Goal: Task Accomplishment & Management: Complete application form

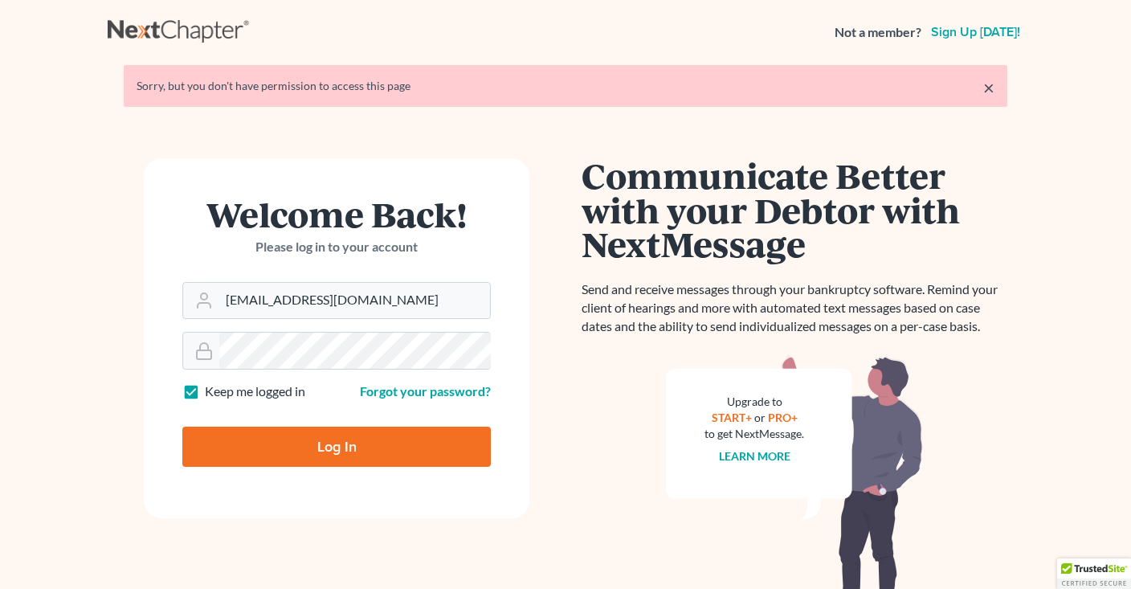
click at [368, 451] on input "Log In" at bounding box center [336, 446] width 308 height 40
type input "Thinking..."
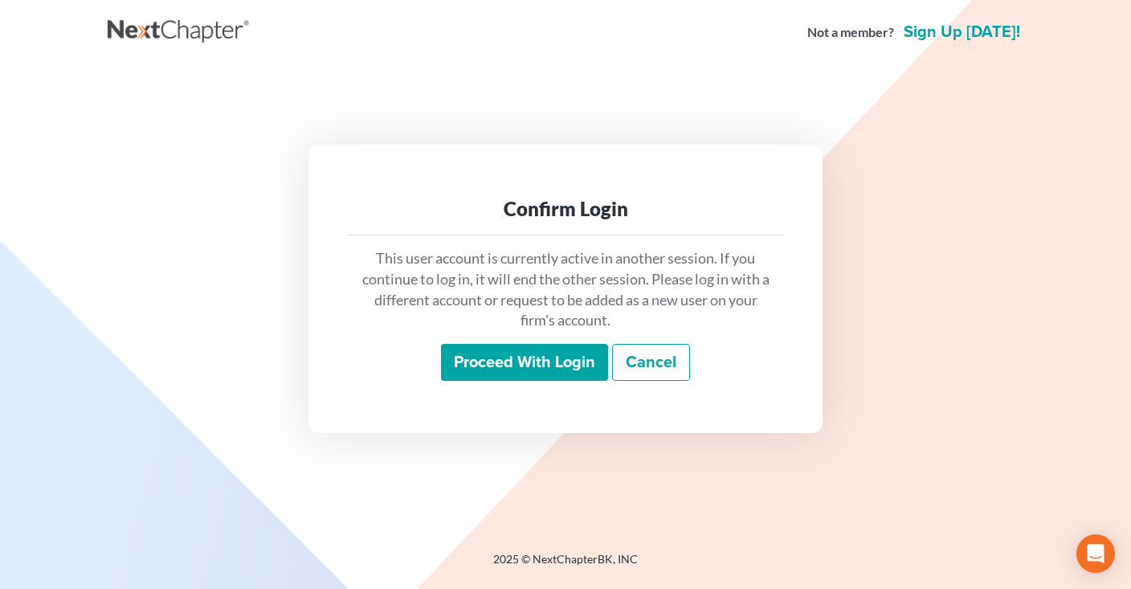
click at [540, 369] on input "Proceed with login" at bounding box center [524, 362] width 167 height 37
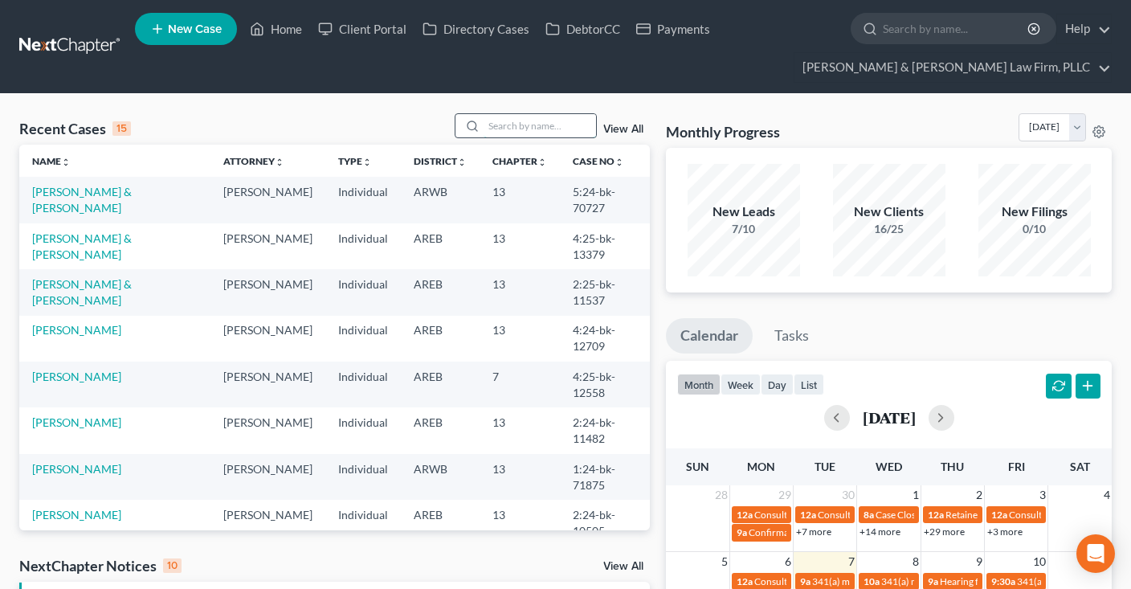
click at [491, 117] on input "search" at bounding box center [539, 125] width 112 height 23
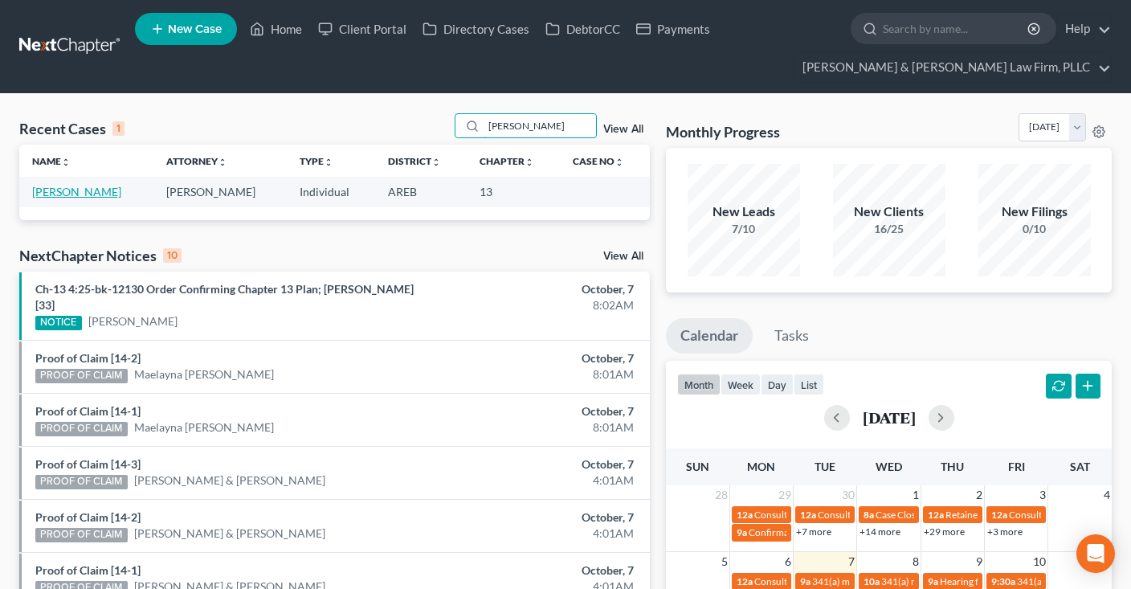
type input "jamika"
click at [103, 185] on link "Williams, Jamika" at bounding box center [76, 192] width 89 height 14
select select "4"
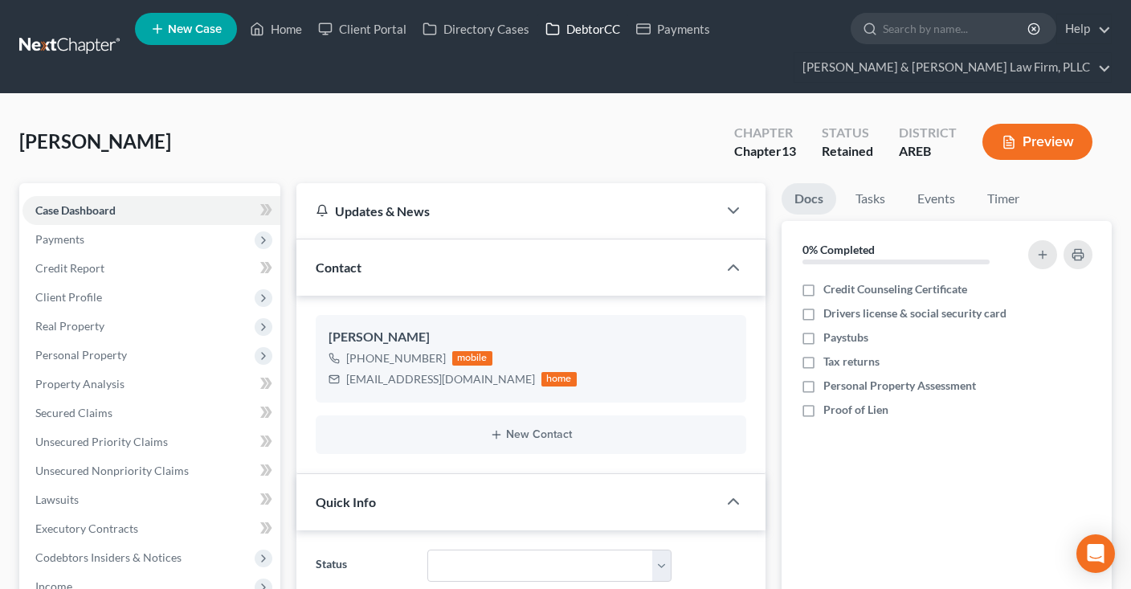
click at [568, 26] on link "DebtorCC" at bounding box center [582, 28] width 91 height 29
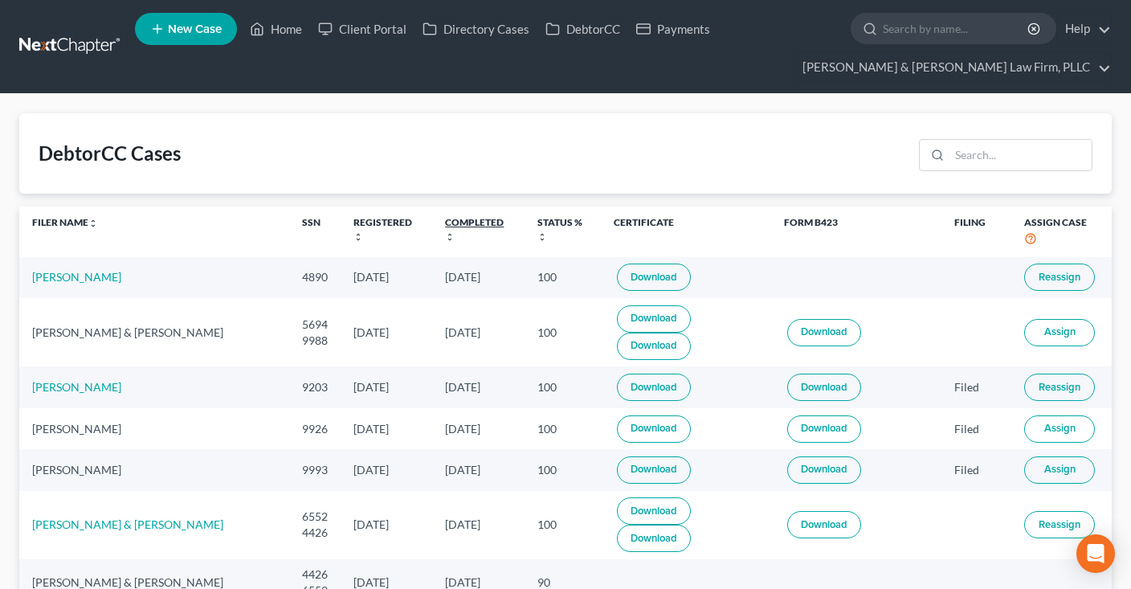
click at [445, 221] on link "Completed unfold_more expand_more expand_less" at bounding box center [474, 229] width 59 height 26
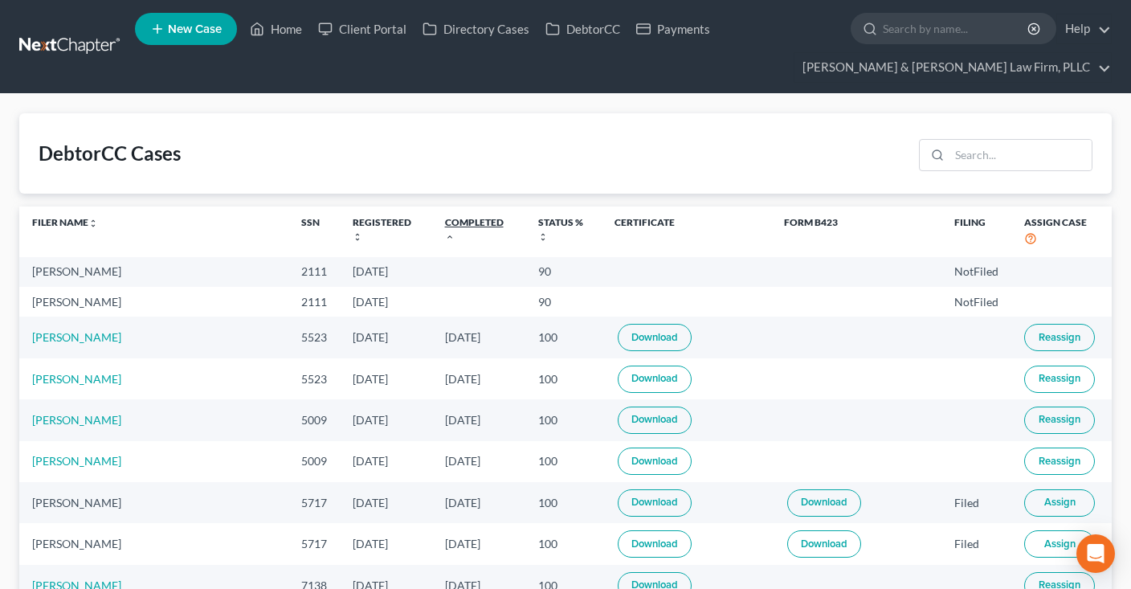
click at [445, 221] on link "Completed unfold_more expand_more expand_less" at bounding box center [474, 229] width 59 height 26
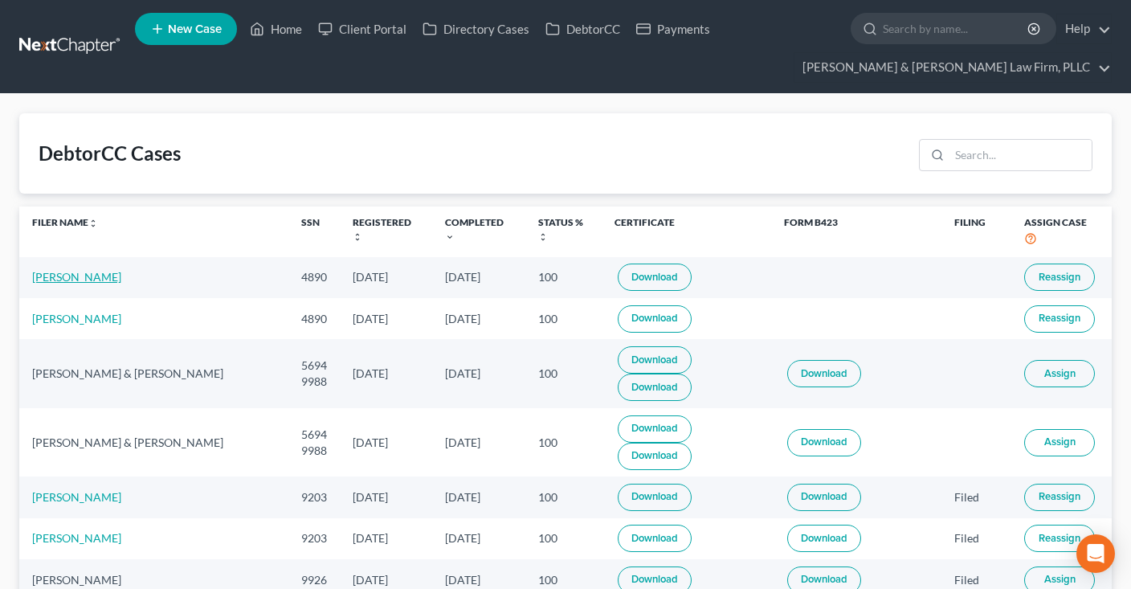
click at [64, 275] on link "Jamika Williams" at bounding box center [76, 277] width 89 height 14
select select "4"
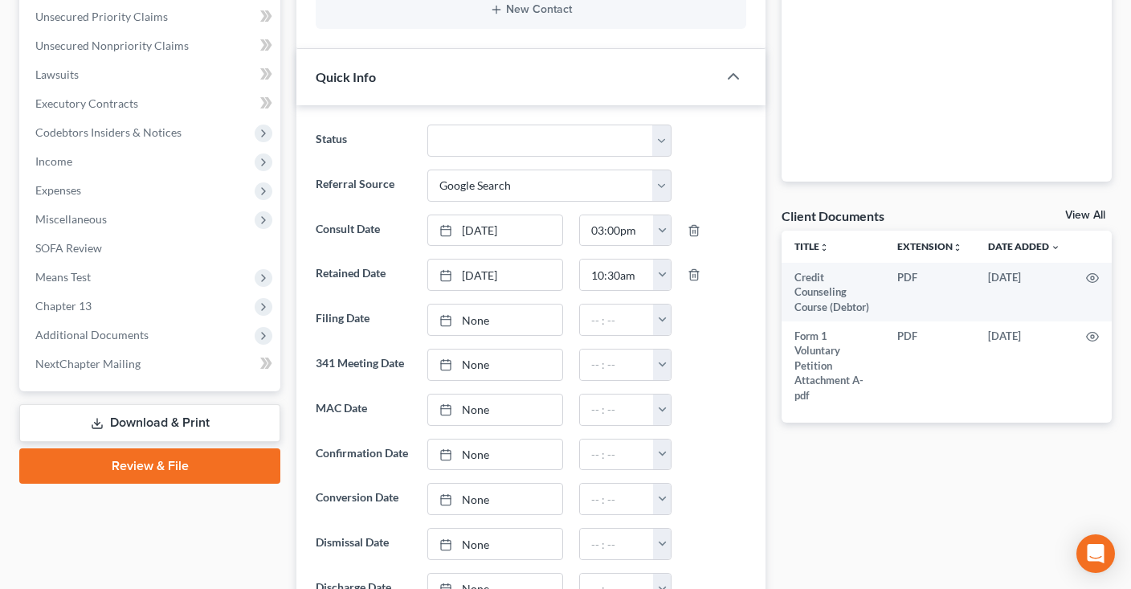
scroll to position [593, 0]
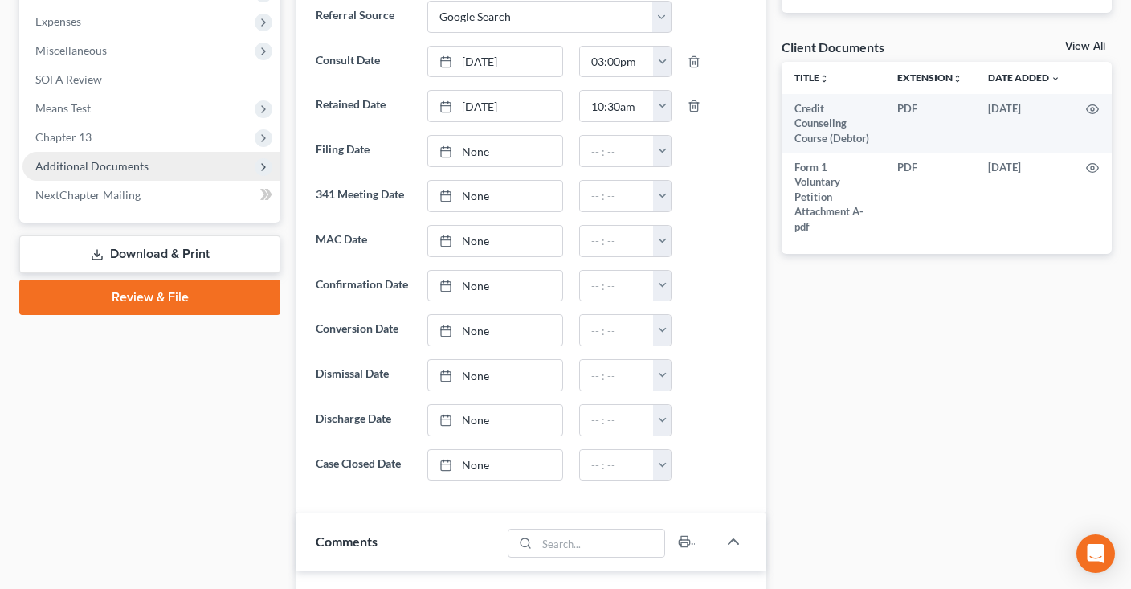
click at [164, 169] on span "Additional Documents" at bounding box center [151, 166] width 258 height 29
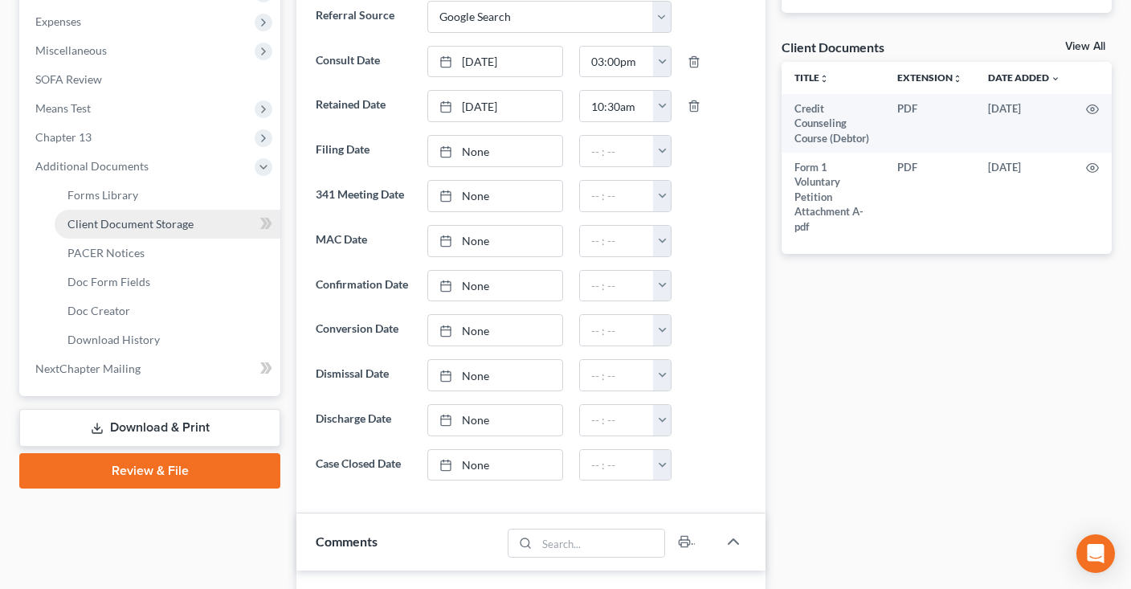
click at [158, 226] on span "Client Document Storage" at bounding box center [130, 224] width 126 height 14
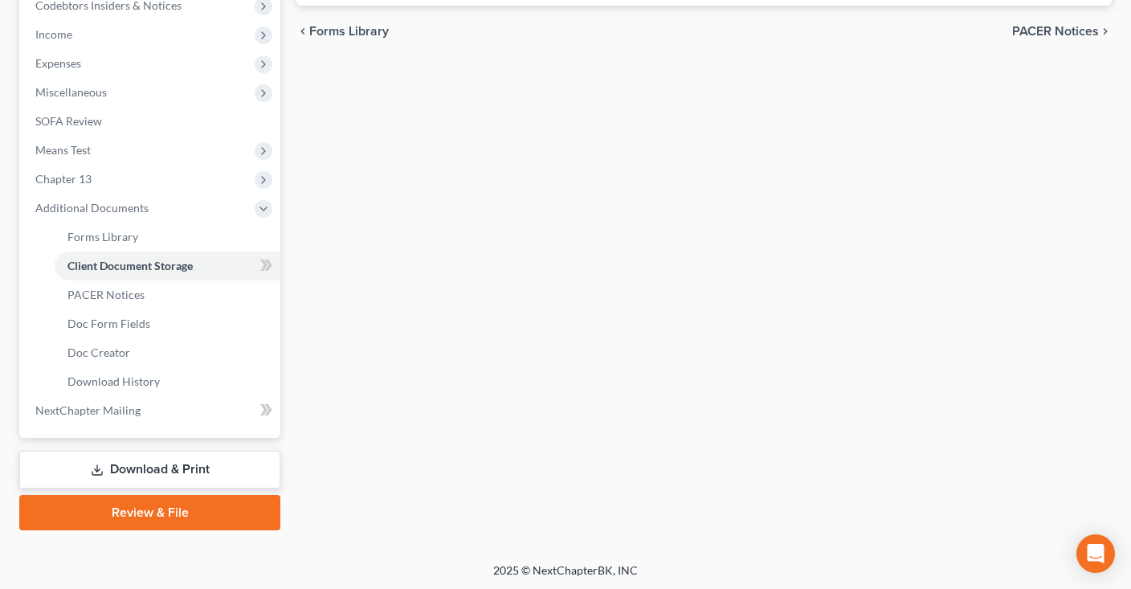
scroll to position [212, 0]
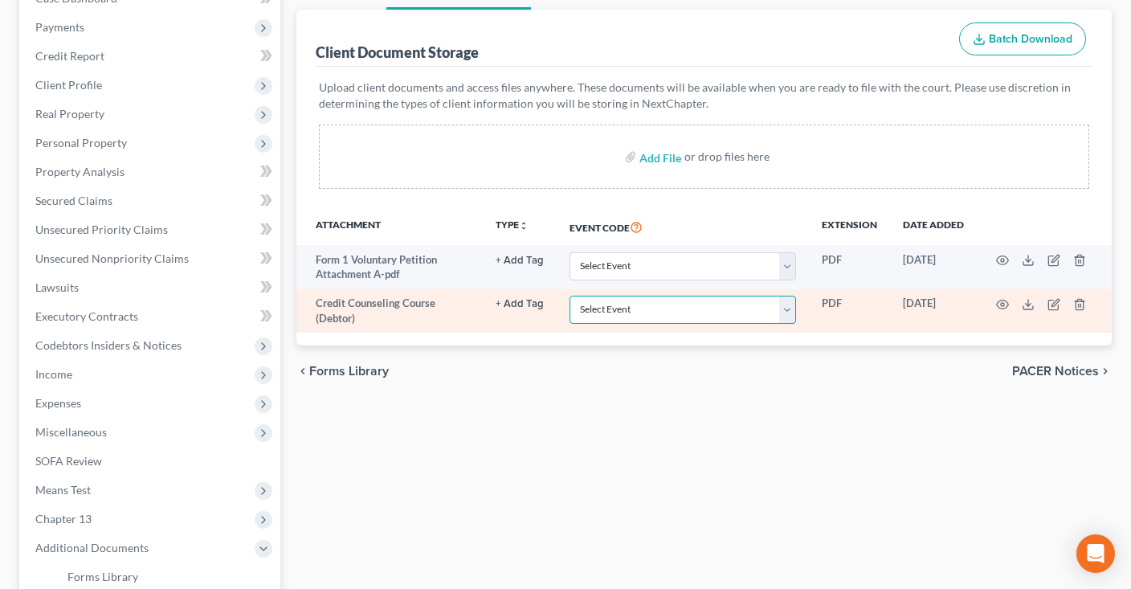
select select "0"
click option "Certificate of Credit Counseling - Debtor" at bounding box center [0, 0] width 0 height 0
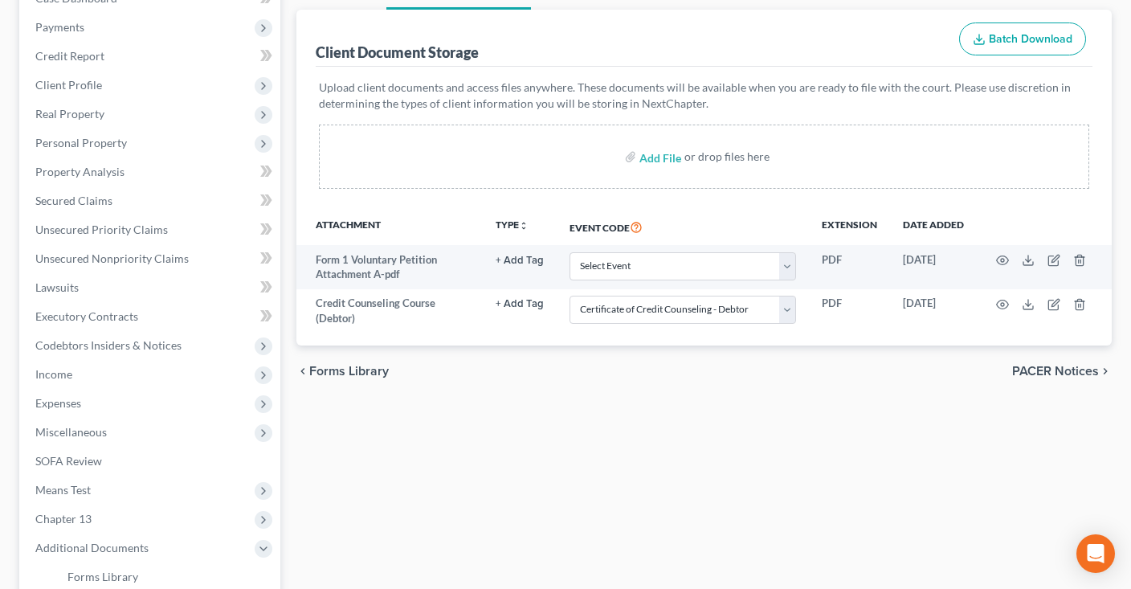
drag, startPoint x: 629, startPoint y: 396, endPoint x: 623, endPoint y: 401, distance: 8.5
click at [629, 397] on div "Forms Library Client Document Storage PACER Notices Doc Form Fields Doc Creator…" at bounding box center [703, 420] width 831 height 898
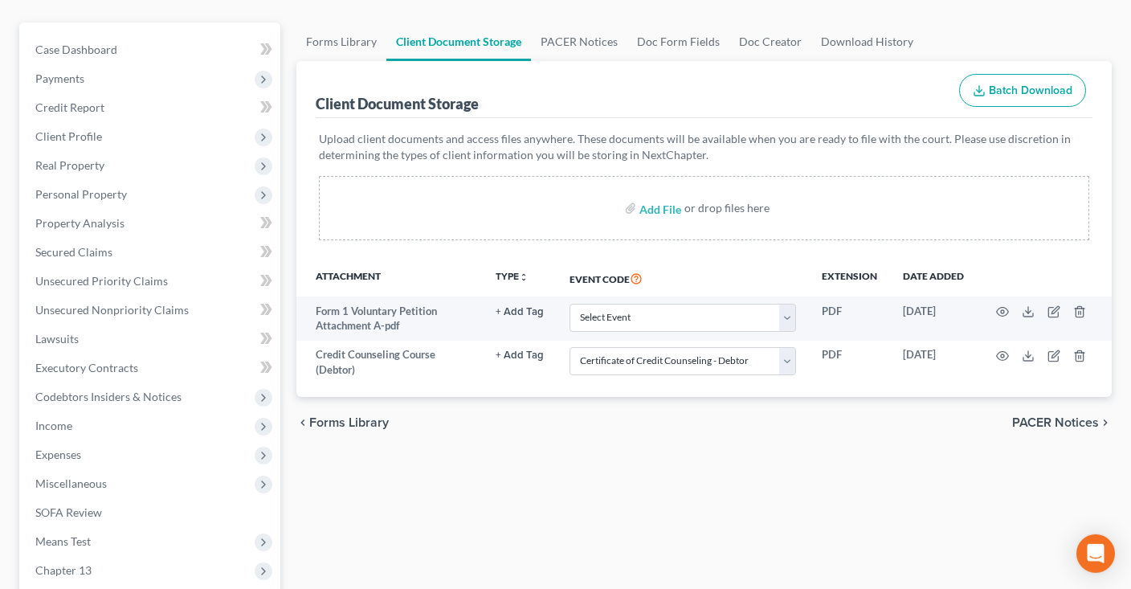
scroll to position [128, 0]
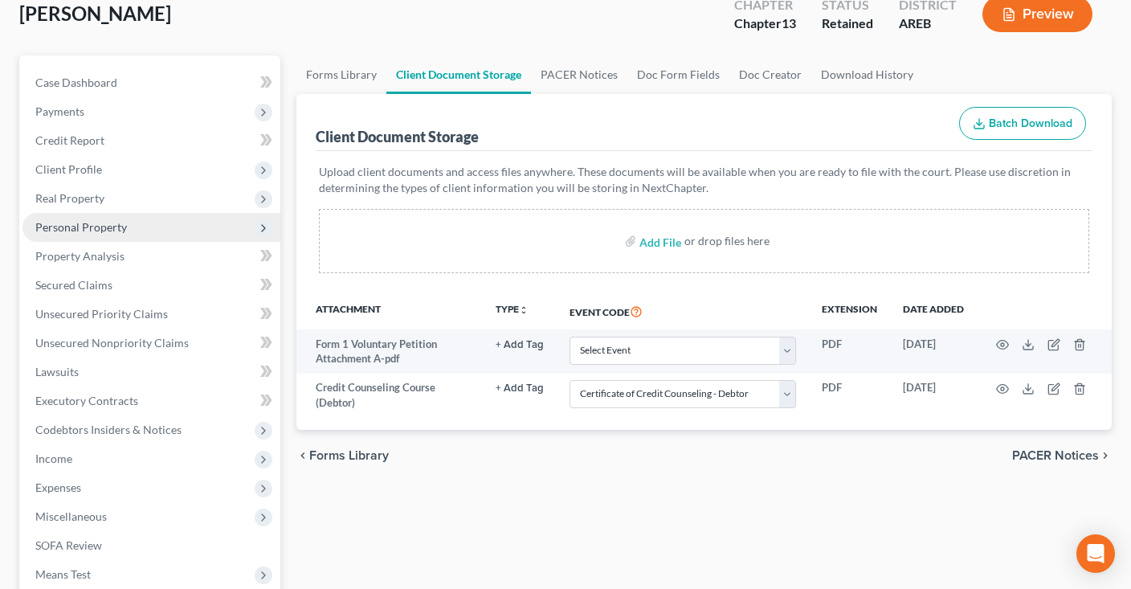
click at [142, 222] on span "Personal Property" at bounding box center [151, 227] width 258 height 29
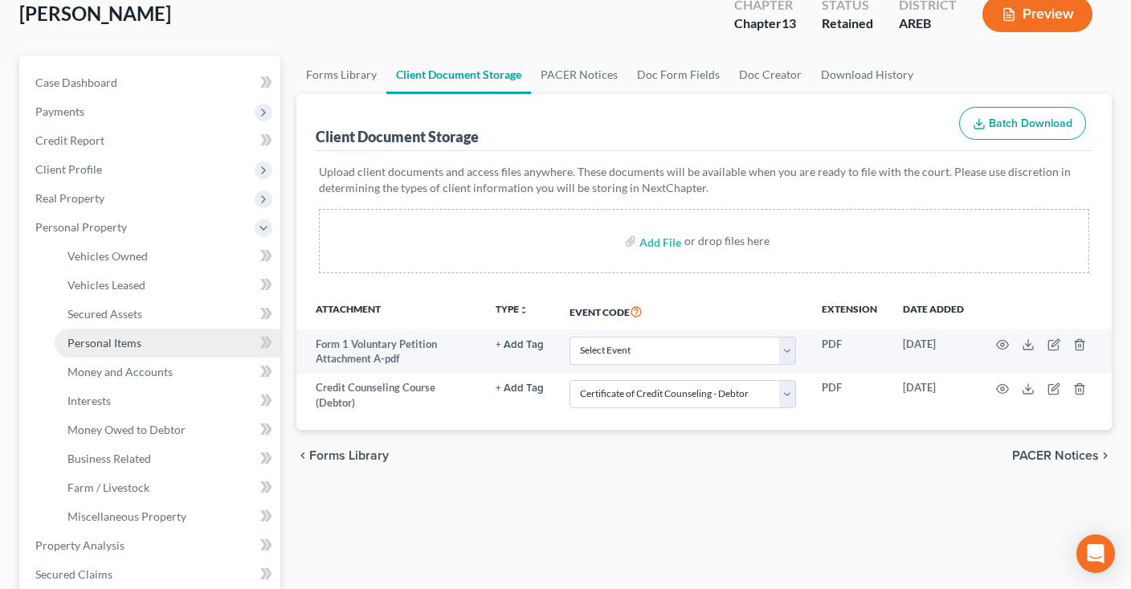
click at [169, 346] on link "Personal Items" at bounding box center [168, 342] width 226 height 29
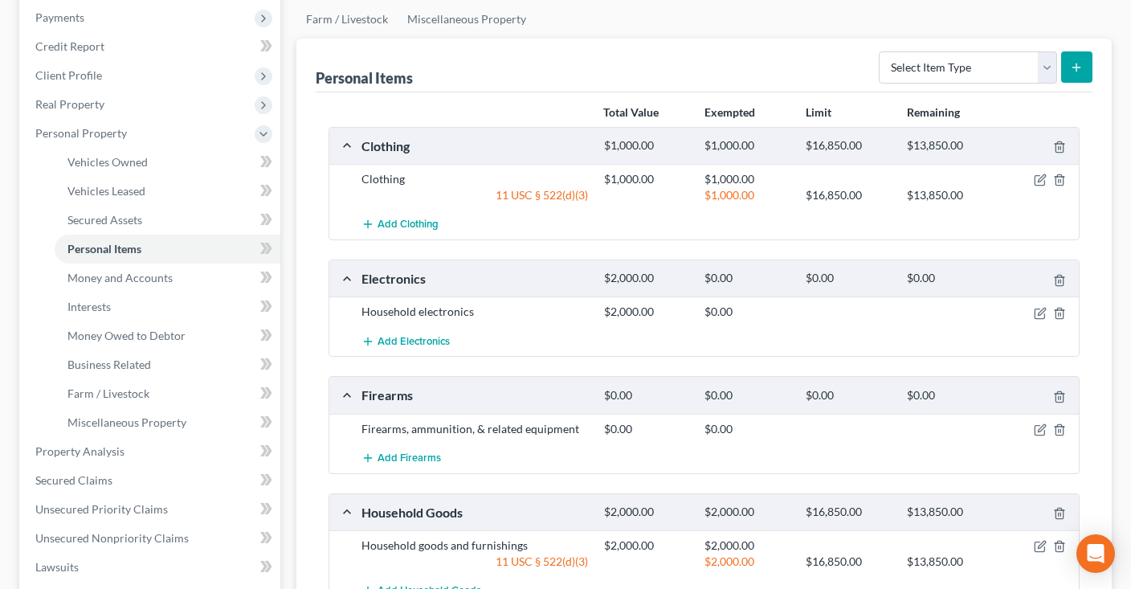
scroll to position [254, 0]
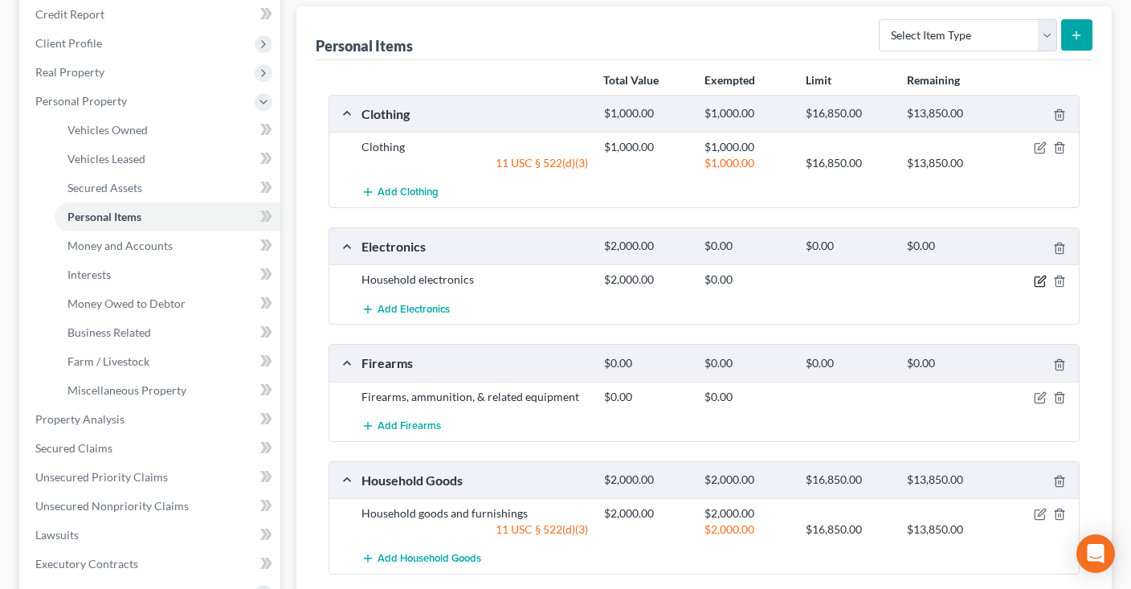
click at [1035, 277] on icon "button" at bounding box center [1039, 281] width 13 height 13
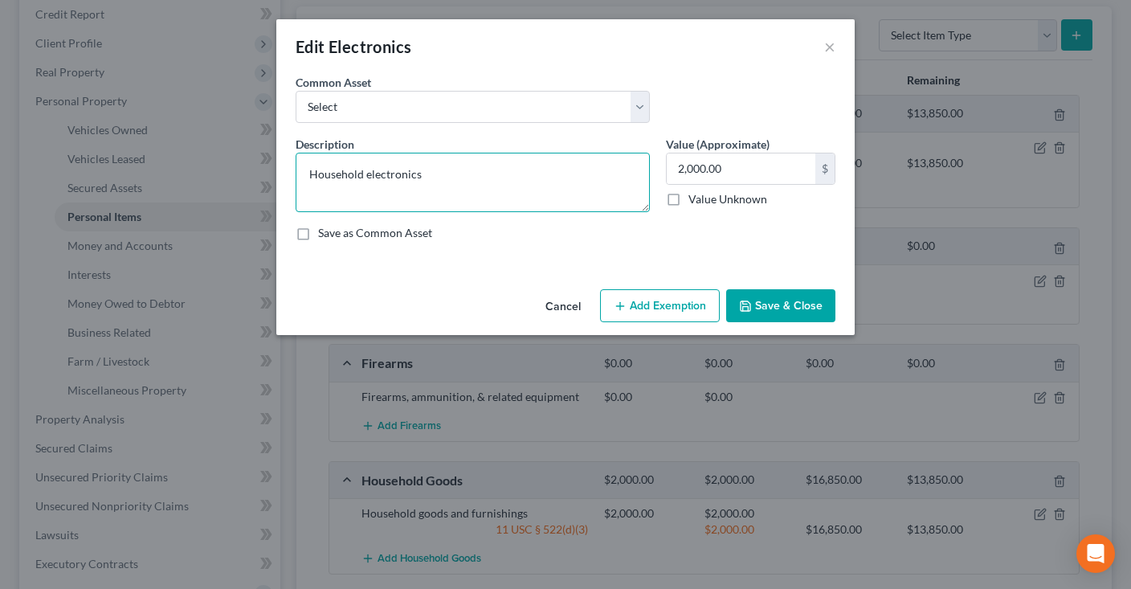
click at [348, 179] on textarea "Household electronics" at bounding box center [472, 182] width 354 height 59
click at [620, 299] on icon "button" at bounding box center [619, 305] width 13 height 13
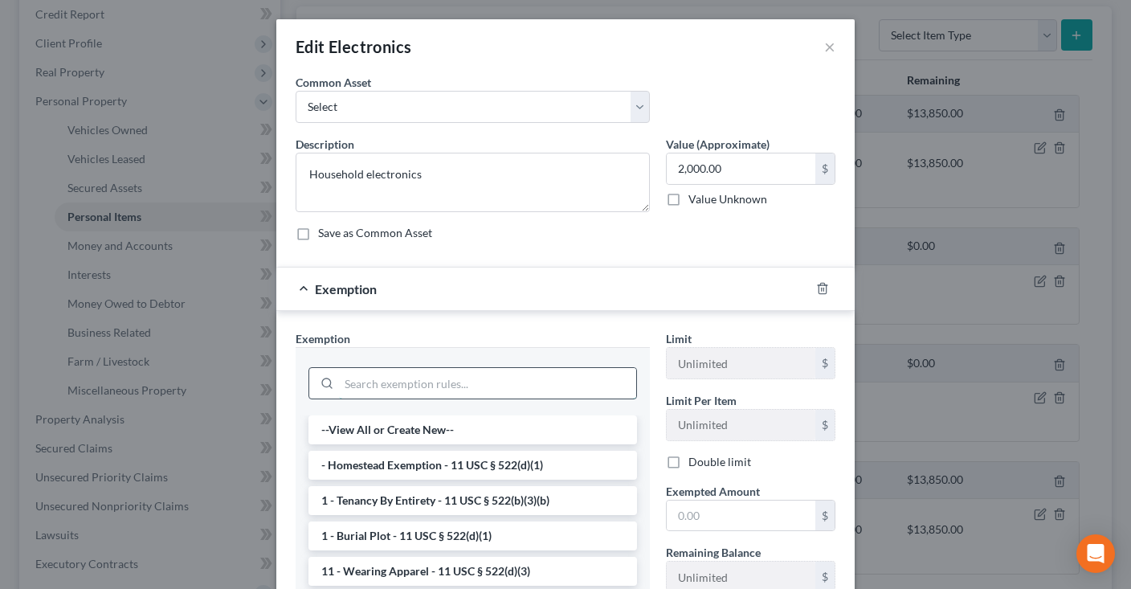
click at [412, 372] on input "search" at bounding box center [487, 383] width 297 height 31
paste input "Household"
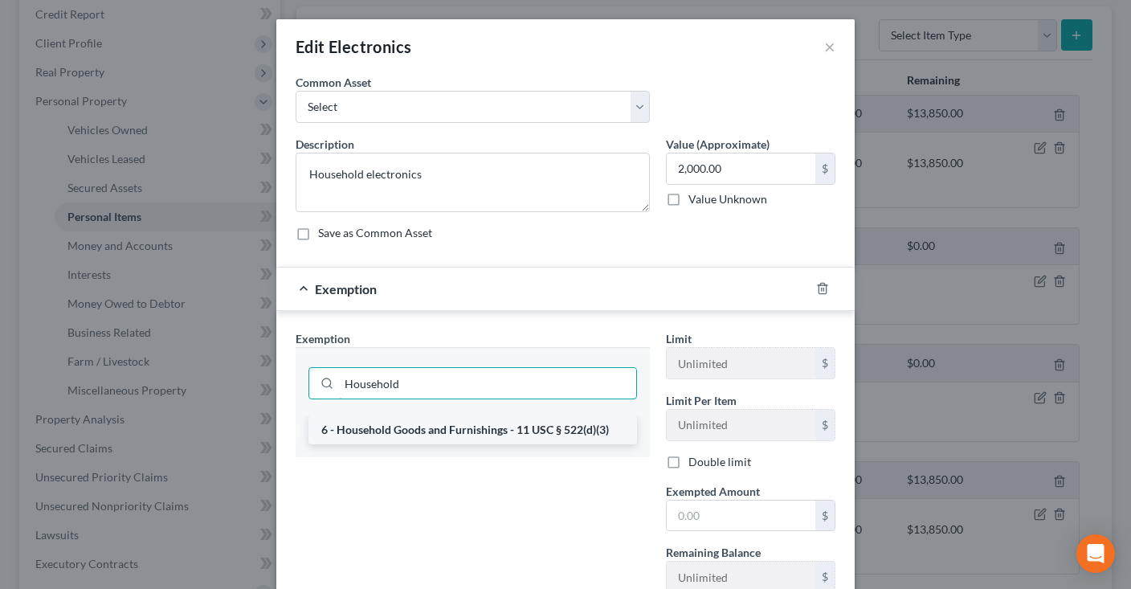
type input "Household"
click at [407, 426] on li "6 - Household Goods and Furnishings - 11 USC § 522(d)(3)" at bounding box center [472, 429] width 328 height 29
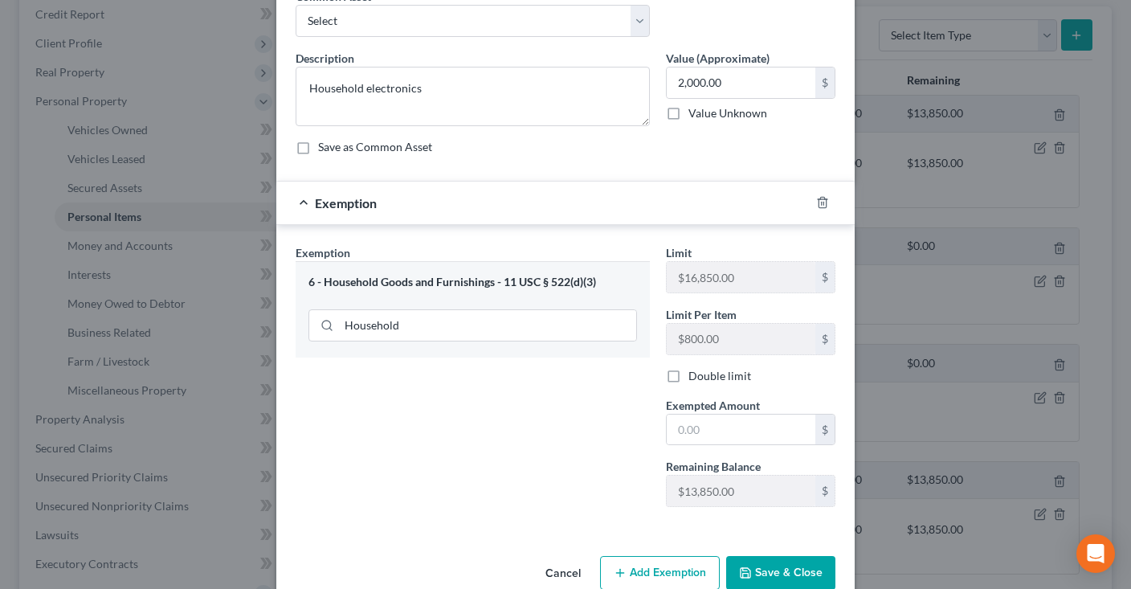
scroll to position [116, 0]
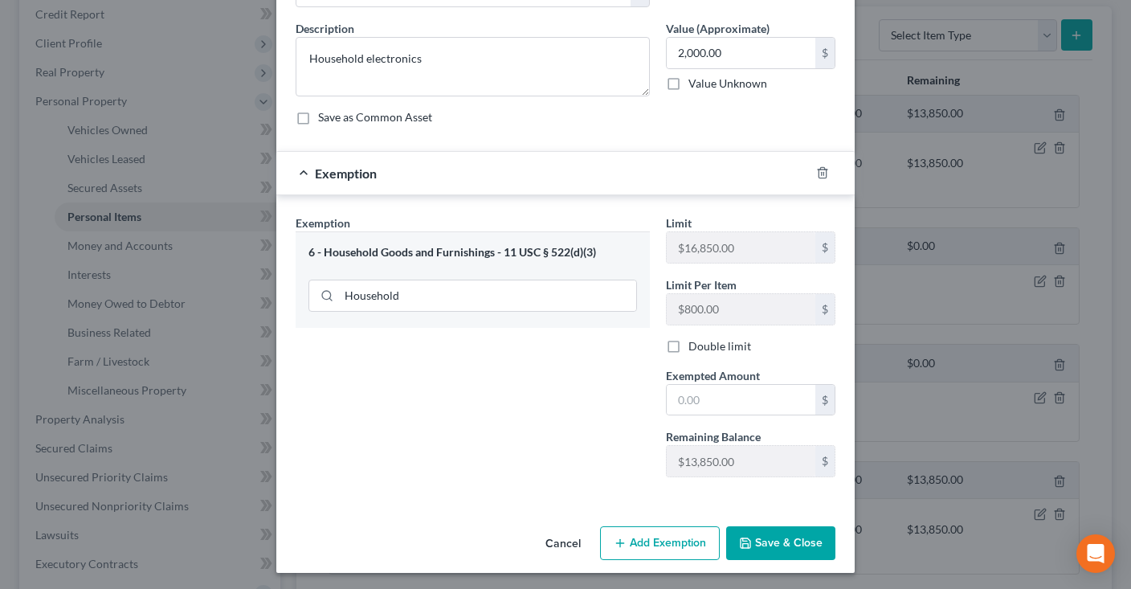
click at [769, 542] on button "Save & Close" at bounding box center [780, 543] width 109 height 34
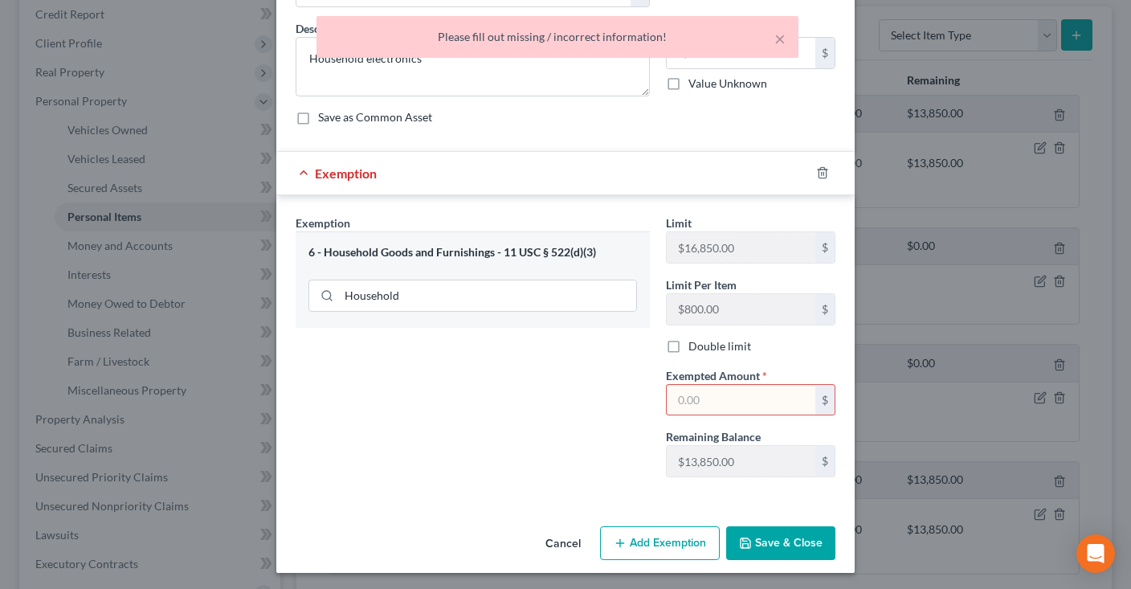
click at [707, 392] on input "text" at bounding box center [740, 400] width 149 height 31
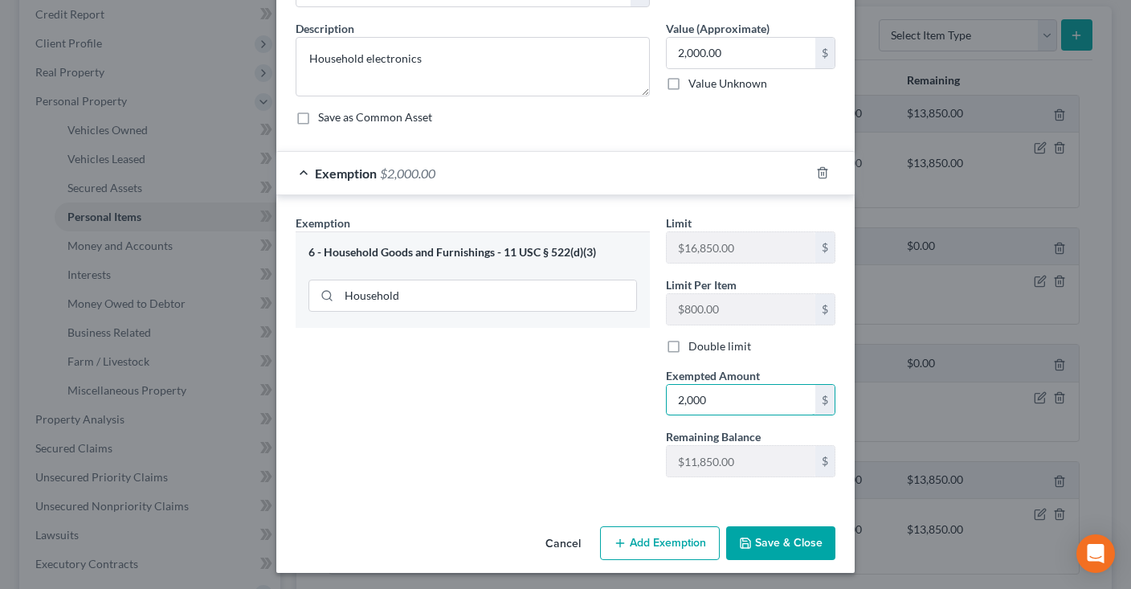
type input "2,000"
click at [783, 536] on button "Save & Close" at bounding box center [780, 543] width 109 height 34
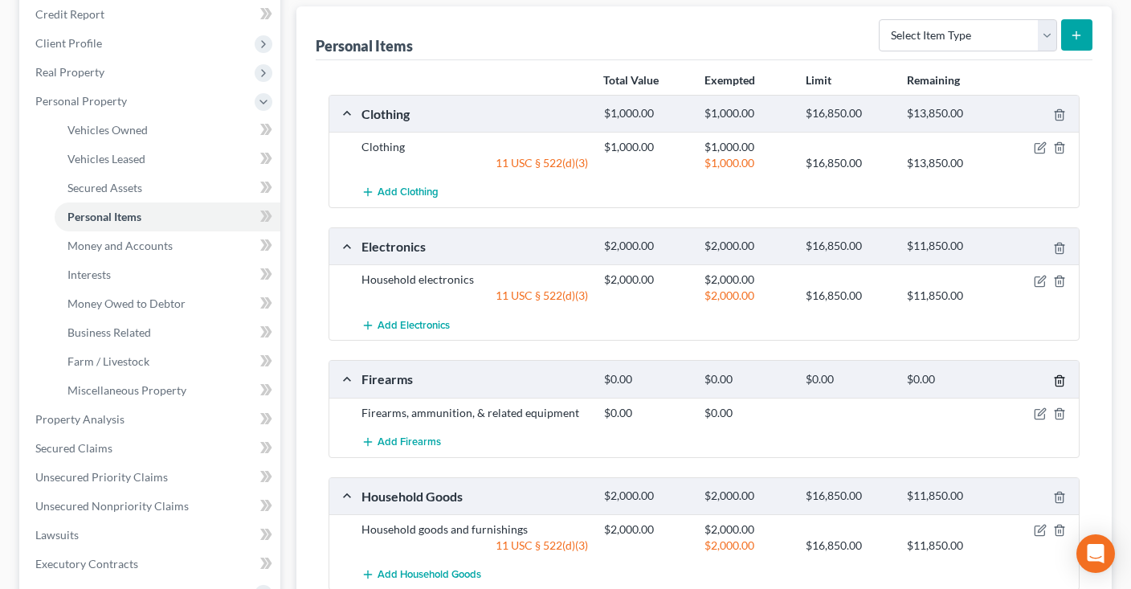
click at [1059, 377] on icon "button" at bounding box center [1059, 380] width 13 height 13
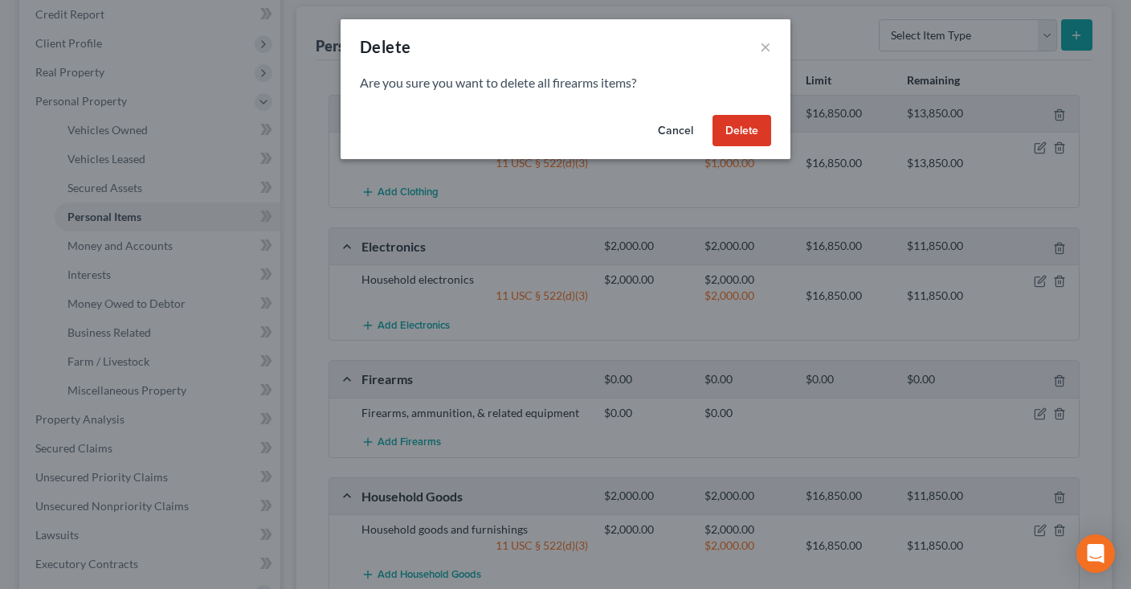
click at [731, 135] on button "Delete" at bounding box center [741, 131] width 59 height 32
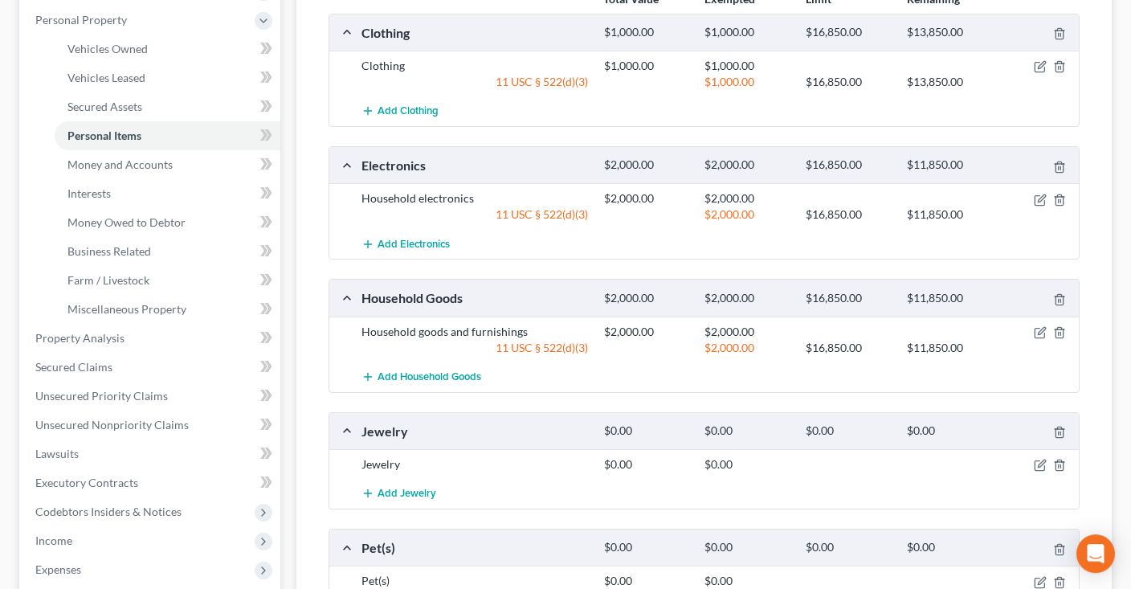
scroll to position [424, 0]
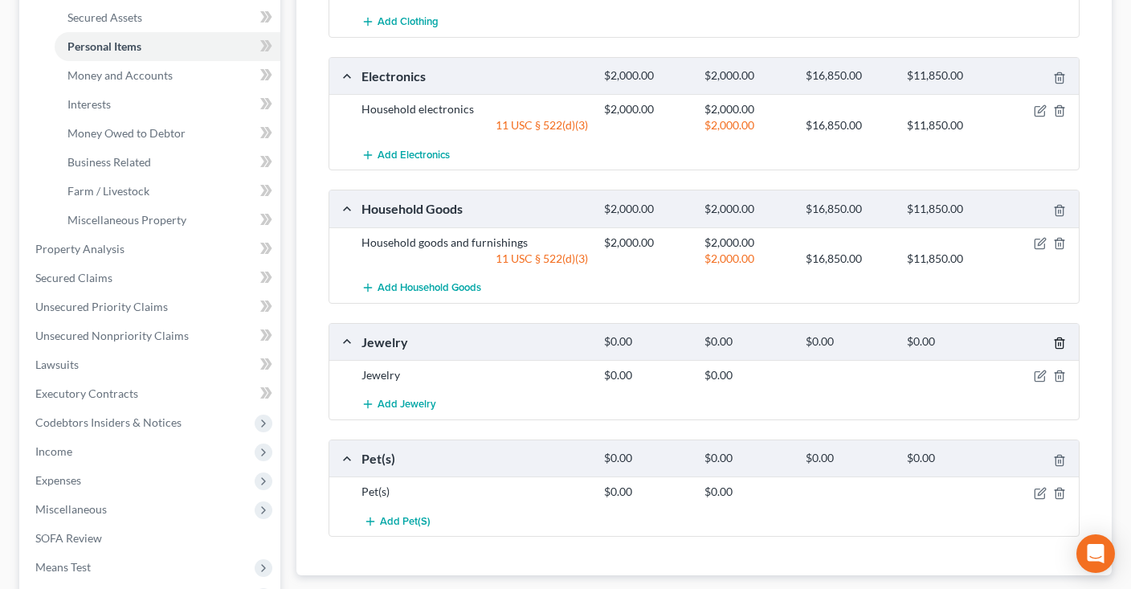
click at [1058, 344] on icon "button" at bounding box center [1059, 342] width 13 height 13
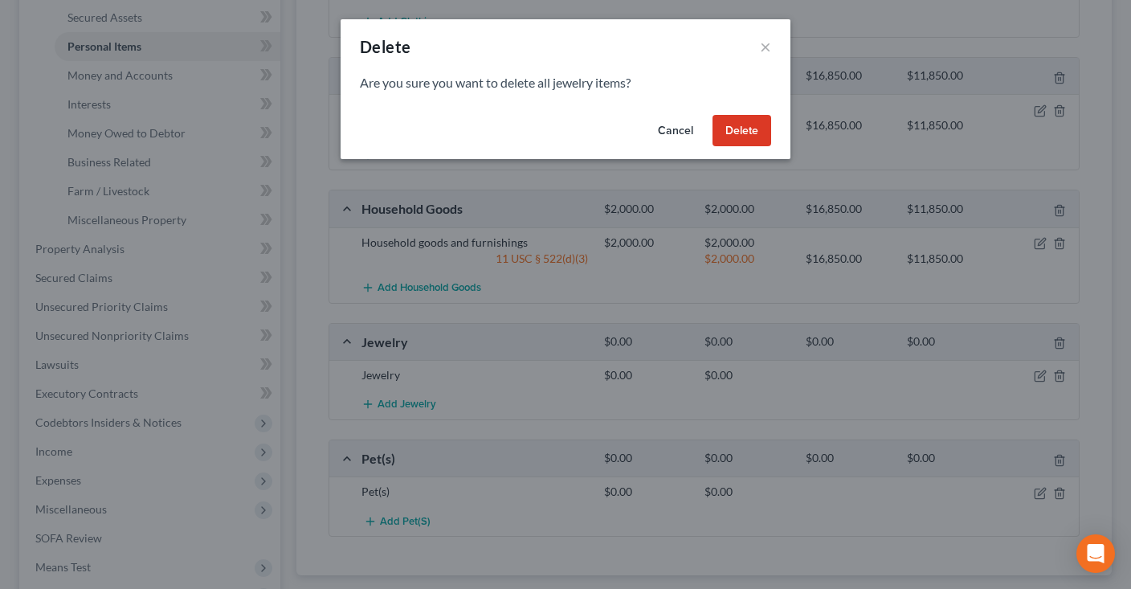
click at [732, 136] on button "Delete" at bounding box center [741, 131] width 59 height 32
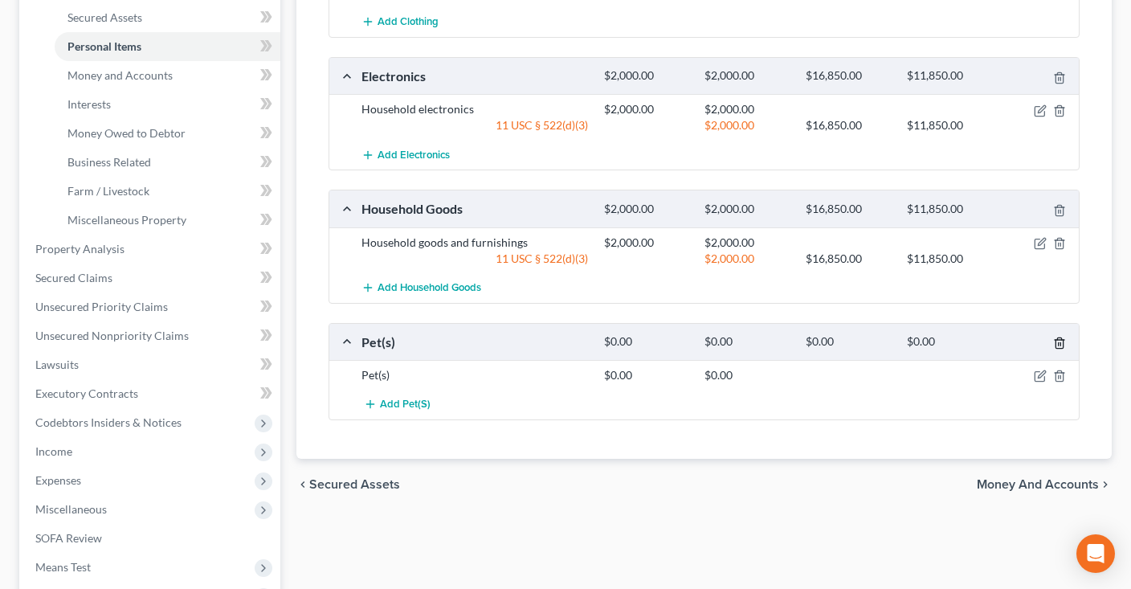
click at [1061, 338] on icon "button" at bounding box center [1058, 343] width 7 height 10
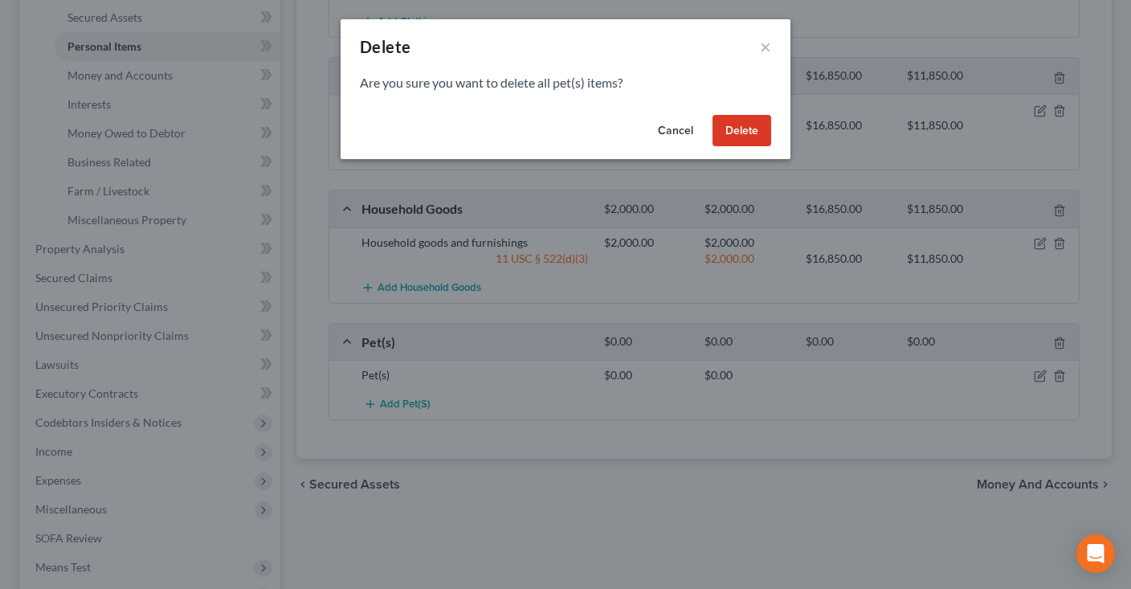
click at [750, 125] on button "Delete" at bounding box center [741, 131] width 59 height 32
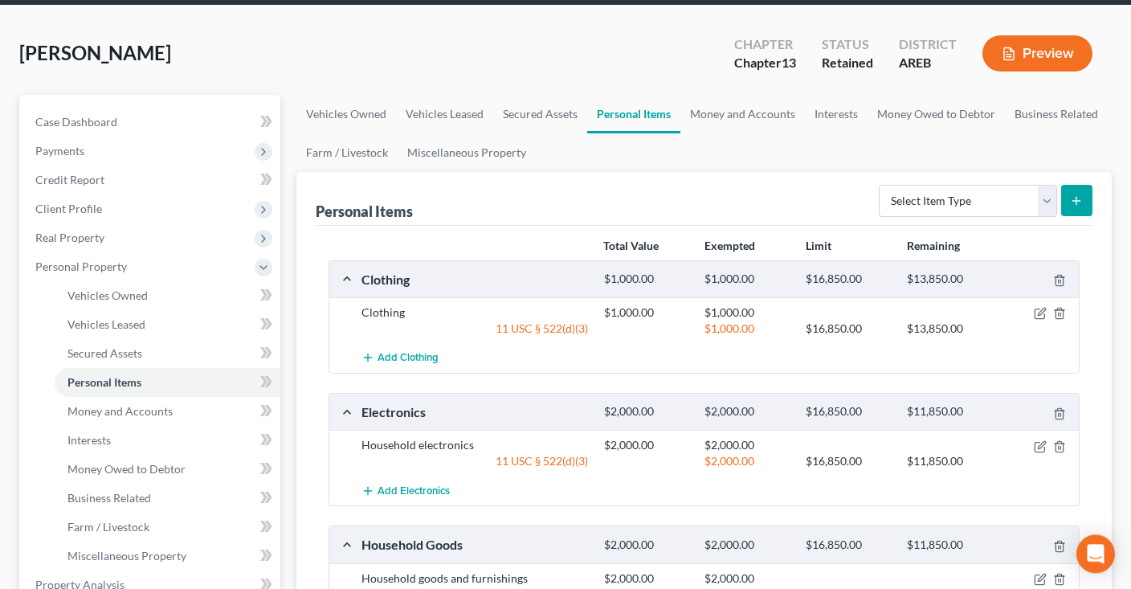
scroll to position [0, 0]
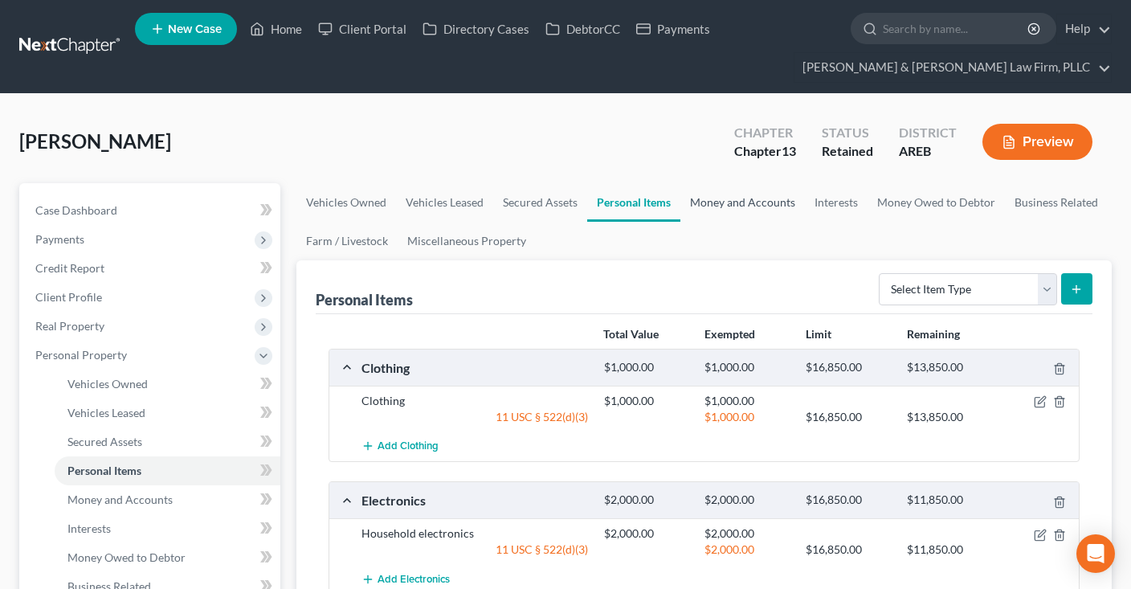
click at [734, 204] on link "Money and Accounts" at bounding box center [742, 202] width 124 height 39
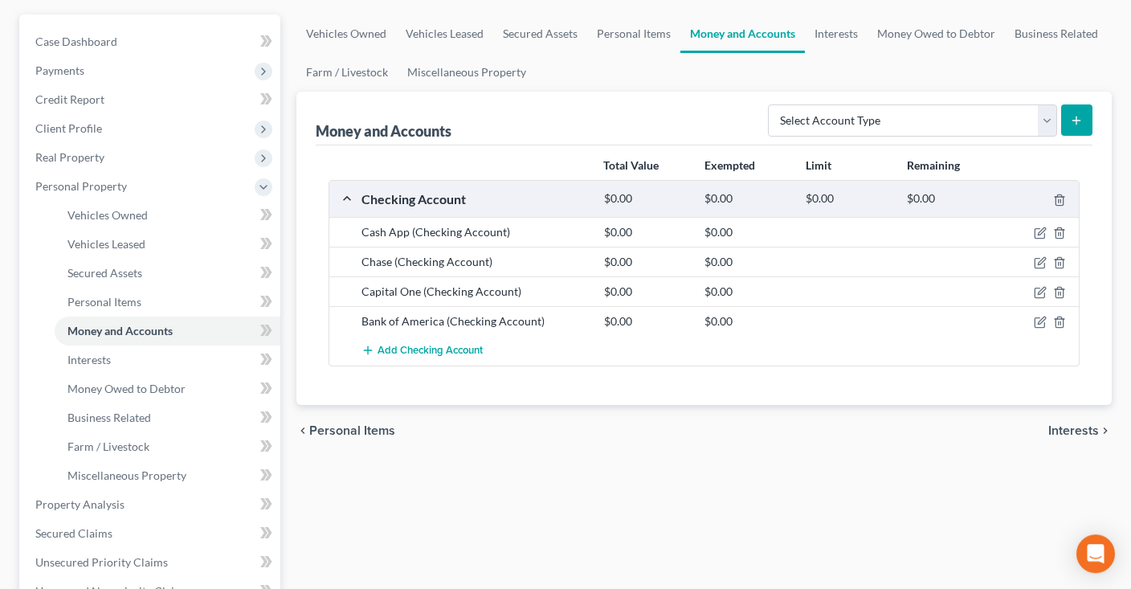
scroll to position [169, 0]
click at [449, 346] on span "Add Checking Account" at bounding box center [429, 350] width 105 height 13
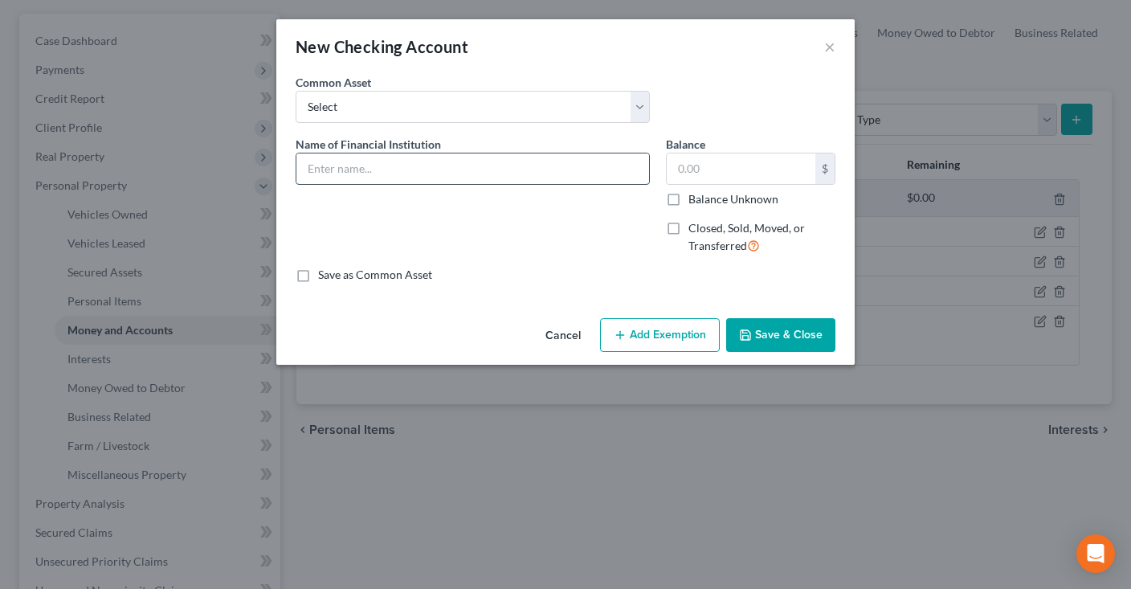
click at [430, 173] on input "text" at bounding box center [472, 168] width 352 height 31
type input "Chime"
click at [780, 343] on button "Save & Close" at bounding box center [780, 335] width 109 height 34
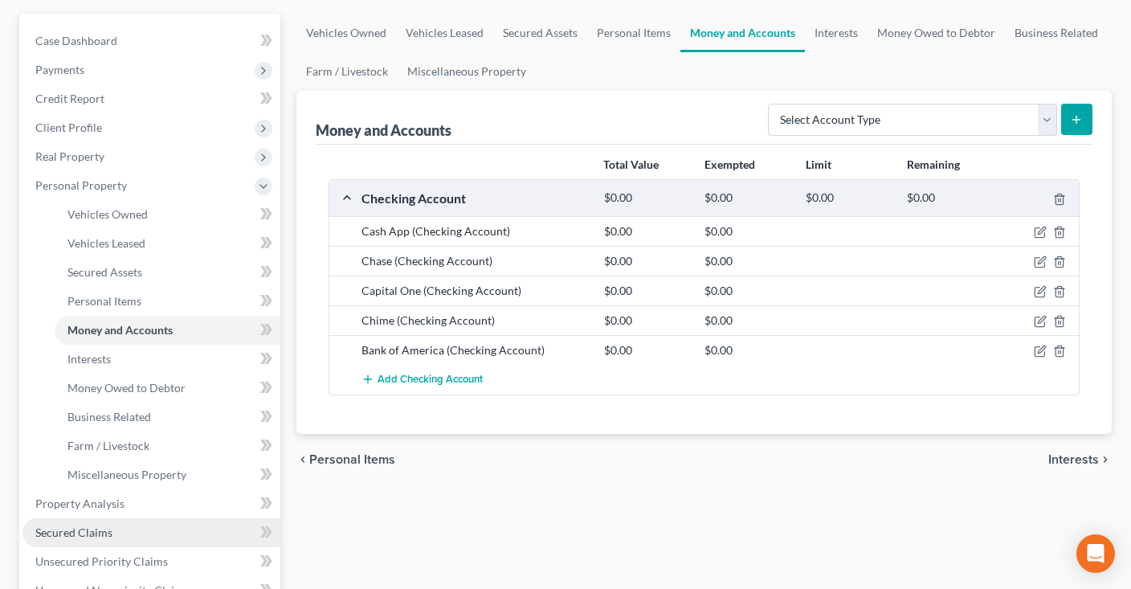
click at [171, 532] on link "Secured Claims" at bounding box center [151, 532] width 258 height 29
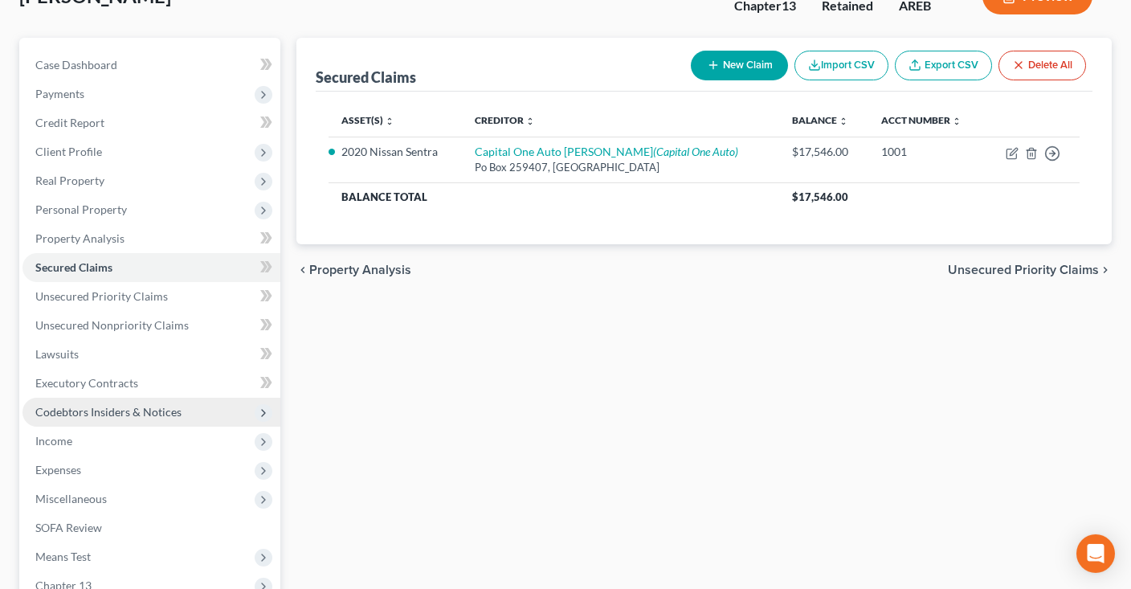
scroll to position [169, 0]
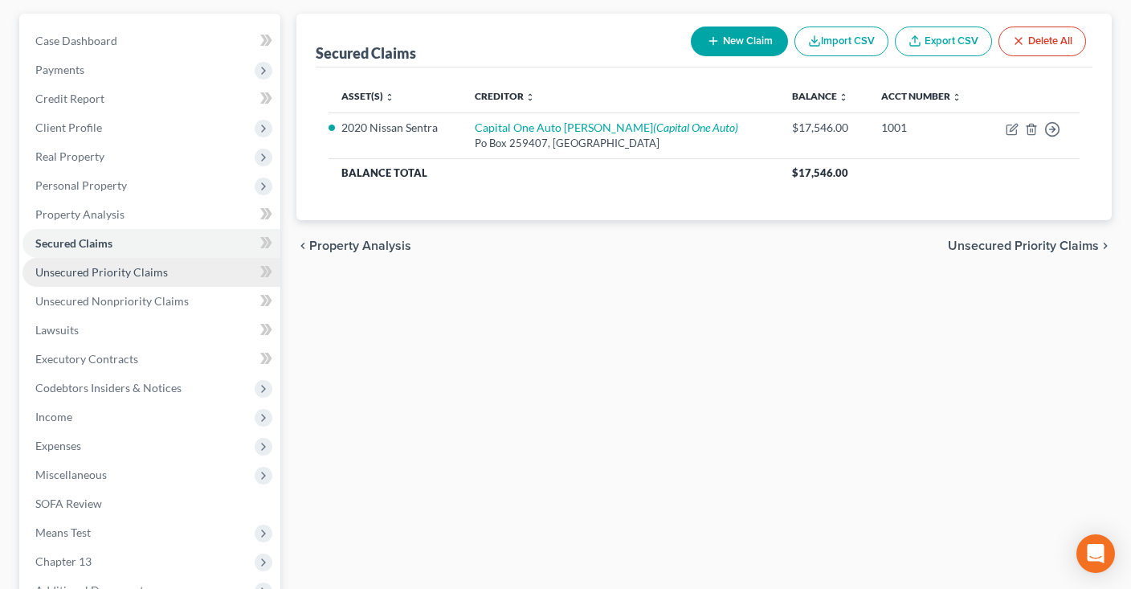
click at [159, 267] on span "Unsecured Priority Claims" at bounding box center [101, 272] width 132 height 14
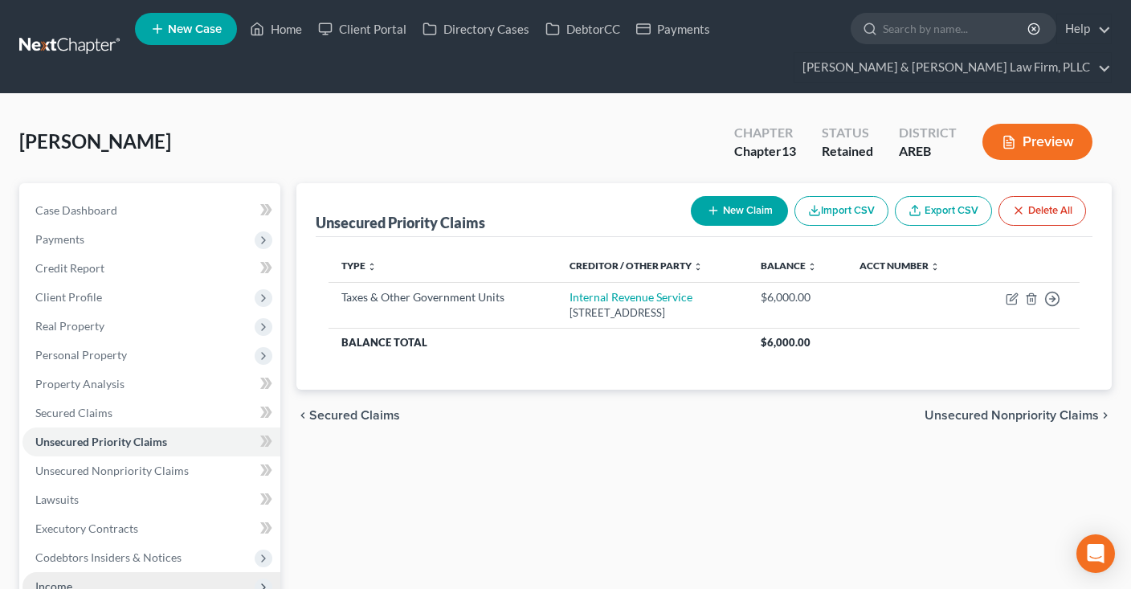
scroll to position [254, 0]
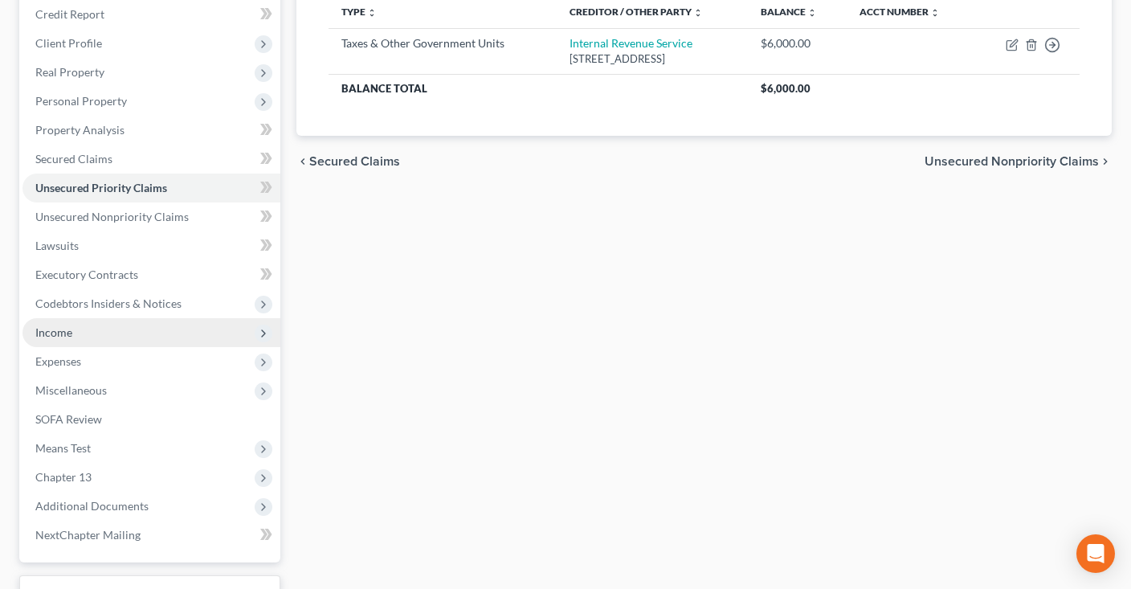
click at [146, 337] on span "Income" at bounding box center [151, 332] width 258 height 29
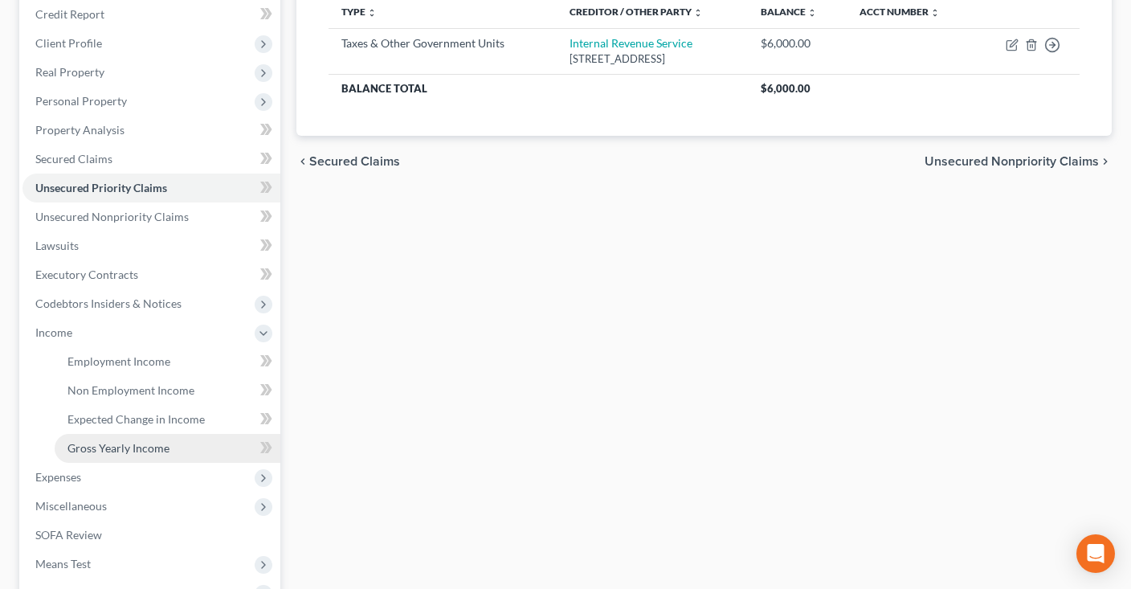
click at [193, 440] on link "Gross Yearly Income" at bounding box center [168, 448] width 226 height 29
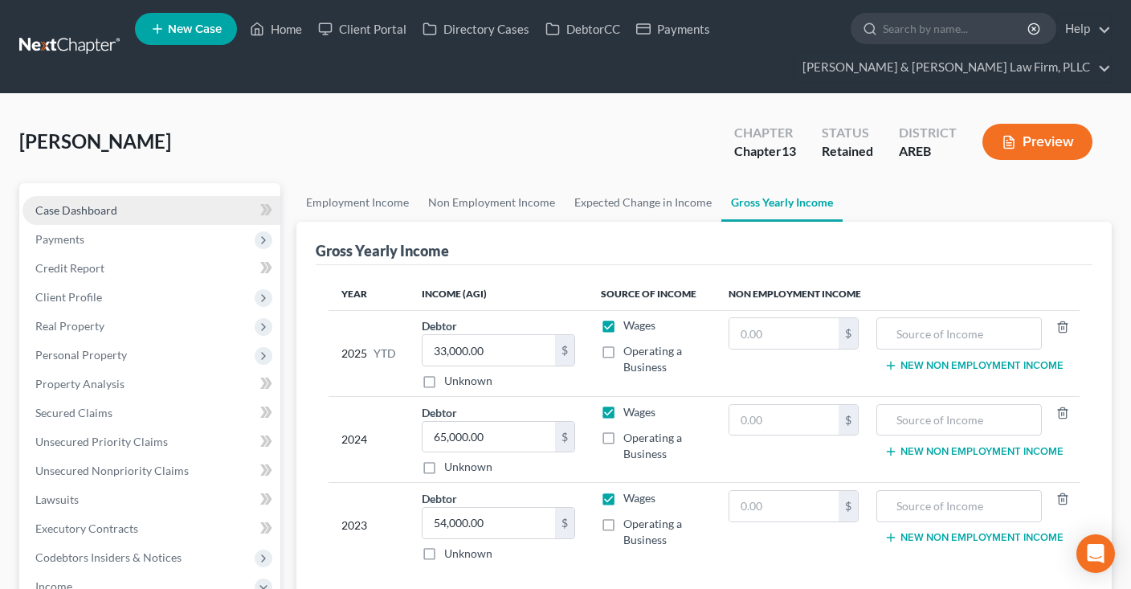
click at [185, 210] on link "Case Dashboard" at bounding box center [151, 210] width 258 height 29
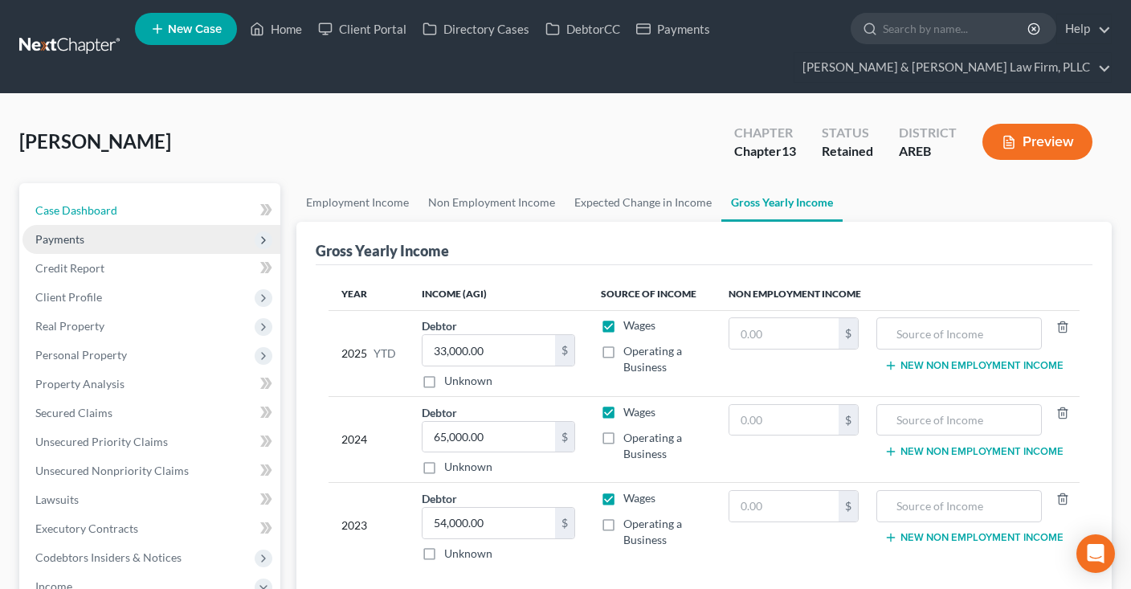
select select "4"
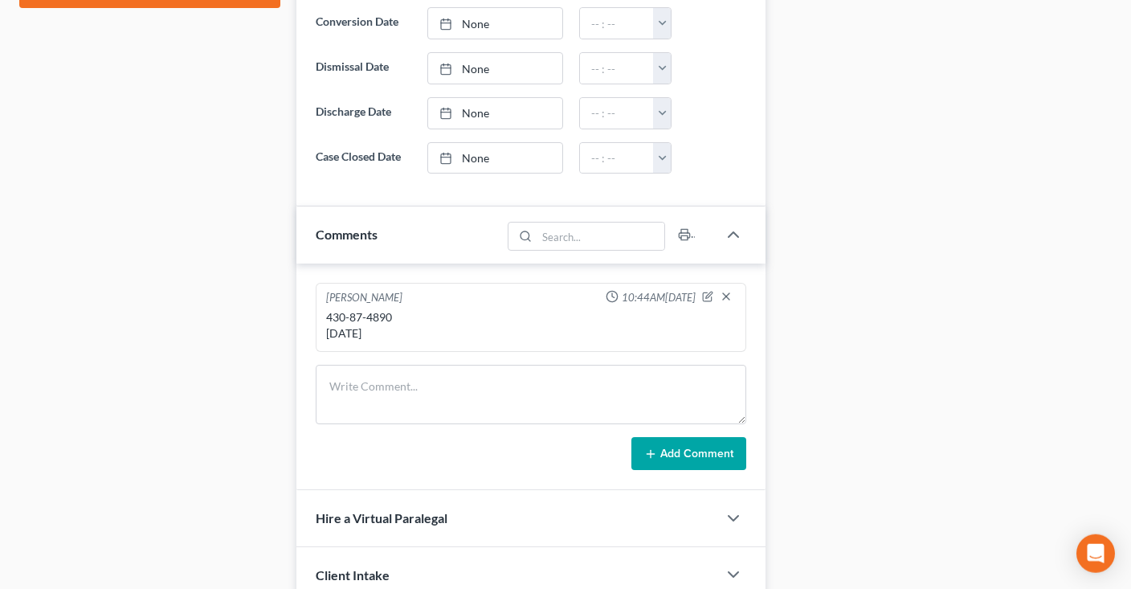
scroll to position [825, 0]
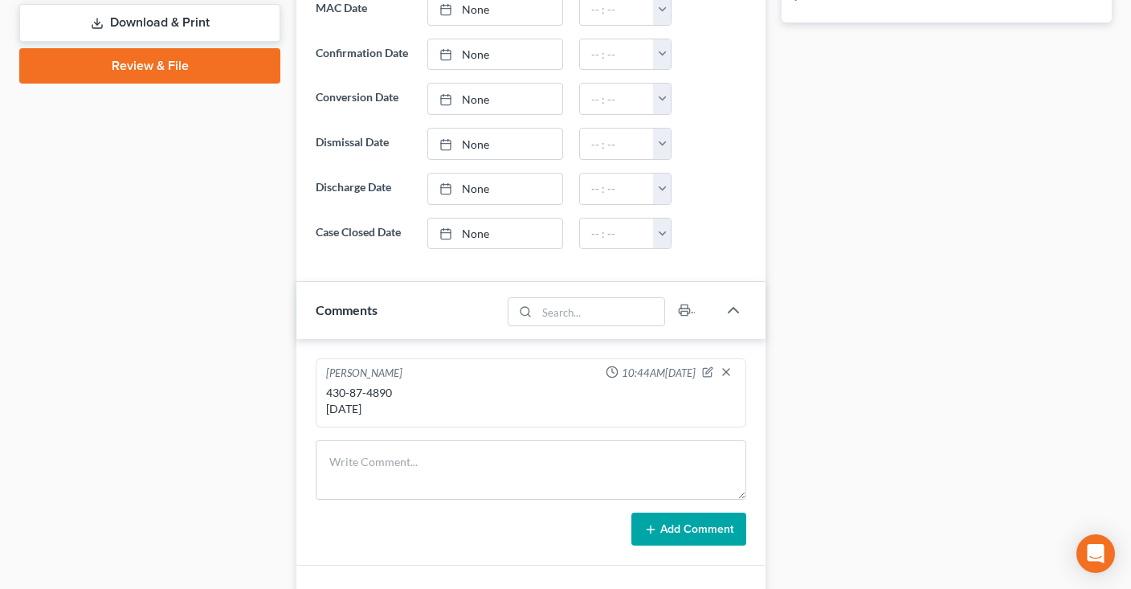
click at [332, 388] on div "430-87-4890 09/30/1994" at bounding box center [530, 401] width 409 height 32
drag, startPoint x: 332, startPoint y: 388, endPoint x: 375, endPoint y: 388, distance: 42.6
click at [375, 388] on div "430-87-4890 09/30/1994" at bounding box center [530, 401] width 409 height 32
copy div "430-87-4890"
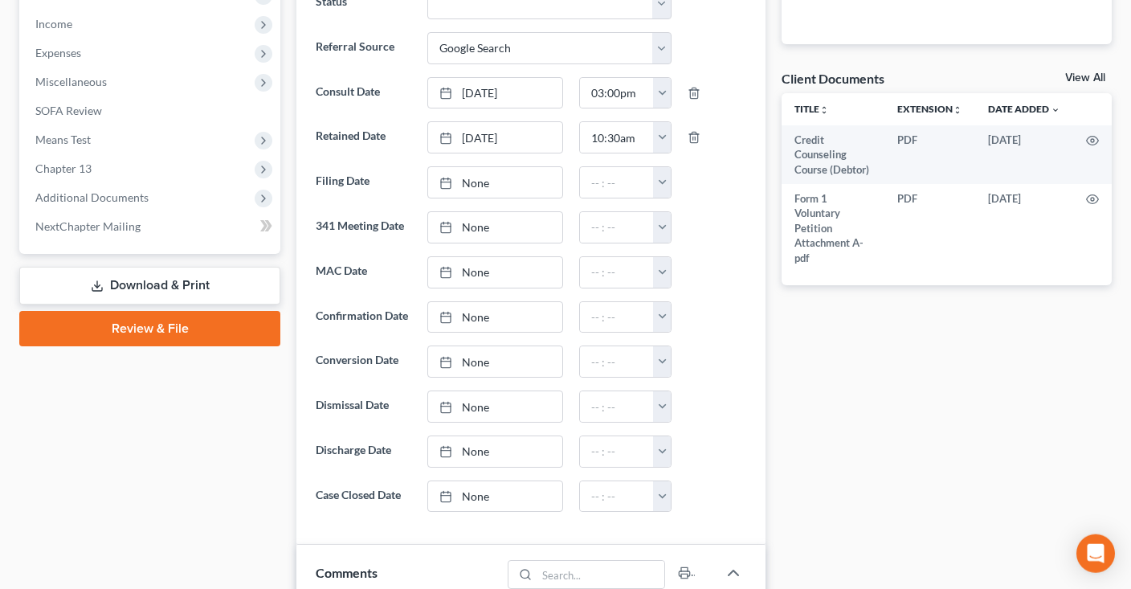
scroll to position [401, 0]
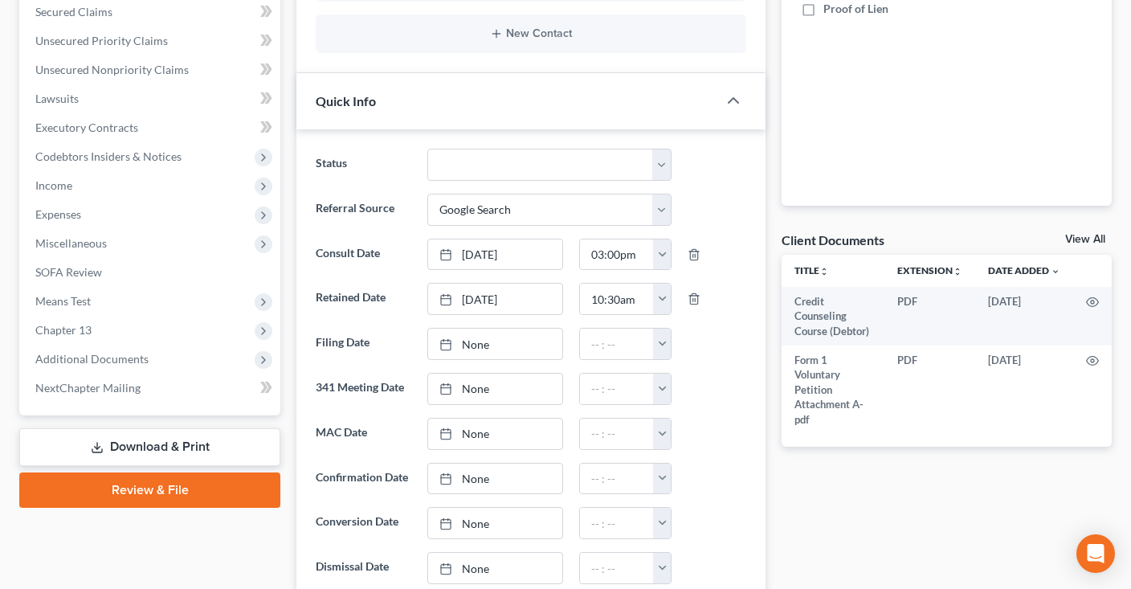
click at [173, 483] on link "Review & File" at bounding box center [149, 489] width 261 height 35
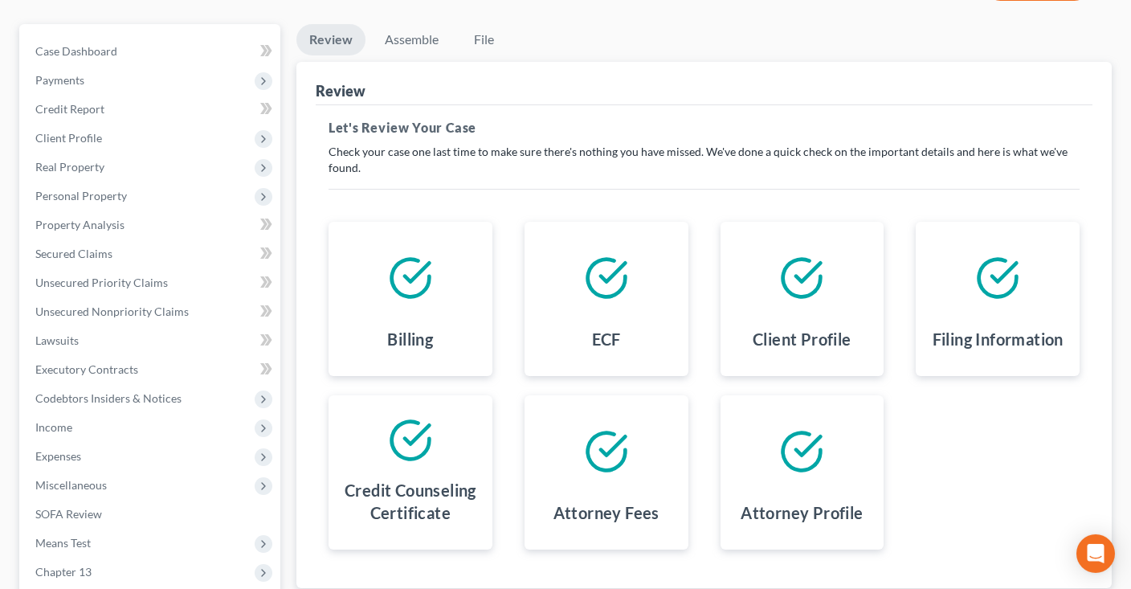
scroll to position [124, 0]
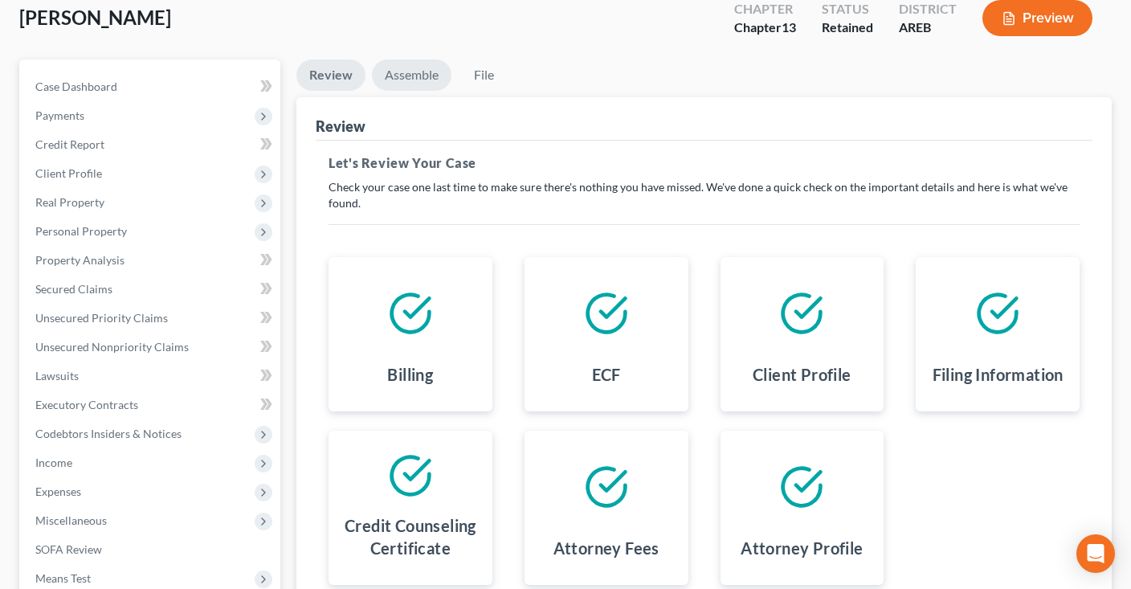
click at [427, 70] on link "Assemble" at bounding box center [411, 74] width 79 height 31
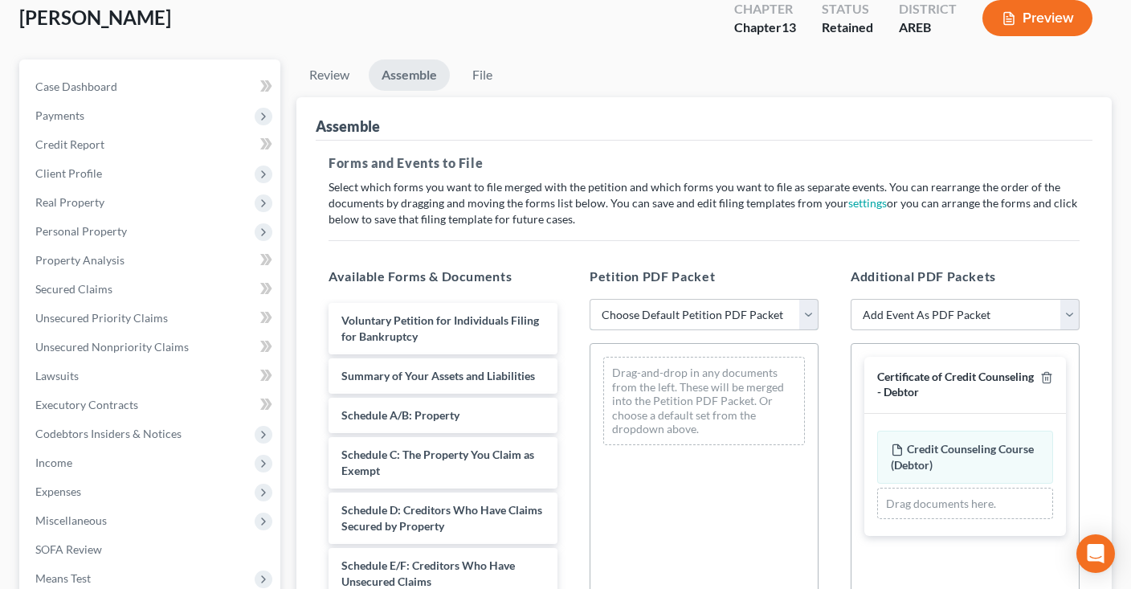
click at [589, 299] on select "Choose Default Petition PDF Packet Complete Bankruptcy Petition (all forms and …" at bounding box center [703, 315] width 229 height 32
select select "0"
click option "Complete Bankruptcy Petition (all forms and schedules)" at bounding box center [0, 0] width 0 height 0
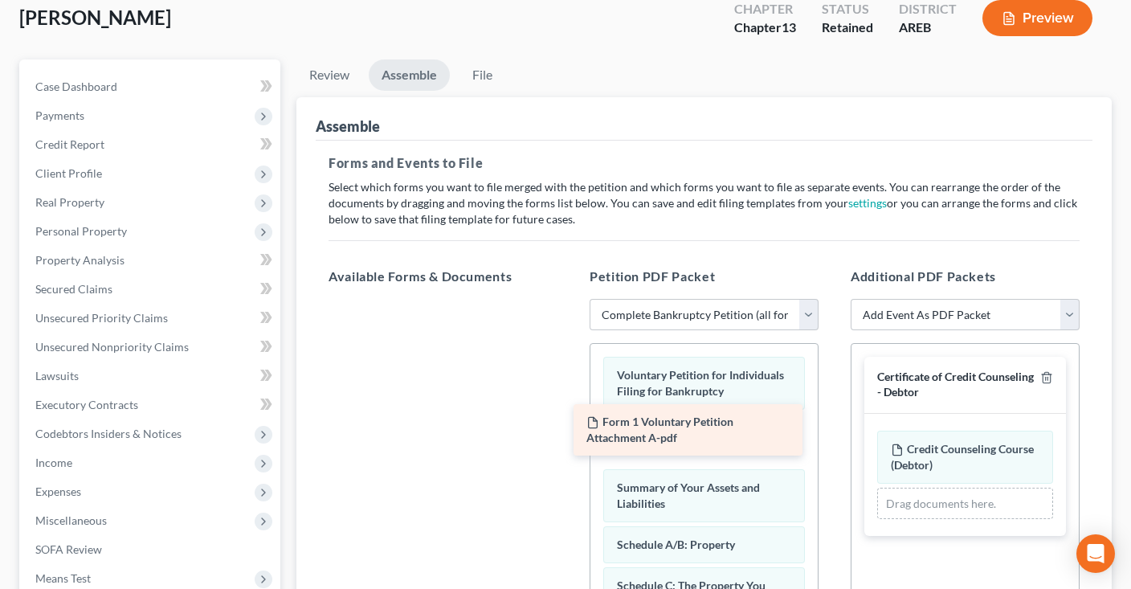
drag, startPoint x: 491, startPoint y: 326, endPoint x: 745, endPoint y: 430, distance: 274.4
click at [570, 299] on div "Form 1 Voluntary Petition Attachment A-pdf Form 1 Voluntary Petition Attachment…" at bounding box center [443, 299] width 255 height 0
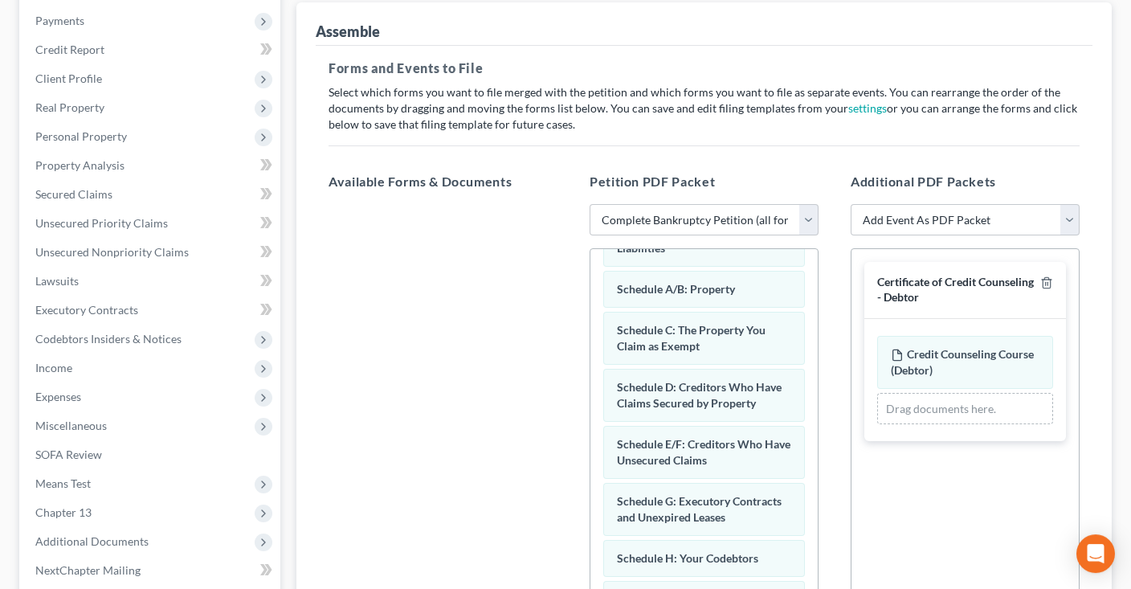
scroll to position [462, 0]
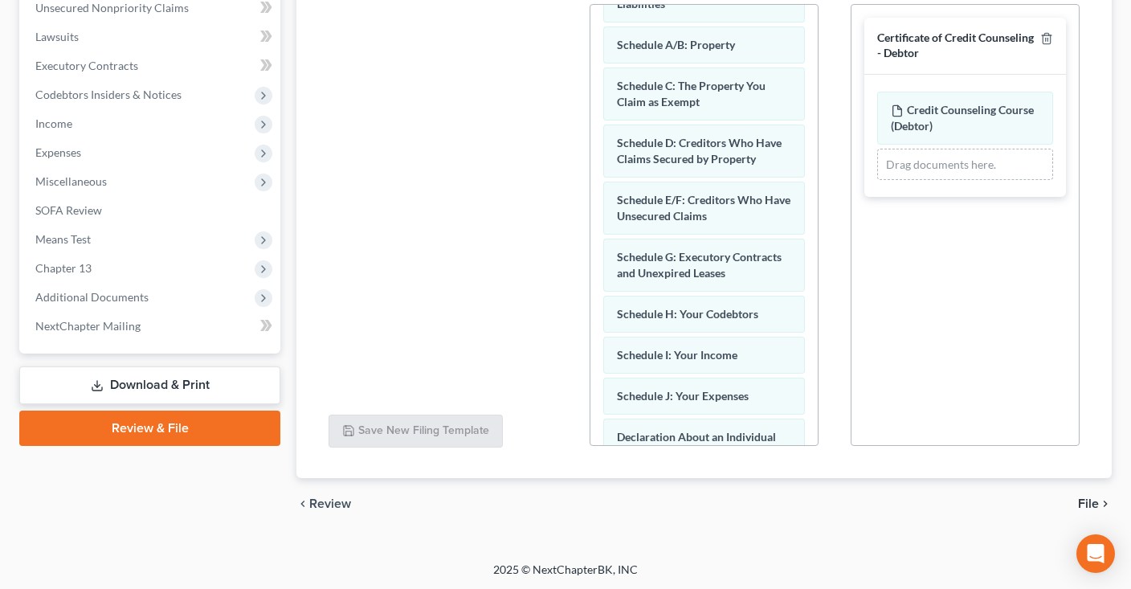
click at [1089, 503] on span "File" at bounding box center [1088, 503] width 21 height 13
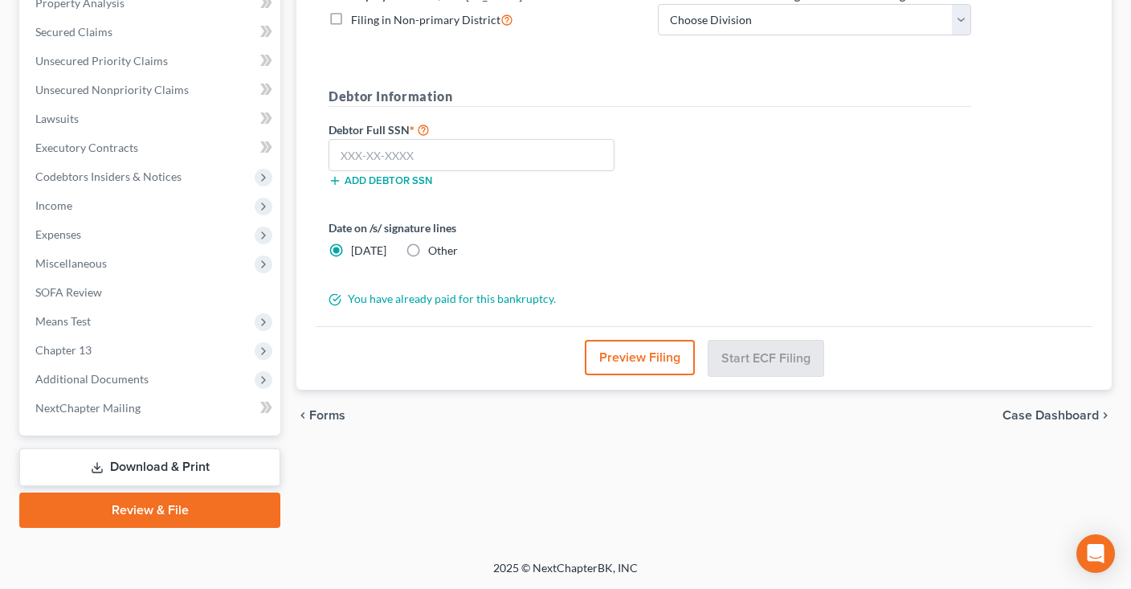
scroll to position [378, 0]
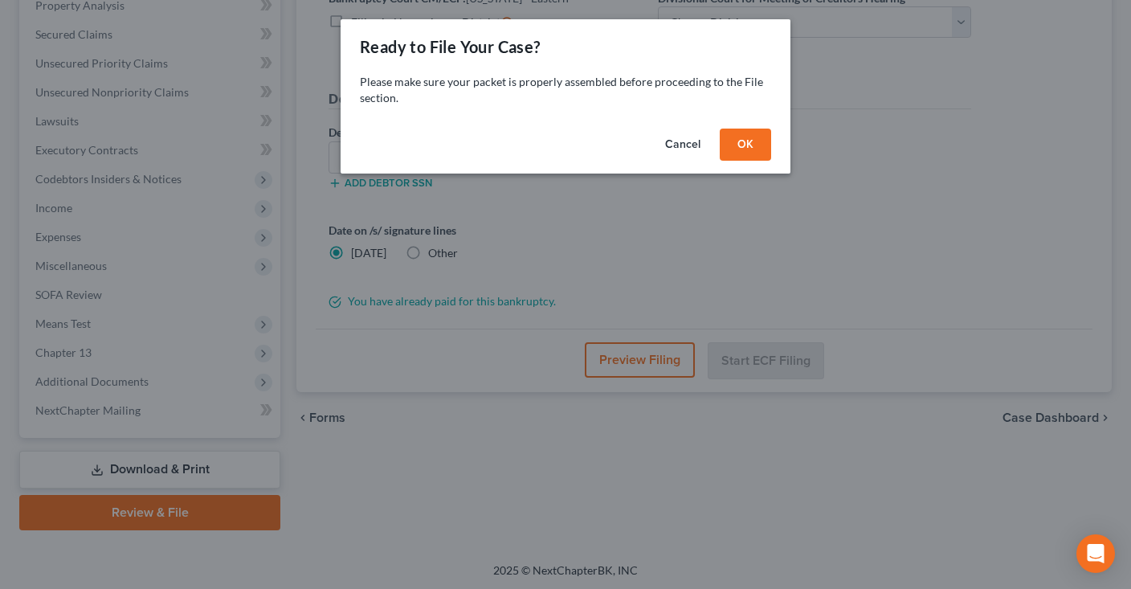
click at [737, 139] on button "OK" at bounding box center [744, 144] width 51 height 32
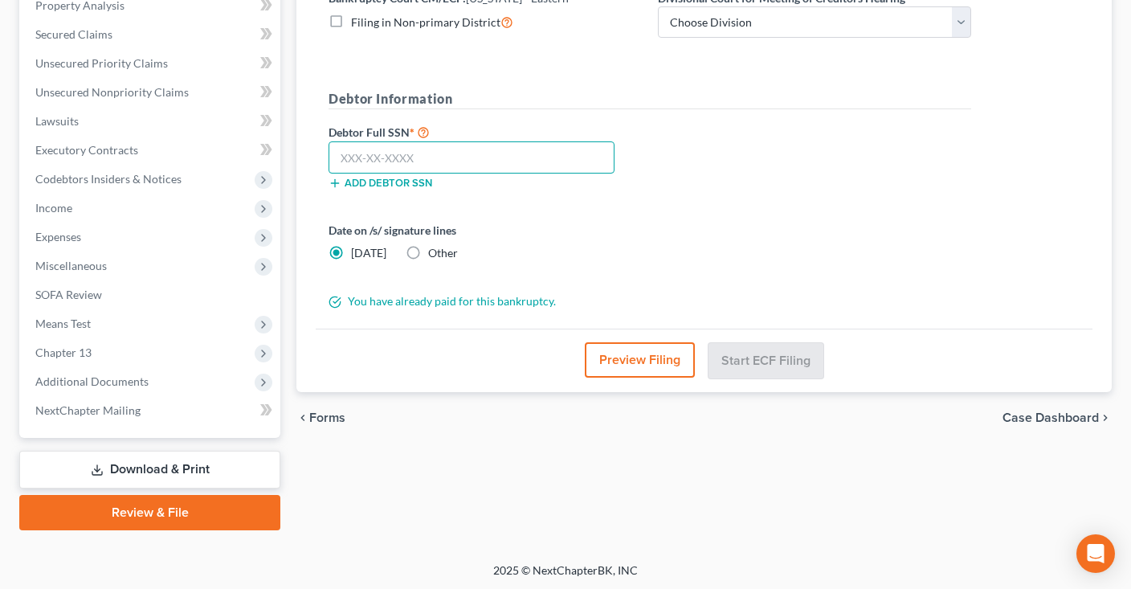
click at [480, 155] on input "text" at bounding box center [471, 157] width 286 height 32
paste input "430-87-4890"
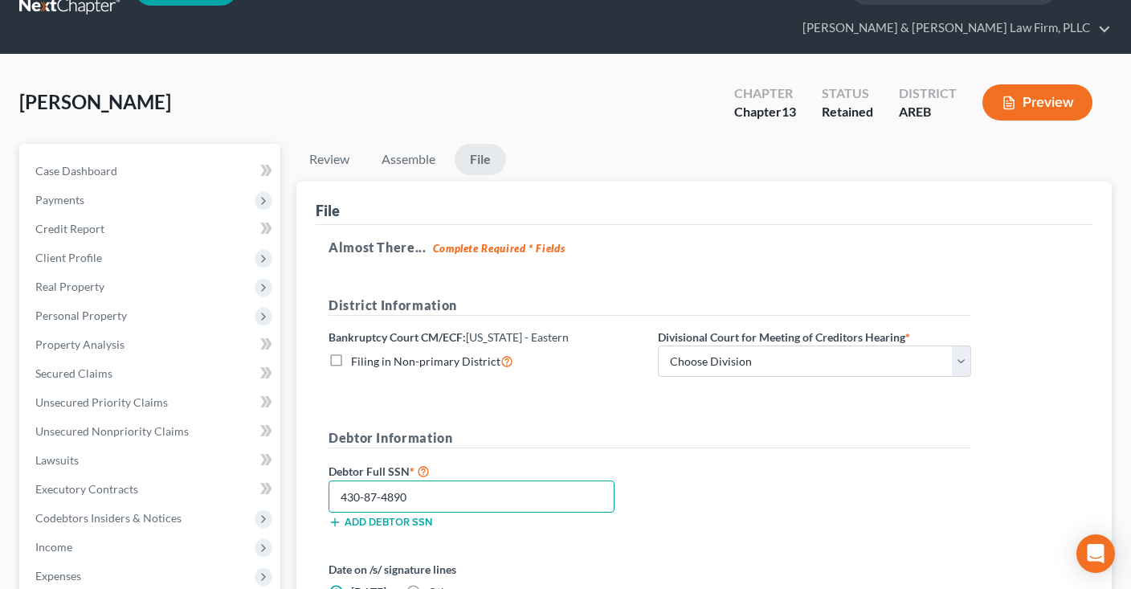
type input "430-87-4890"
click at [1008, 103] on icon "button" at bounding box center [1008, 103] width 14 height 14
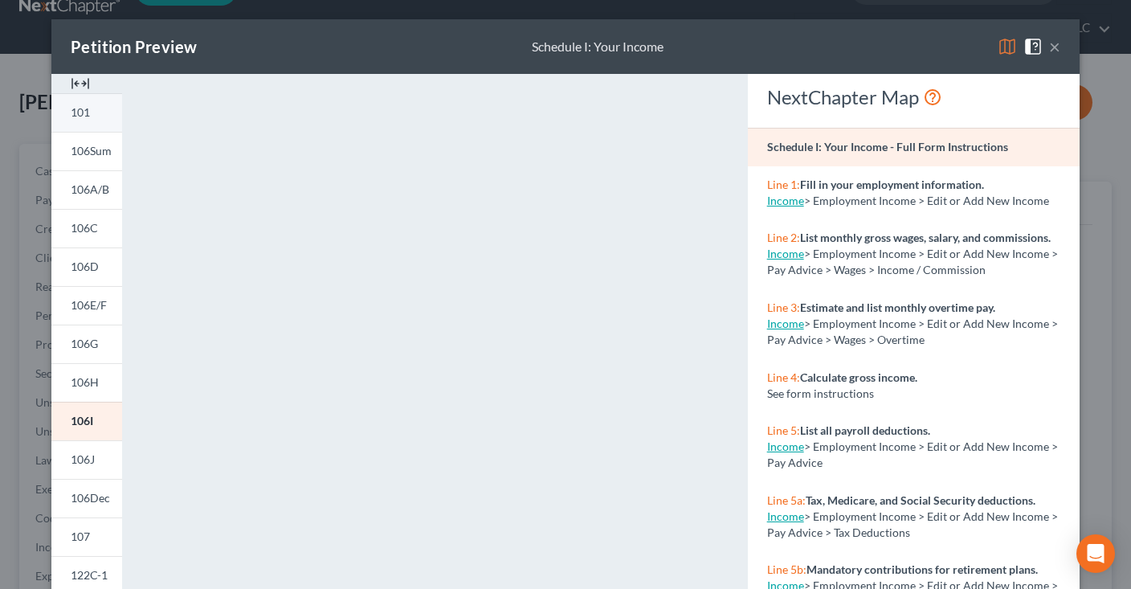
click at [100, 106] on link "101" at bounding box center [86, 112] width 71 height 39
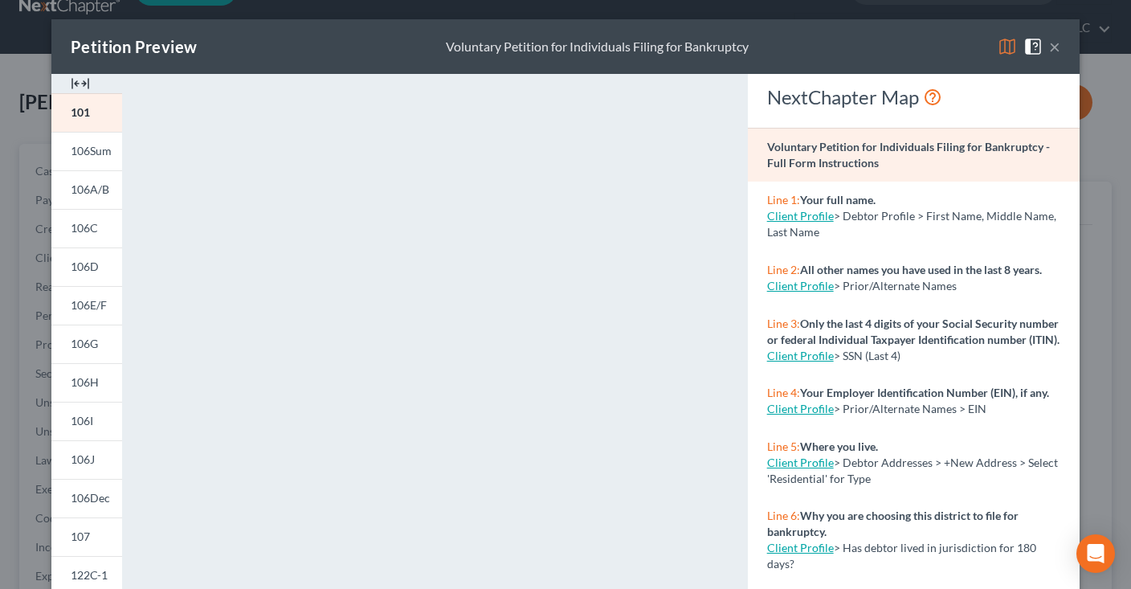
click at [1053, 47] on button "×" at bounding box center [1054, 46] width 11 height 19
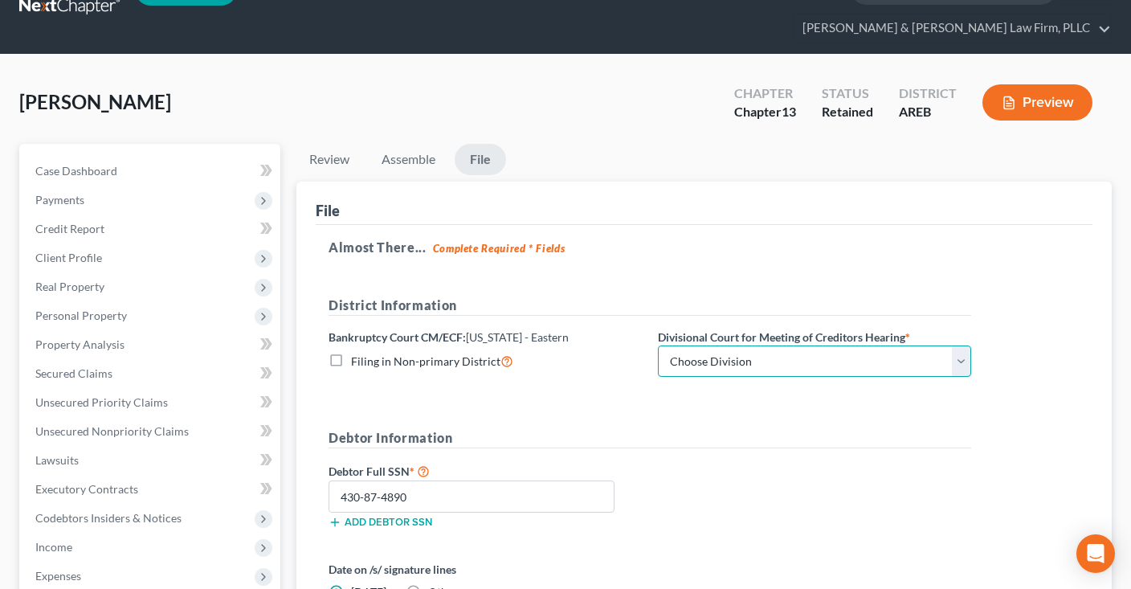
click at [658, 345] on select "Choose Division Delta Division Northern Division Central Division" at bounding box center [814, 361] width 313 height 32
select select "2"
click option "Central Division" at bounding box center [0, 0] width 0 height 0
click at [723, 255] on div "Almost There... Complete Required * Fields District Information Bankruptcy Cour…" at bounding box center [704, 446] width 776 height 443
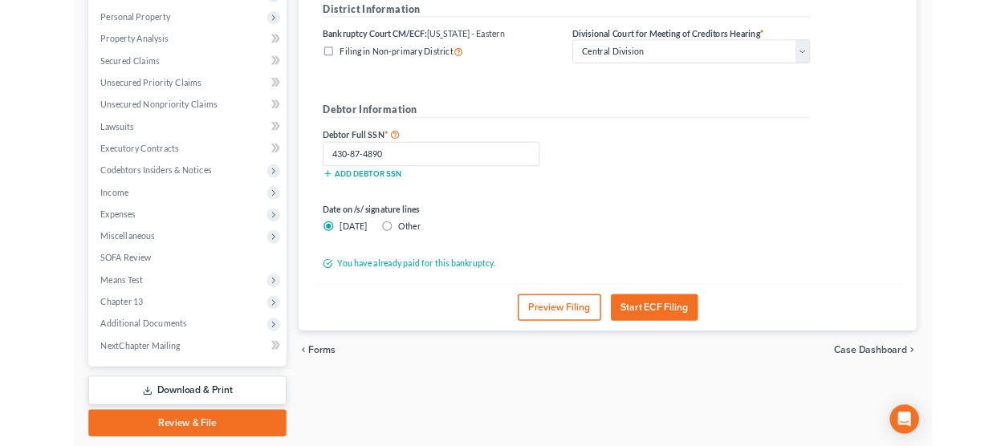
scroll to position [378, 0]
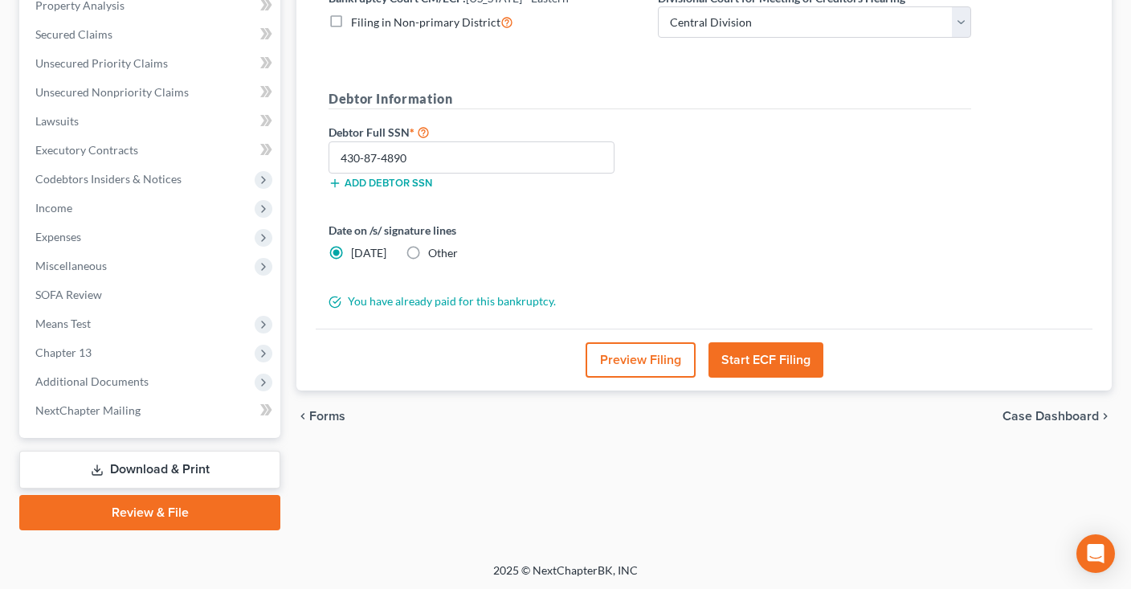
click at [781, 350] on button "Start ECF Filing" at bounding box center [765, 359] width 115 height 35
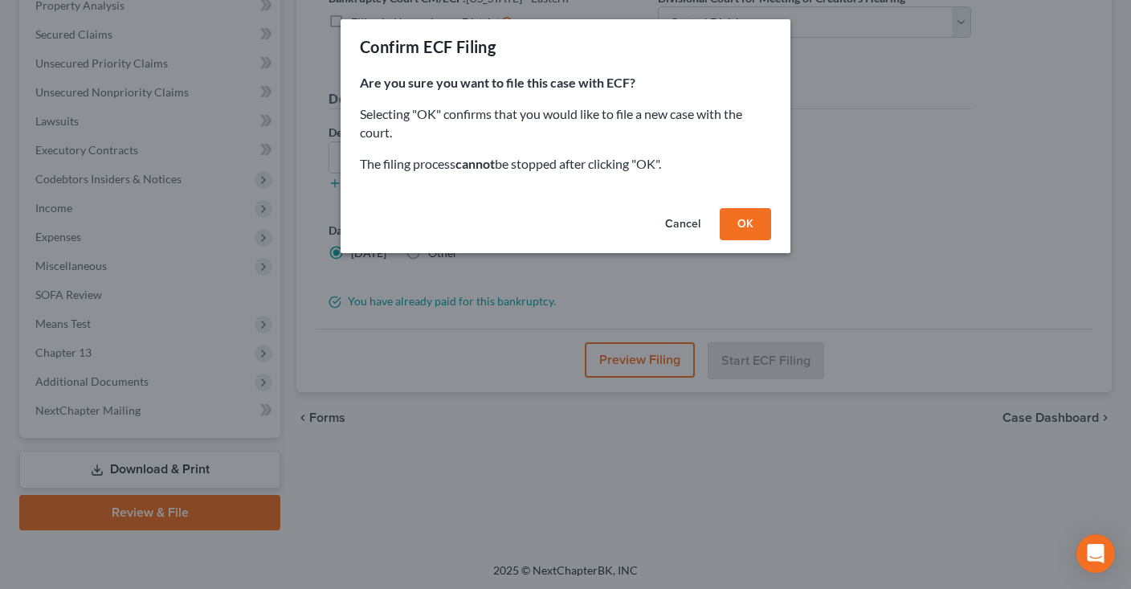
click at [730, 220] on button "OK" at bounding box center [744, 224] width 51 height 32
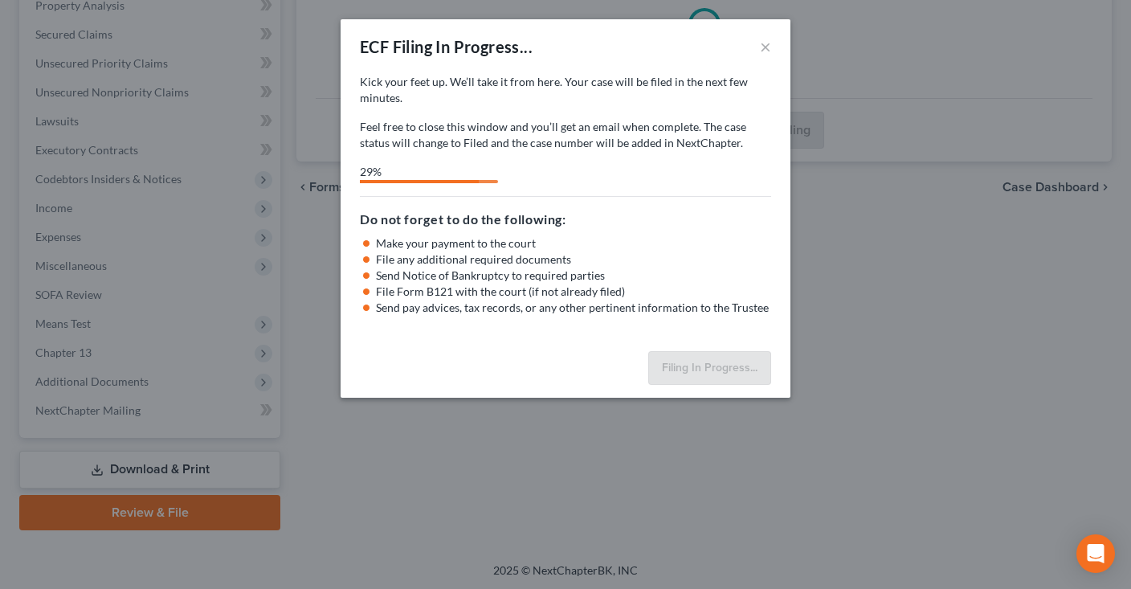
select select "2"
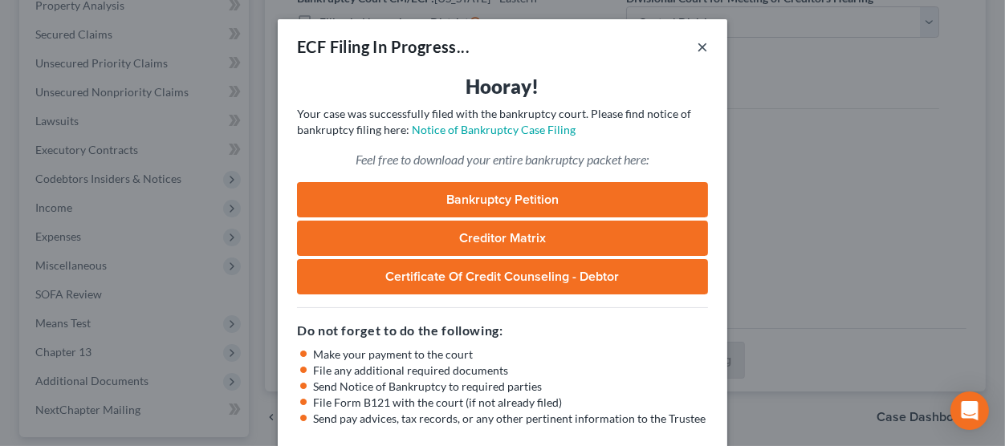
click at [703, 41] on button "×" at bounding box center [702, 46] width 11 height 19
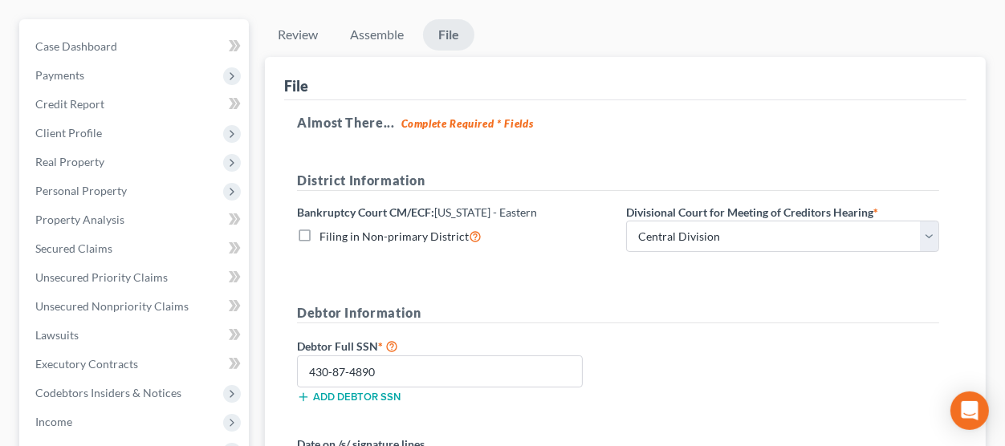
scroll to position [25, 0]
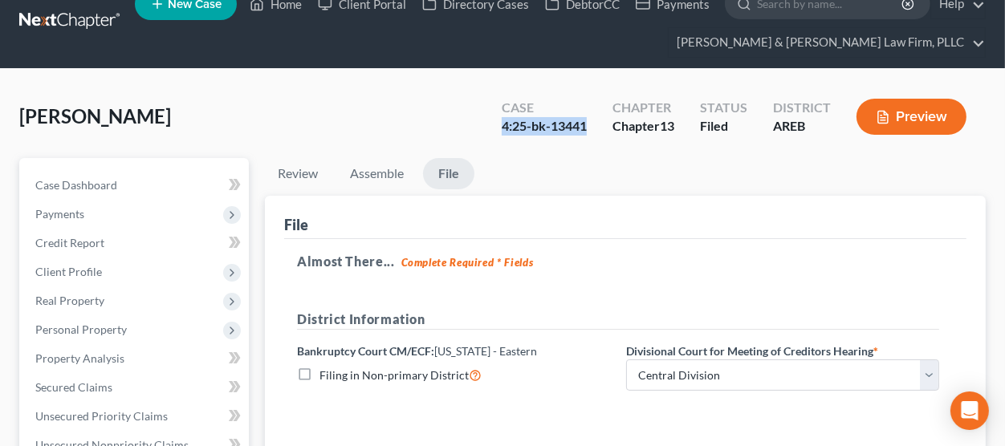
drag, startPoint x: 499, startPoint y: 131, endPoint x: 584, endPoint y: 124, distance: 84.6
click at [584, 124] on div "Case 4:25-bk-13441" at bounding box center [544, 118] width 111 height 47
copy div "4:25-bk-13441"
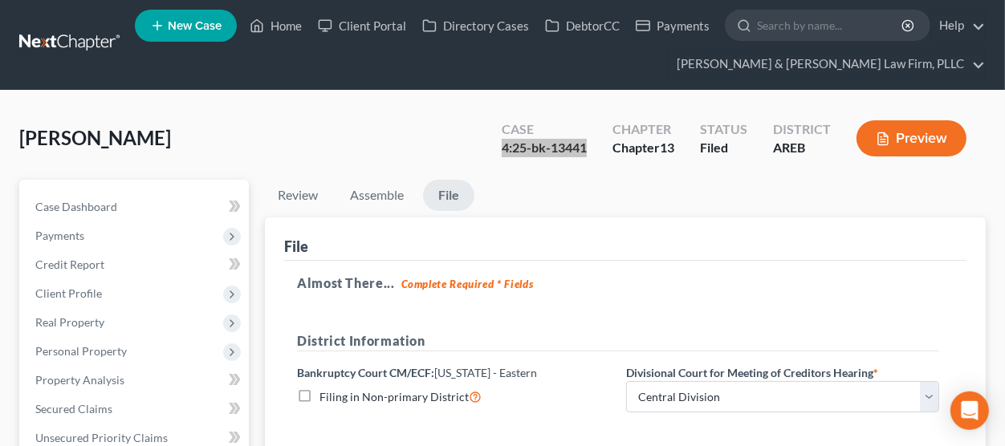
scroll to position [0, 0]
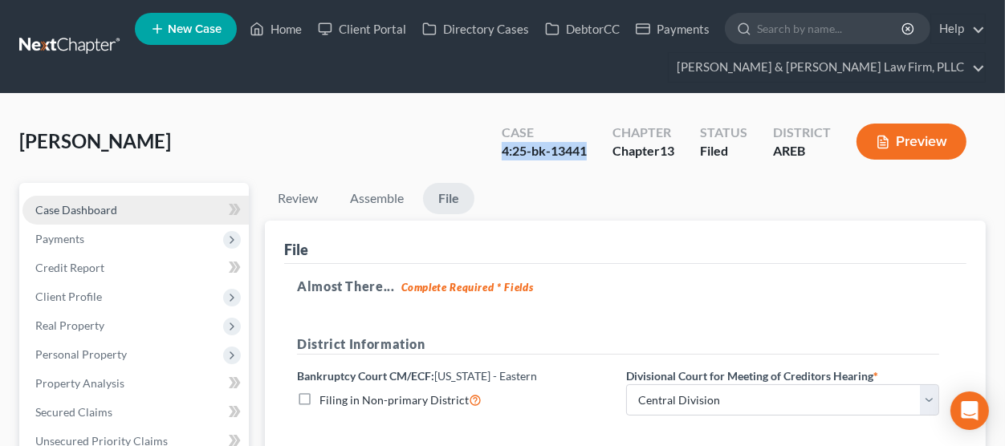
click at [141, 196] on link "Case Dashboard" at bounding box center [135, 210] width 226 height 29
select select "4"
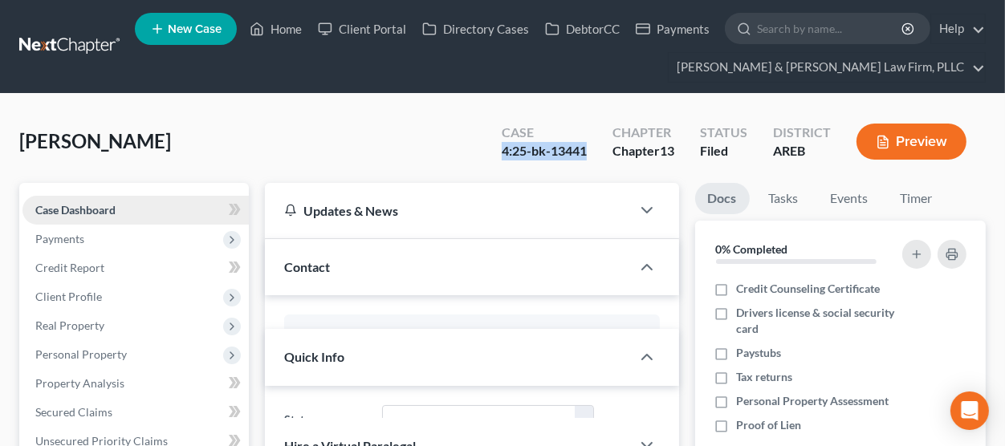
click at [137, 199] on link "Case Dashboard" at bounding box center [135, 210] width 226 height 29
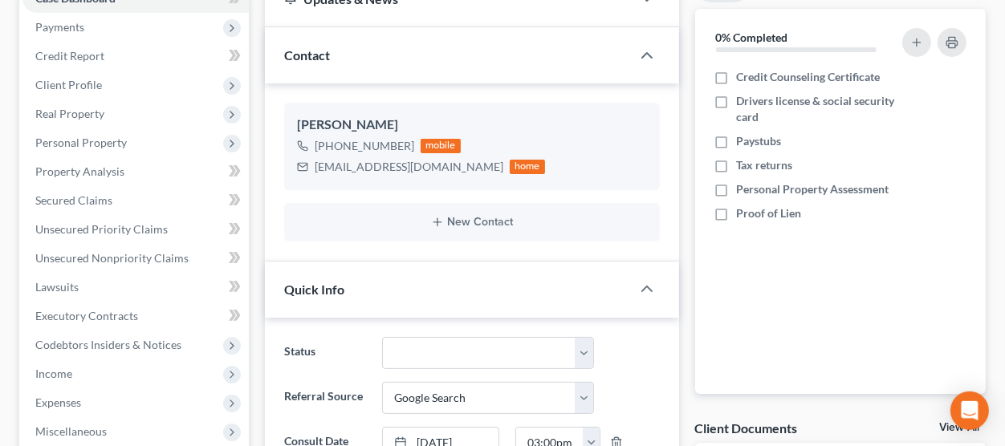
scroll to position [353, 0]
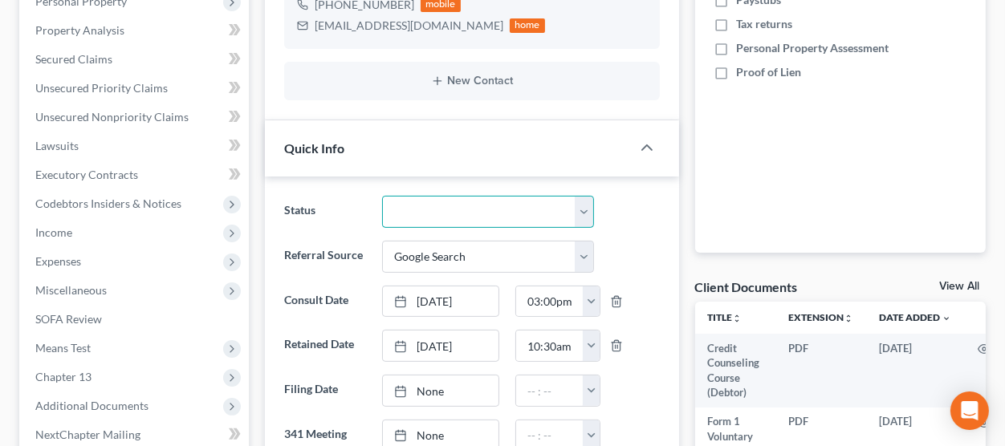
select select "0"
click option "Awaiting 341" at bounding box center [0, 0] width 0 height 0
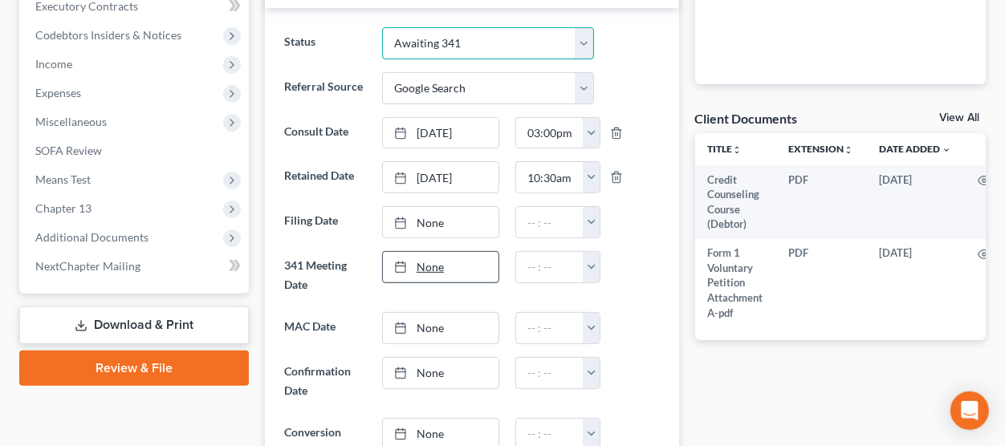
scroll to position [530, 0]
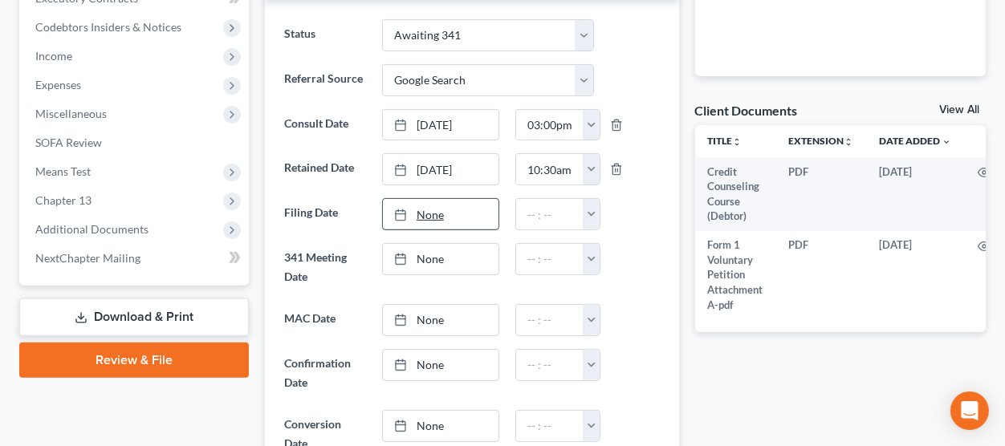
click at [478, 218] on link "None" at bounding box center [441, 214] width 116 height 31
type input "10/7/2025"
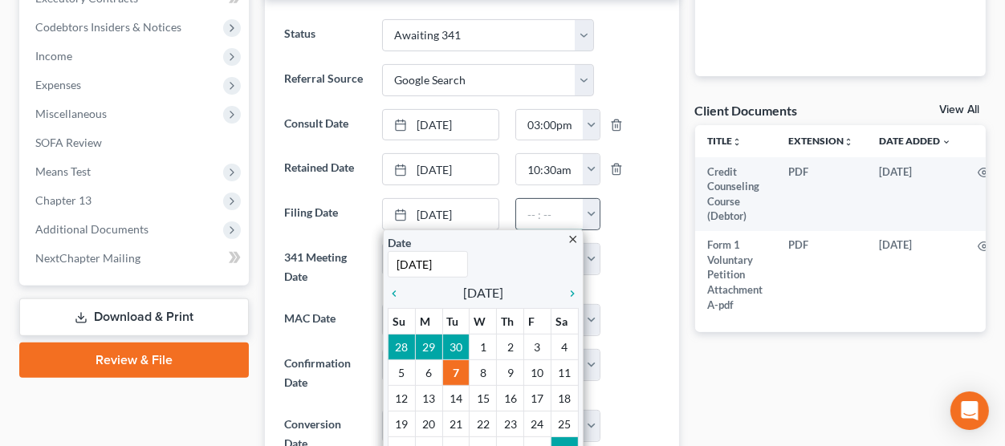
click at [548, 207] on input "text" at bounding box center [549, 214] width 67 height 31
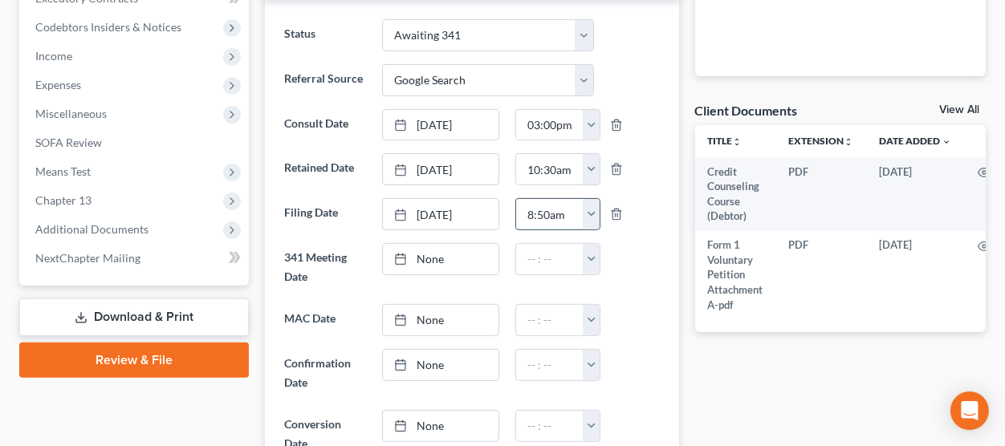
type input "8:50am"
click at [653, 299] on ng-include "Status Awaiting 341 Chapter 7 - Attended Meeting Confirmed Discharged Dismissed…" at bounding box center [472, 313] width 376 height 589
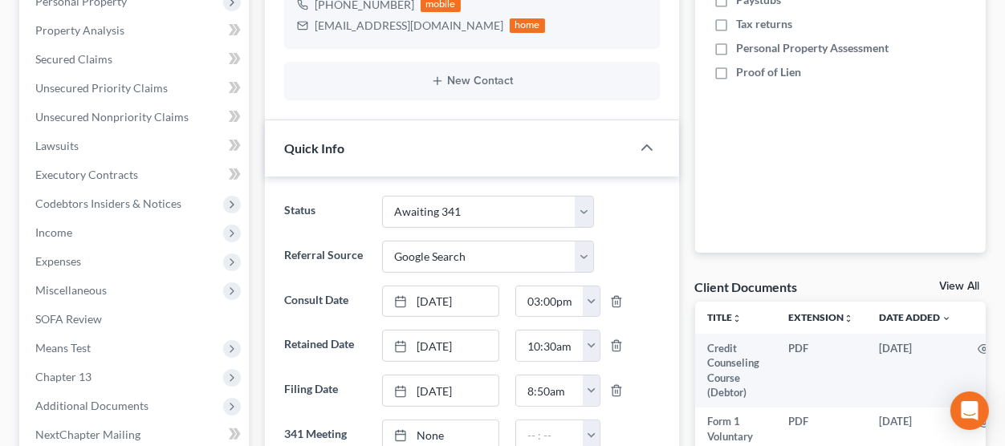
scroll to position [0, 0]
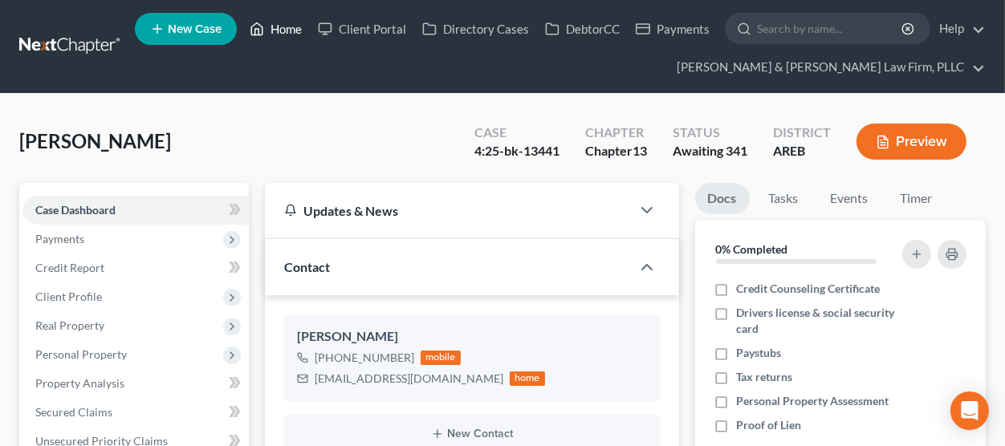
click at [281, 34] on link "Home" at bounding box center [276, 28] width 68 height 29
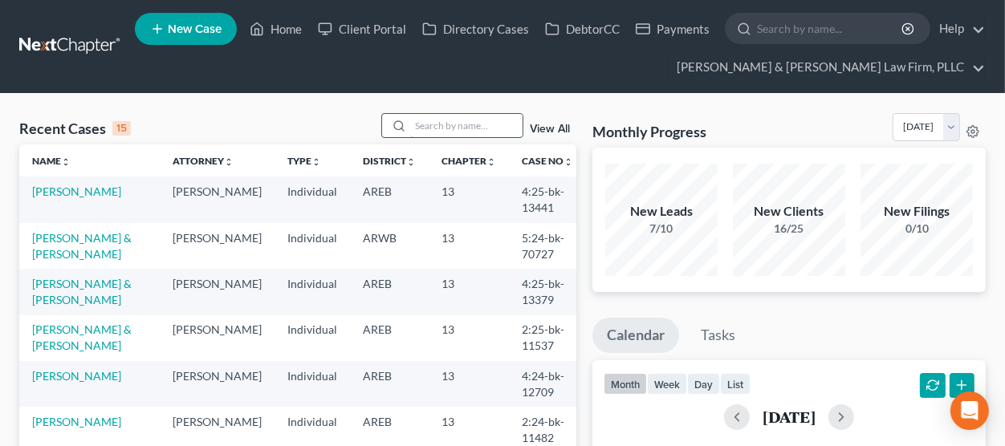
click at [430, 129] on input "search" at bounding box center [466, 125] width 112 height 23
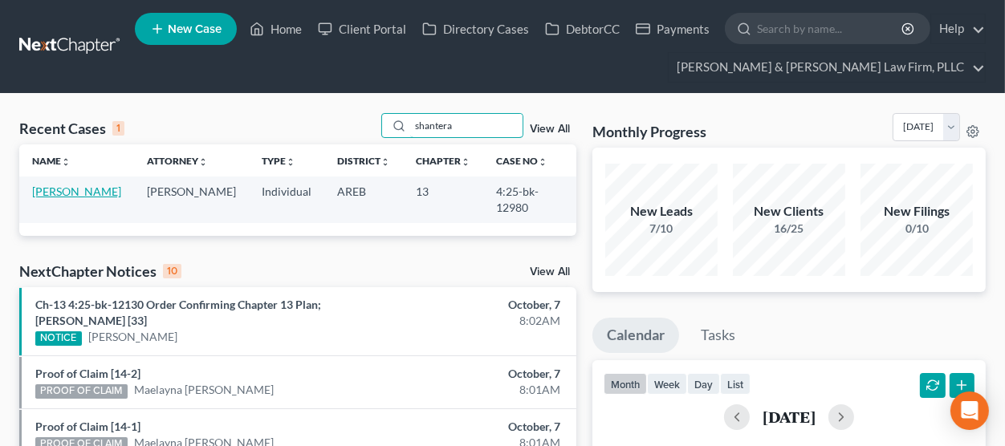
type input "shantera"
click at [63, 192] on link "Montague, Shantera" at bounding box center [76, 192] width 89 height 14
select select "2"
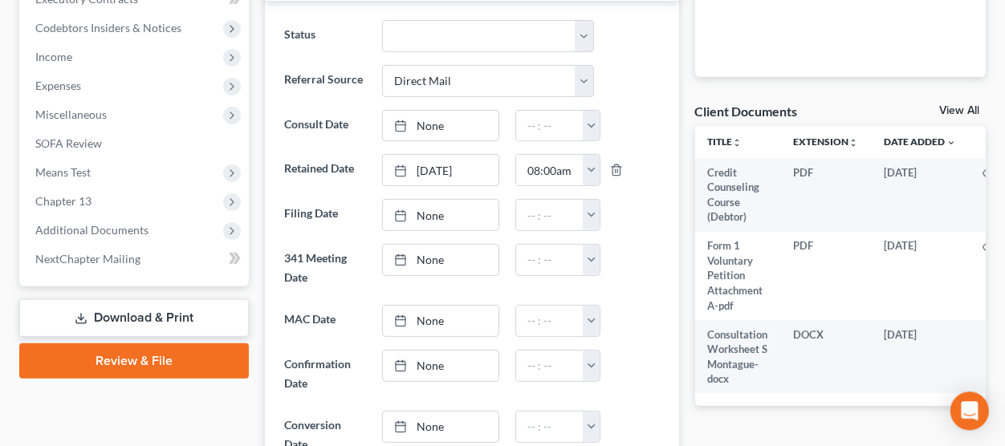
scroll to position [530, 0]
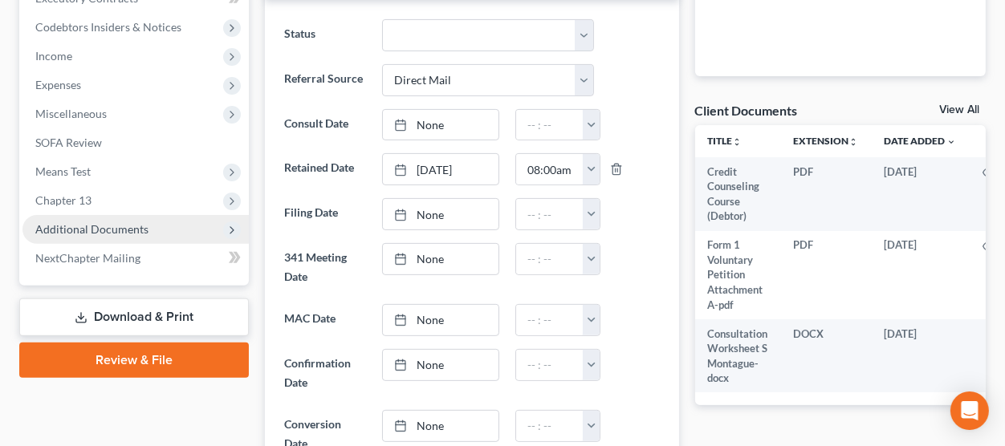
click at [141, 231] on span "Additional Documents" at bounding box center [91, 229] width 113 height 14
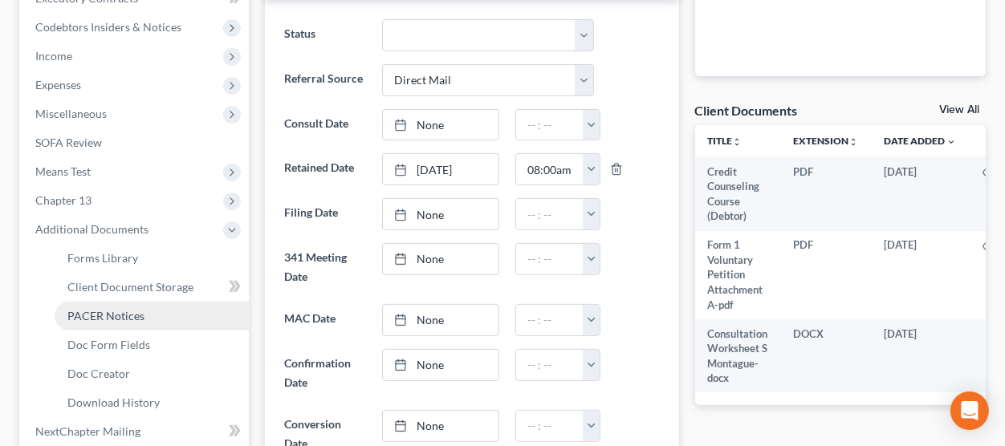
click at [178, 308] on link "PACER Notices" at bounding box center [152, 316] width 194 height 29
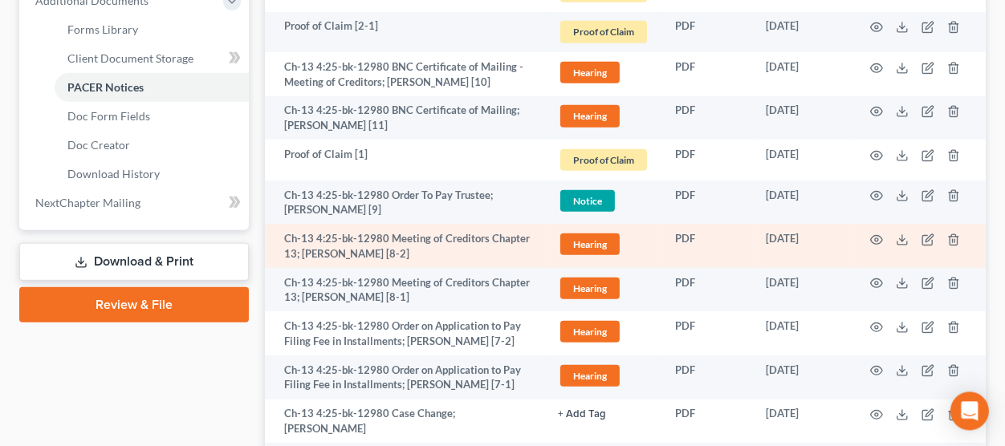
scroll to position [795, 0]
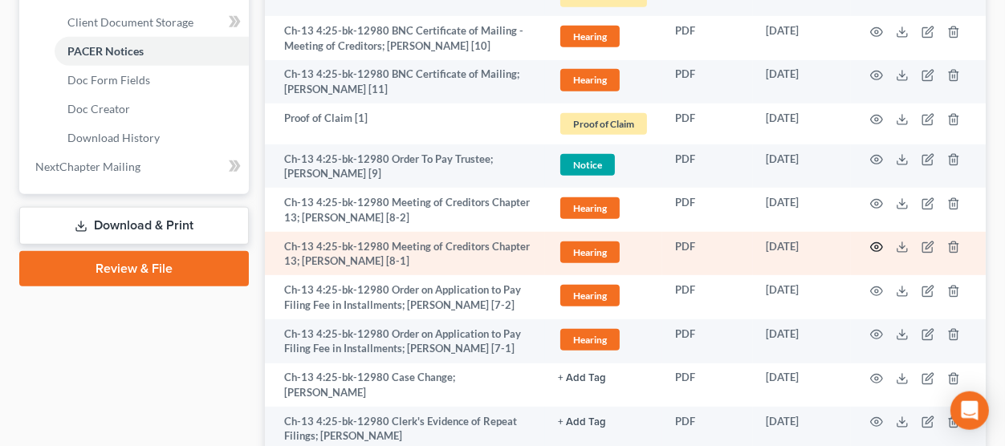
click at [876, 246] on icon "button" at bounding box center [876, 247] width 13 height 13
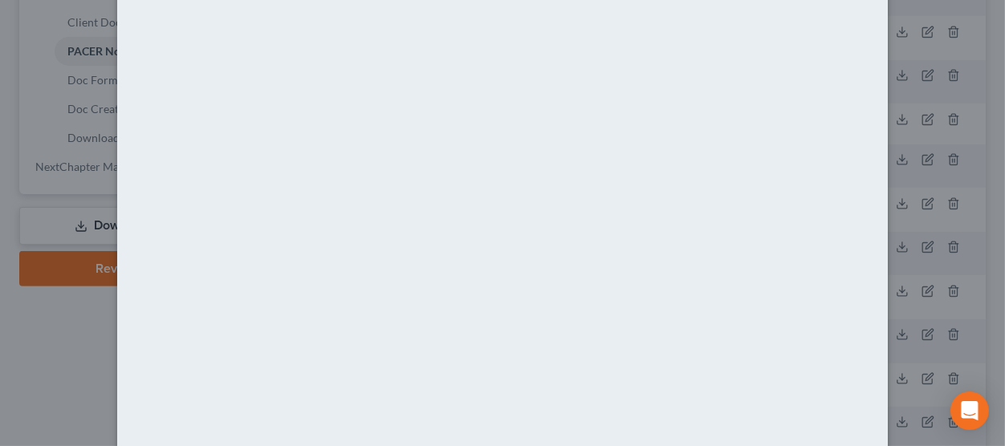
scroll to position [247, 0]
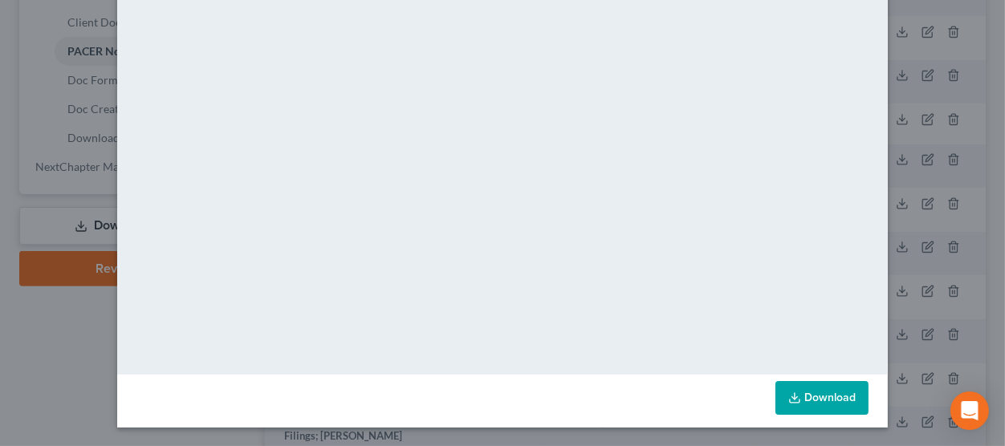
click at [810, 397] on link "Download" at bounding box center [822, 398] width 93 height 34
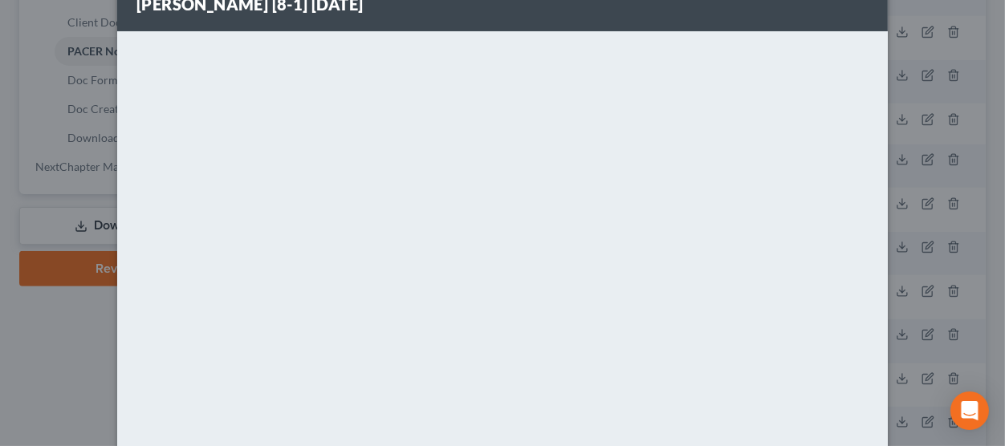
scroll to position [0, 0]
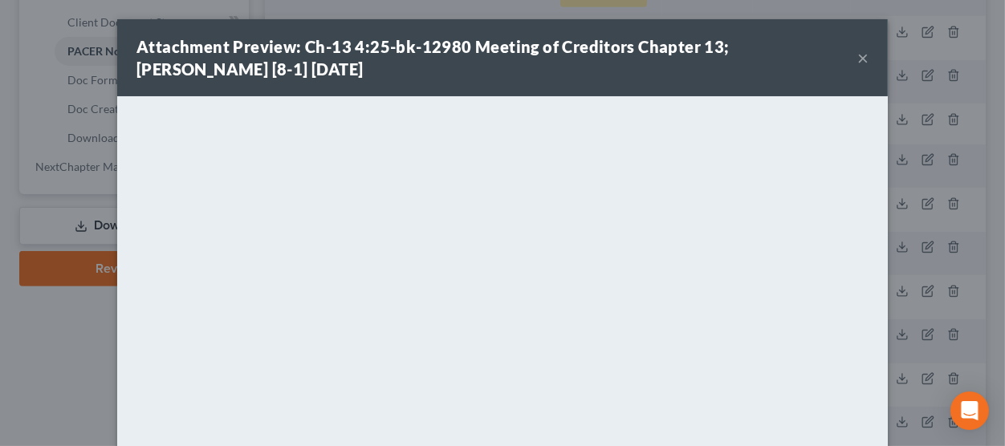
click at [864, 58] on button "×" at bounding box center [863, 57] width 11 height 19
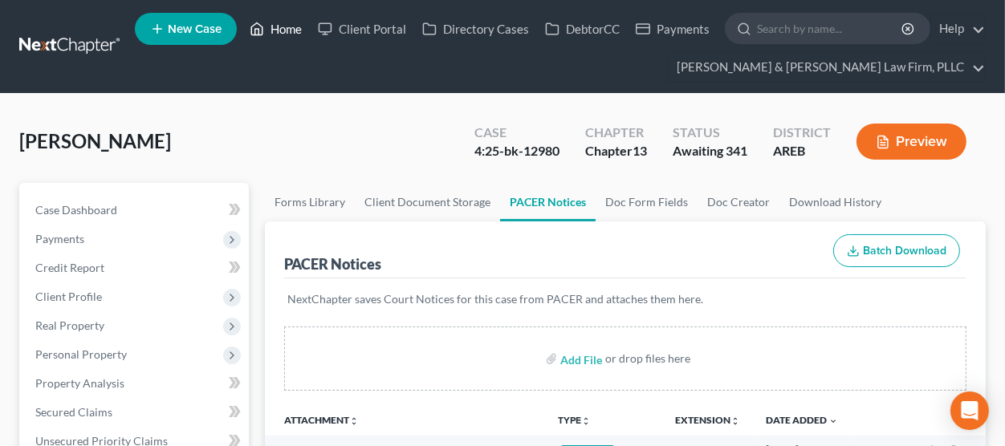
click at [272, 32] on link "Home" at bounding box center [276, 28] width 68 height 29
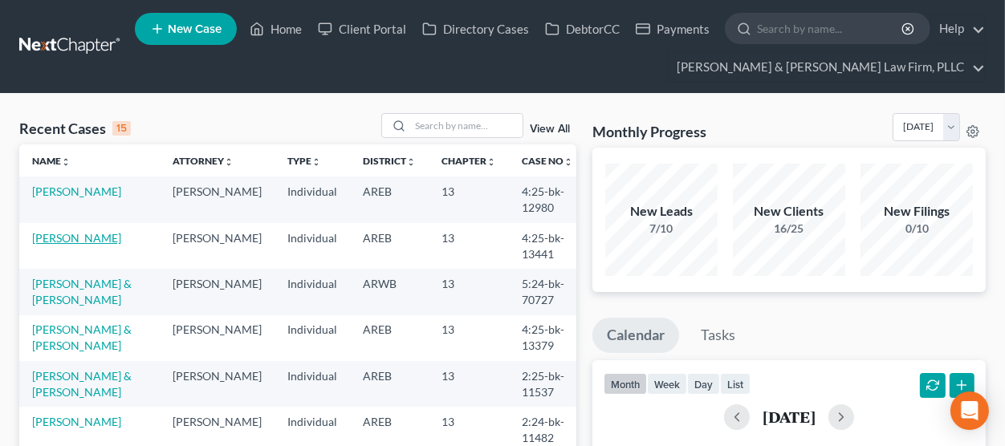
click at [88, 240] on link "Williams, Jamika" at bounding box center [76, 238] width 89 height 14
select select "4"
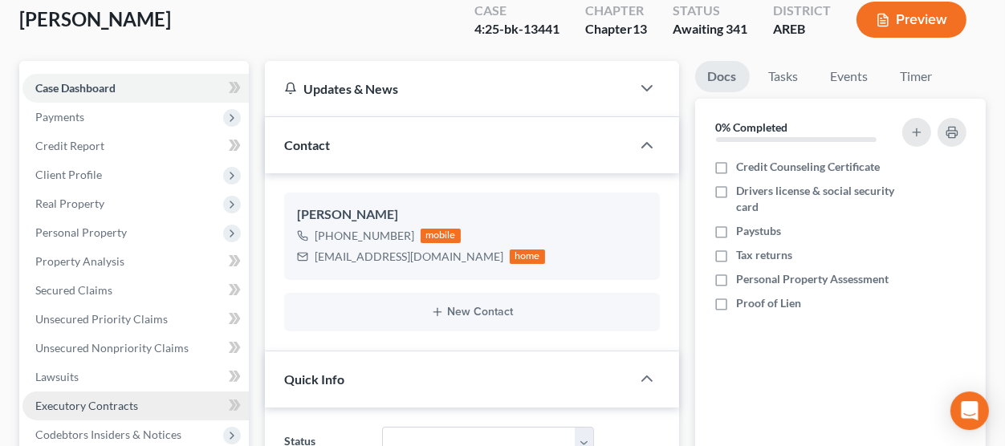
scroll to position [353, 0]
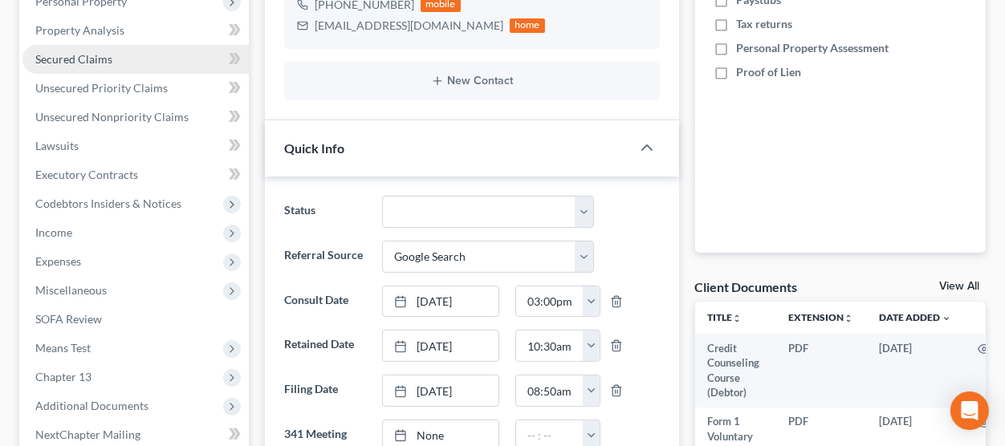
click at [139, 55] on link "Secured Claims" at bounding box center [135, 59] width 226 height 29
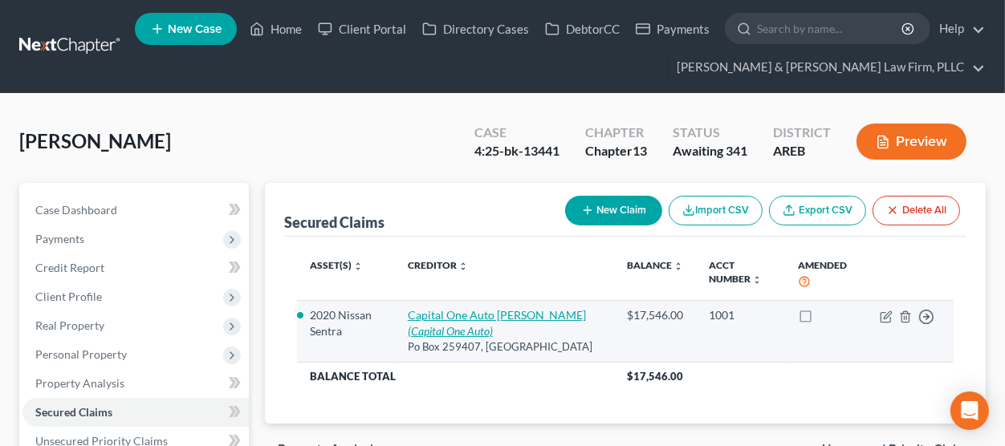
click at [483, 320] on link "Capital One Auto Finan (Capital One Auto)" at bounding box center [497, 323] width 178 height 30
select select "45"
select select "4"
select select "2"
select select "0"
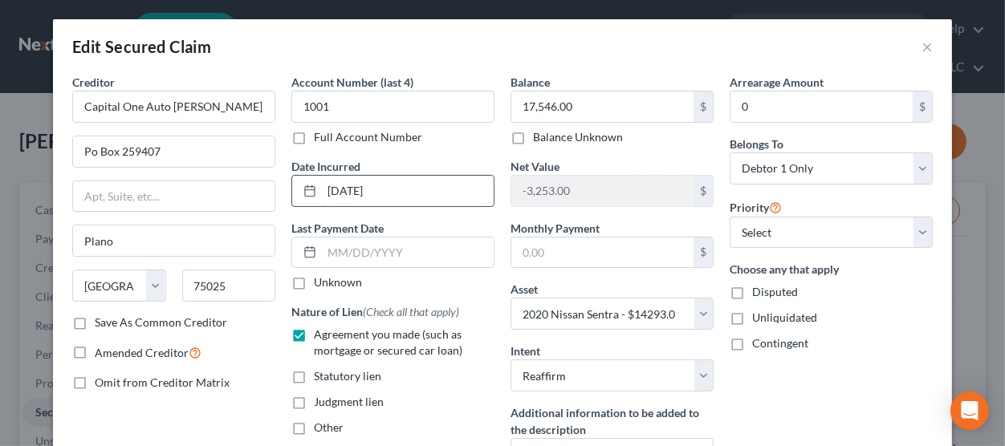
click at [419, 198] on input "11-03-2020" at bounding box center [408, 191] width 172 height 31
drag, startPoint x: 418, startPoint y: 196, endPoint x: 189, endPoint y: 206, distance: 229.1
click at [322, 202] on input "11-03-2020" at bounding box center [408, 191] width 172 height 31
click at [927, 47] on button "×" at bounding box center [927, 46] width 11 height 19
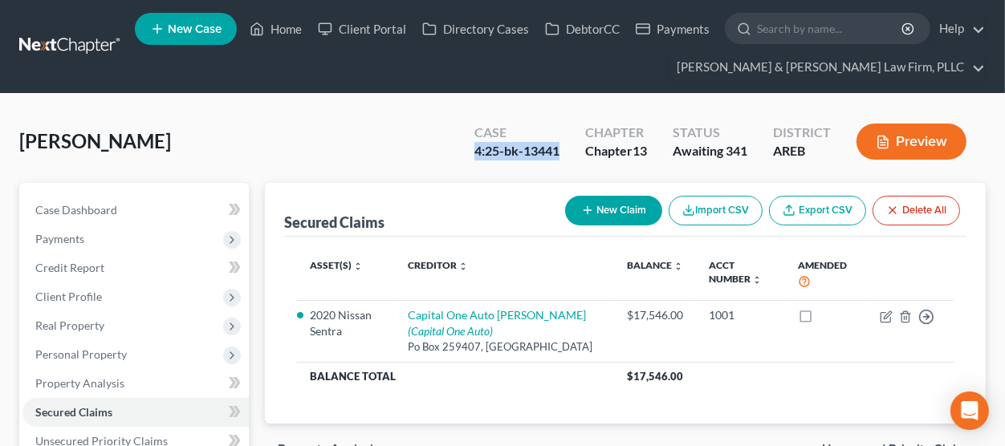
drag, startPoint x: 472, startPoint y: 152, endPoint x: 553, endPoint y: 146, distance: 81.3
click at [553, 146] on div "4:25-bk-13441" at bounding box center [517, 151] width 85 height 18
copy div "4:25-bk-13441"
drag, startPoint x: 279, startPoint y: 33, endPoint x: 346, endPoint y: 1, distance: 74.7
click at [279, 32] on link "Home" at bounding box center [276, 28] width 68 height 29
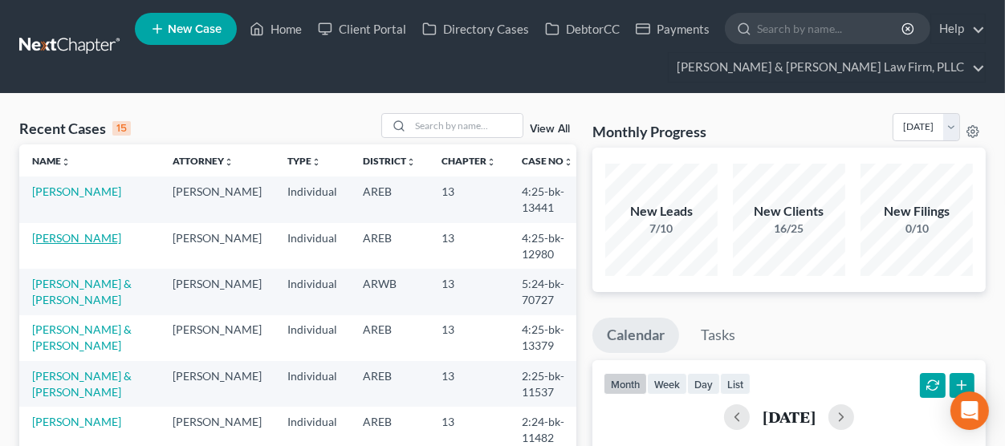
click at [88, 238] on link "Montague, Shantera" at bounding box center [76, 238] width 89 height 14
select select "2"
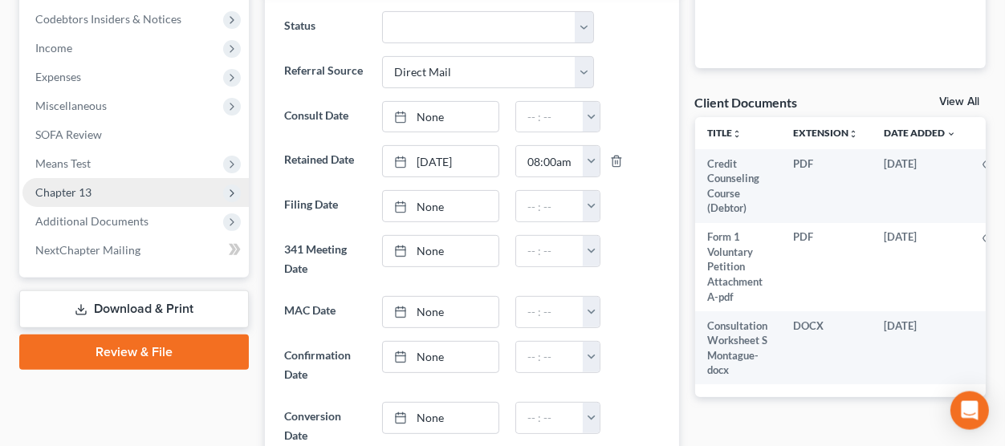
scroll to position [618, 0]
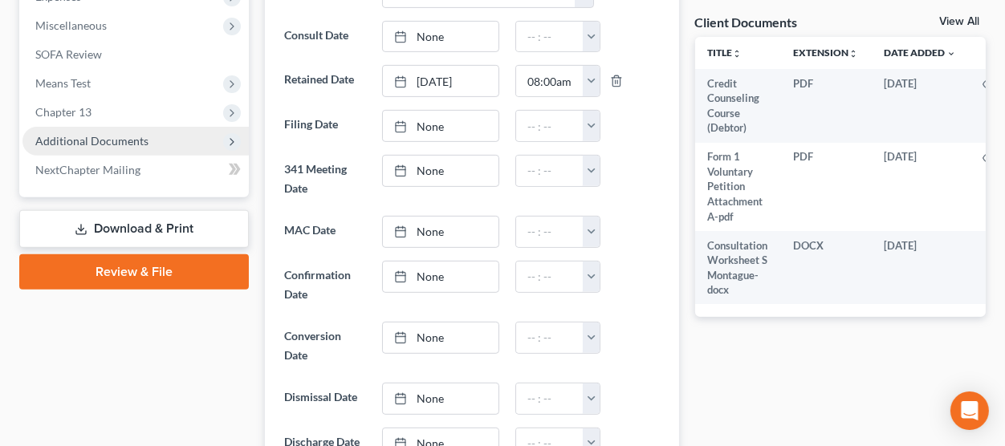
click at [148, 136] on span "Additional Documents" at bounding box center [135, 141] width 226 height 29
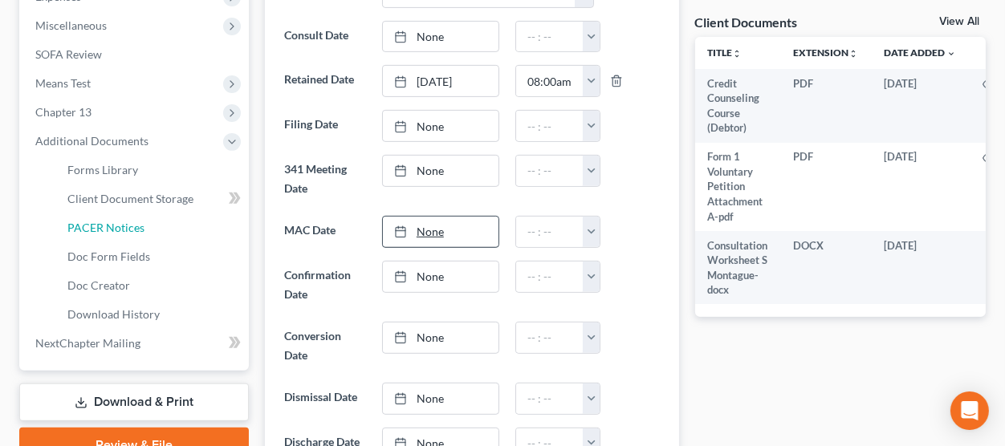
click at [134, 224] on span "PACER Notices" at bounding box center [105, 228] width 77 height 14
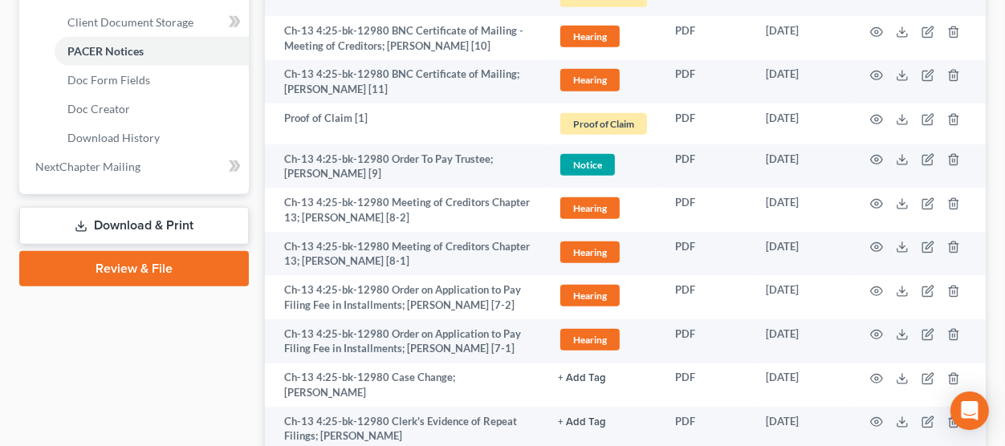
scroll to position [1229, 0]
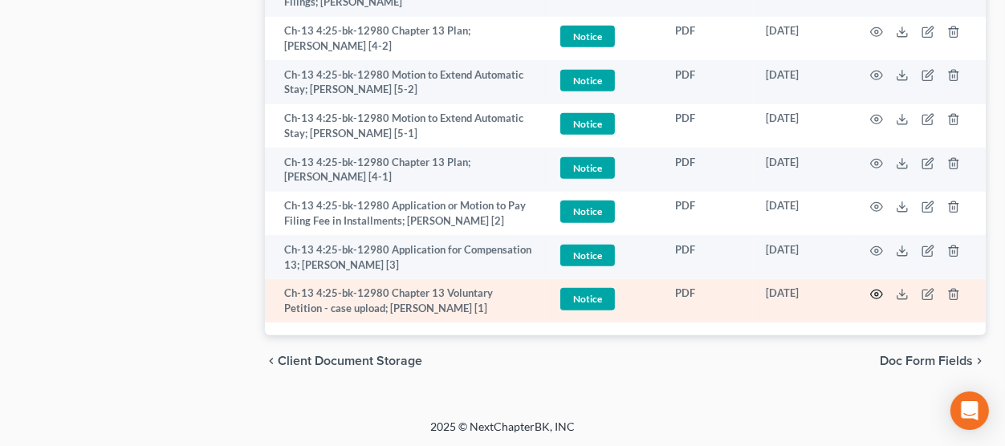
click at [882, 293] on icon "button" at bounding box center [877, 295] width 12 height 9
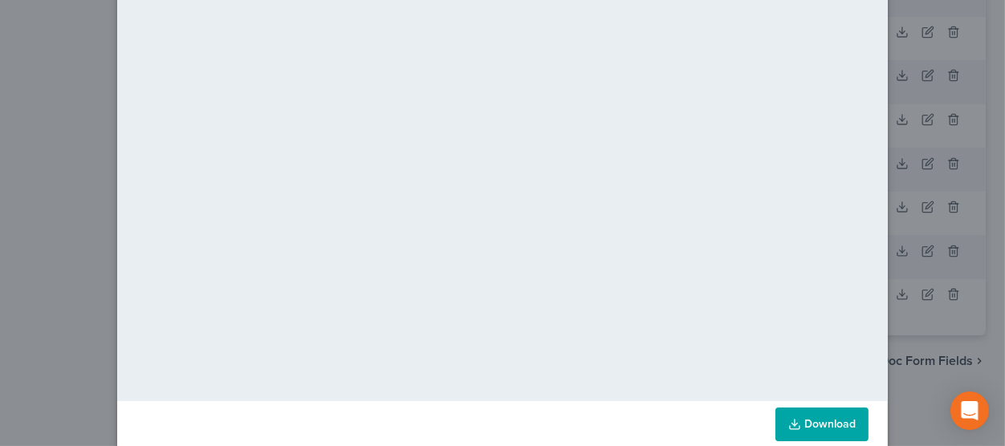
scroll to position [247, 0]
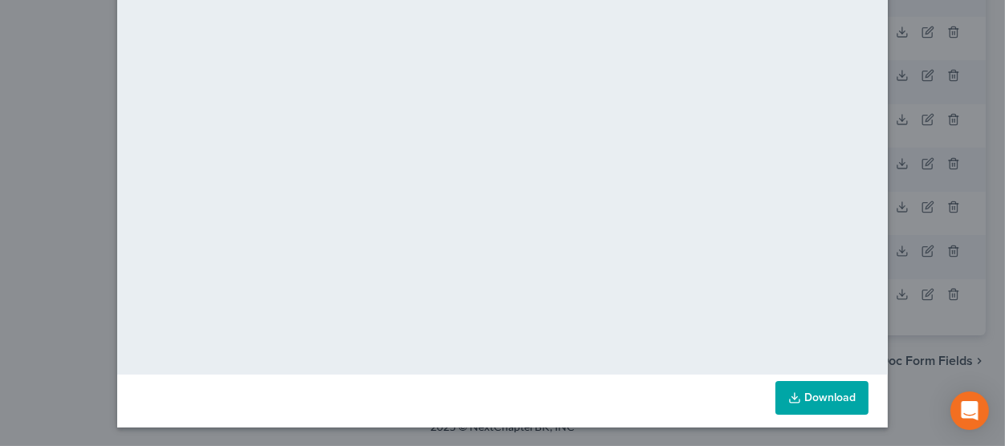
click at [825, 389] on link "Download" at bounding box center [822, 398] width 93 height 34
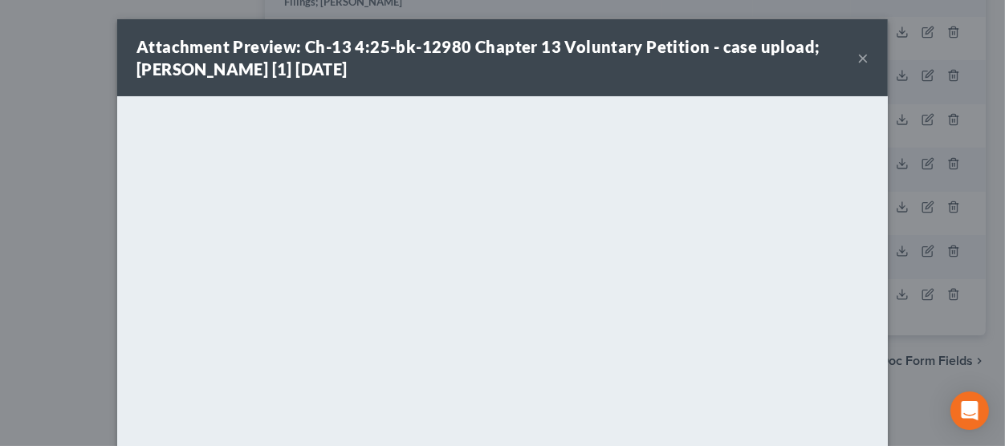
click at [861, 59] on button "×" at bounding box center [863, 57] width 11 height 19
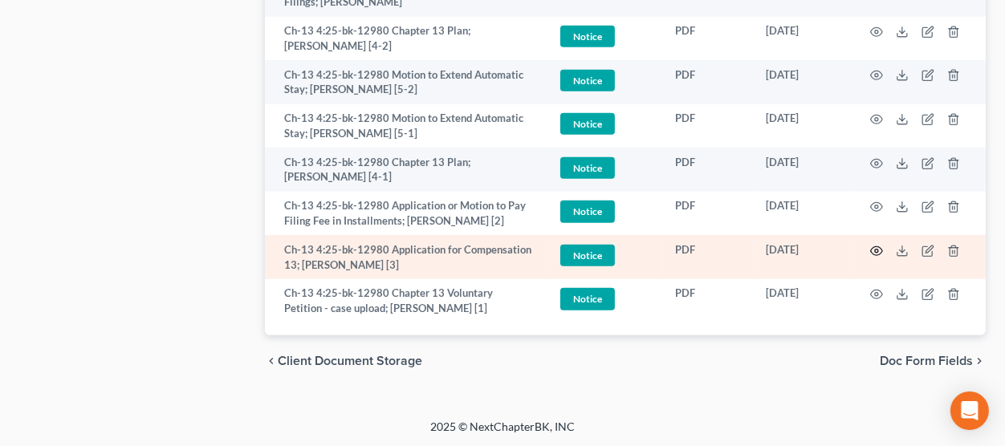
click at [875, 250] on circle "button" at bounding box center [876, 251] width 3 height 3
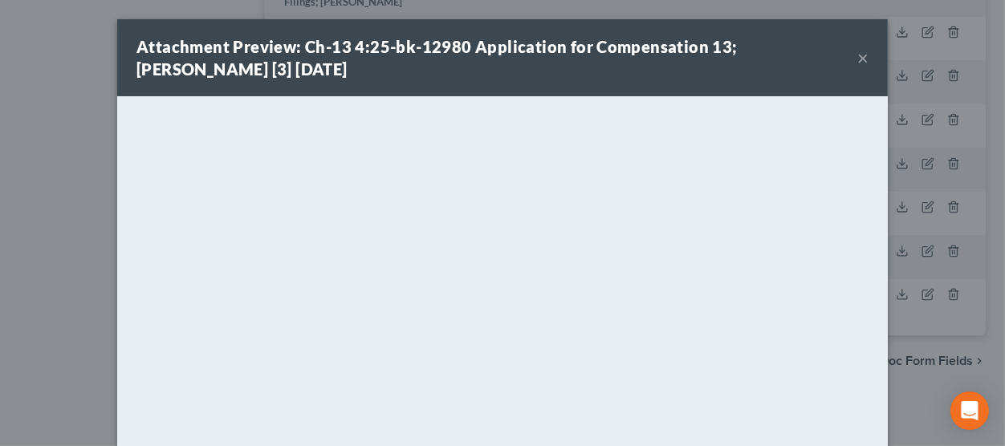
click at [866, 58] on button "×" at bounding box center [863, 57] width 11 height 19
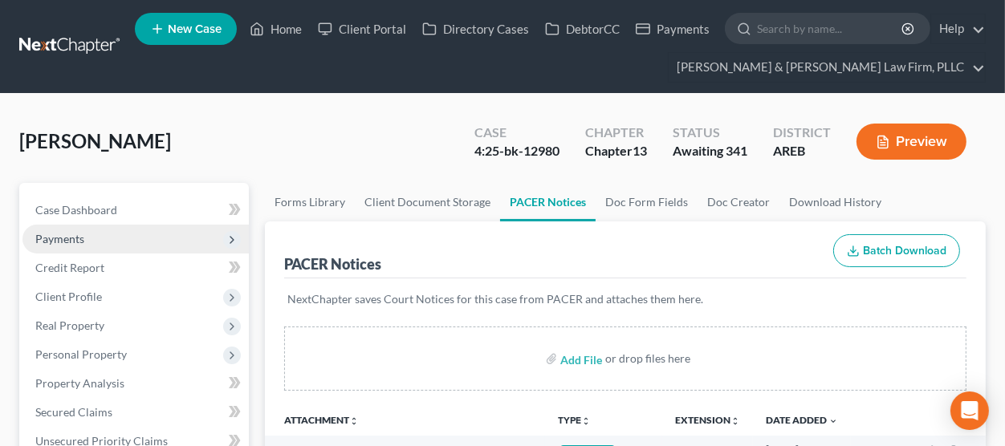
click at [118, 246] on span "Payments" at bounding box center [135, 239] width 226 height 29
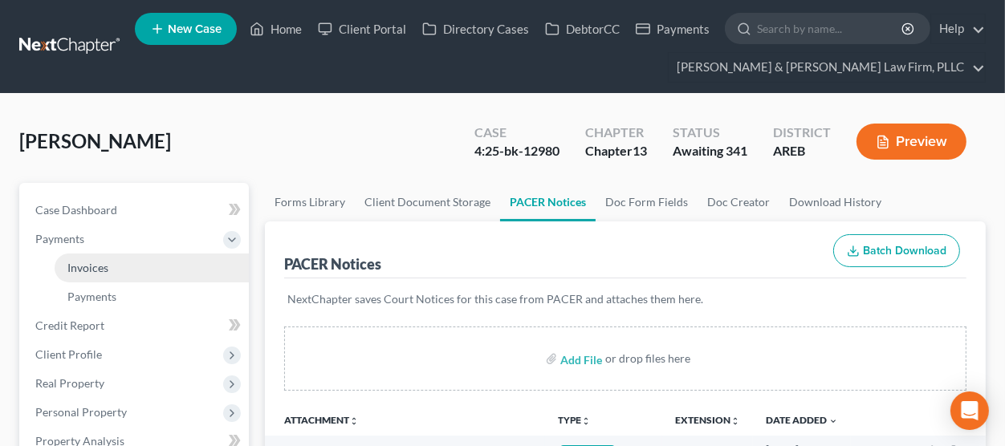
click at [189, 263] on link "Invoices" at bounding box center [152, 268] width 194 height 29
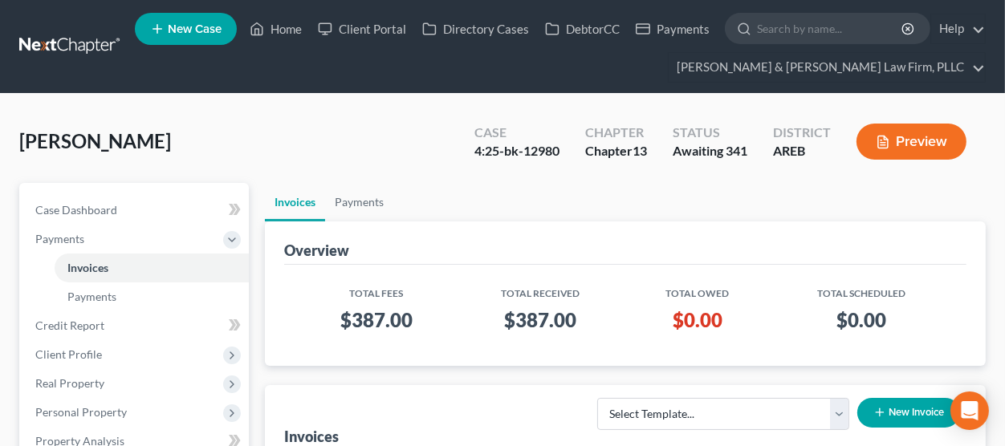
scroll to position [177, 0]
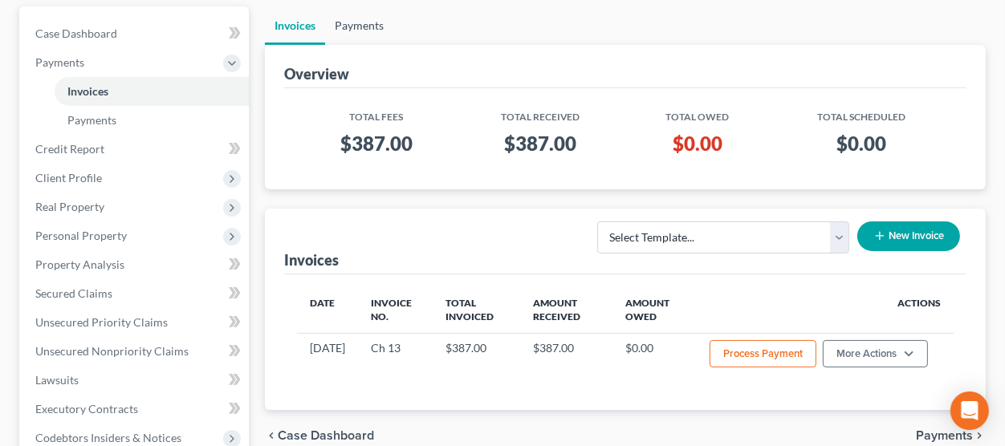
click at [361, 32] on link "Payments" at bounding box center [359, 25] width 68 height 39
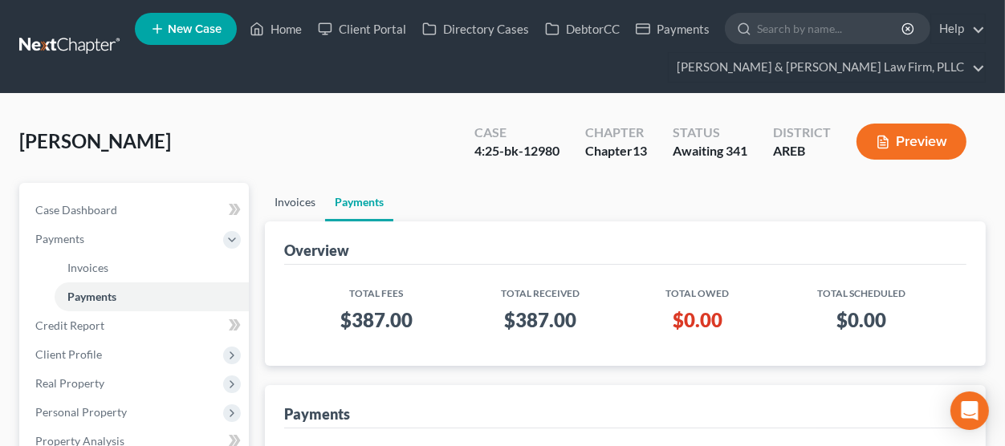
click at [309, 202] on link "Invoices" at bounding box center [295, 202] width 60 height 39
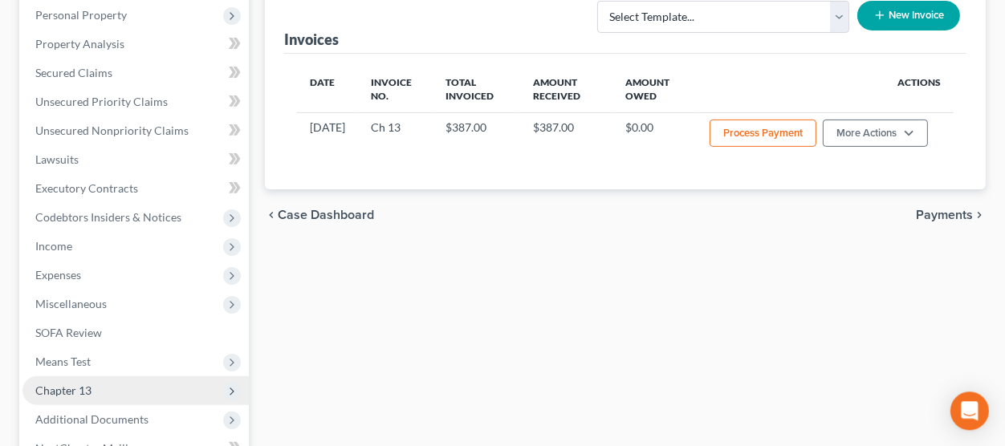
scroll to position [530, 0]
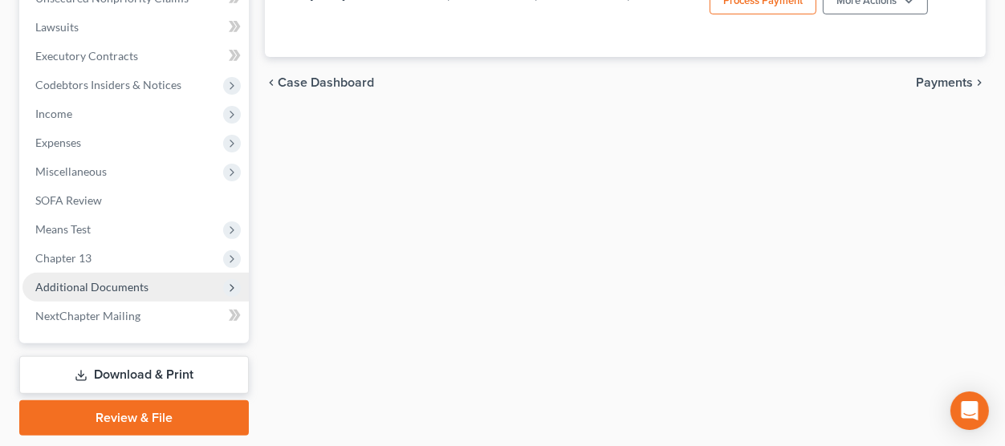
click at [132, 282] on span "Additional Documents" at bounding box center [91, 287] width 113 height 14
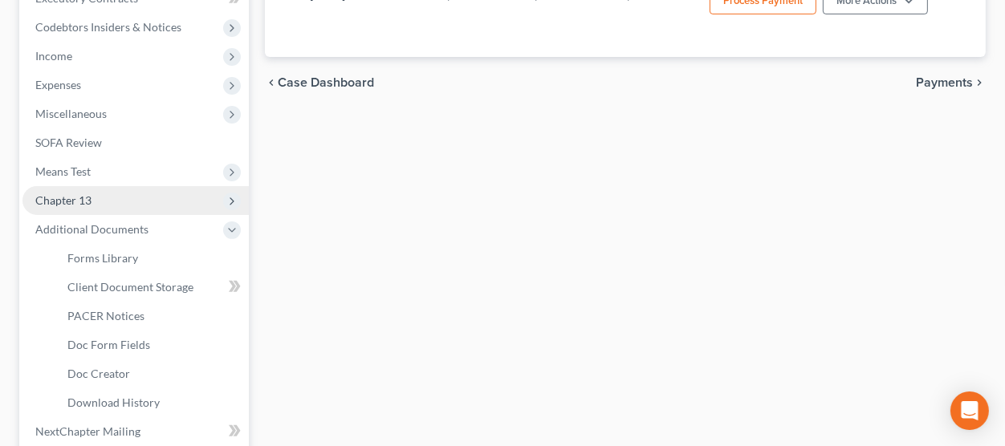
scroll to position [472, 0]
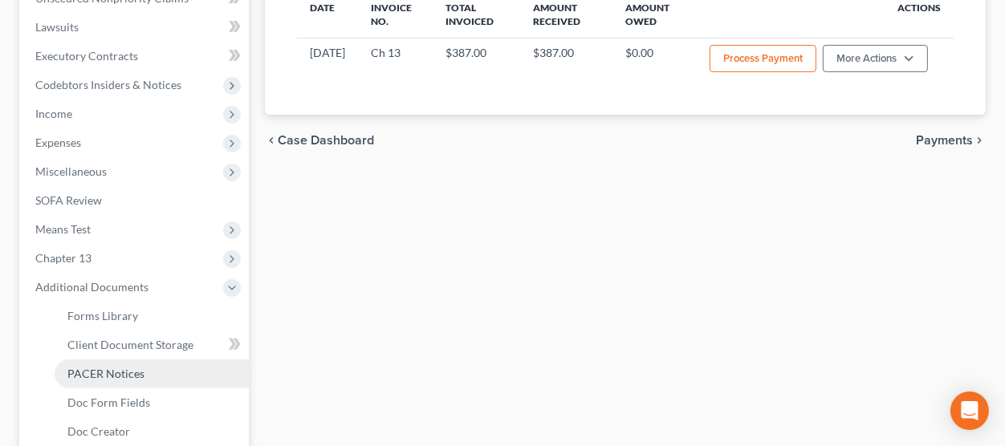
click at [131, 371] on span "PACER Notices" at bounding box center [105, 374] width 77 height 14
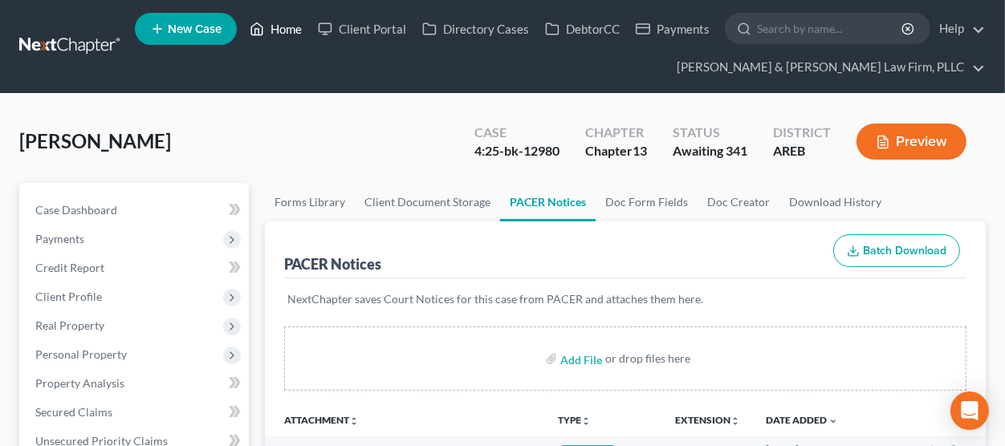
drag, startPoint x: 279, startPoint y: 35, endPoint x: 22, endPoint y: 122, distance: 270.4
click at [274, 35] on link "Home" at bounding box center [276, 28] width 68 height 29
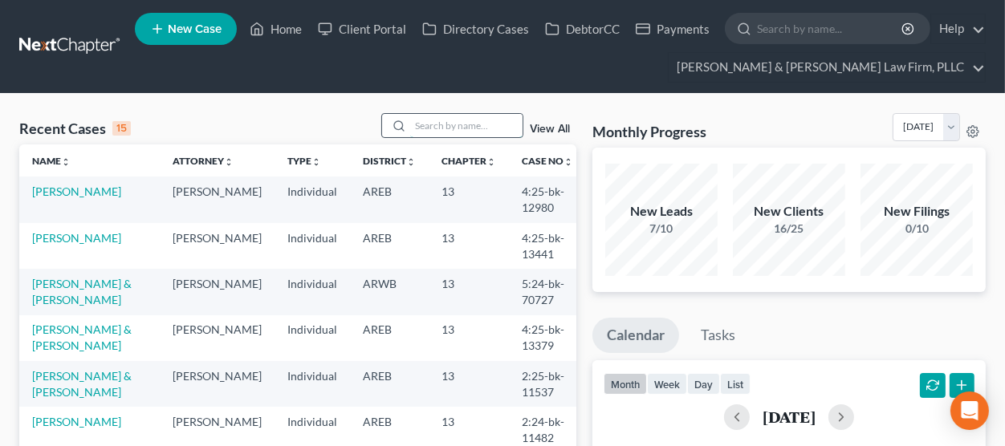
click at [452, 119] on input "search" at bounding box center [466, 125] width 112 height 23
paste input "Stacey Wooten-Thrower"
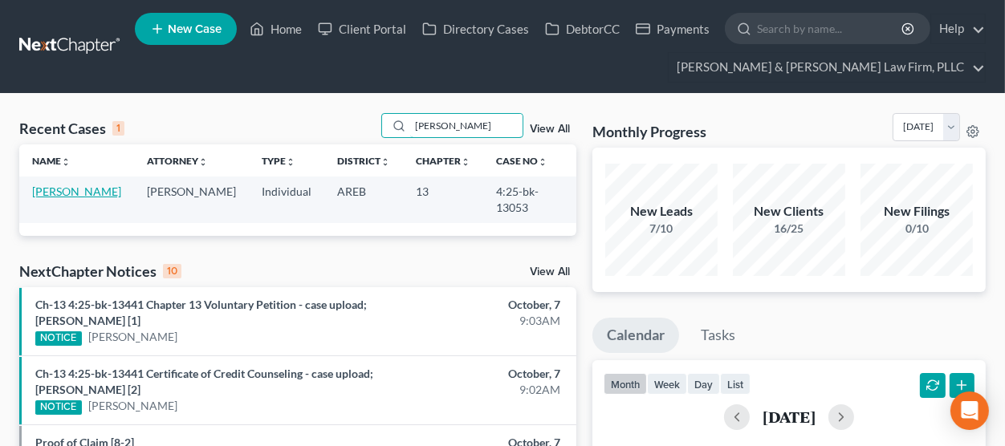
type input "Stacey Wooten-Thrower"
click at [96, 188] on link "Wooten-Thrower, Stacey" at bounding box center [76, 192] width 89 height 14
select select "4"
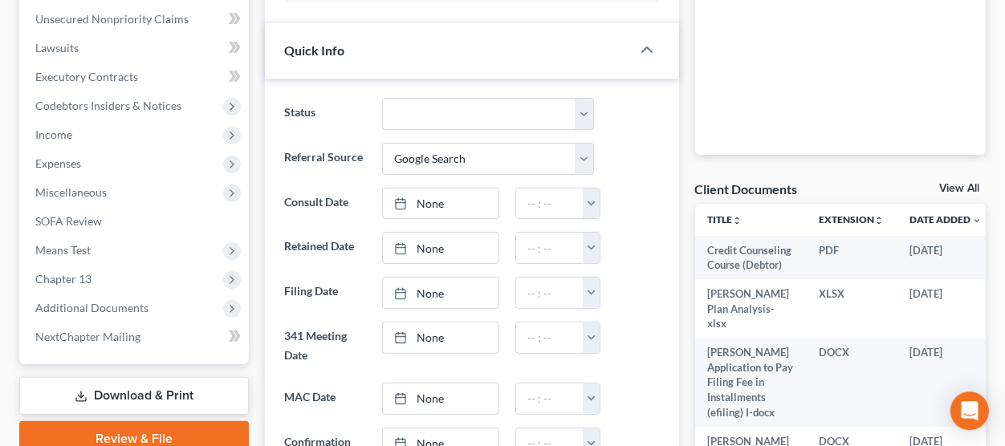
scroll to position [618, 0]
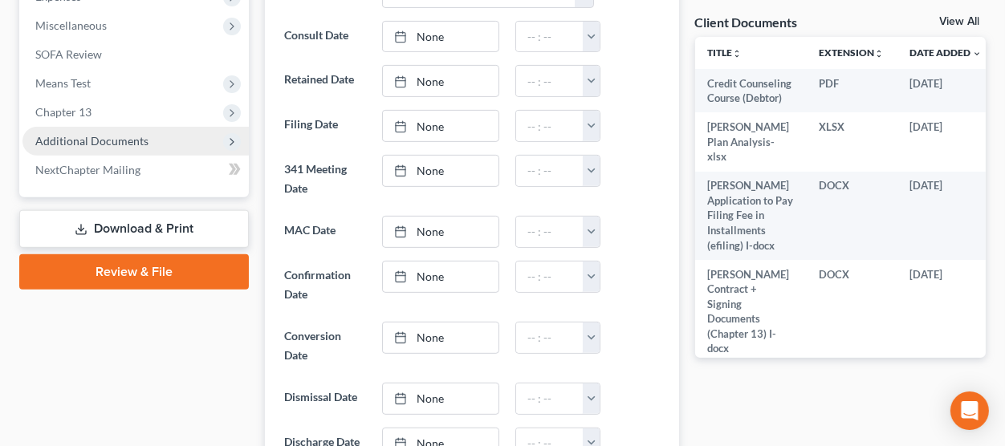
click at [141, 144] on span "Additional Documents" at bounding box center [91, 141] width 113 height 14
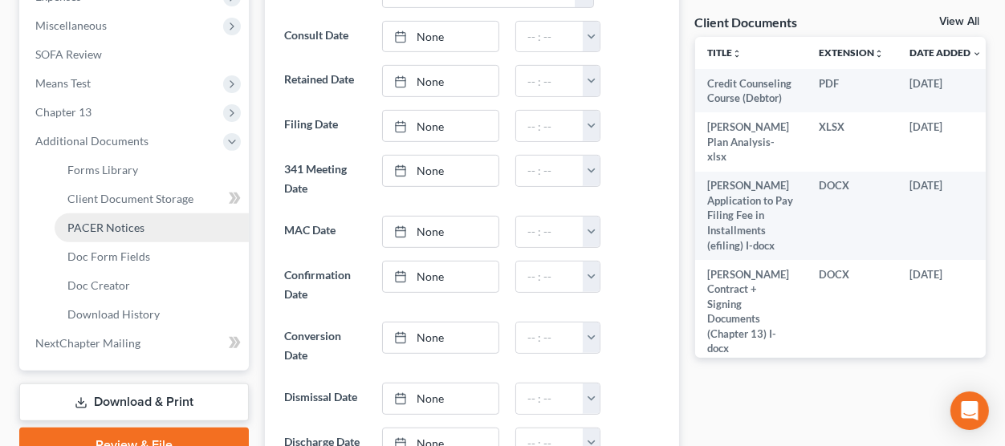
click at [160, 214] on link "PACER Notices" at bounding box center [152, 228] width 194 height 29
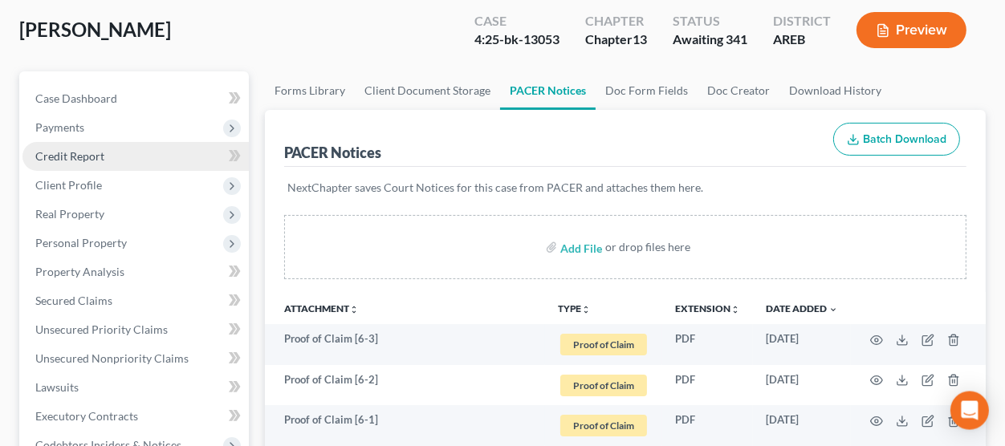
scroll to position [88, 0]
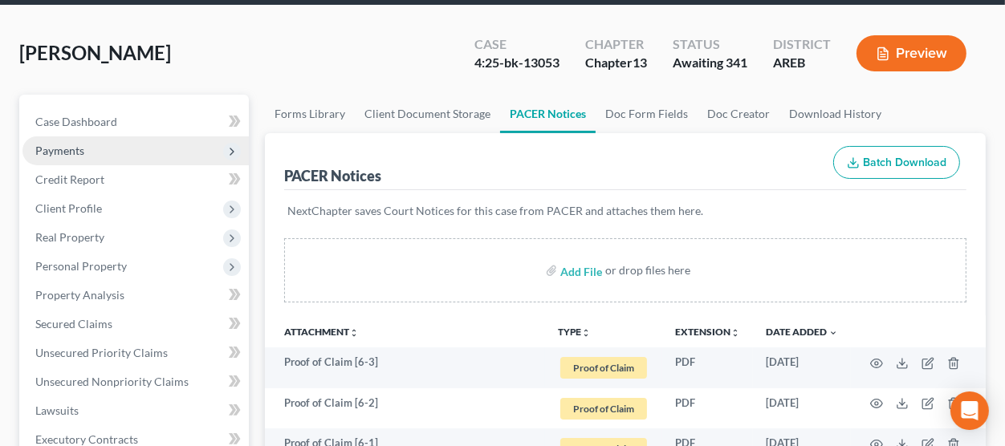
click at [121, 151] on span "Payments" at bounding box center [135, 150] width 226 height 29
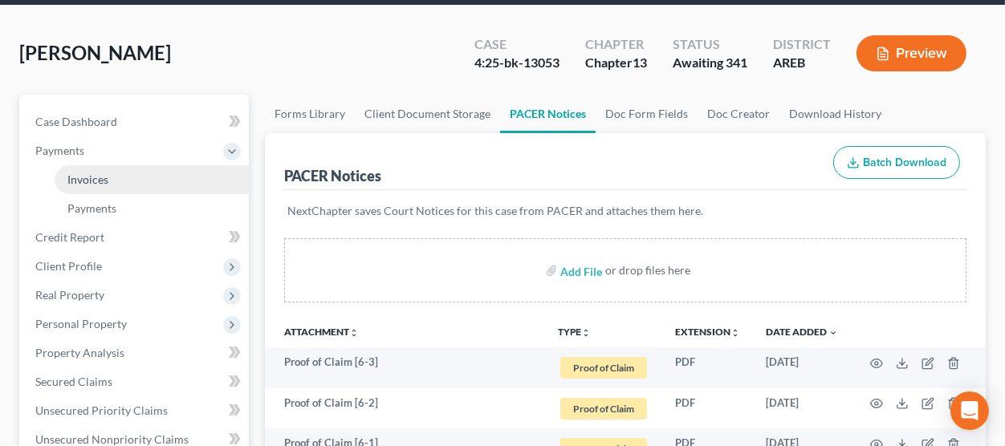
click at [140, 175] on link "Invoices" at bounding box center [152, 179] width 194 height 29
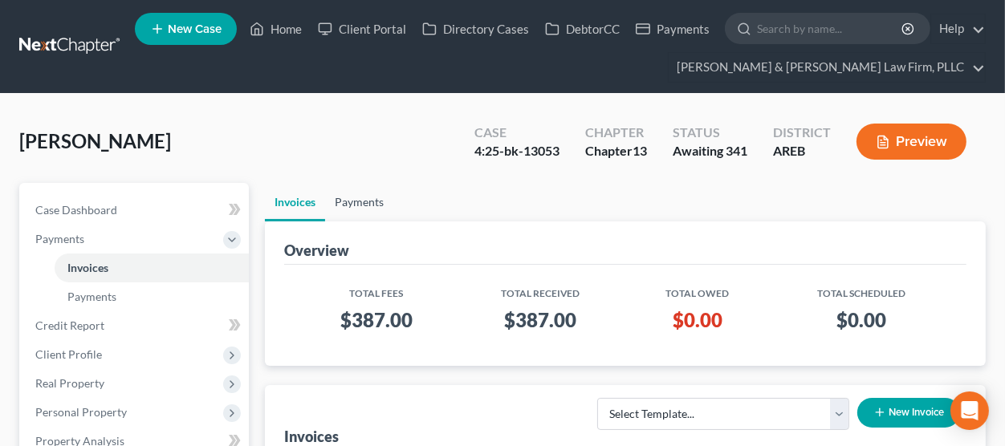
click at [349, 205] on link "Payments" at bounding box center [359, 202] width 68 height 39
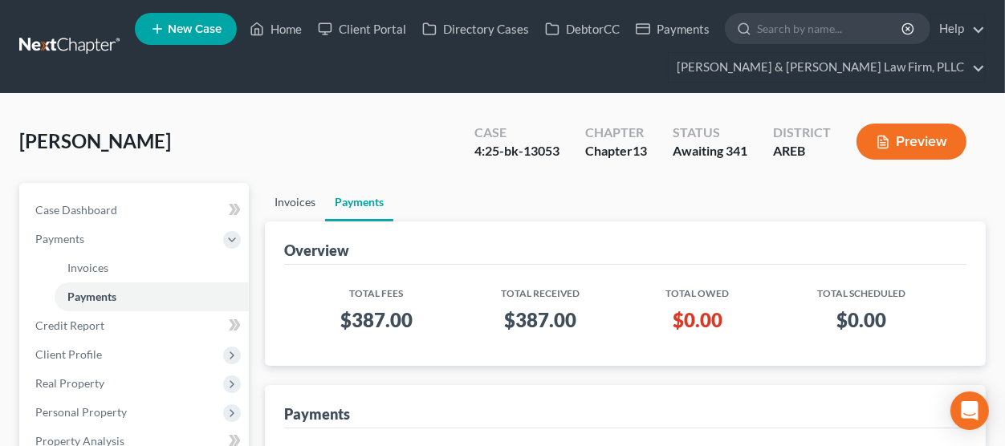
click at [299, 202] on link "Invoices" at bounding box center [295, 202] width 60 height 39
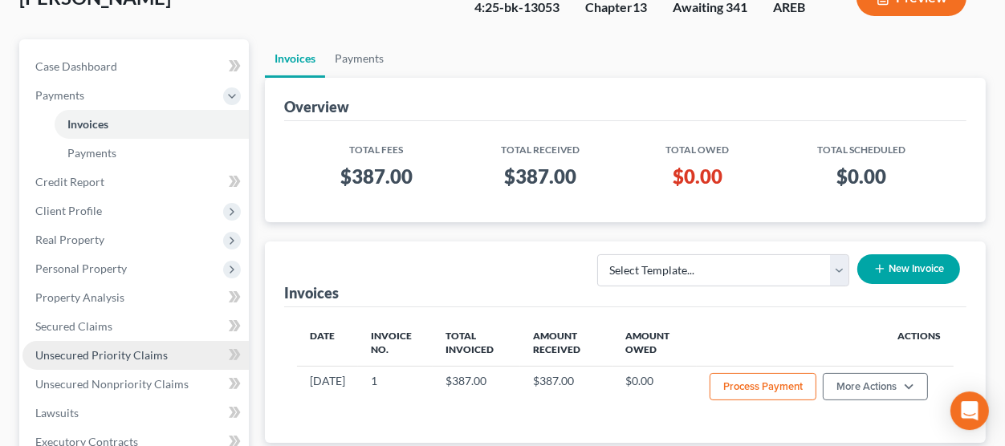
scroll to position [265, 0]
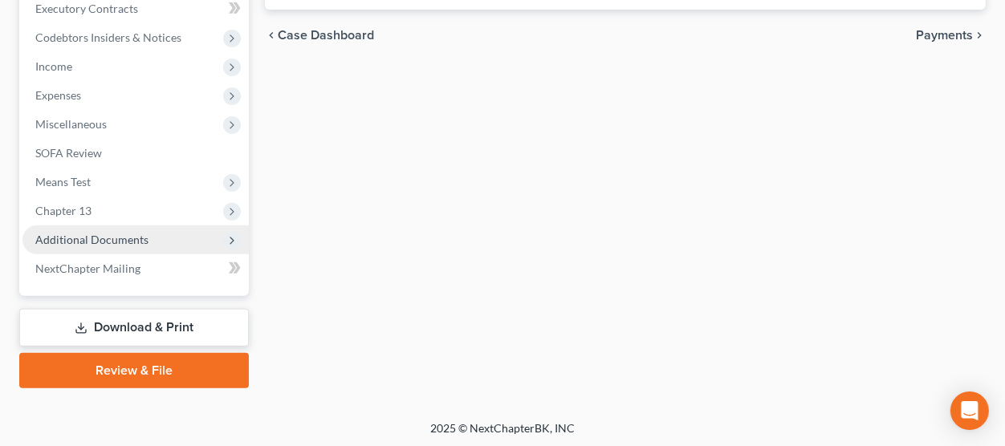
click at [136, 237] on span "Additional Documents" at bounding box center [91, 240] width 113 height 14
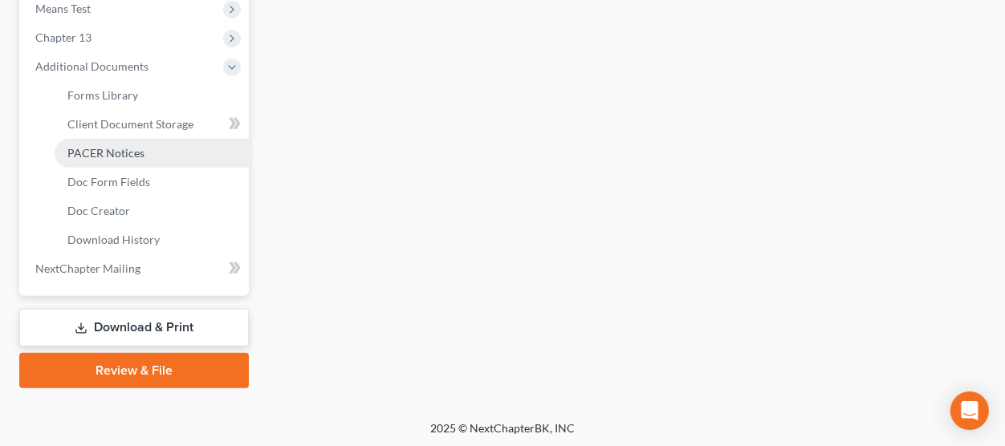
click at [148, 153] on link "PACER Notices" at bounding box center [152, 153] width 194 height 29
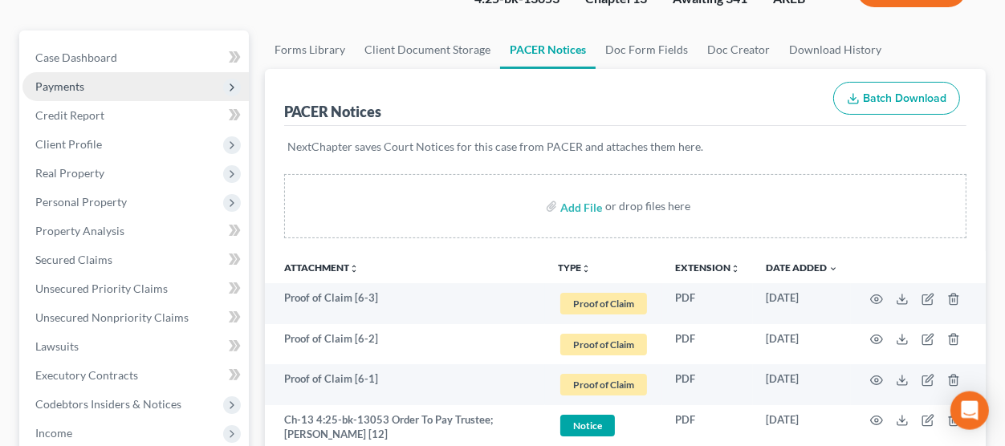
scroll to position [59, 0]
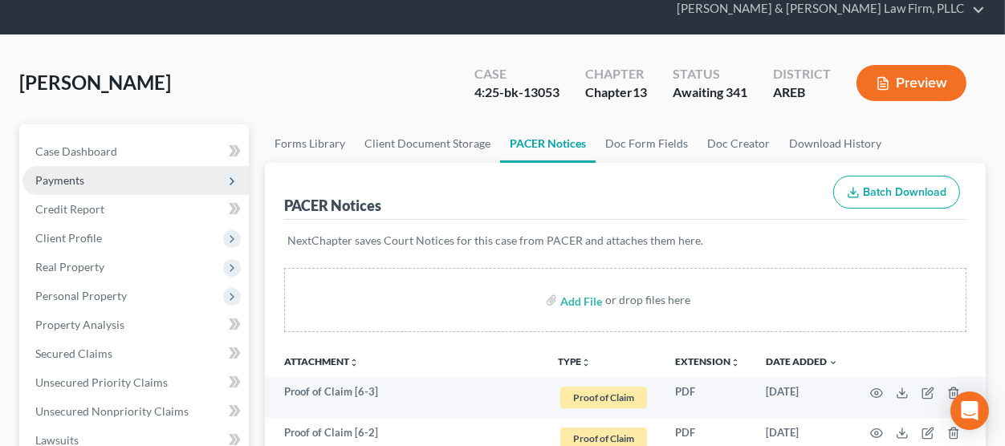
click at [111, 184] on span "Payments" at bounding box center [135, 180] width 226 height 29
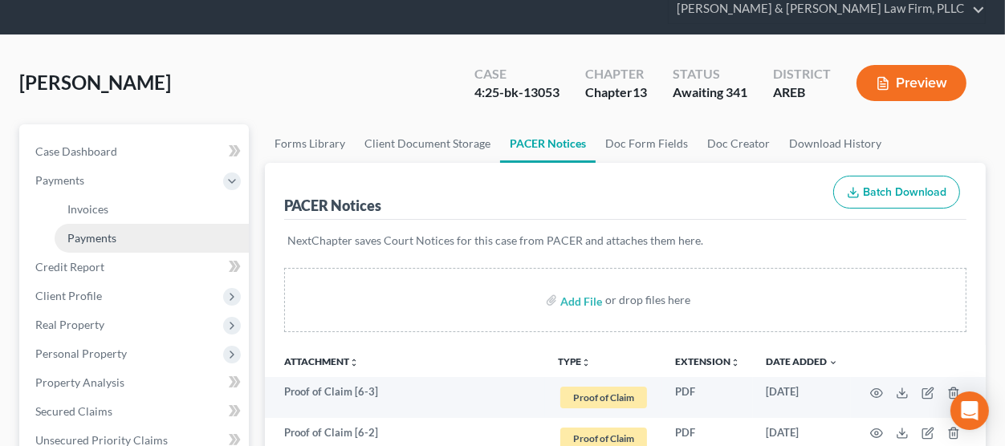
click at [131, 238] on link "Payments" at bounding box center [152, 238] width 194 height 29
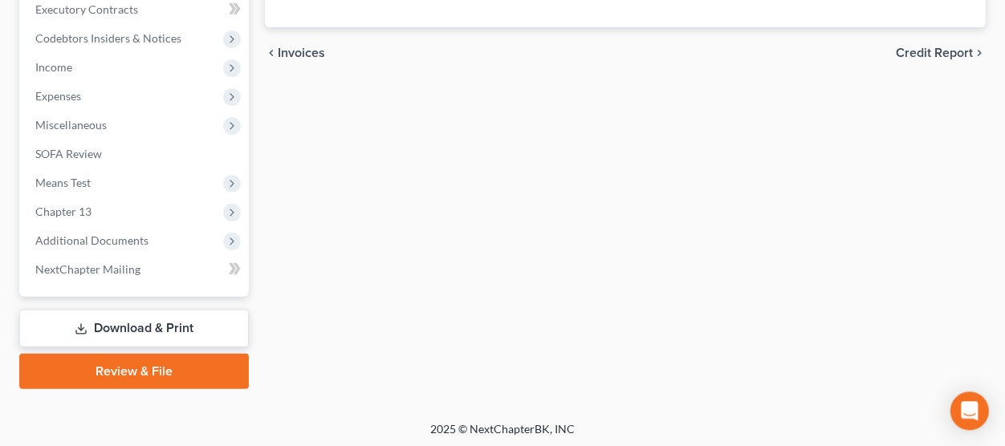
scroll to position [577, 0]
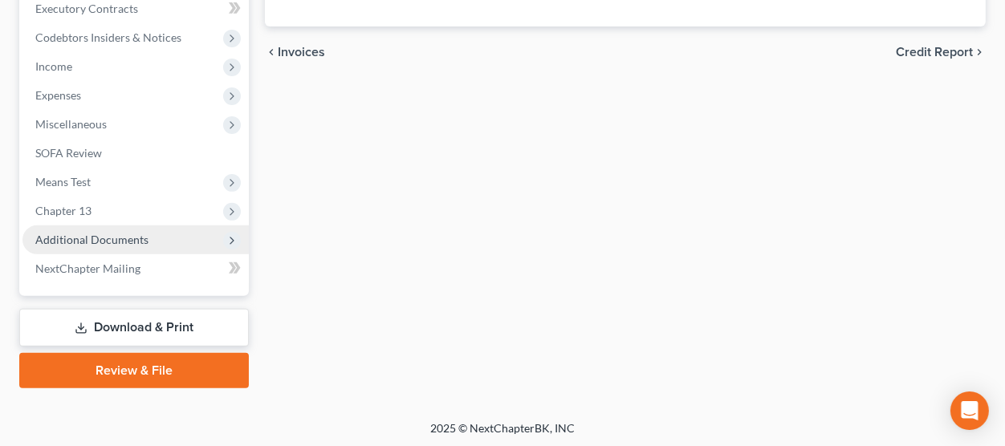
click at [153, 234] on span "Additional Documents" at bounding box center [135, 240] width 226 height 29
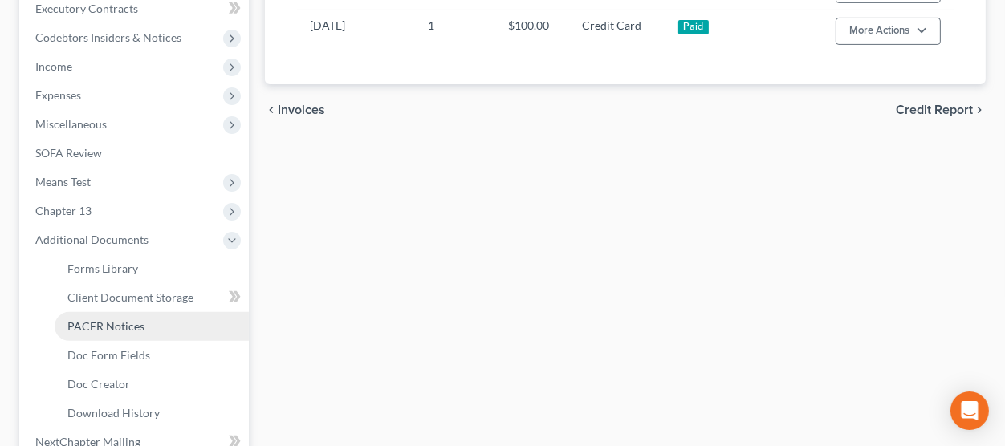
click at [163, 331] on link "PACER Notices" at bounding box center [152, 326] width 194 height 29
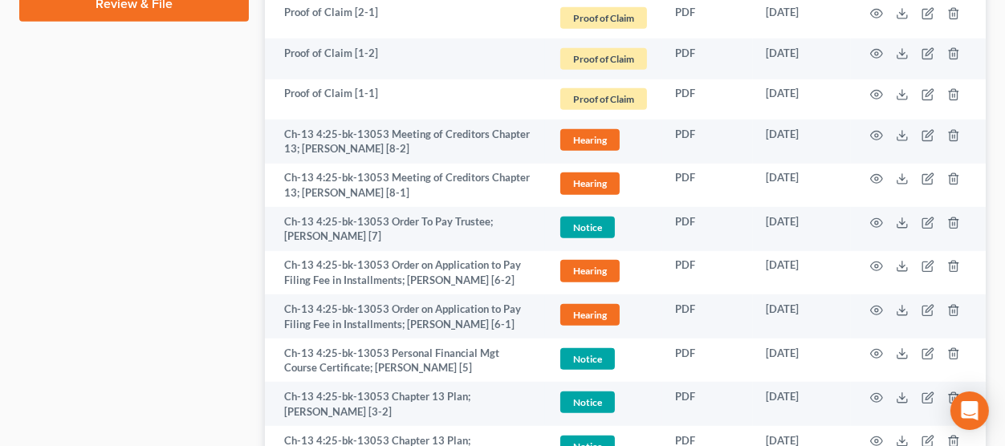
scroll to position [1383, 0]
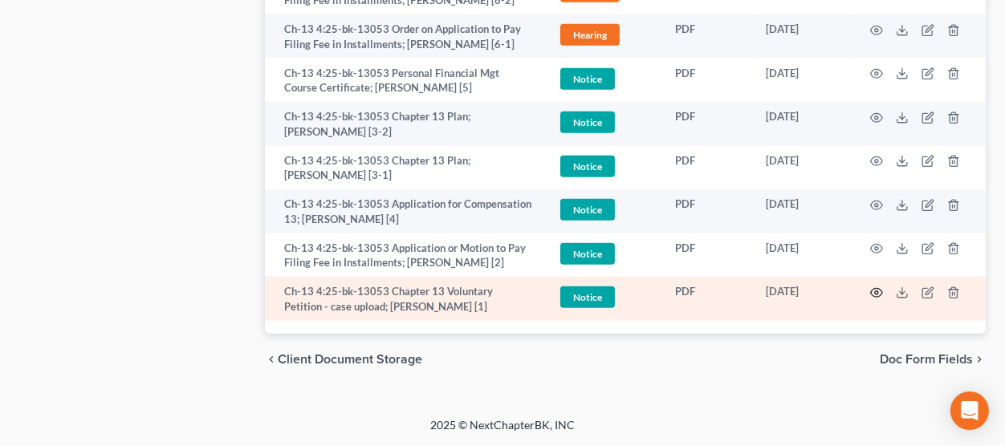
click at [880, 290] on icon "button" at bounding box center [877, 293] width 12 height 9
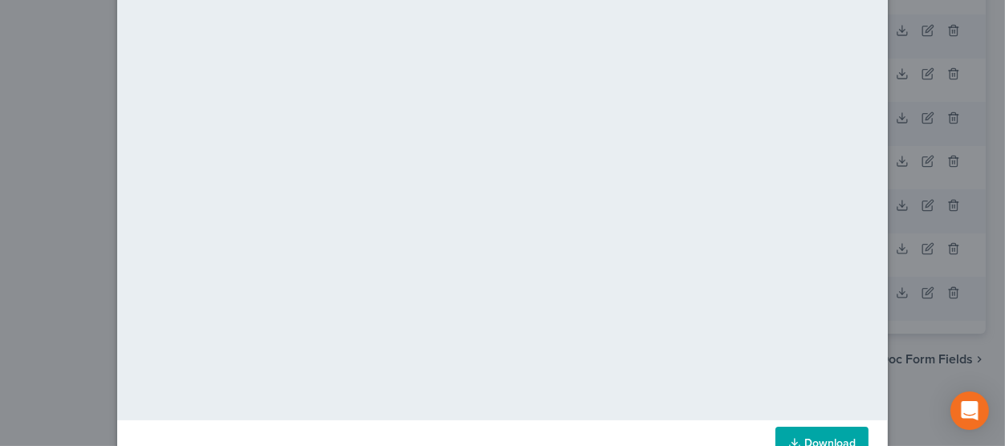
scroll to position [247, 0]
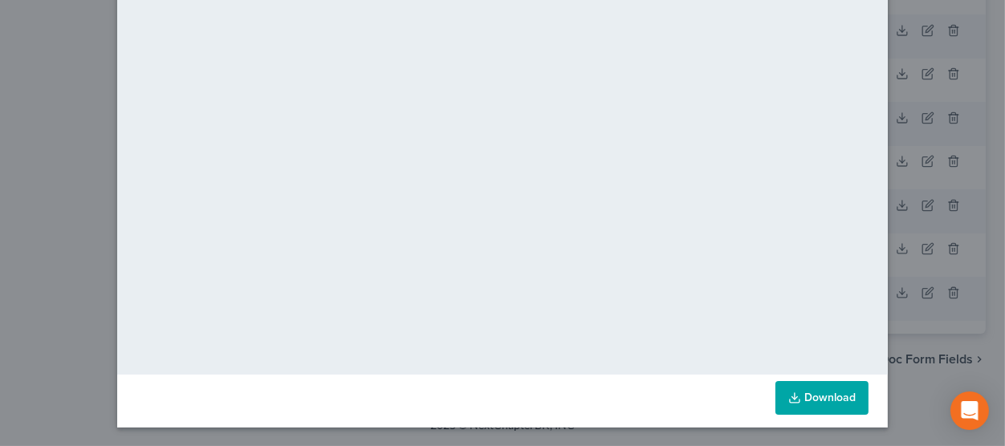
click at [822, 403] on link "Download" at bounding box center [822, 398] width 93 height 34
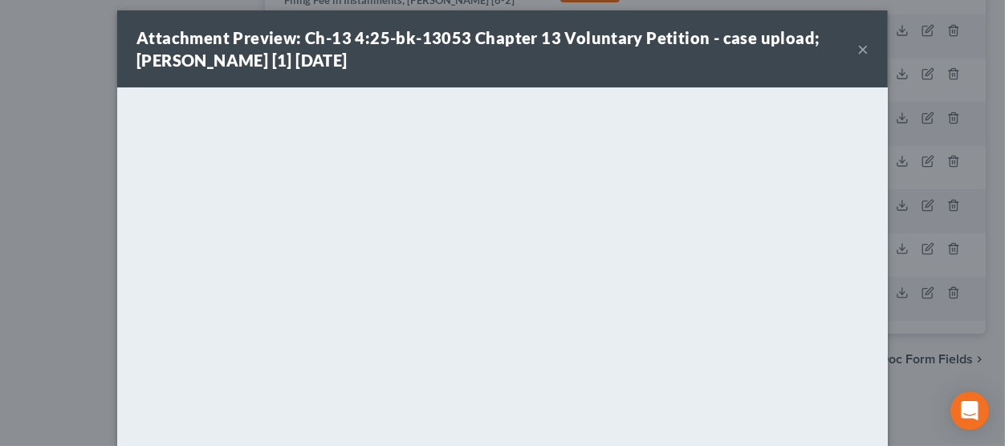
scroll to position [0, 0]
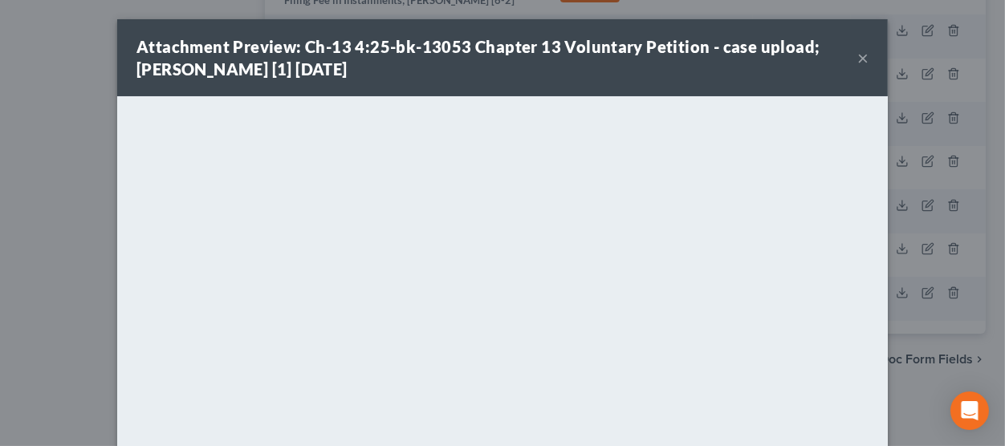
click at [862, 67] on button "×" at bounding box center [863, 57] width 11 height 19
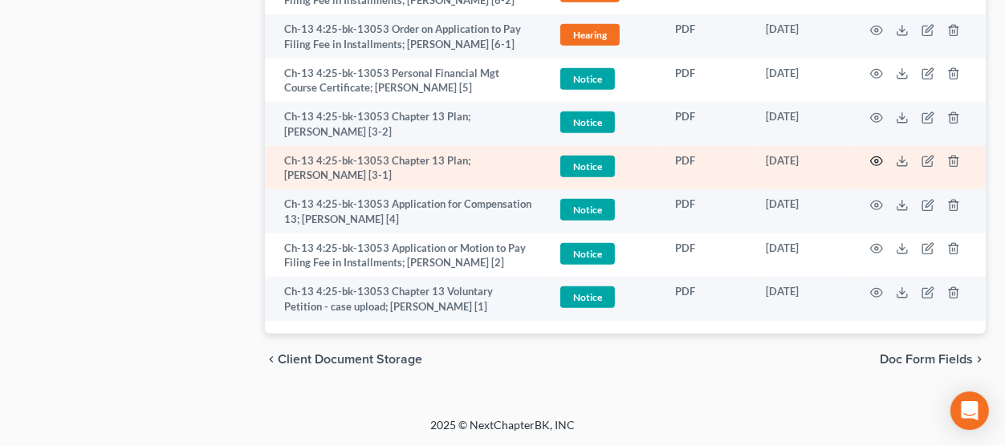
click at [872, 155] on icon "button" at bounding box center [876, 161] width 13 height 13
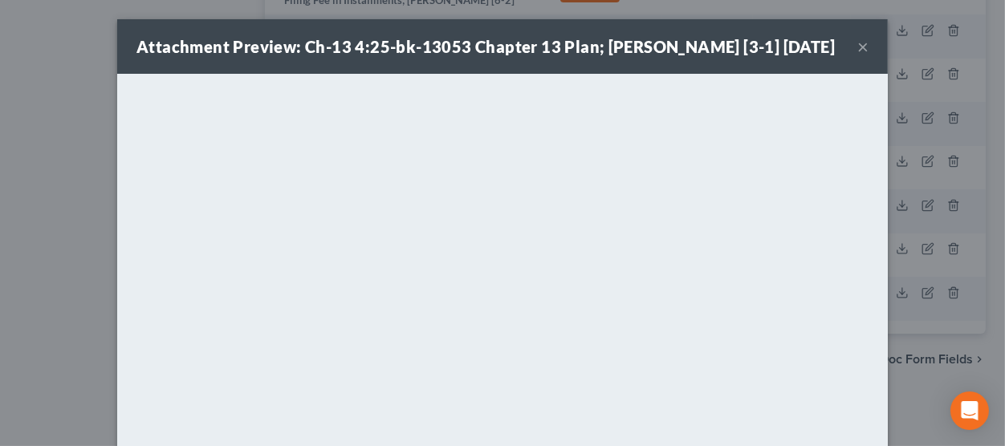
click at [864, 56] on button "×" at bounding box center [863, 46] width 11 height 19
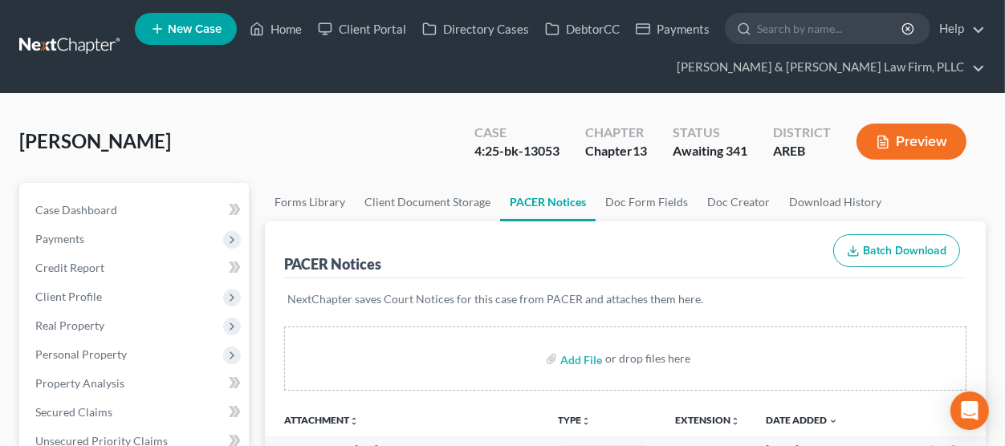
scroll to position [530, 0]
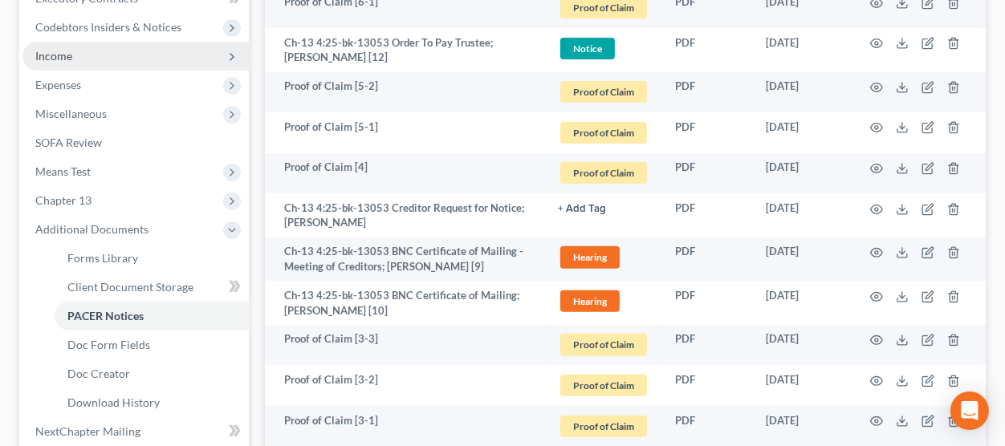
click at [128, 61] on span "Income" at bounding box center [135, 56] width 226 height 29
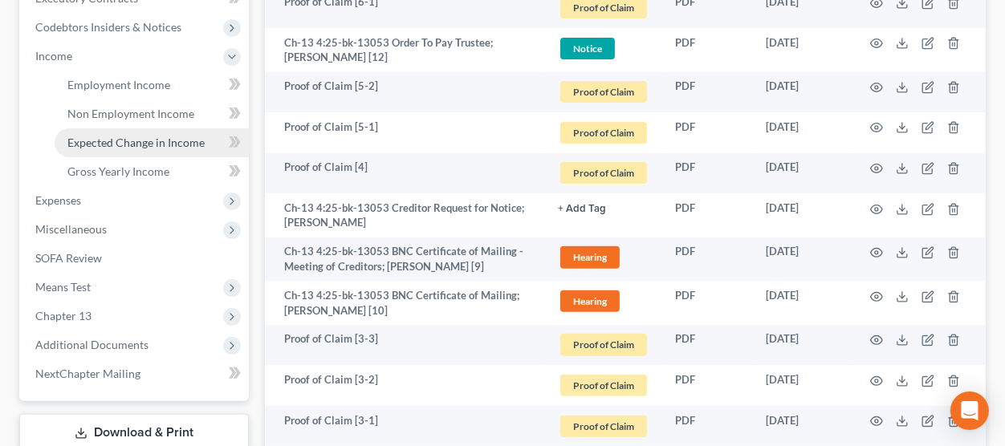
click at [145, 135] on link "Expected Change in Income" at bounding box center [152, 142] width 194 height 29
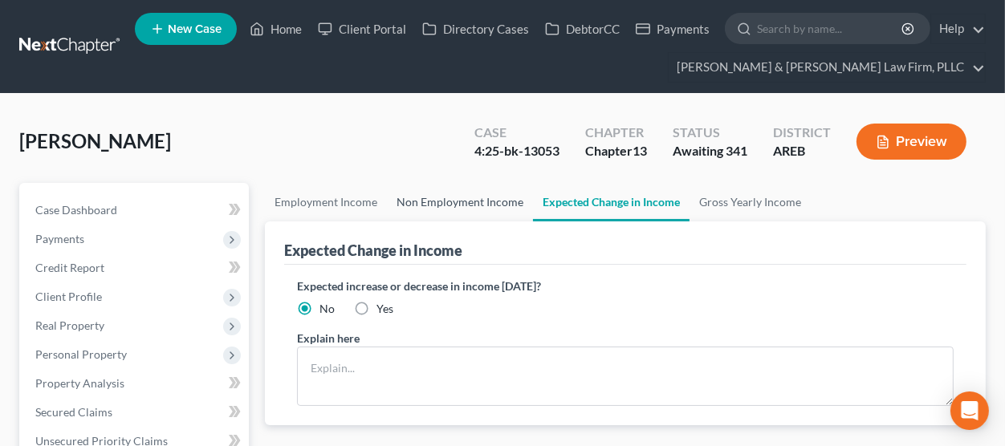
click at [494, 205] on link "Non Employment Income" at bounding box center [460, 202] width 146 height 39
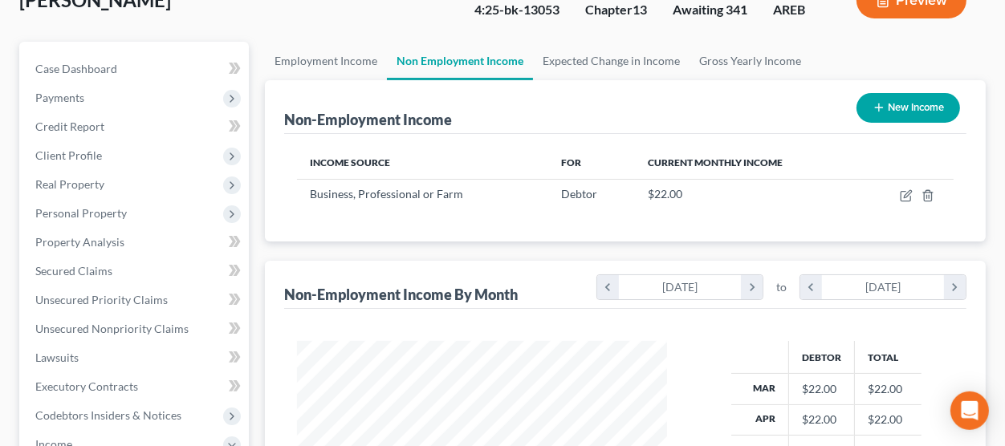
scroll to position [177, 0]
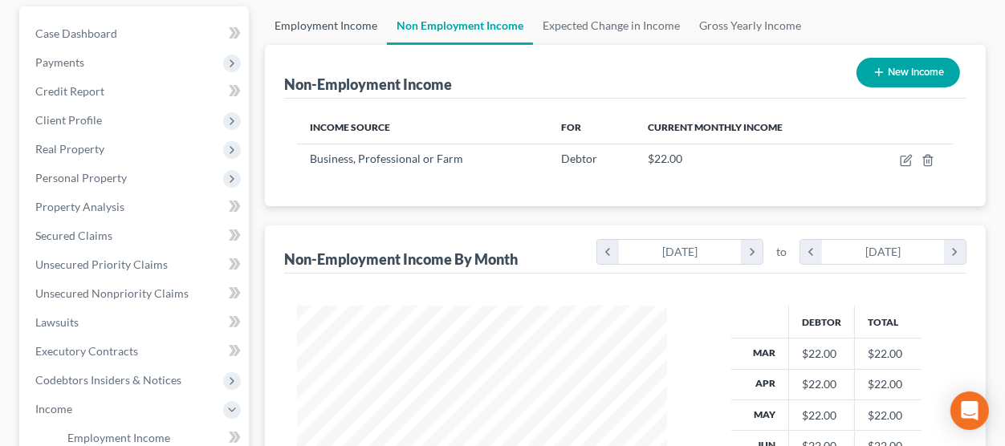
click at [341, 30] on link "Employment Income" at bounding box center [326, 25] width 122 height 39
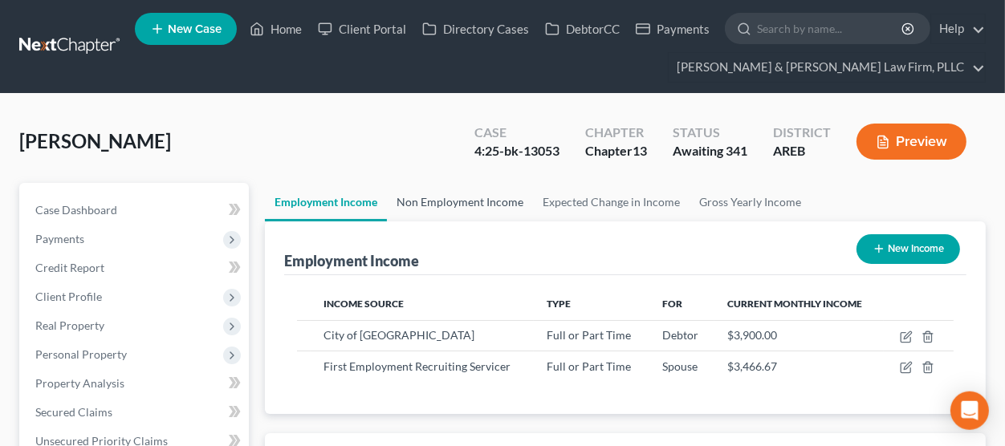
scroll to position [287, 401]
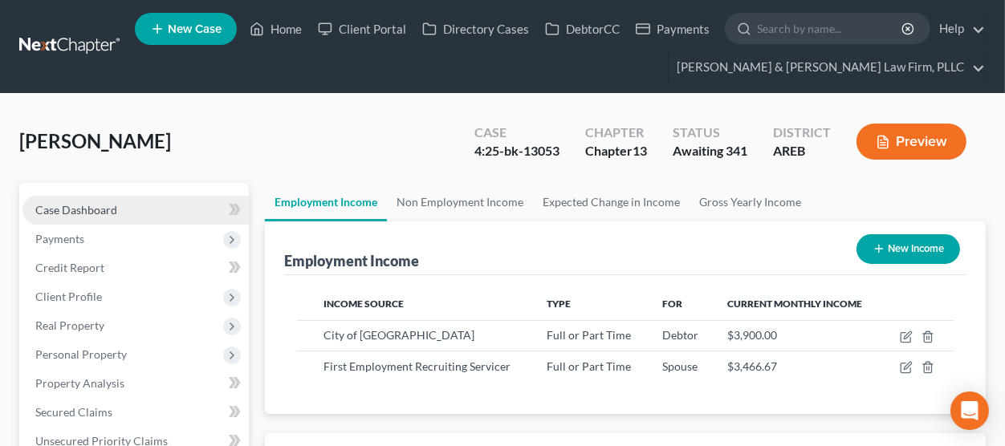
click at [161, 197] on link "Case Dashboard" at bounding box center [135, 210] width 226 height 29
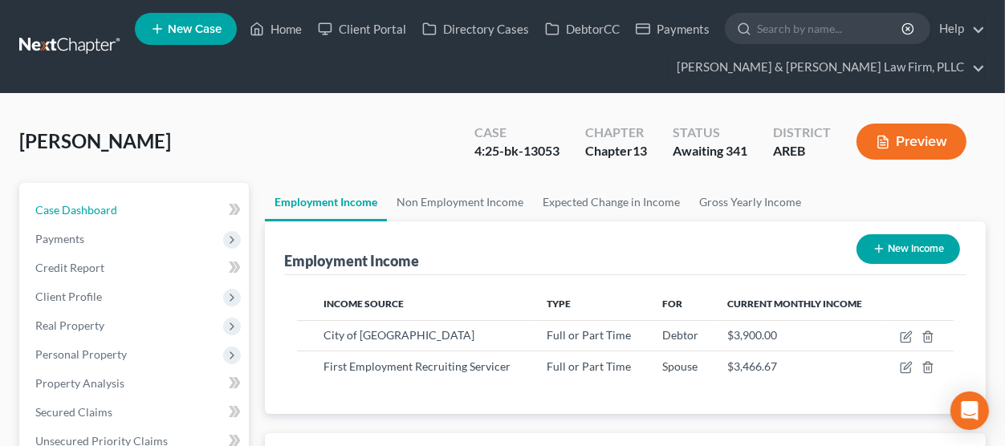
select select "4"
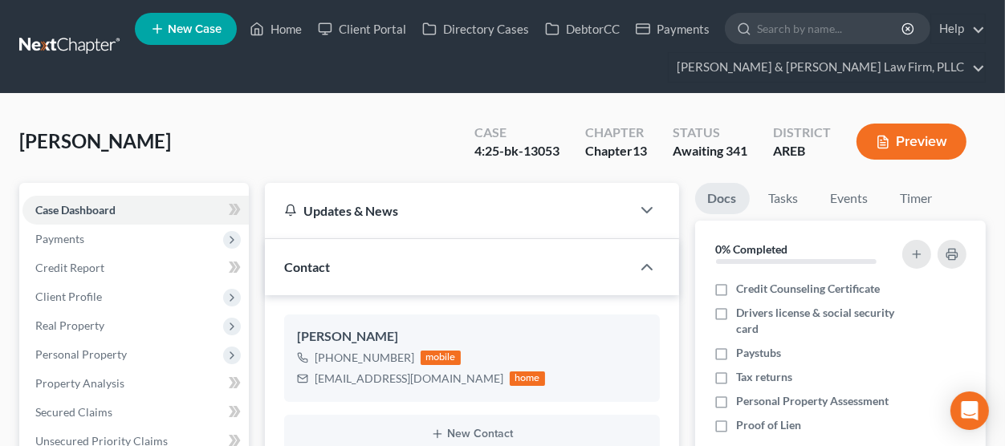
click at [273, 159] on div "Wooten-Thrower, Stacey Upgraded Case 4:25-bk-13053 Chapter Chapter 13 Status Aw…" at bounding box center [502, 148] width 967 height 70
click at [273, 157] on div "Wooten-Thrower, Stacey Upgraded Case 4:25-bk-13053 Chapter Chapter 13 Status Aw…" at bounding box center [502, 148] width 967 height 70
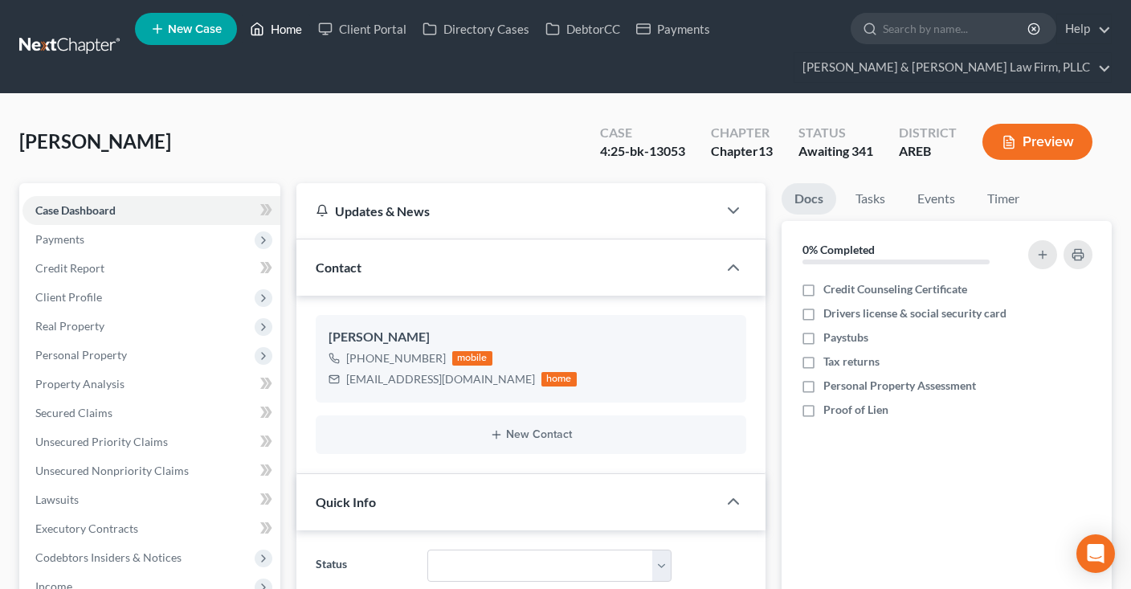
drag, startPoint x: 274, startPoint y: 33, endPoint x: 392, endPoint y: 118, distance: 145.5
click at [275, 33] on link "Home" at bounding box center [276, 28] width 68 height 29
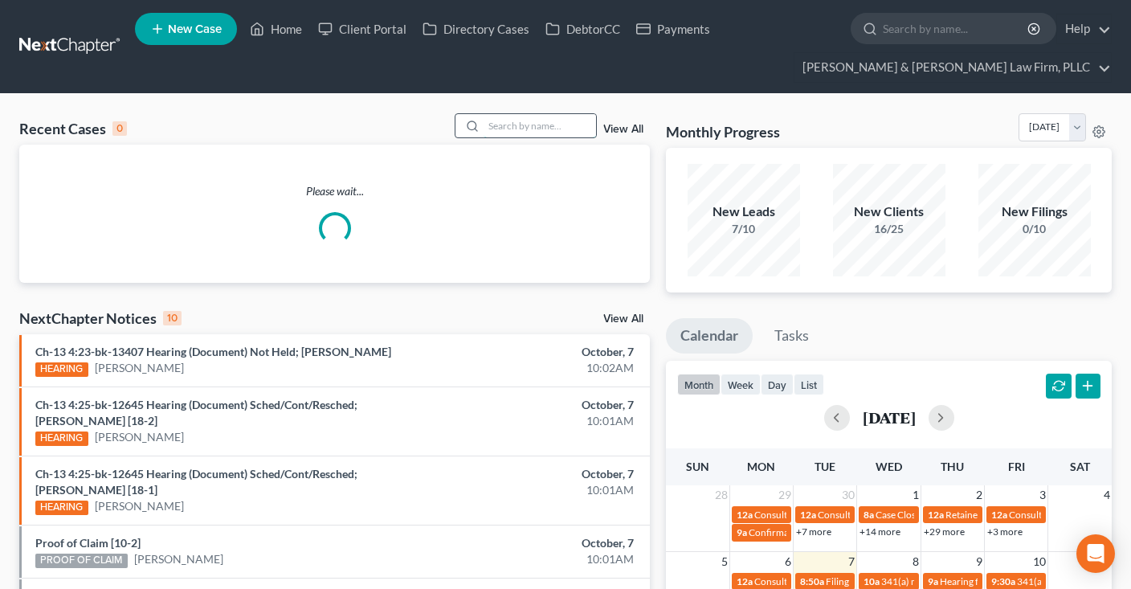
click at [529, 120] on input "search" at bounding box center [539, 125] width 112 height 23
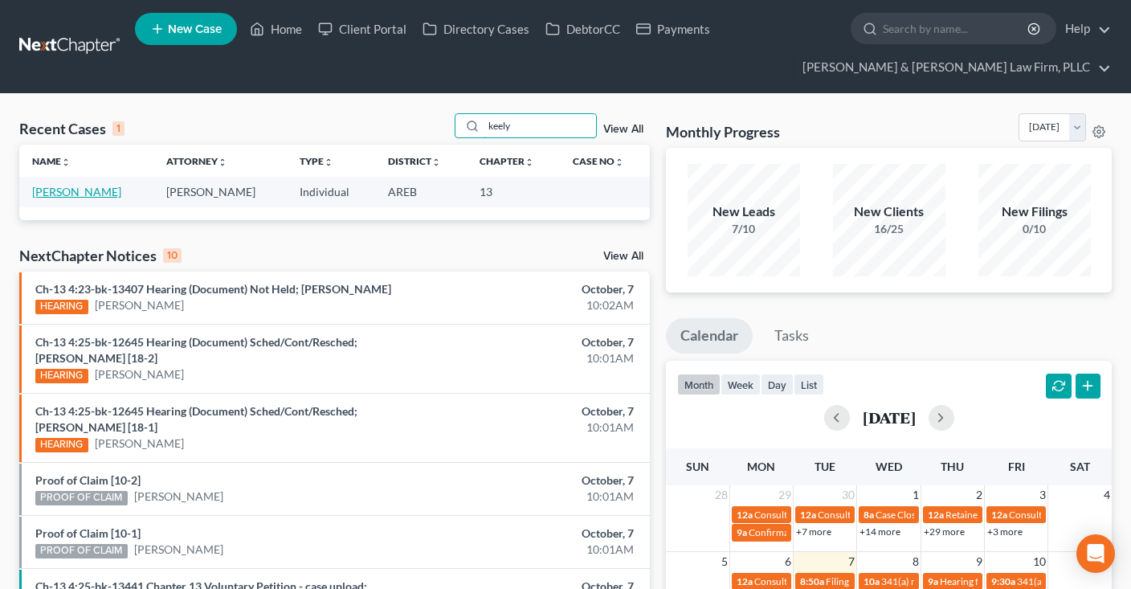
type input "keely"
click at [86, 191] on link "Stubbs, Keely" at bounding box center [76, 192] width 89 height 14
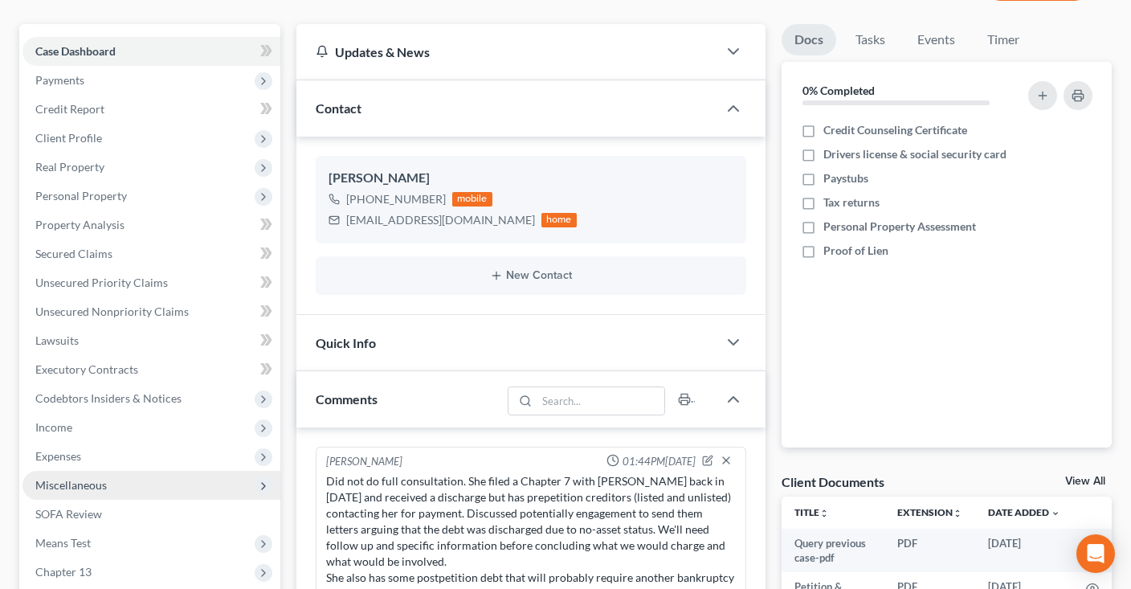
scroll to position [339, 0]
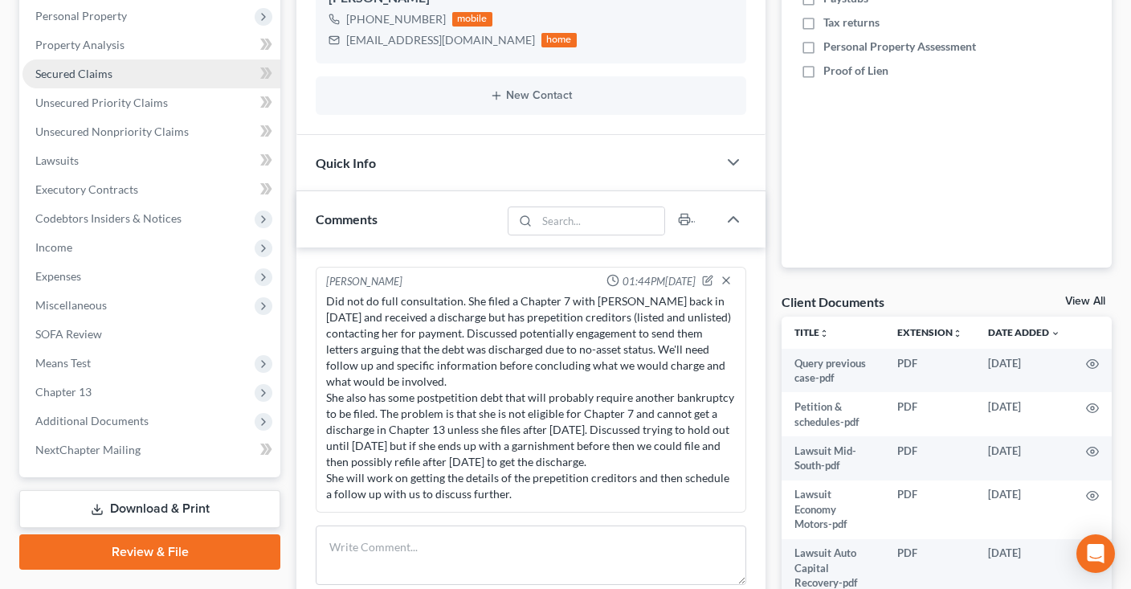
click at [177, 73] on link "Secured Claims" at bounding box center [151, 73] width 258 height 29
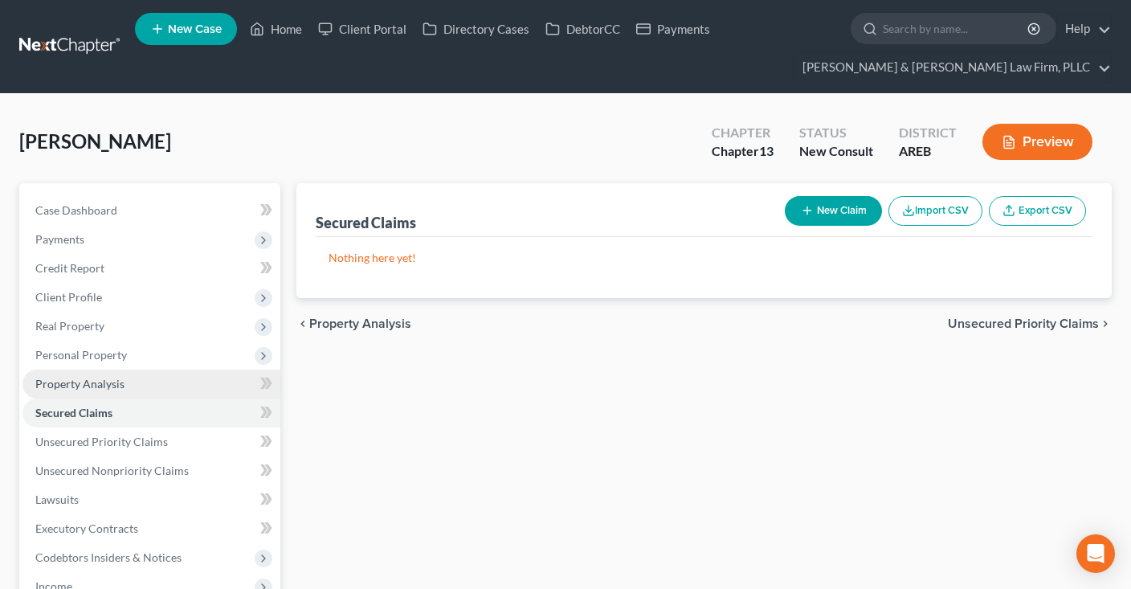
click at [123, 377] on span "Property Analysis" at bounding box center [79, 384] width 89 height 14
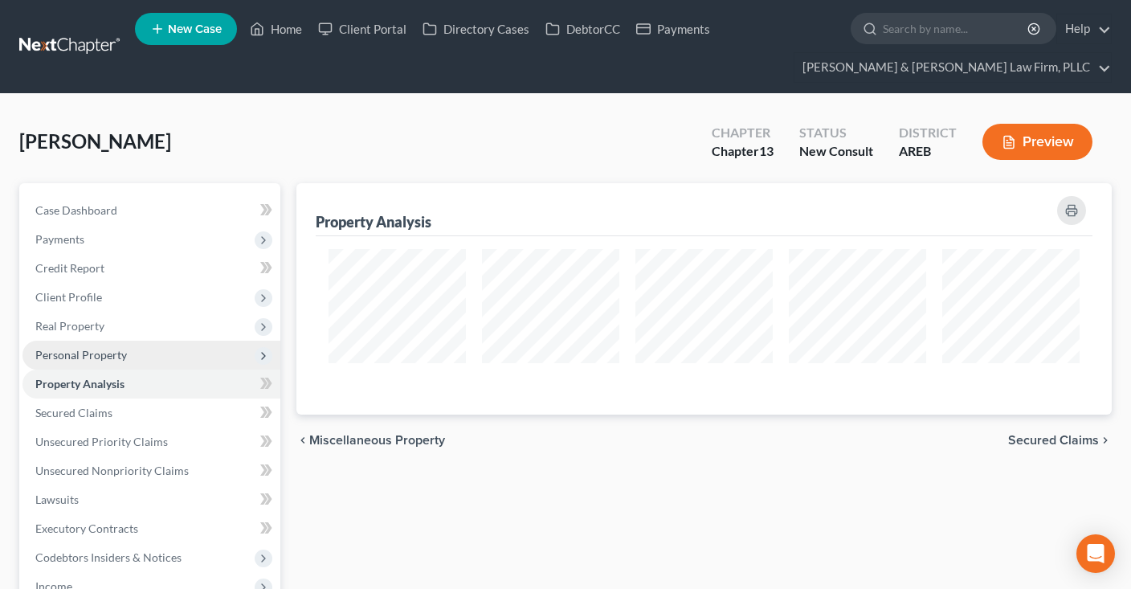
scroll to position [230, 814]
click at [129, 351] on span "Personal Property" at bounding box center [151, 354] width 258 height 29
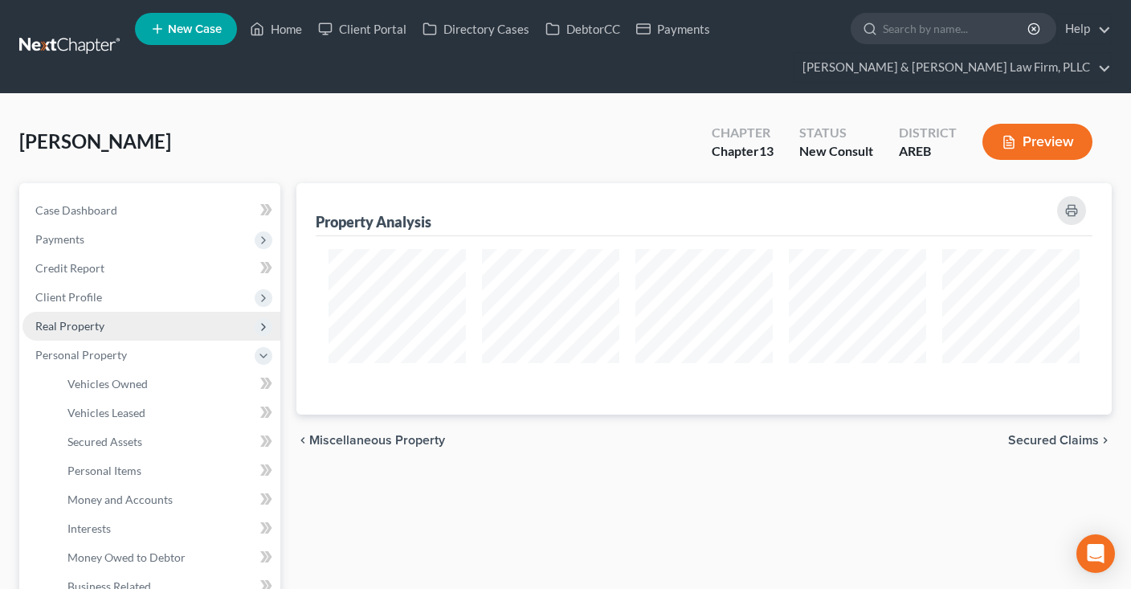
click at [141, 328] on span "Real Property" at bounding box center [151, 326] width 258 height 29
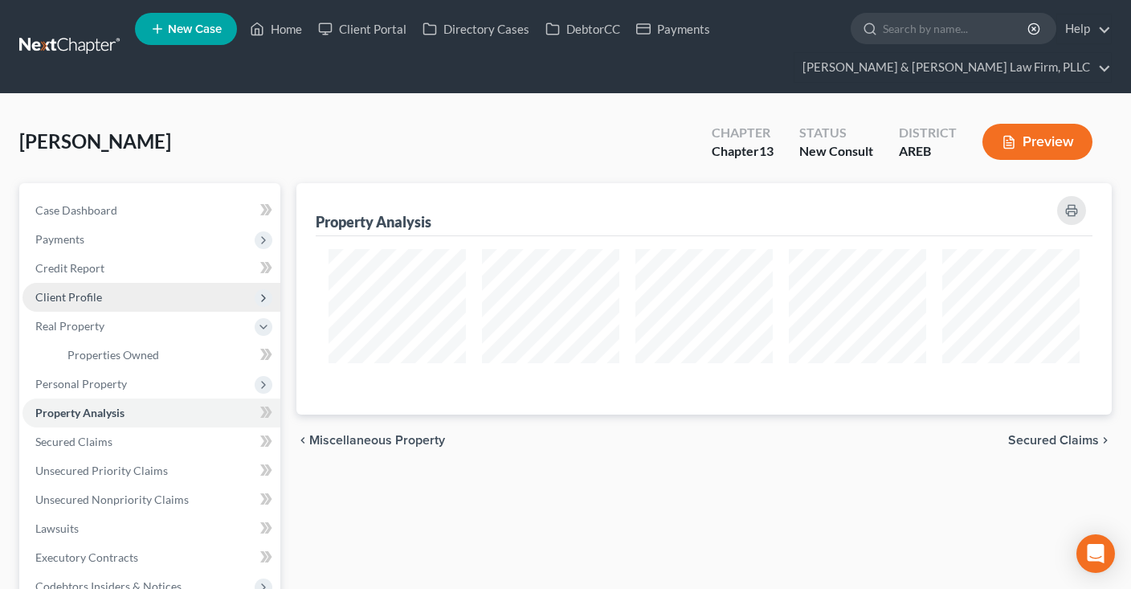
click at [142, 299] on span "Client Profile" at bounding box center [151, 297] width 258 height 29
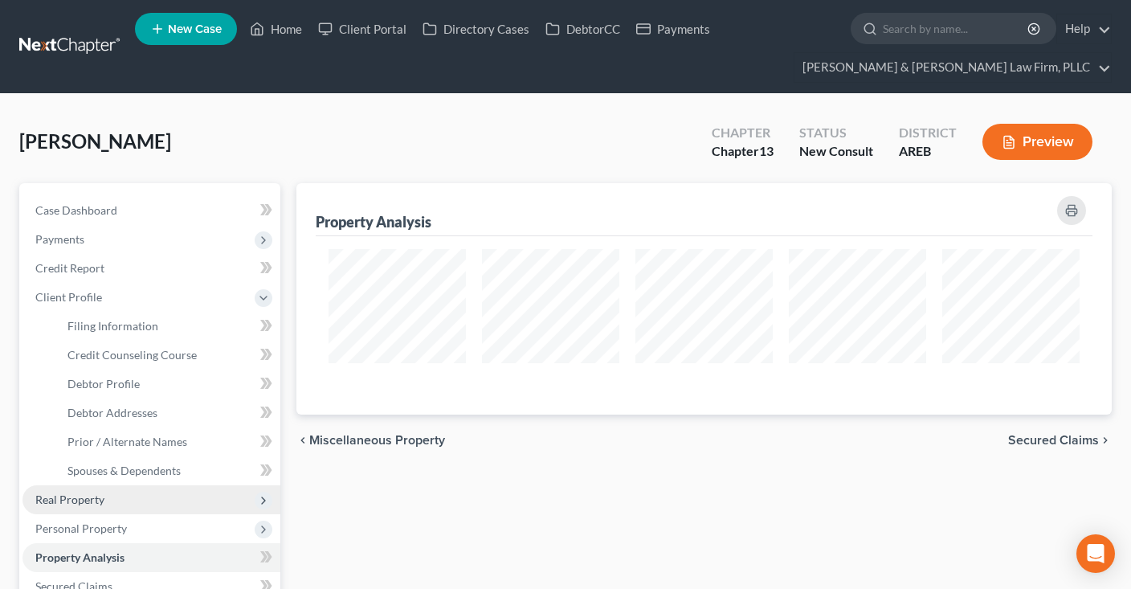
click at [125, 489] on span "Real Property" at bounding box center [151, 499] width 258 height 29
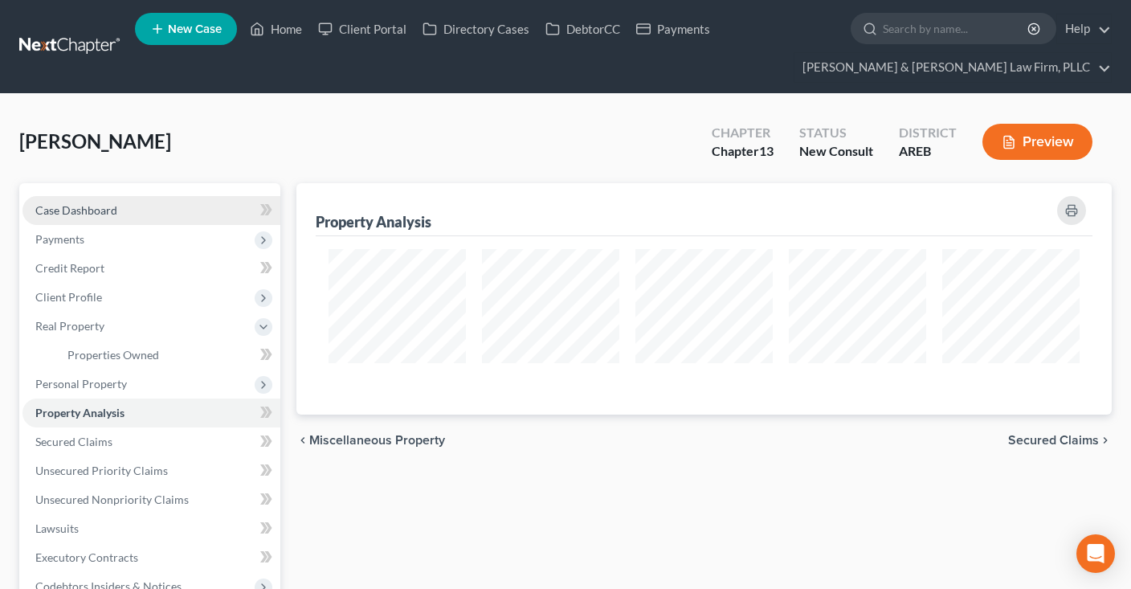
click at [147, 205] on link "Case Dashboard" at bounding box center [151, 210] width 258 height 29
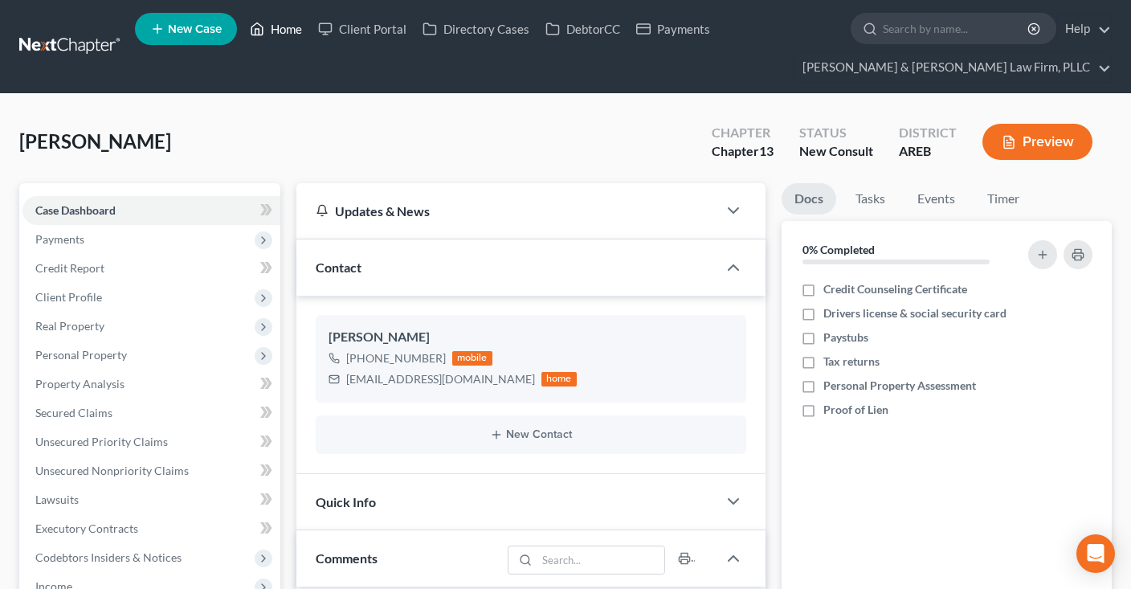
drag, startPoint x: 264, startPoint y: 32, endPoint x: 281, endPoint y: 35, distance: 17.0
click at [266, 31] on link "Home" at bounding box center [276, 28] width 68 height 29
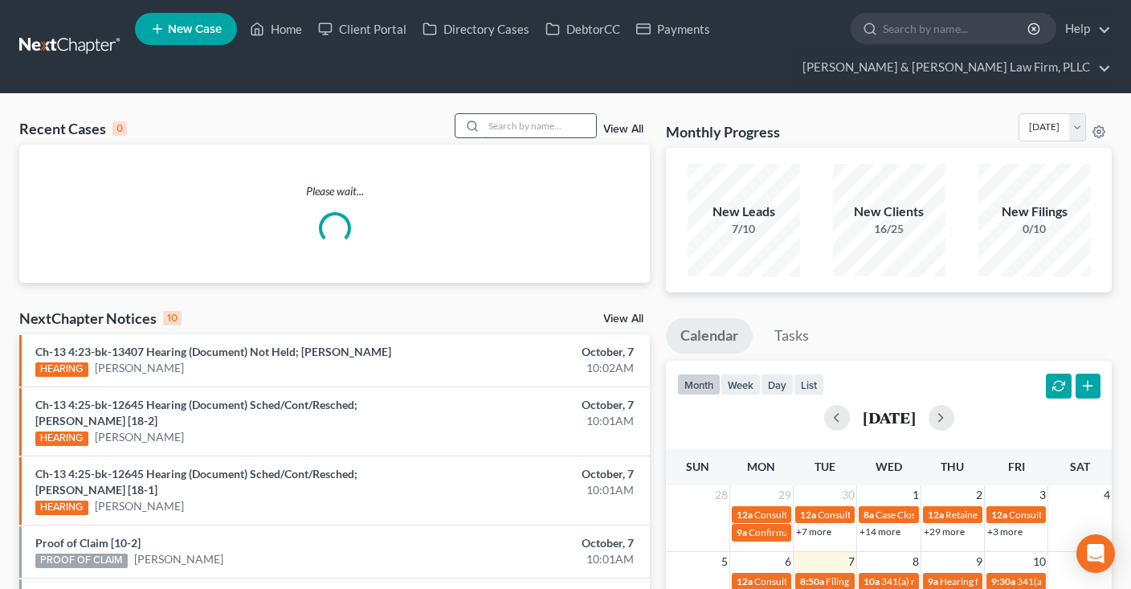
click at [536, 128] on input "search" at bounding box center [539, 125] width 112 height 23
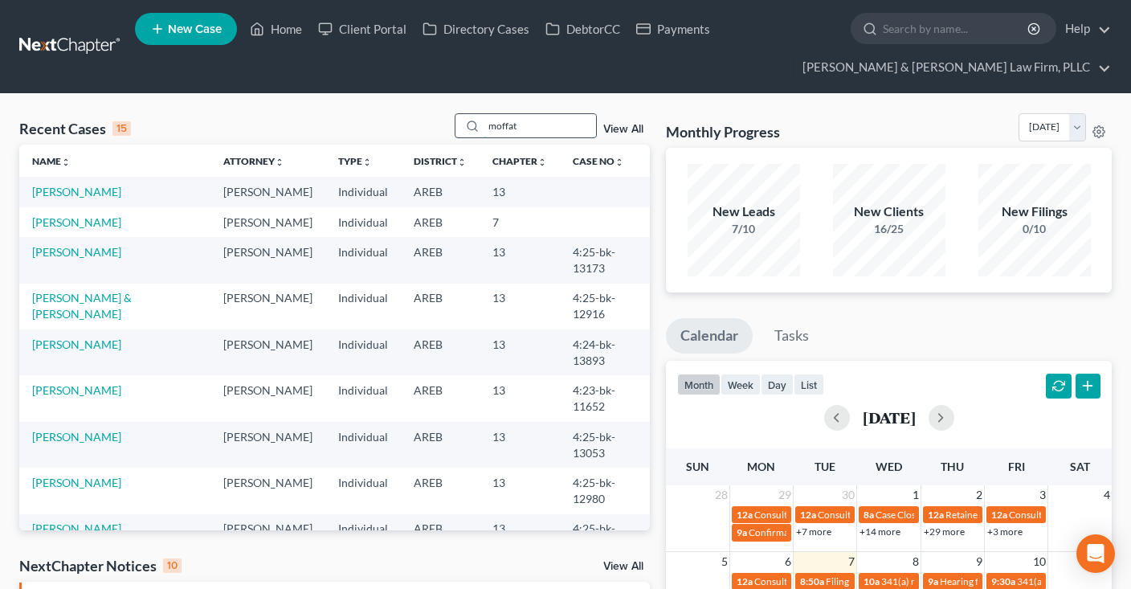
type input "moffatt"
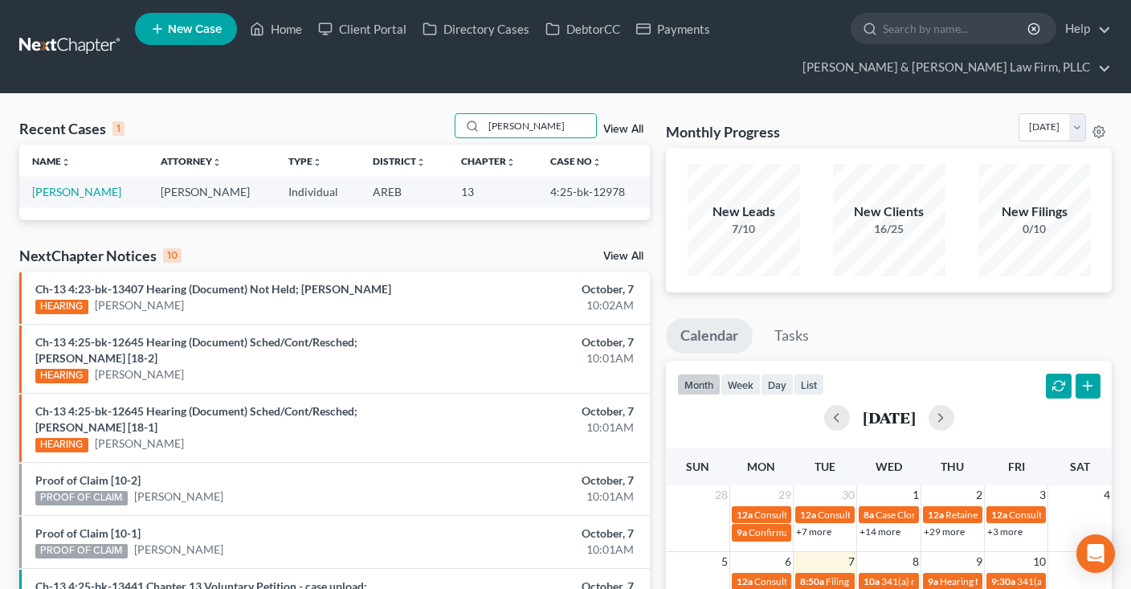
drag, startPoint x: 548, startPoint y: 129, endPoint x: 320, endPoint y: 132, distance: 228.0
click at [483, 132] on input "moffatt" at bounding box center [539, 125] width 112 height 23
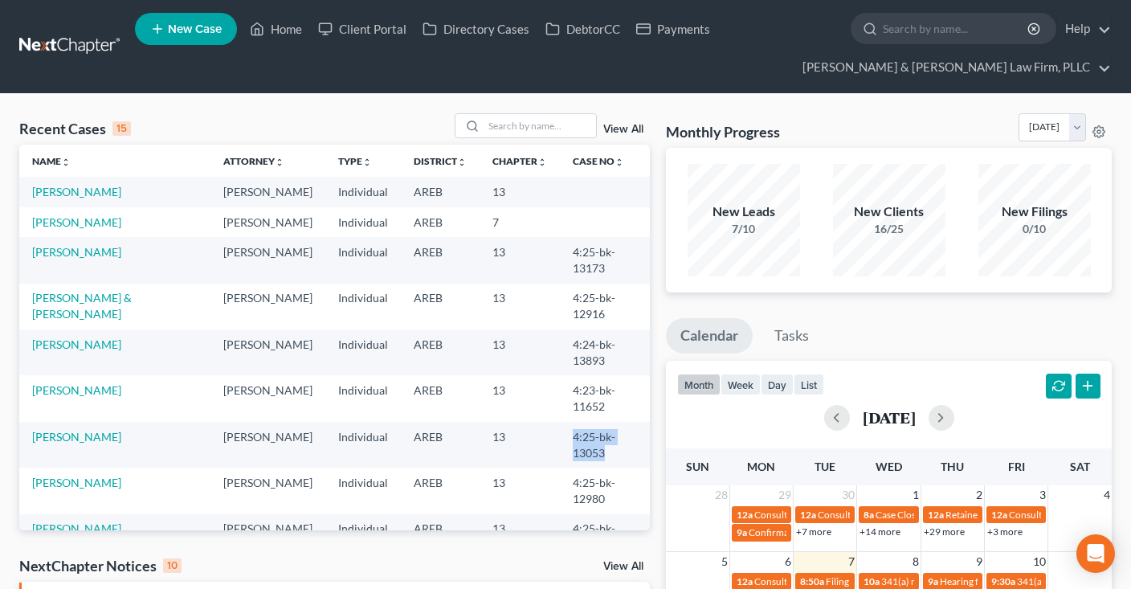
drag, startPoint x: 559, startPoint y: 375, endPoint x: 640, endPoint y: 370, distance: 81.2
click at [640, 422] on td "4:25-bk-13053" at bounding box center [605, 445] width 90 height 46
copy td "4:25-bk-13053"
click at [548, 132] on input "search" at bounding box center [539, 125] width 112 height 23
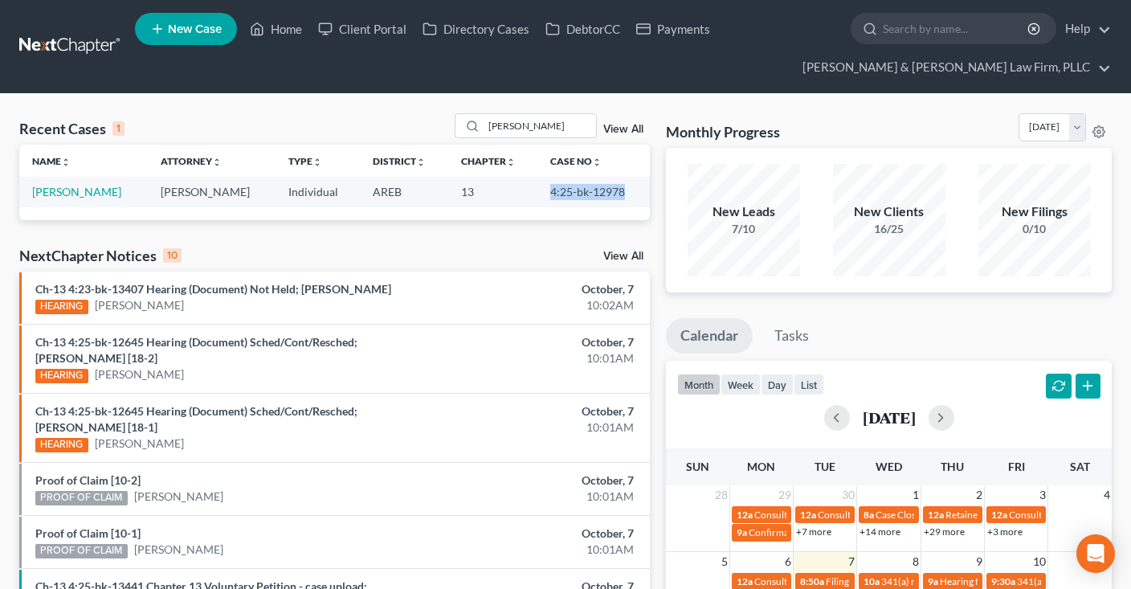
drag, startPoint x: 546, startPoint y: 189, endPoint x: 629, endPoint y: 185, distance: 83.6
click at [629, 185] on td "4:25-bk-12978" at bounding box center [593, 192] width 112 height 30
copy td "4:25-bk-12978"
click at [258, 31] on icon at bounding box center [257, 28] width 14 height 19
drag, startPoint x: 509, startPoint y: 124, endPoint x: 273, endPoint y: 132, distance: 236.2
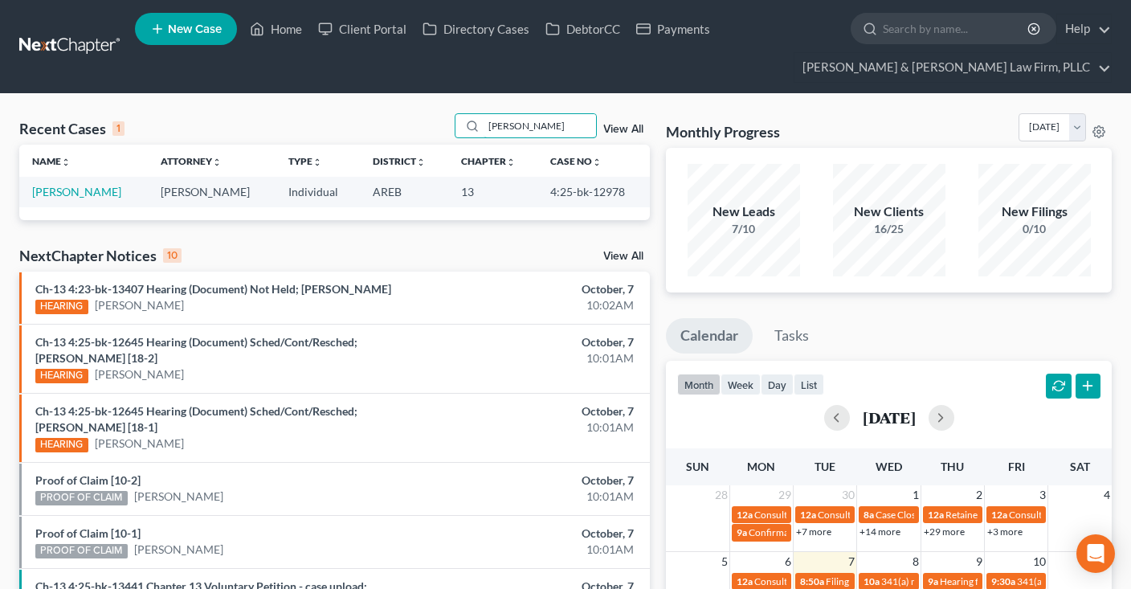
click at [483, 132] on input "moffatt" at bounding box center [539, 125] width 112 height 23
type input "keely"
click at [92, 194] on link "Stubbs, Keely" at bounding box center [76, 192] width 89 height 14
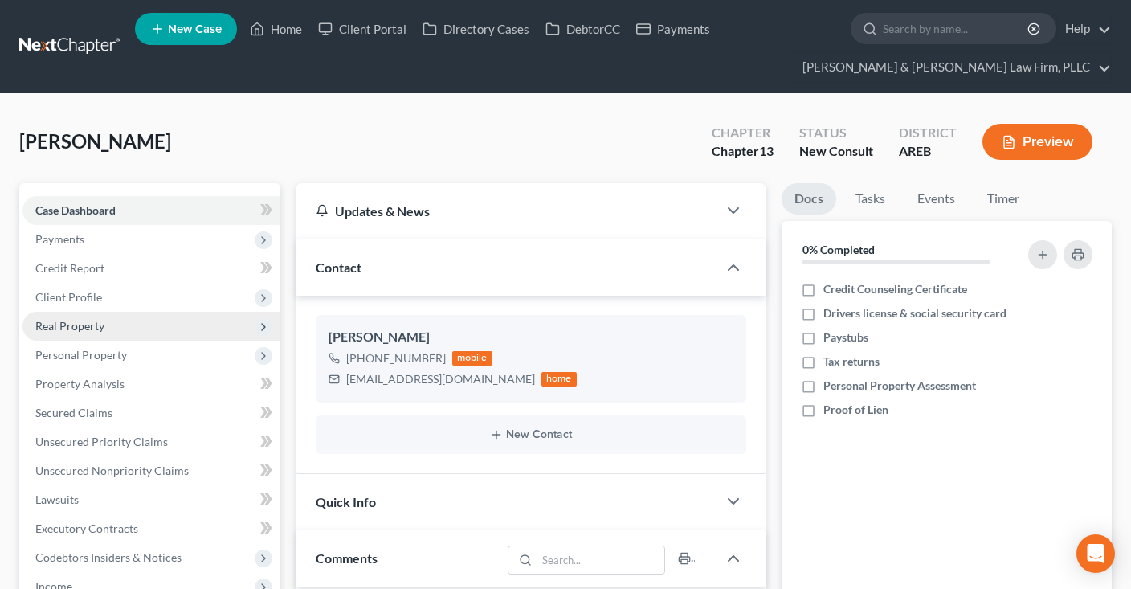
click at [114, 324] on span "Real Property" at bounding box center [151, 326] width 258 height 29
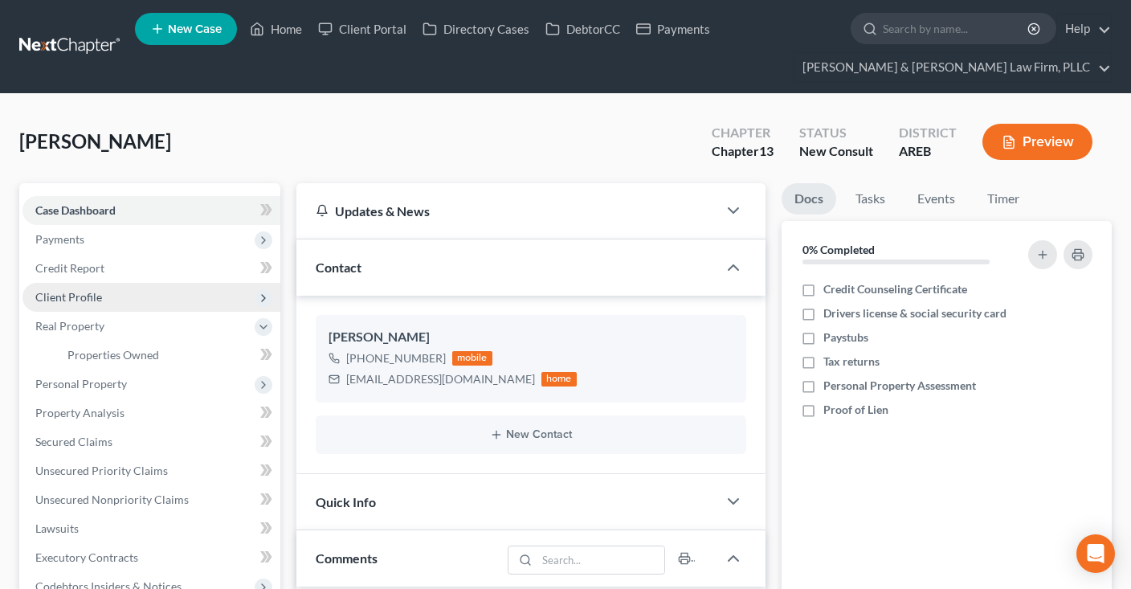
click at [112, 292] on span "Client Profile" at bounding box center [151, 297] width 258 height 29
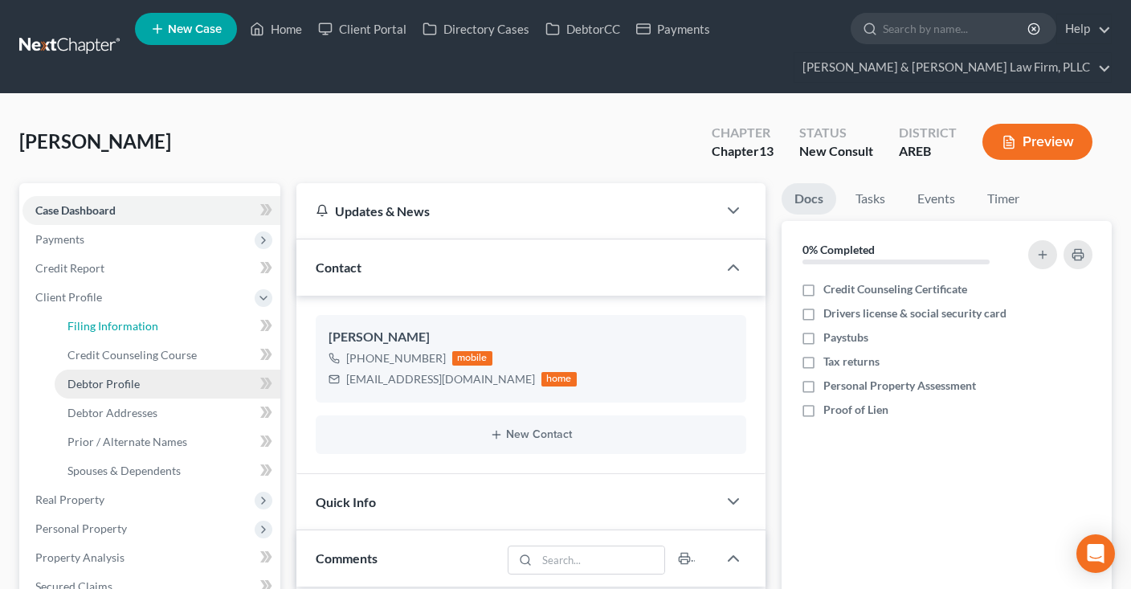
click at [108, 320] on span "Filing Information" at bounding box center [112, 326] width 91 height 14
select select "1"
select select "0"
select select "3"
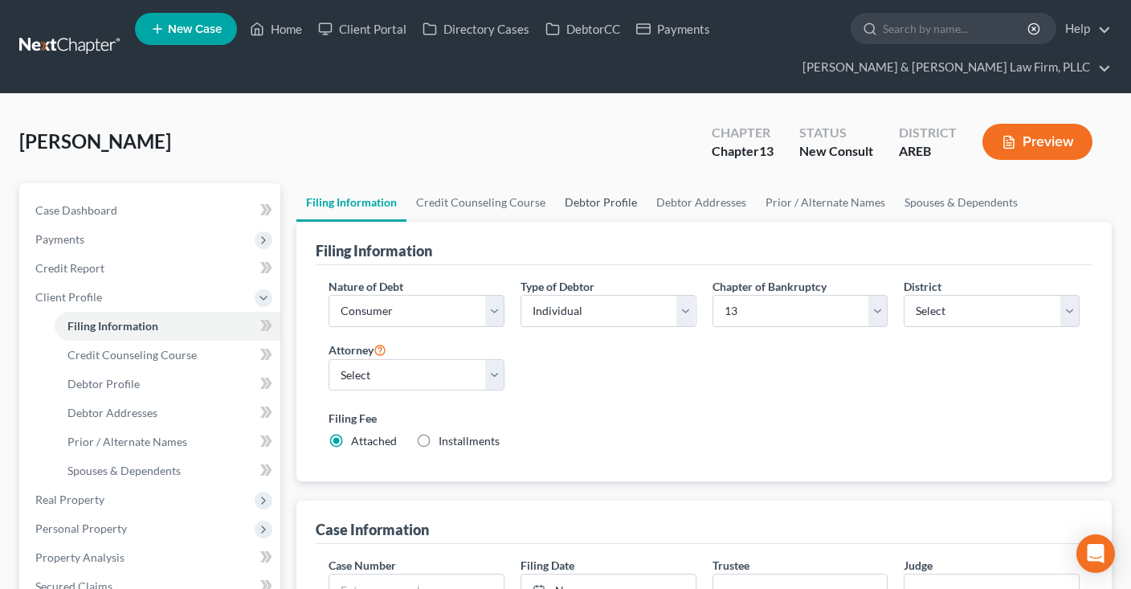
click at [555, 201] on link "Debtor Profile" at bounding box center [601, 202] width 92 height 39
select select "0"
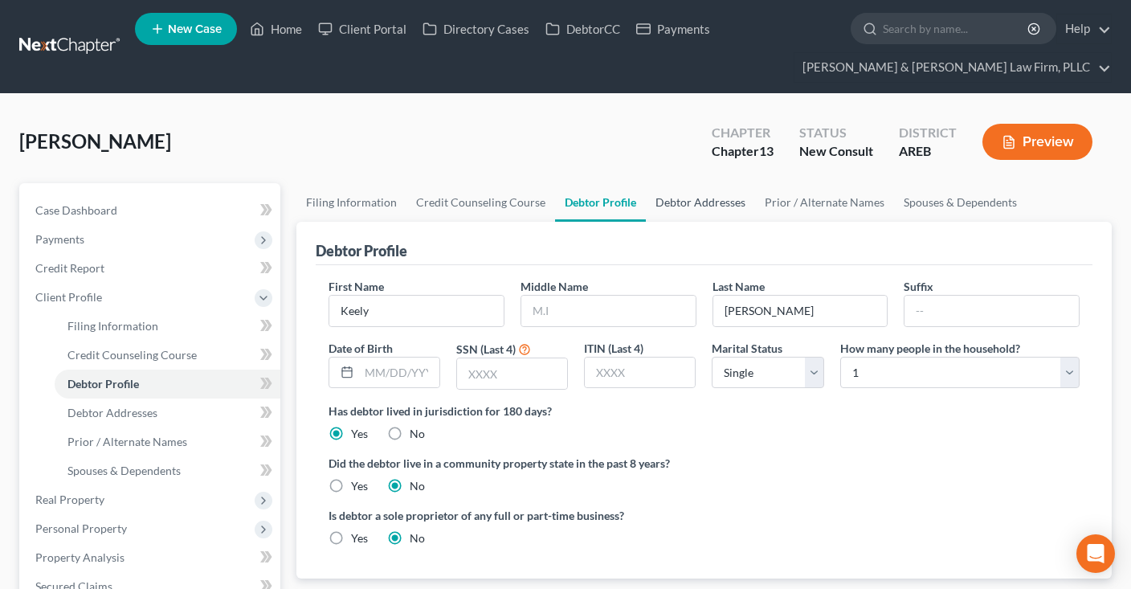
click at [666, 203] on link "Debtor Addresses" at bounding box center [700, 202] width 109 height 39
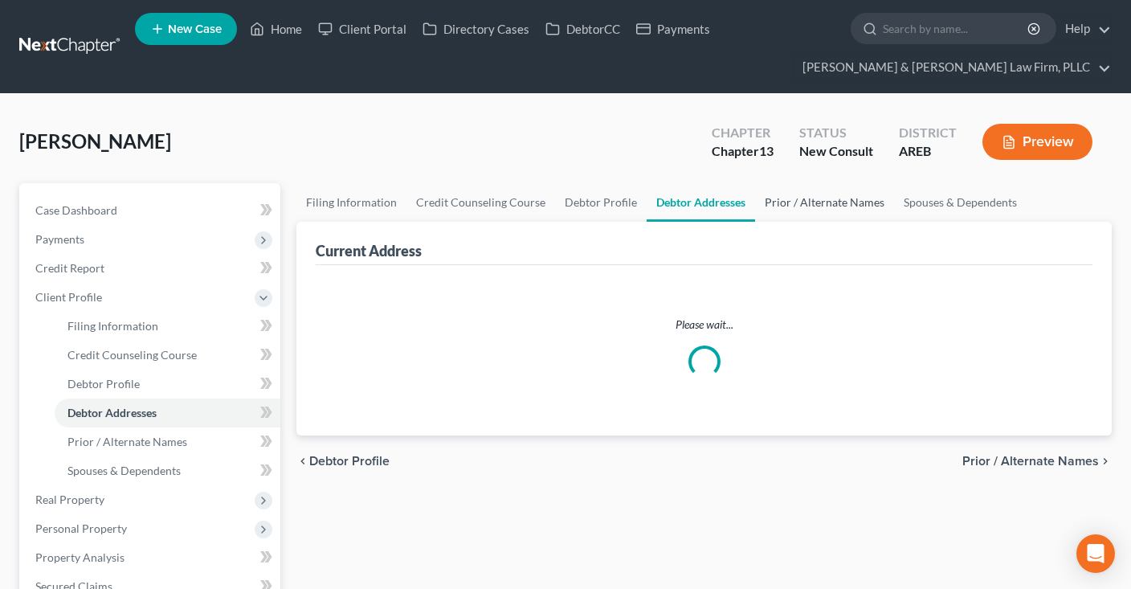
select select "0"
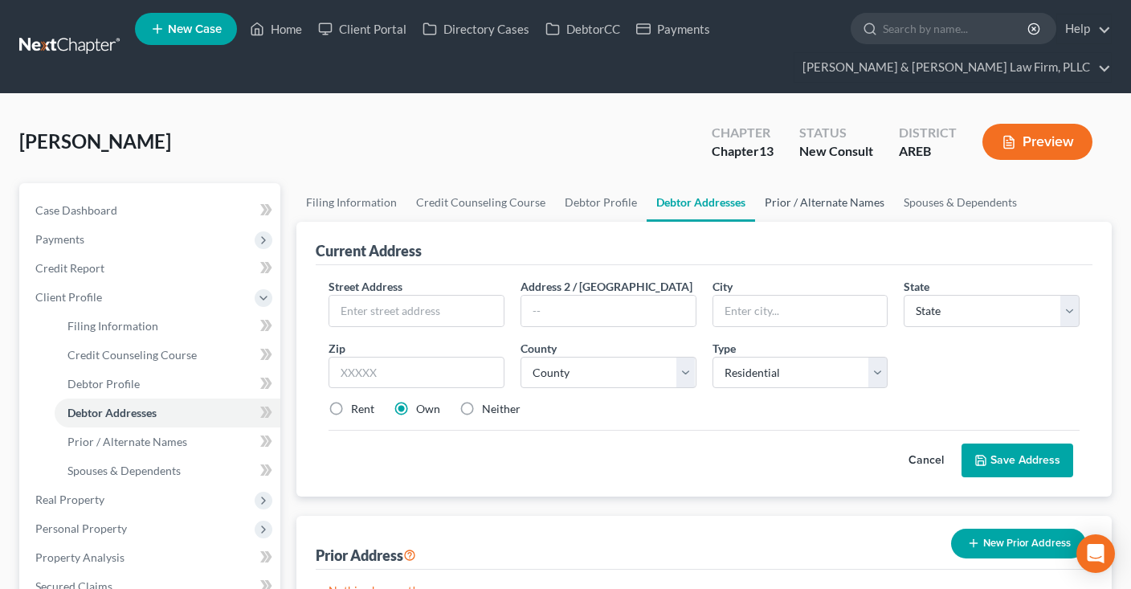
click at [796, 196] on link "Prior / Alternate Names" at bounding box center [824, 202] width 139 height 39
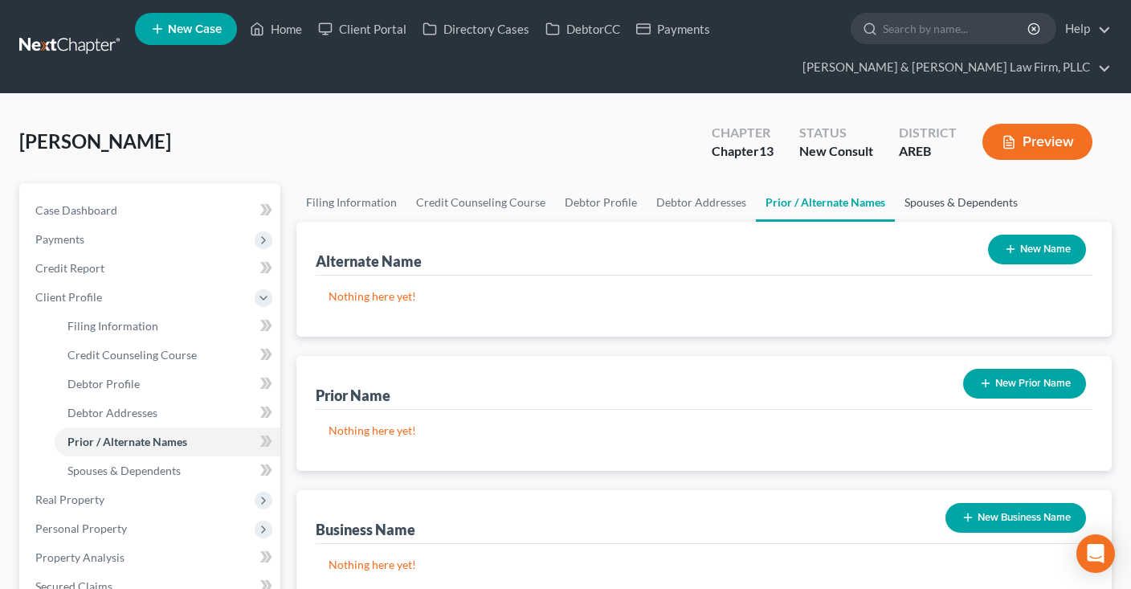
click at [928, 194] on link "Spouses & Dependents" at bounding box center [960, 202] width 132 height 39
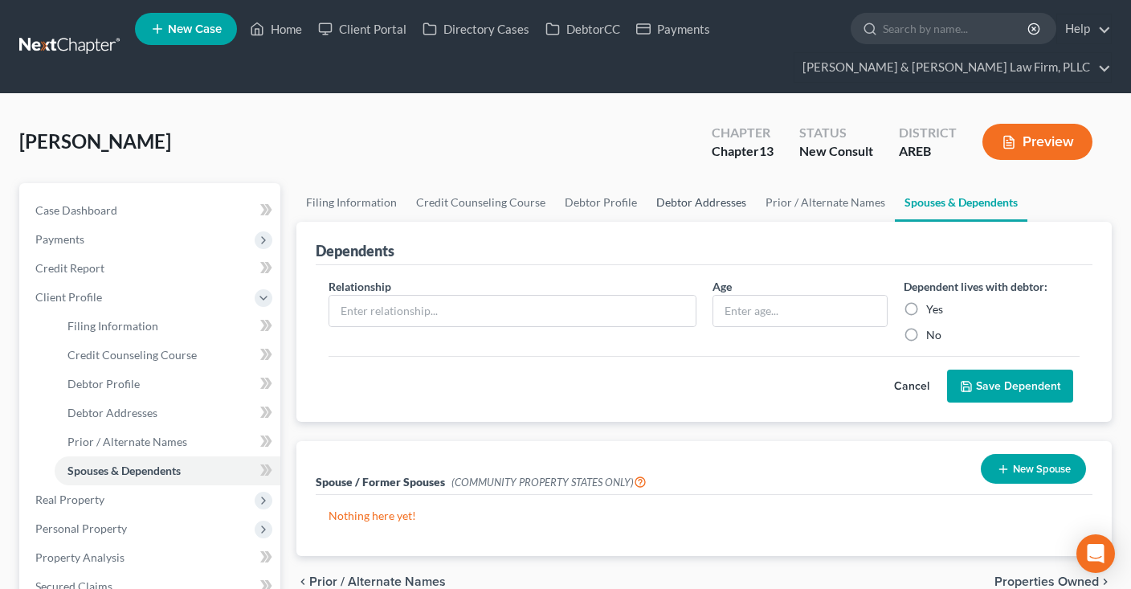
click at [666, 210] on link "Debtor Addresses" at bounding box center [700, 202] width 109 height 39
select select "0"
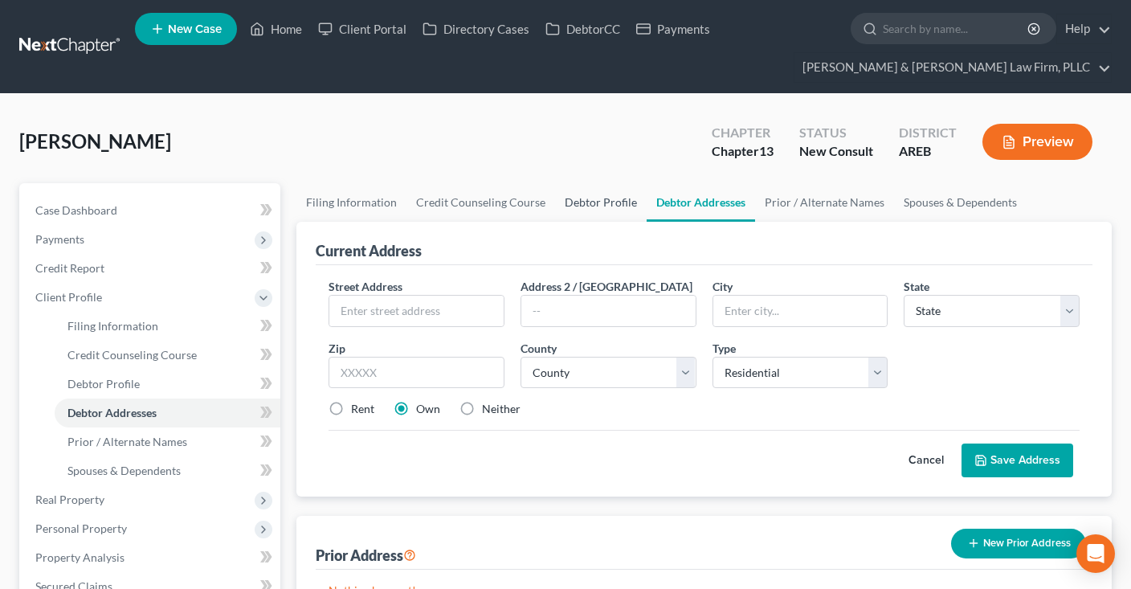
click at [576, 208] on link "Debtor Profile" at bounding box center [601, 202] width 92 height 39
select select "0"
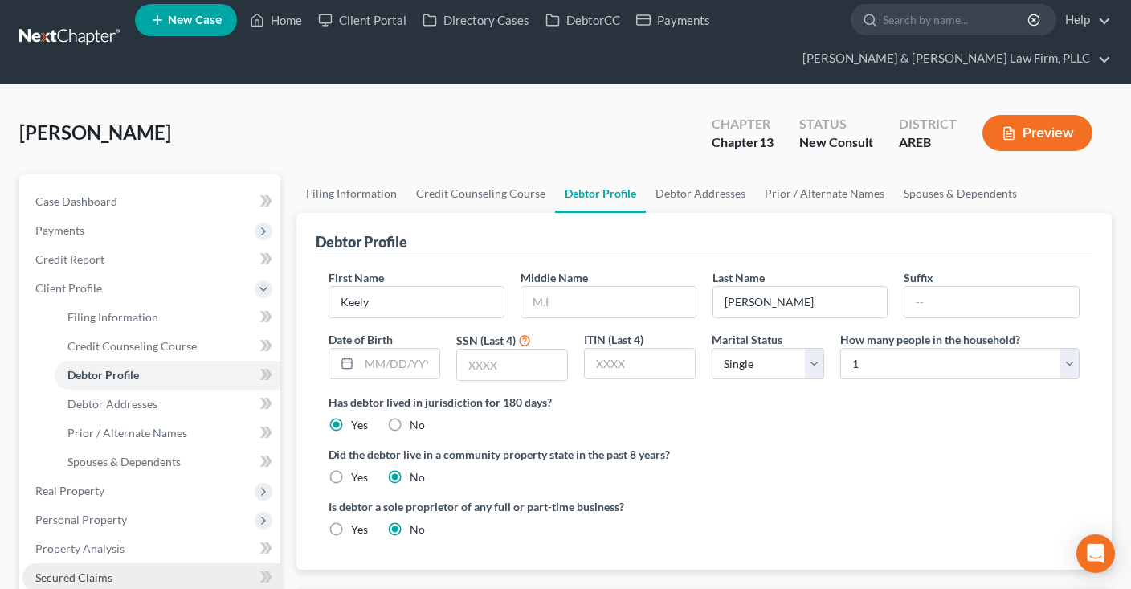
scroll to position [254, 0]
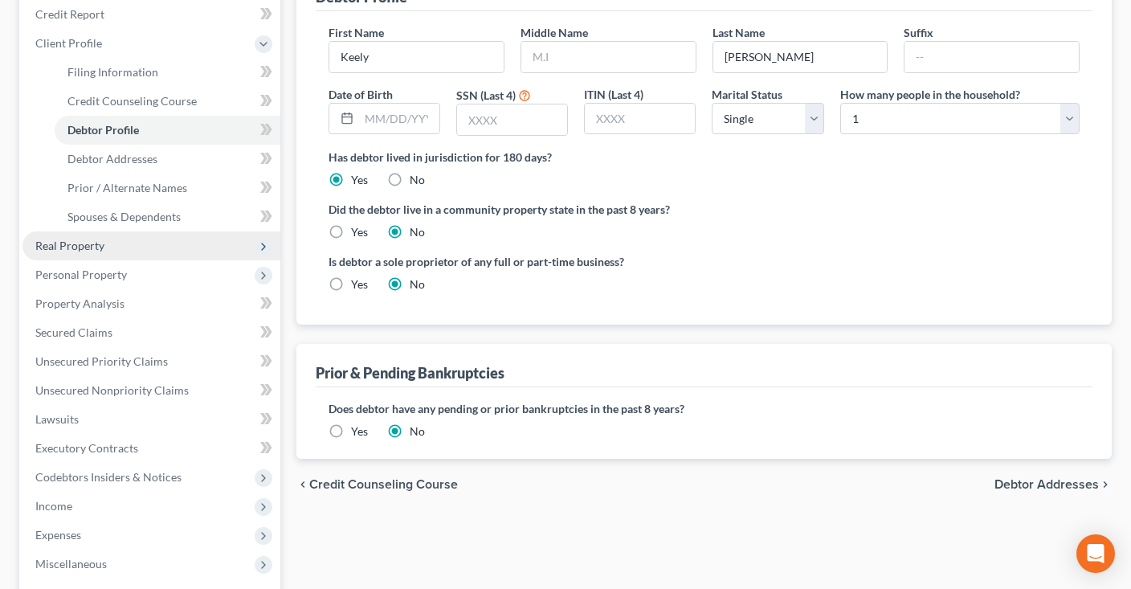
click at [130, 242] on span "Real Property" at bounding box center [151, 245] width 258 height 29
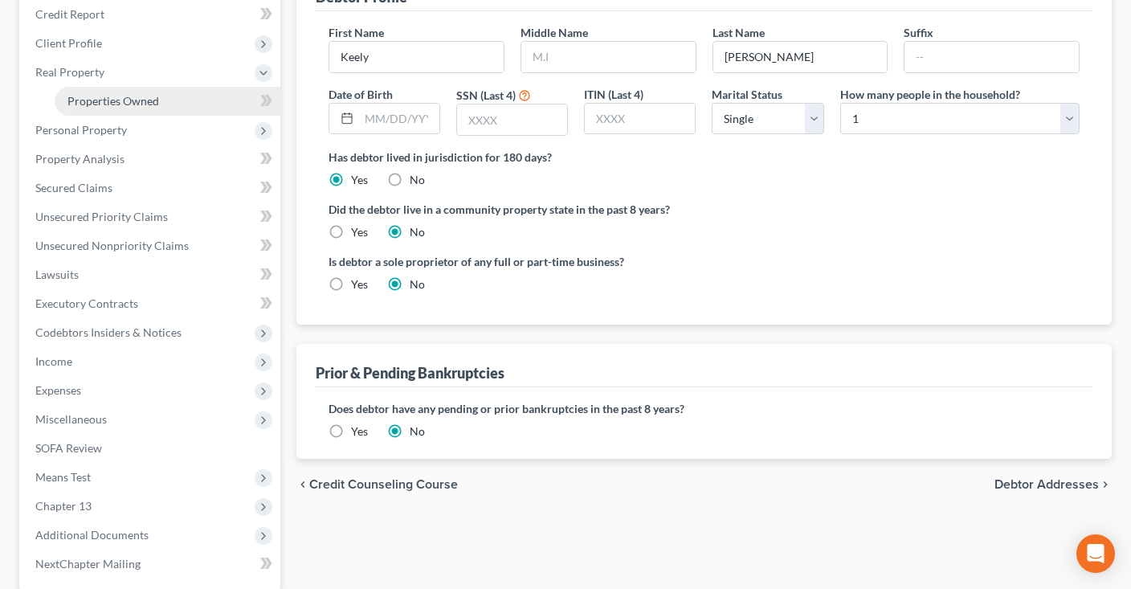
drag, startPoint x: 142, startPoint y: 103, endPoint x: 133, endPoint y: 106, distance: 9.4
click at [142, 101] on span "Properties Owned" at bounding box center [113, 101] width 92 height 14
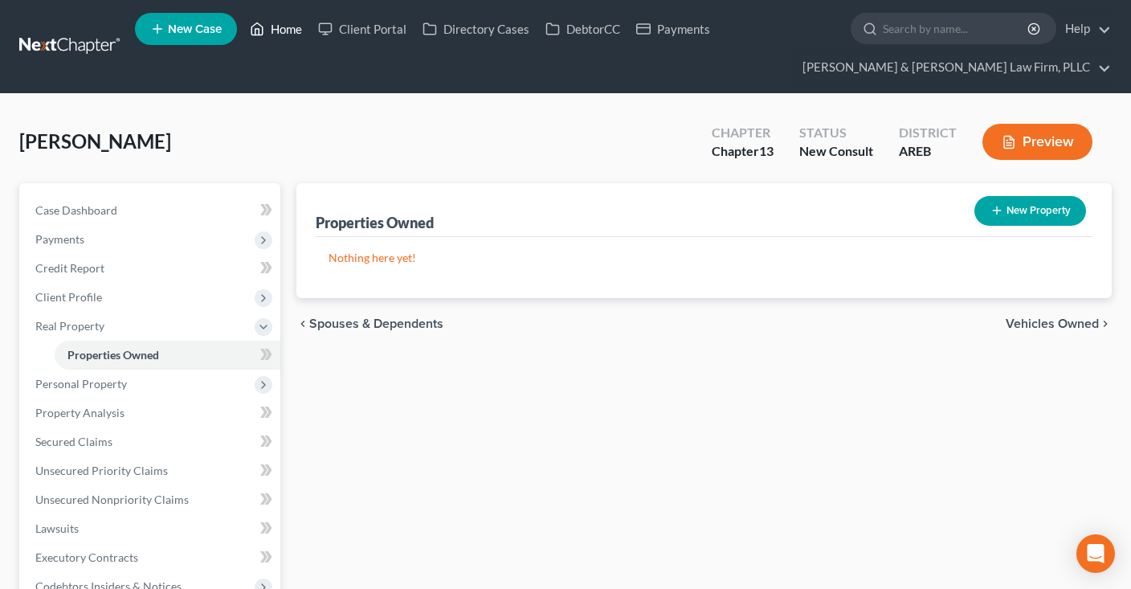
click at [287, 27] on link "Home" at bounding box center [276, 28] width 68 height 29
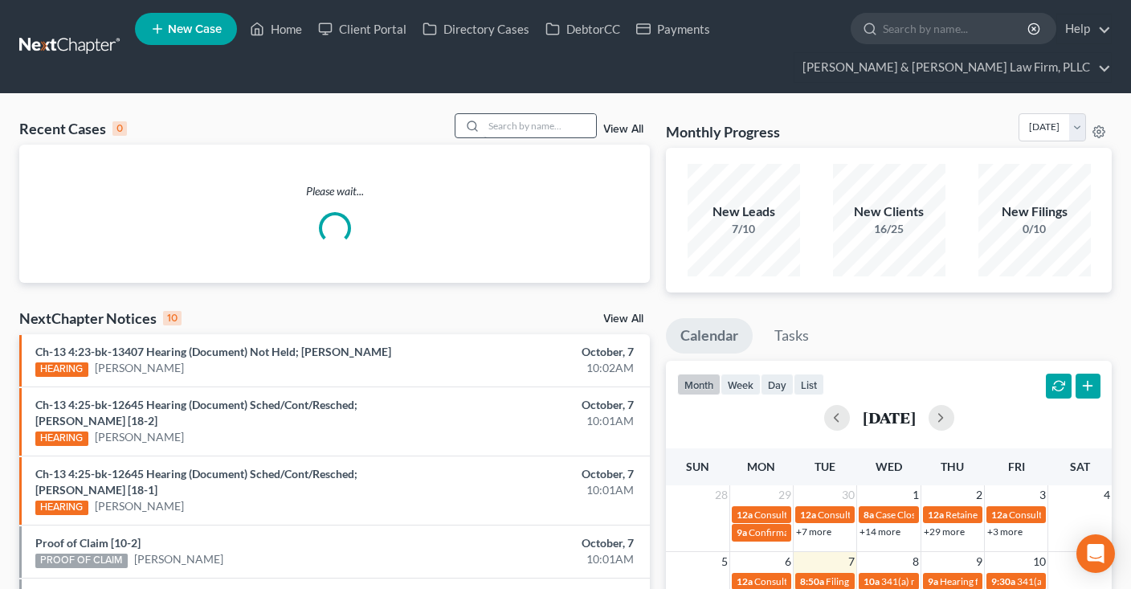
click at [537, 136] on div "Recent Cases 0 View All" at bounding box center [334, 128] width 630 height 31
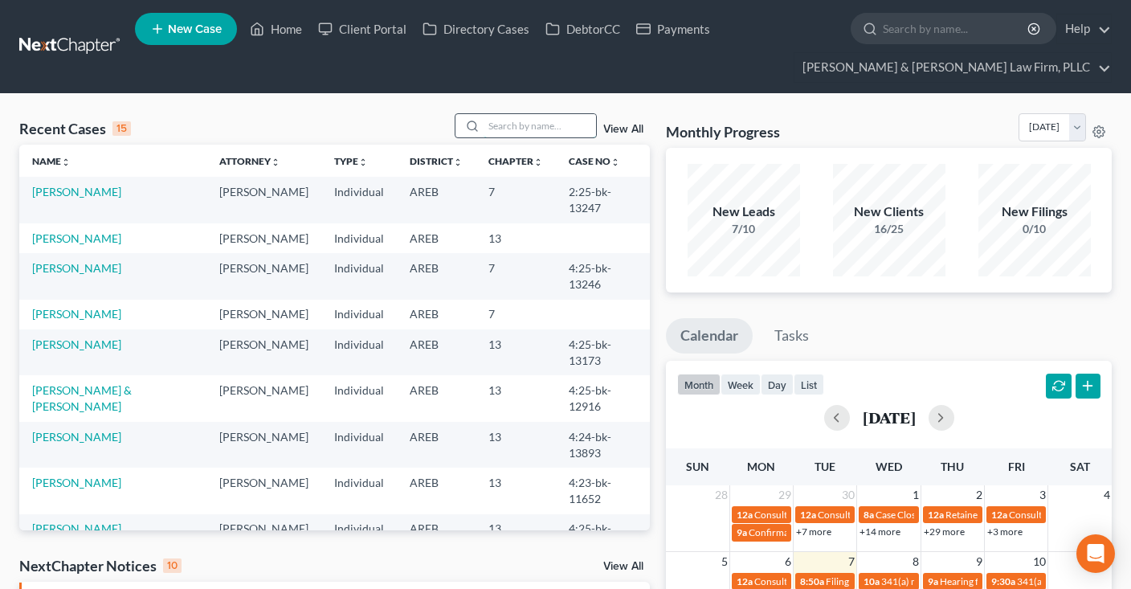
click at [536, 132] on input "search" at bounding box center [539, 125] width 112 height 23
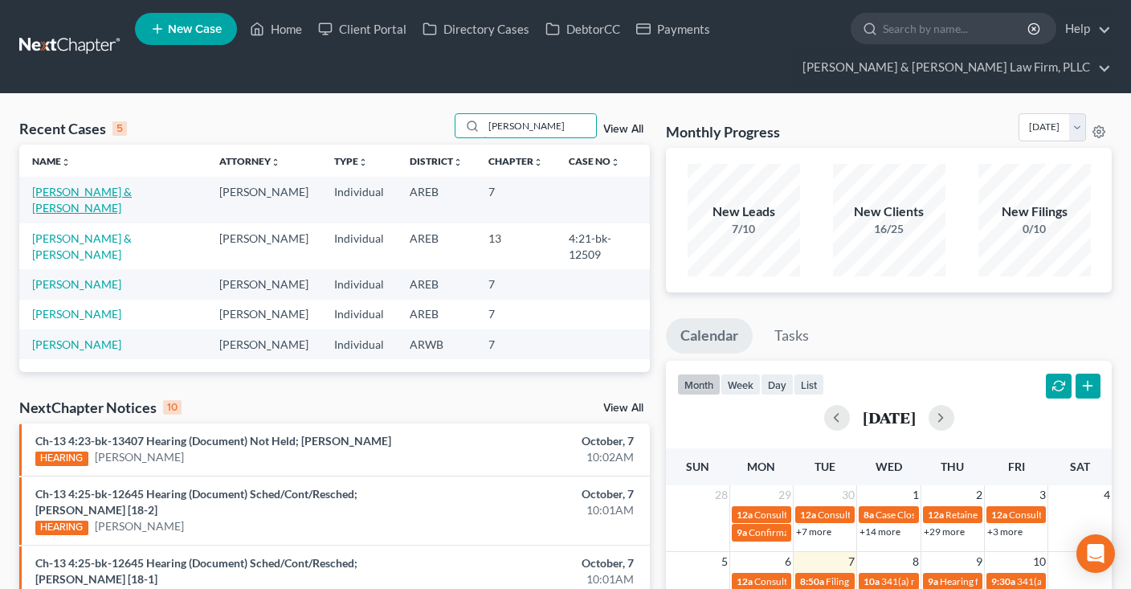
type input "evans"
click at [83, 188] on link "Evans, Brandon & Julie" at bounding box center [82, 200] width 100 height 30
select select "4"
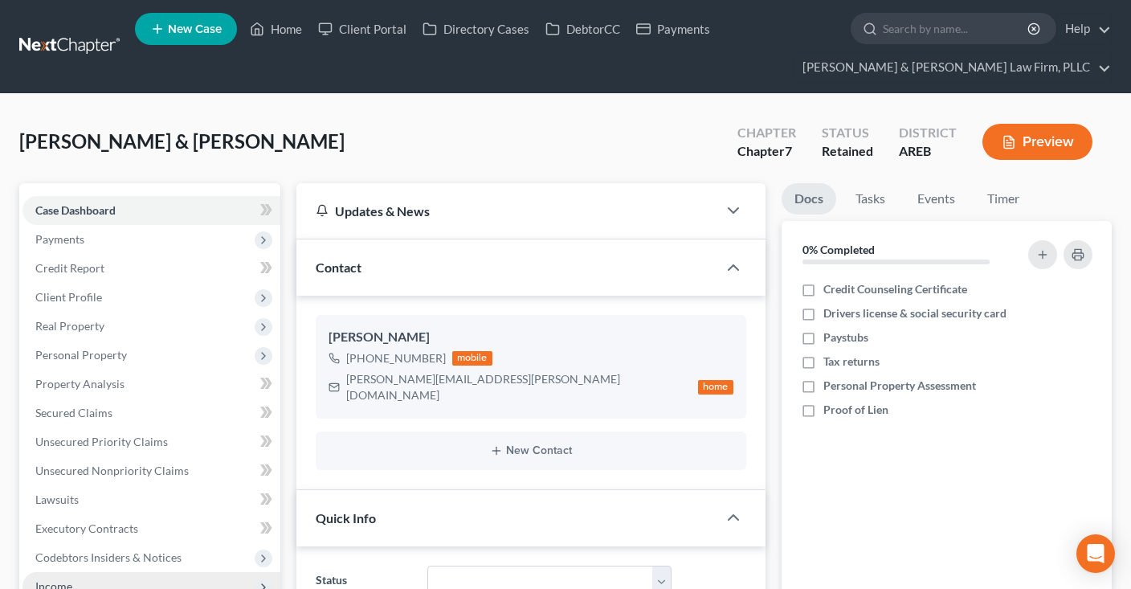
scroll to position [339, 0]
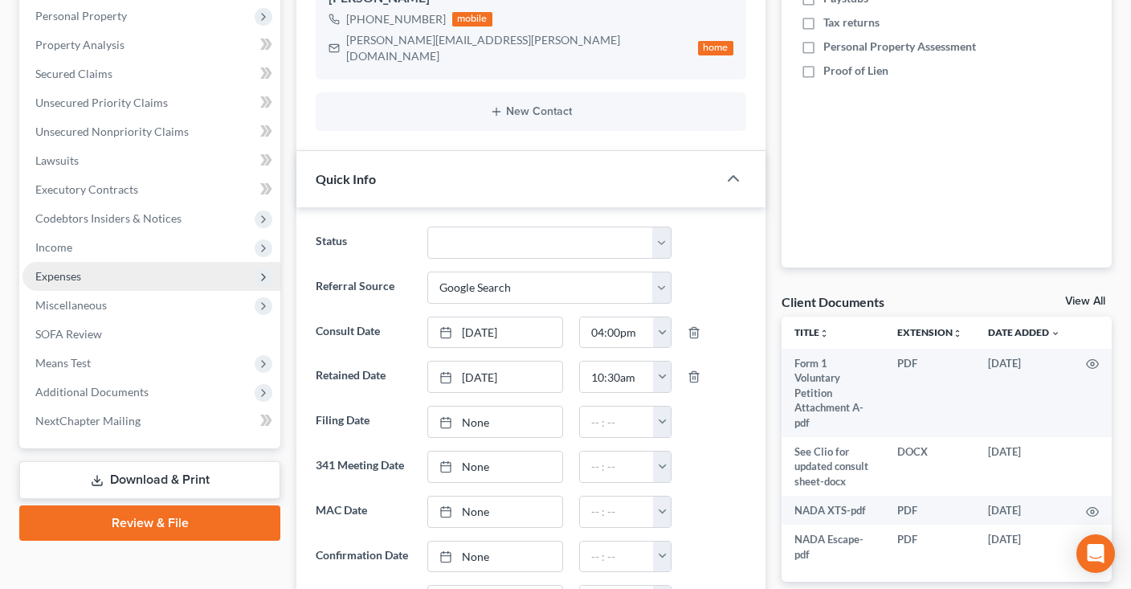
click at [108, 268] on span "Expenses" at bounding box center [151, 276] width 258 height 29
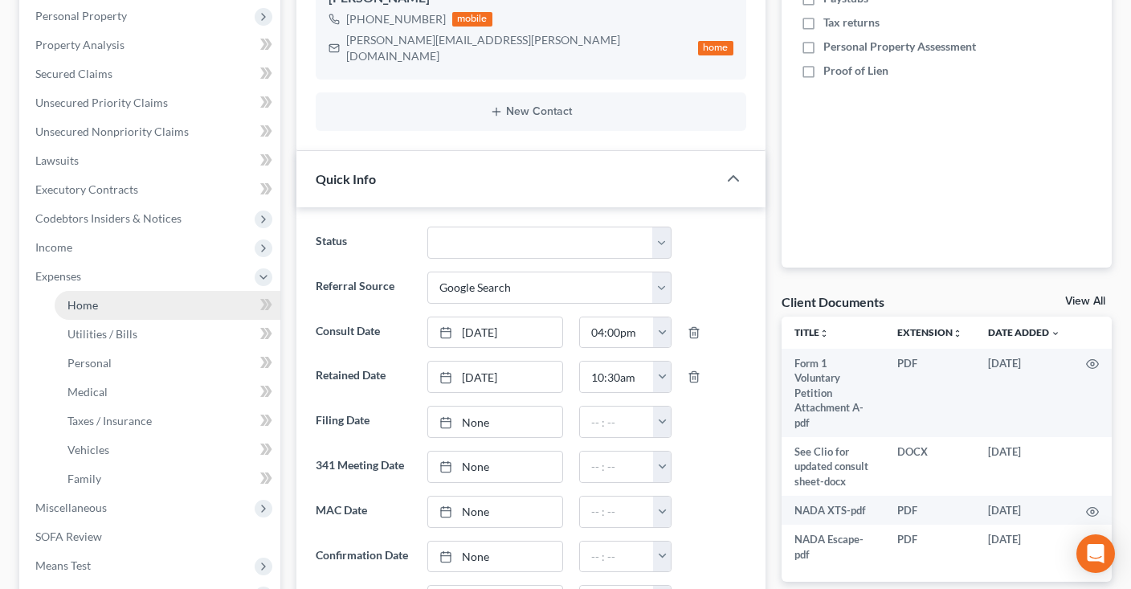
click at [147, 301] on link "Home" at bounding box center [168, 305] width 226 height 29
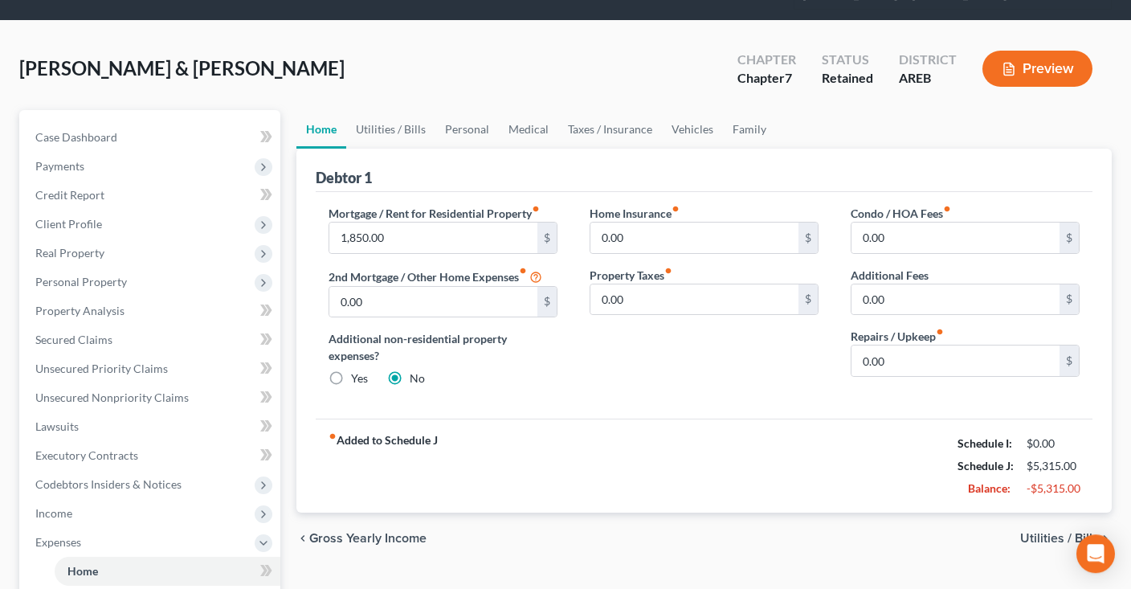
scroll to position [169, 0]
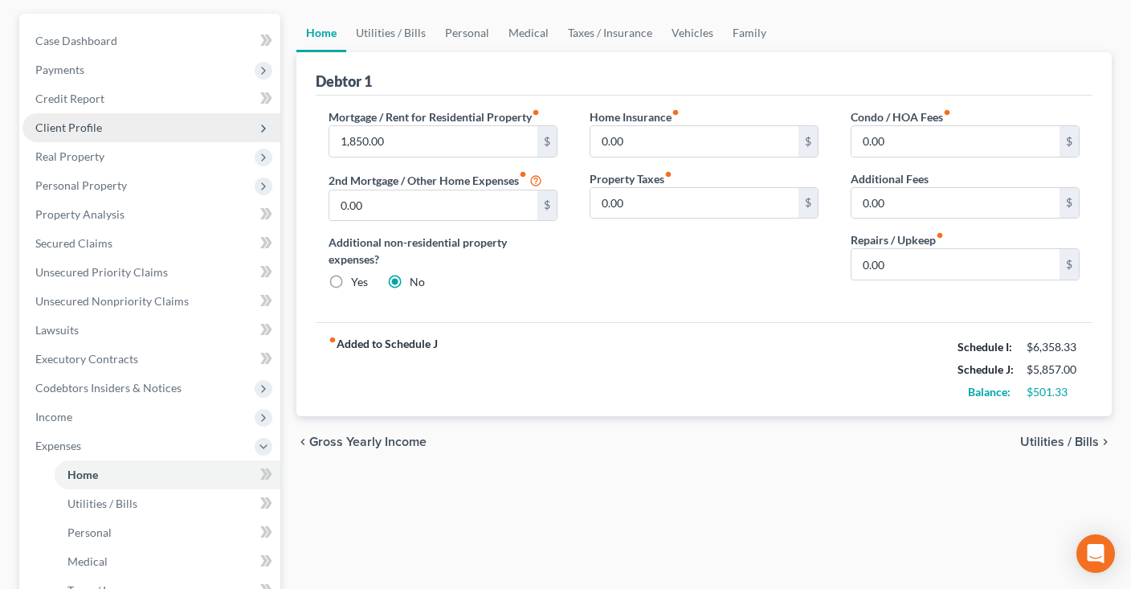
click at [186, 129] on span "Client Profile" at bounding box center [151, 127] width 258 height 29
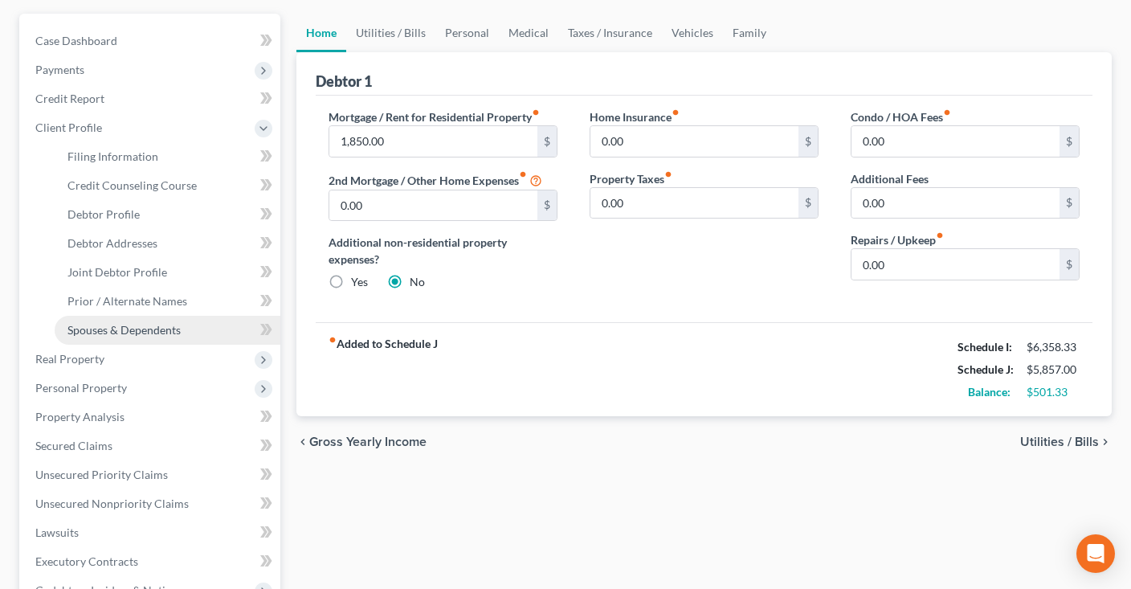
click at [167, 328] on span "Spouses & Dependents" at bounding box center [123, 330] width 113 height 14
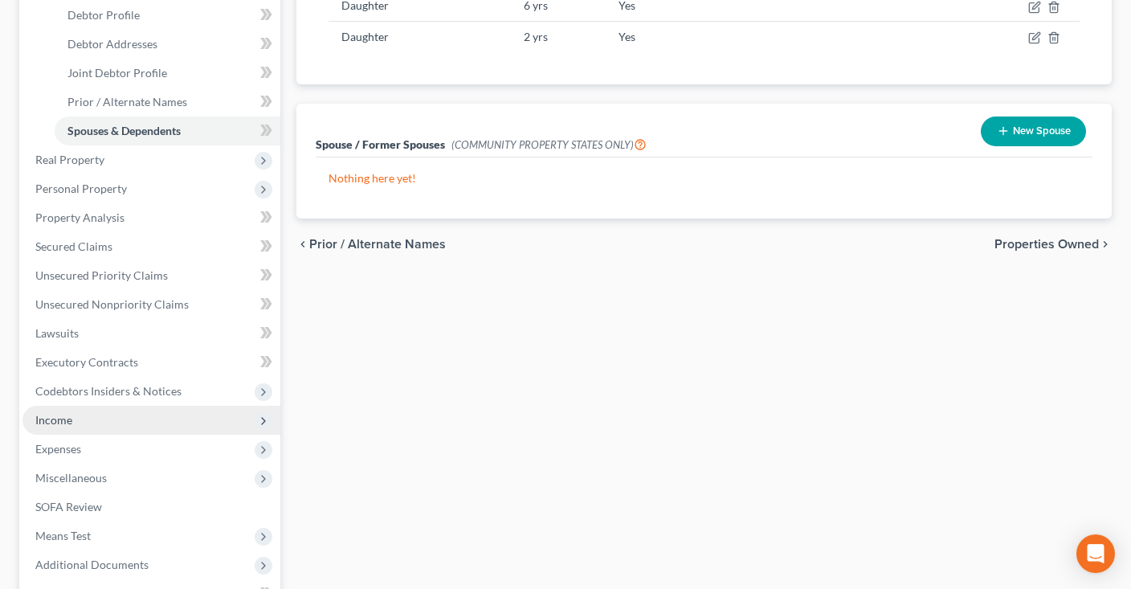
scroll to position [424, 0]
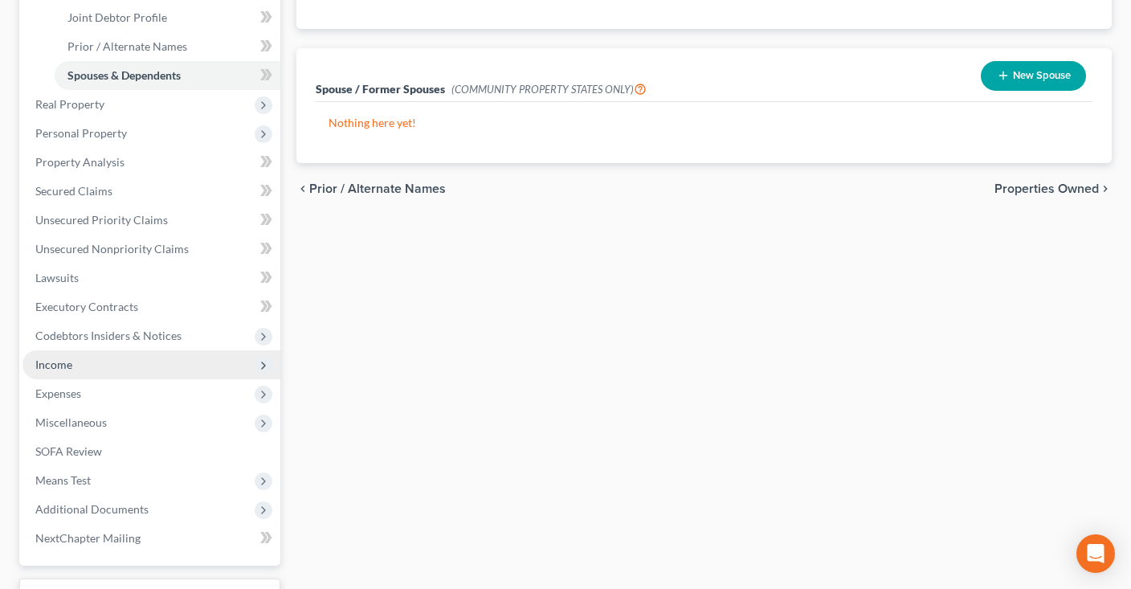
click at [133, 368] on span "Income" at bounding box center [151, 364] width 258 height 29
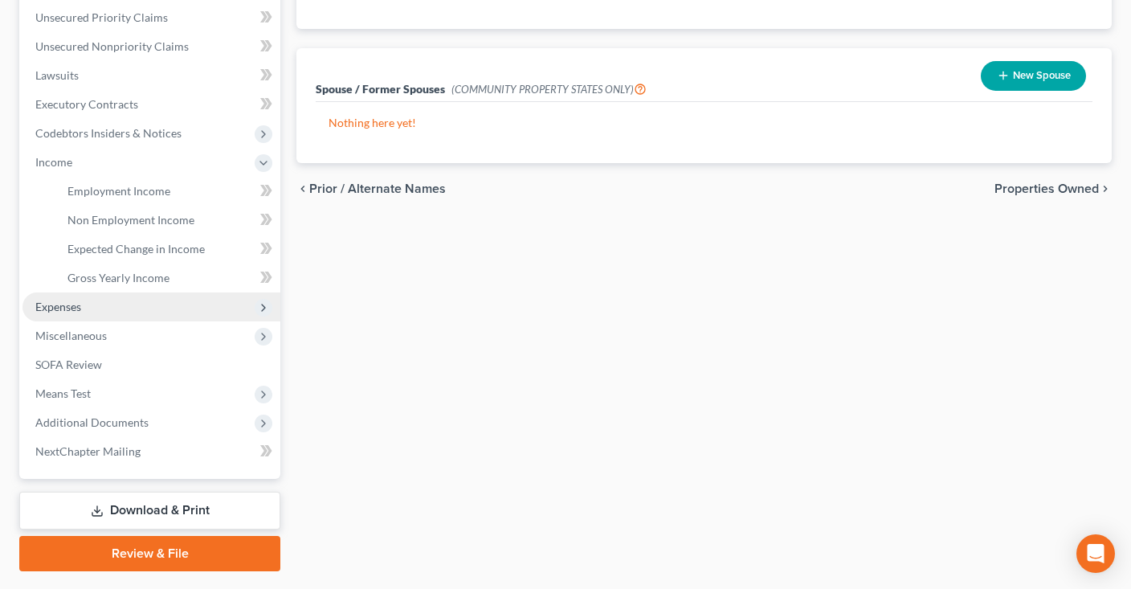
click at [141, 297] on span "Expenses" at bounding box center [151, 306] width 258 height 29
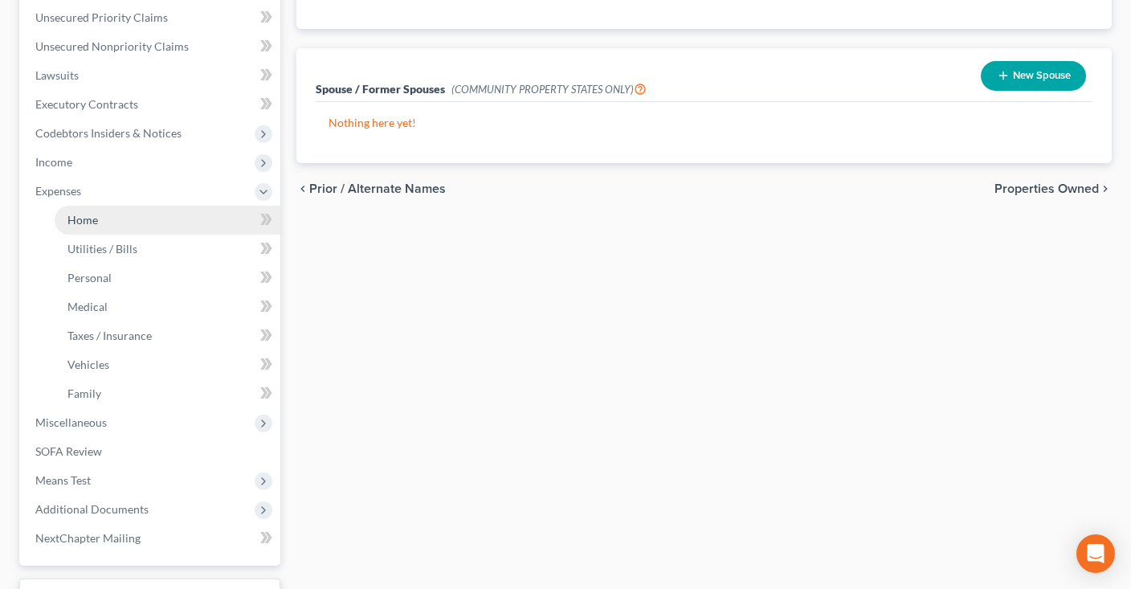
click at [156, 227] on link "Home" at bounding box center [168, 220] width 226 height 29
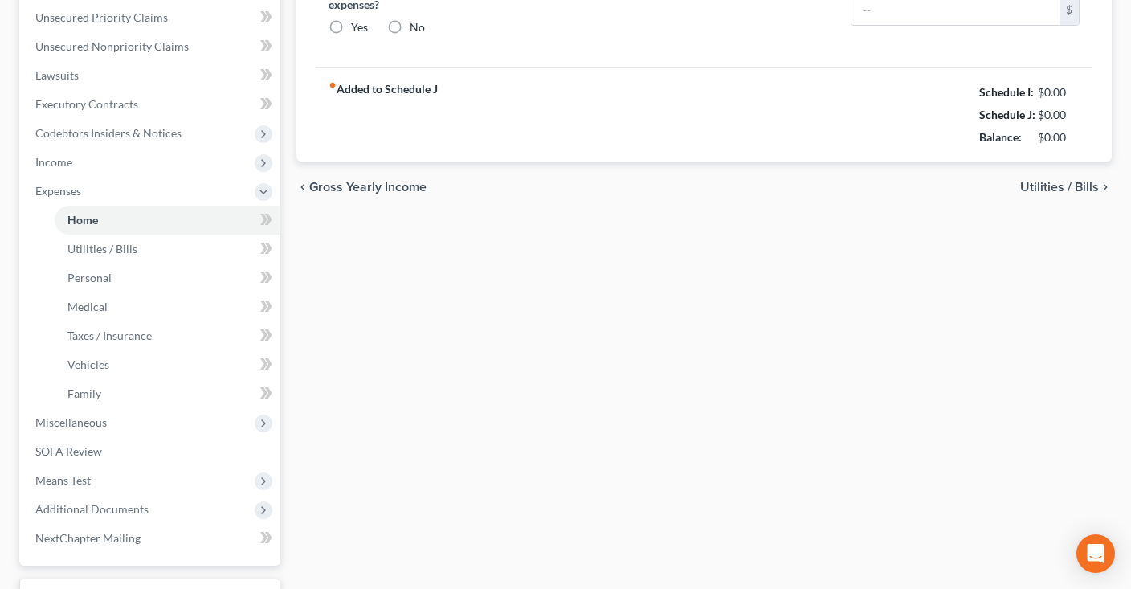
type input "1,850.00"
type input "0.00"
radio input "true"
type input "0.00"
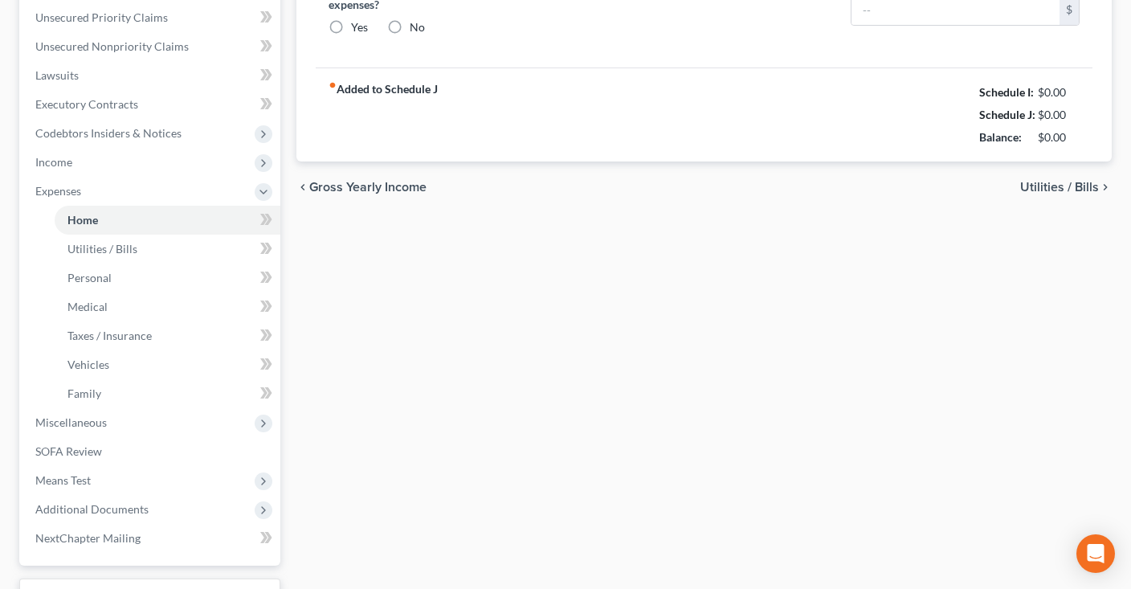
type input "0.00"
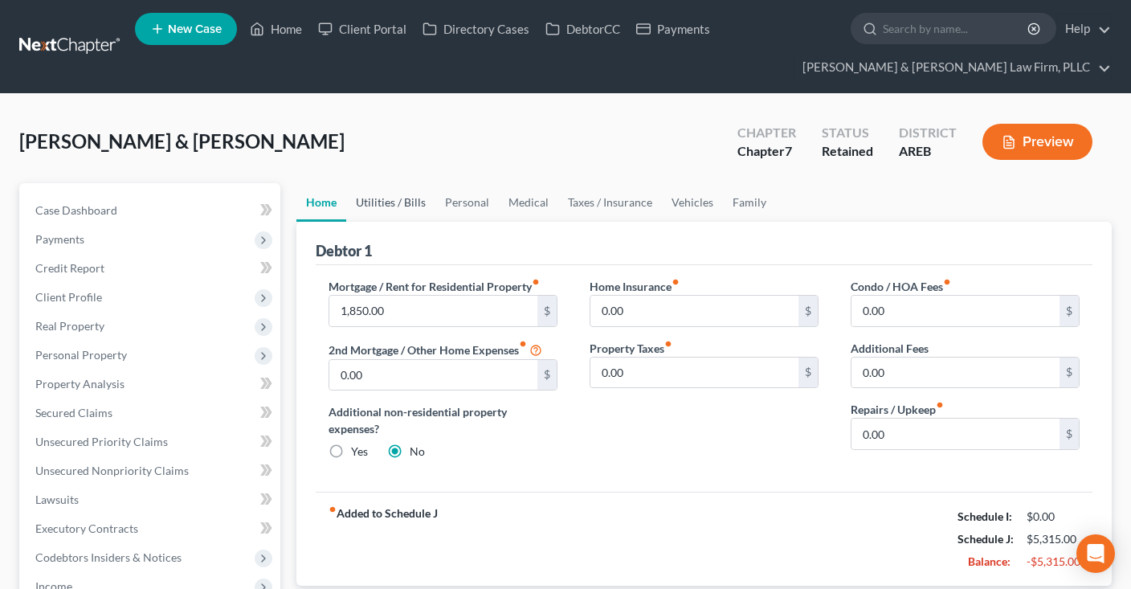
click at [416, 202] on link "Utilities / Bills" at bounding box center [390, 202] width 89 height 39
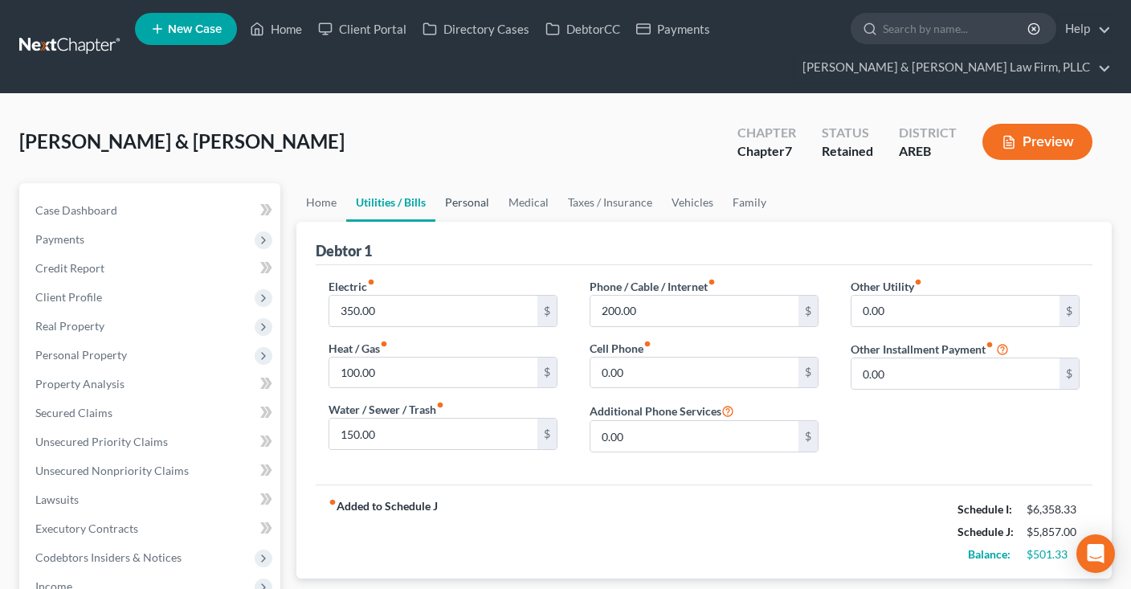
click at [487, 204] on link "Personal" at bounding box center [466, 202] width 63 height 39
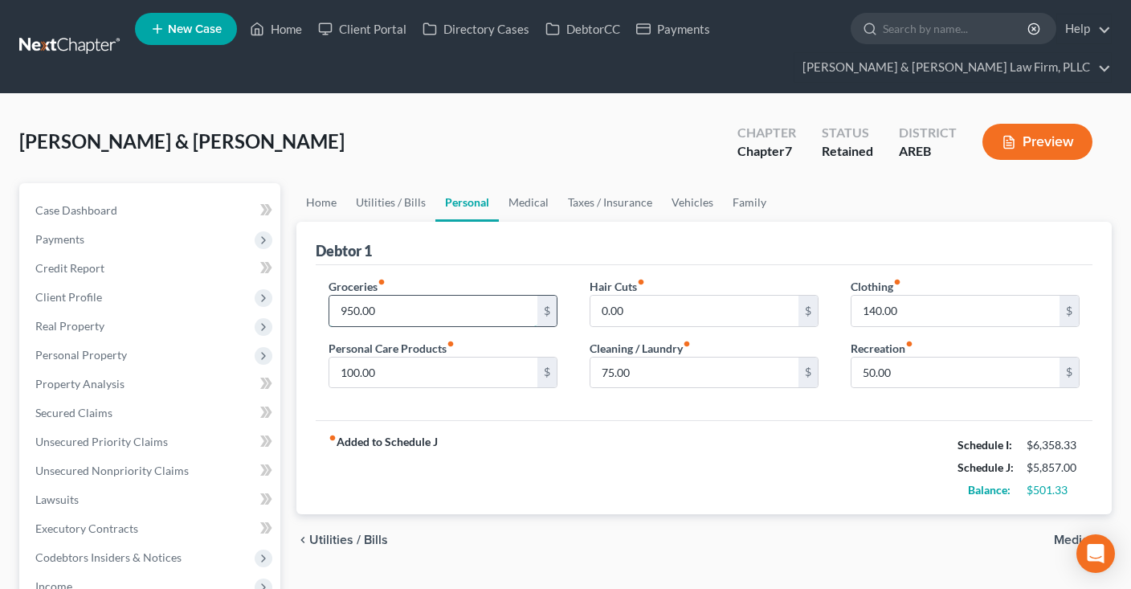
click at [492, 307] on input "950.00" at bounding box center [433, 310] width 208 height 31
drag, startPoint x: 425, startPoint y: 304, endPoint x: 183, endPoint y: 332, distance: 243.3
click at [329, 326] on input "950.00" at bounding box center [433, 310] width 208 height 31
type input "1,200"
click at [943, 301] on input "140.00" at bounding box center [955, 310] width 208 height 31
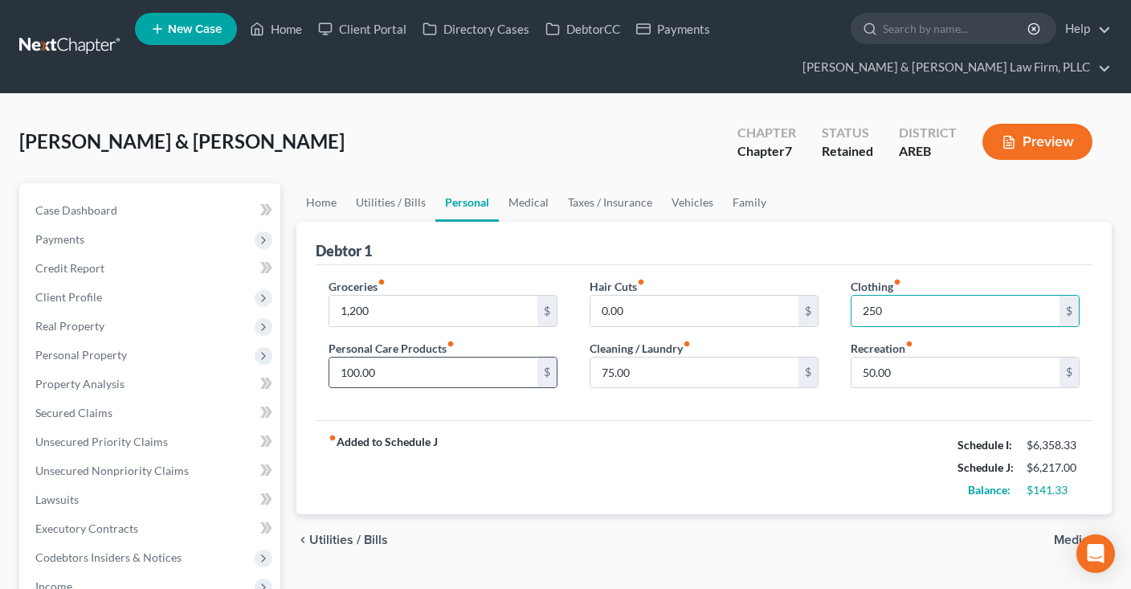
type input "250"
click at [467, 374] on input "100.00" at bounding box center [433, 372] width 208 height 31
type input "200"
drag, startPoint x: 683, startPoint y: 367, endPoint x: 674, endPoint y: 374, distance: 11.4
click at [682, 367] on input "75.00" at bounding box center [694, 372] width 208 height 31
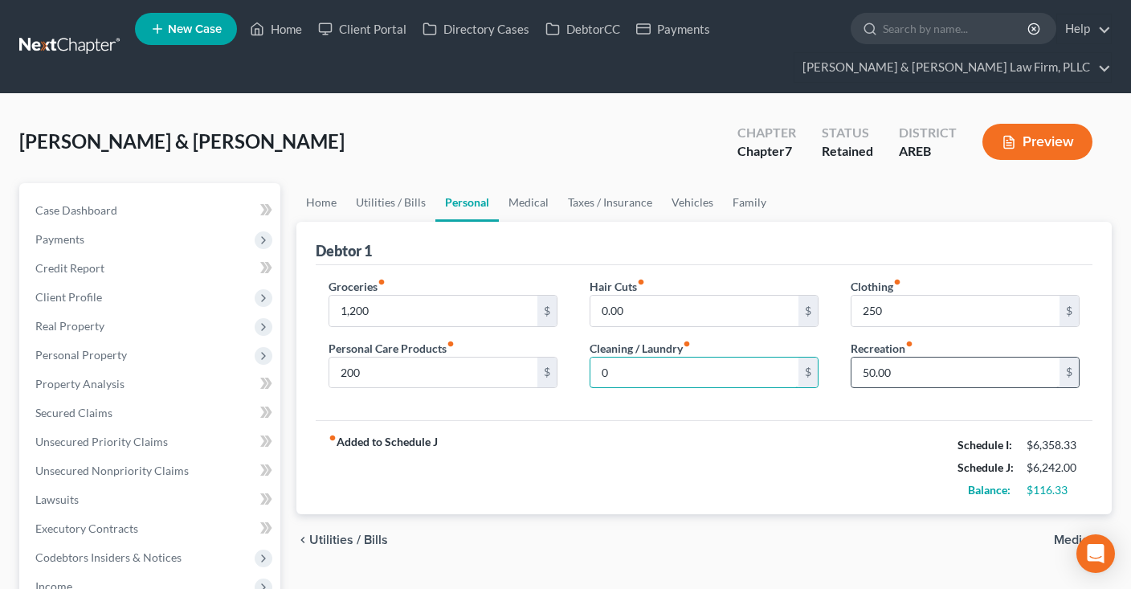
type input "0"
click at [905, 379] on input "50.00" at bounding box center [955, 372] width 208 height 31
type input "100"
click at [511, 202] on link "Medical" at bounding box center [528, 202] width 59 height 39
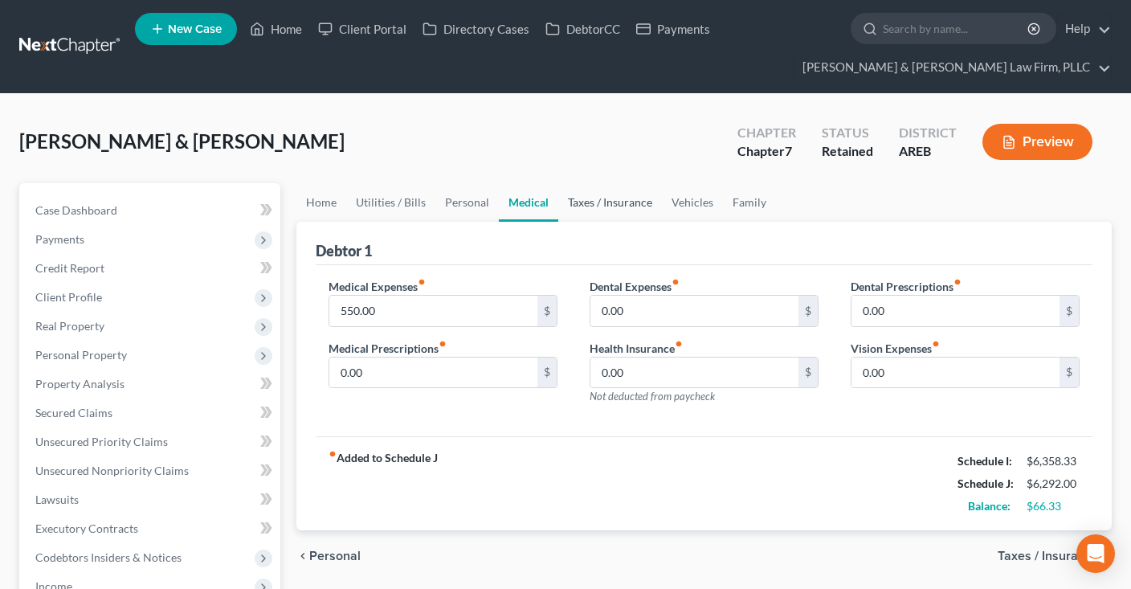
click at [601, 199] on link "Taxes / Insurance" at bounding box center [610, 202] width 104 height 39
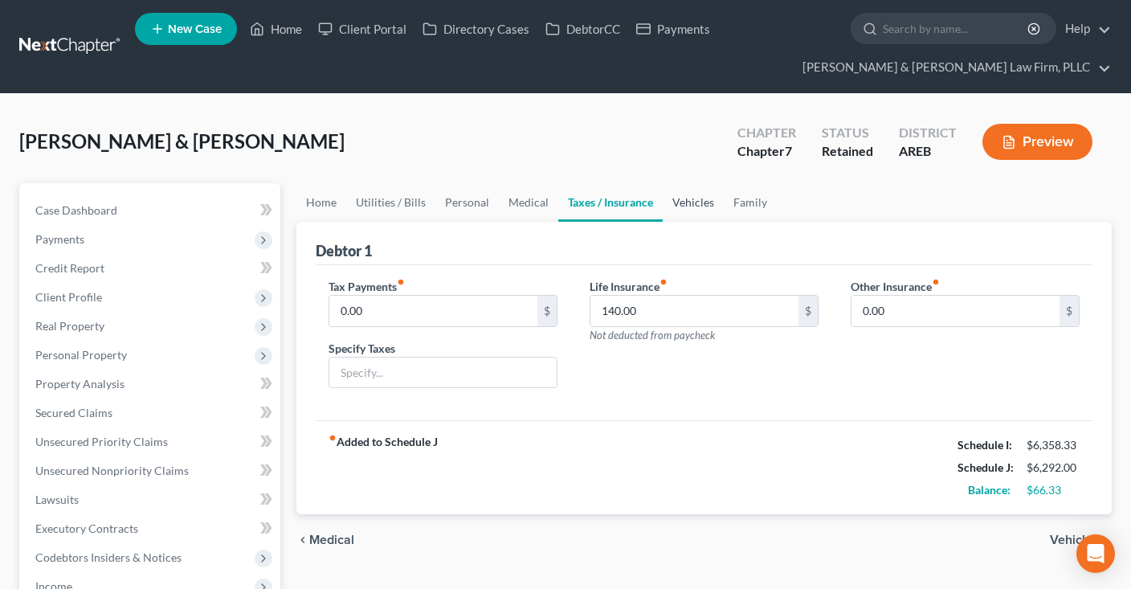
click at [694, 206] on link "Vehicles" at bounding box center [692, 202] width 61 height 39
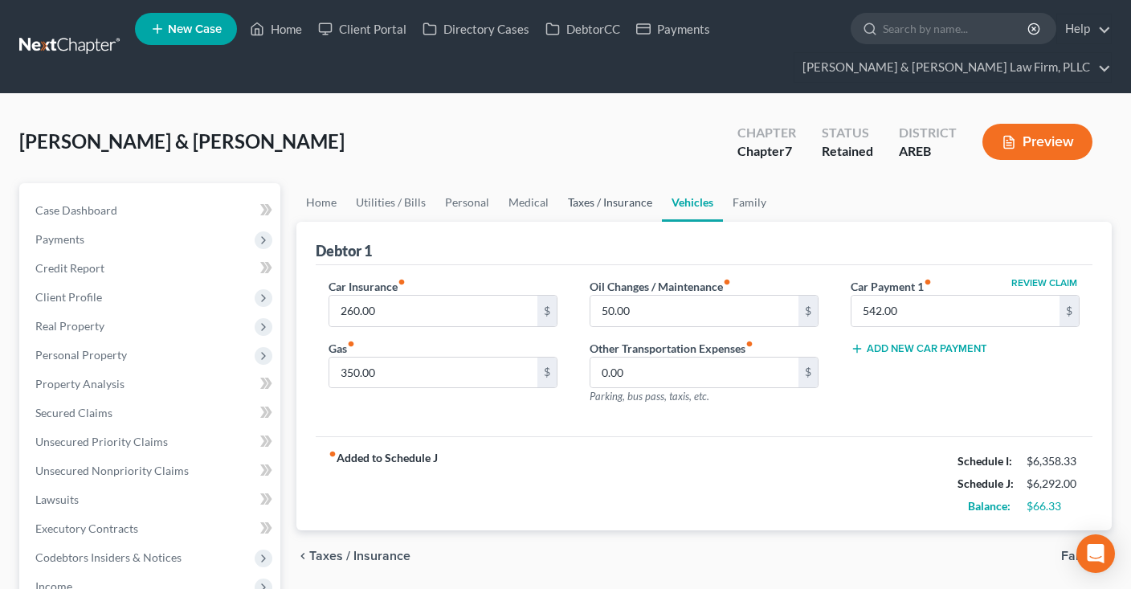
click at [597, 193] on link "Taxes / Insurance" at bounding box center [610, 202] width 104 height 39
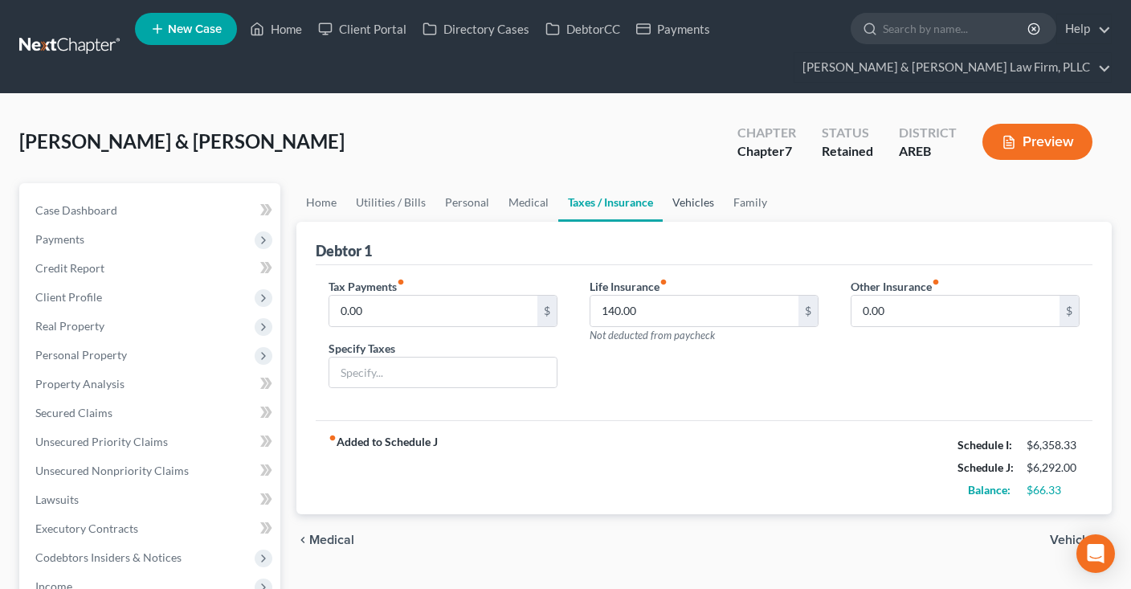
drag, startPoint x: 680, startPoint y: 205, endPoint x: 689, endPoint y: 203, distance: 9.0
click at [679, 205] on link "Vehicles" at bounding box center [692, 202] width 61 height 39
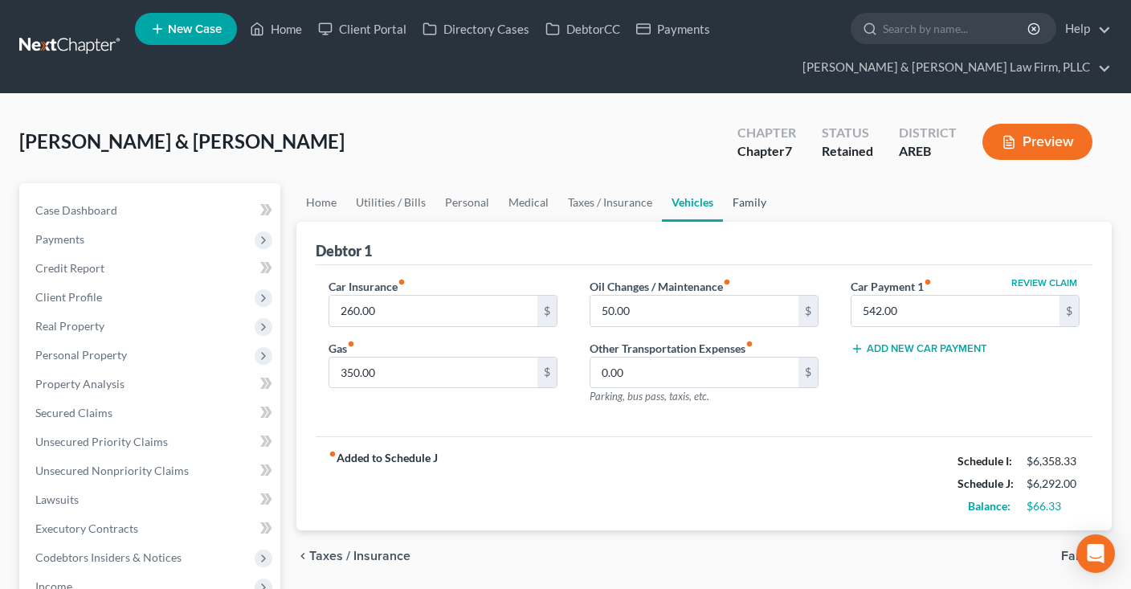
click at [747, 201] on link "Family" at bounding box center [749, 202] width 53 height 39
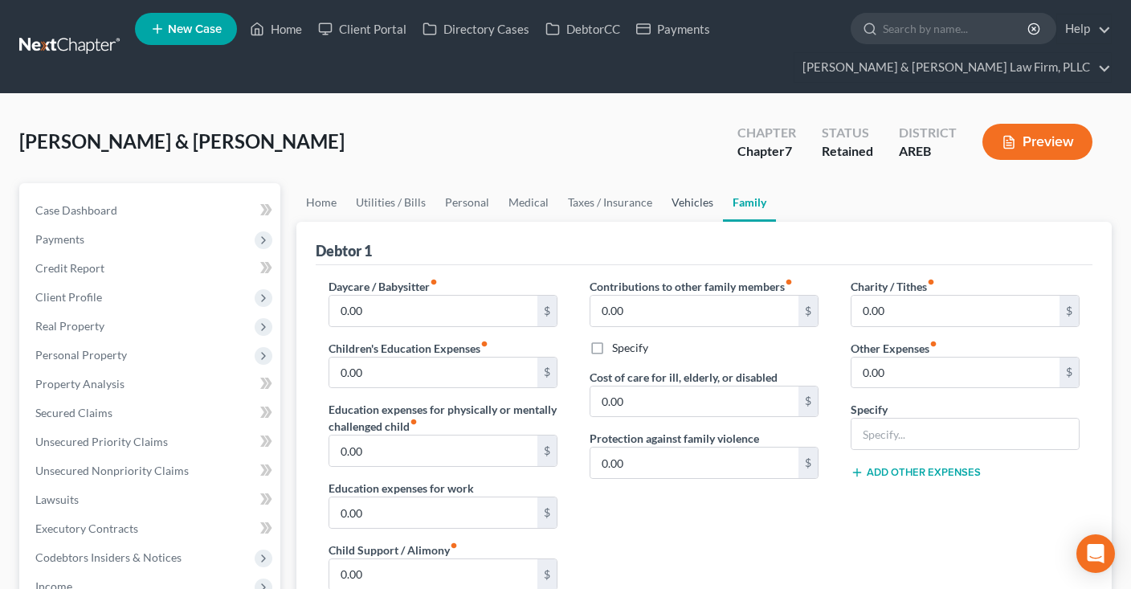
click at [684, 198] on link "Vehicles" at bounding box center [692, 202] width 61 height 39
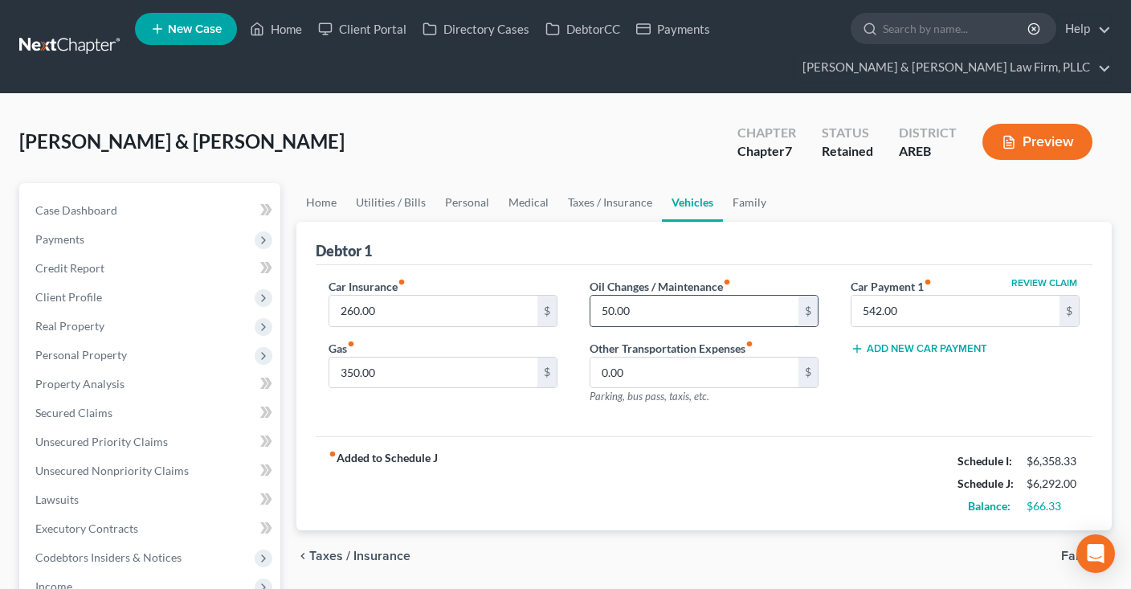
click at [672, 300] on input "50.00" at bounding box center [694, 310] width 208 height 31
type input "100"
click at [333, 202] on link "Home" at bounding box center [321, 202] width 50 height 39
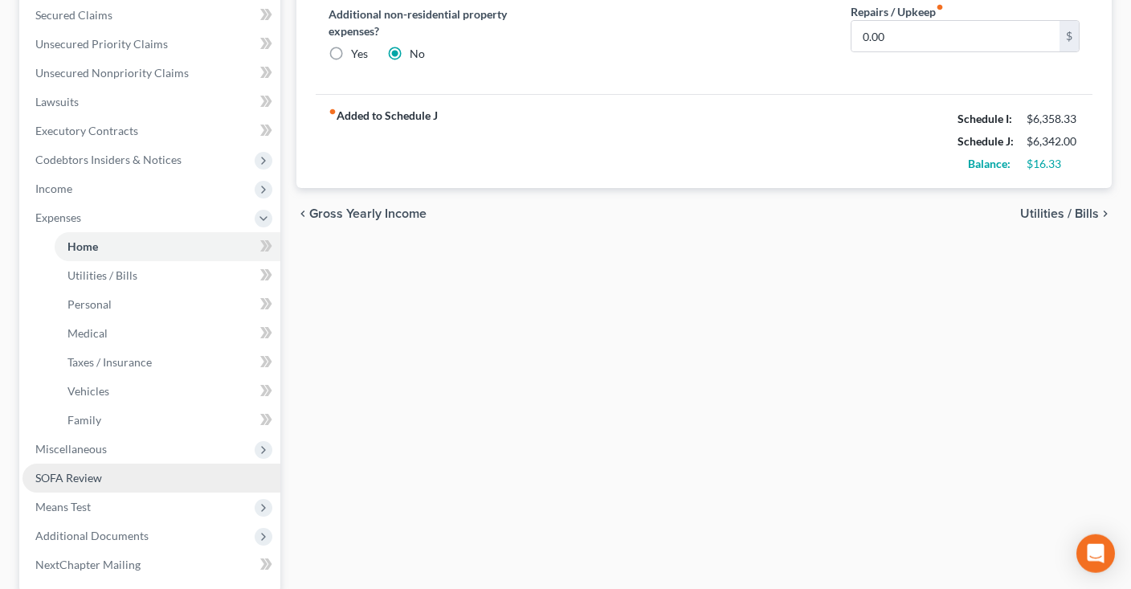
scroll to position [552, 0]
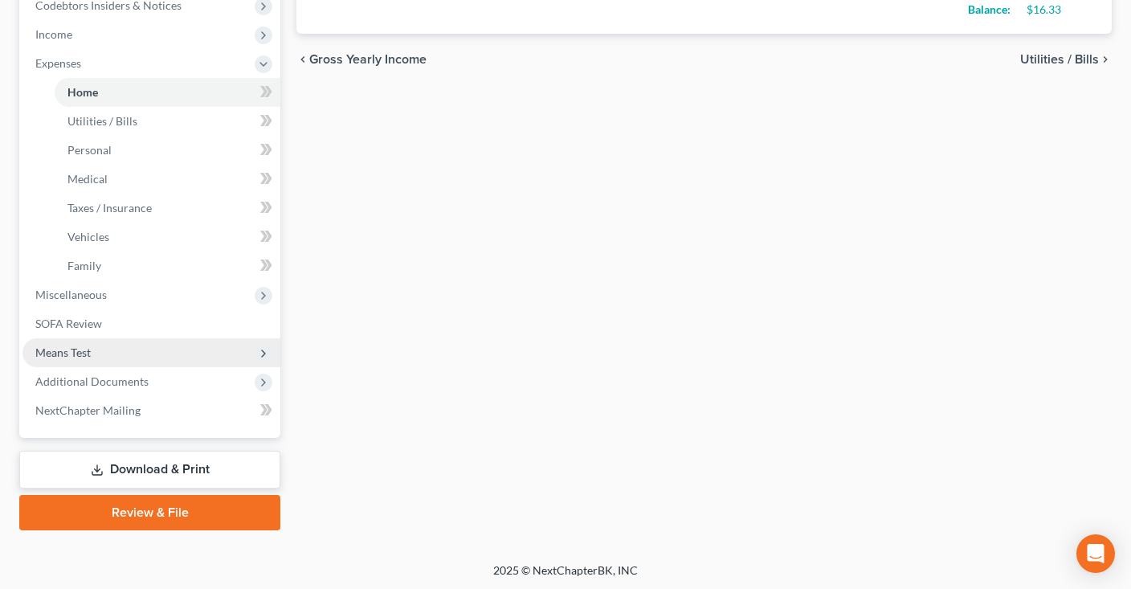
click at [146, 351] on span "Means Test" at bounding box center [151, 352] width 258 height 29
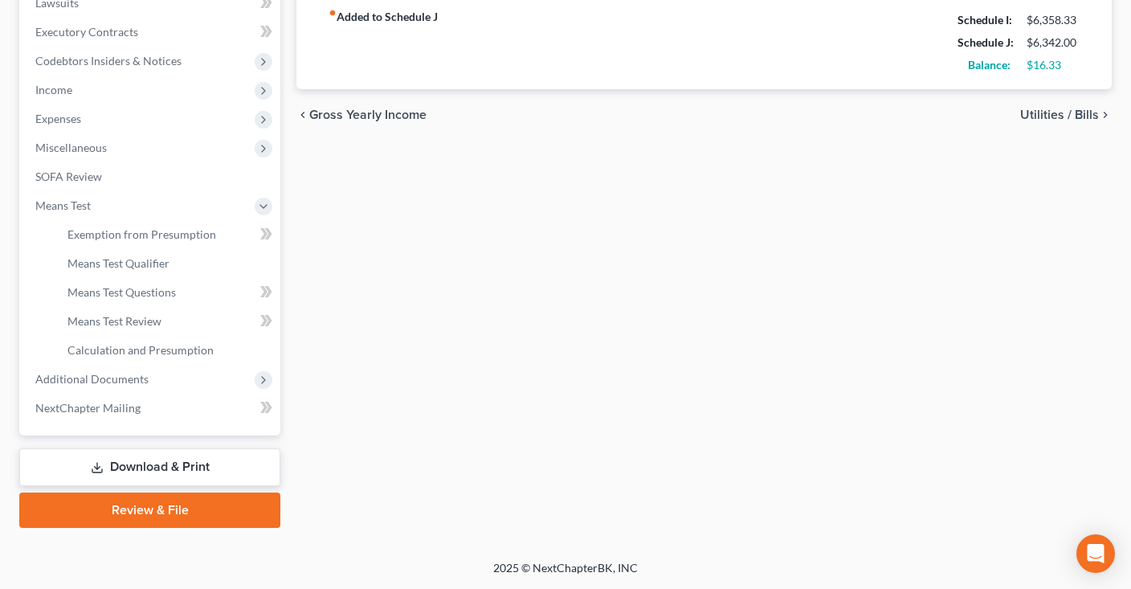
scroll to position [494, 0]
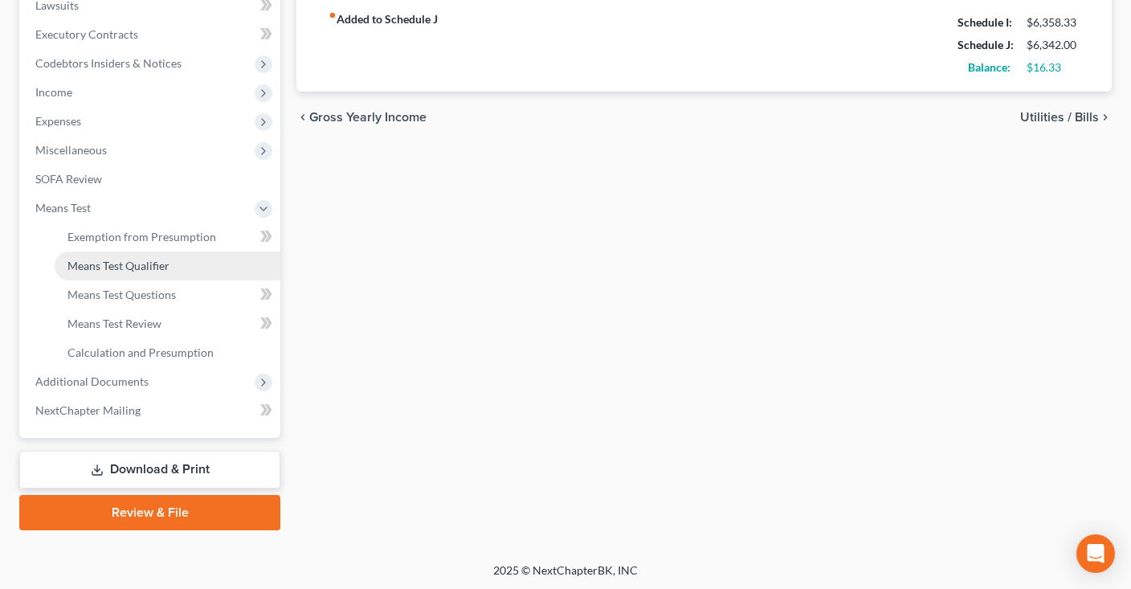
click at [191, 264] on link "Means Test Qualifier" at bounding box center [168, 265] width 226 height 29
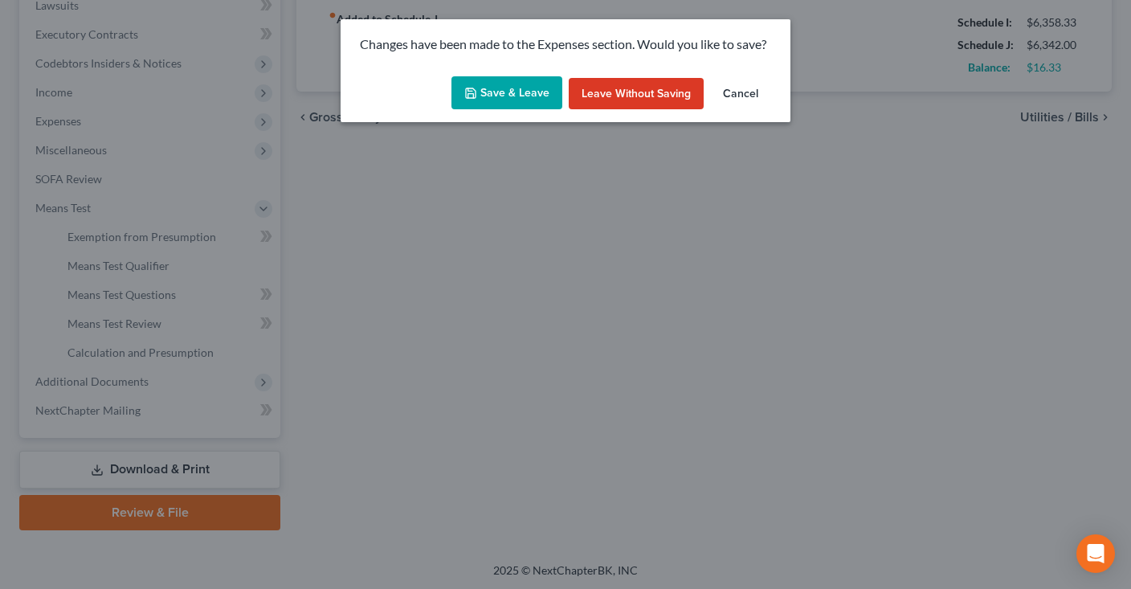
click at [533, 97] on button "Save & Leave" at bounding box center [506, 93] width 111 height 34
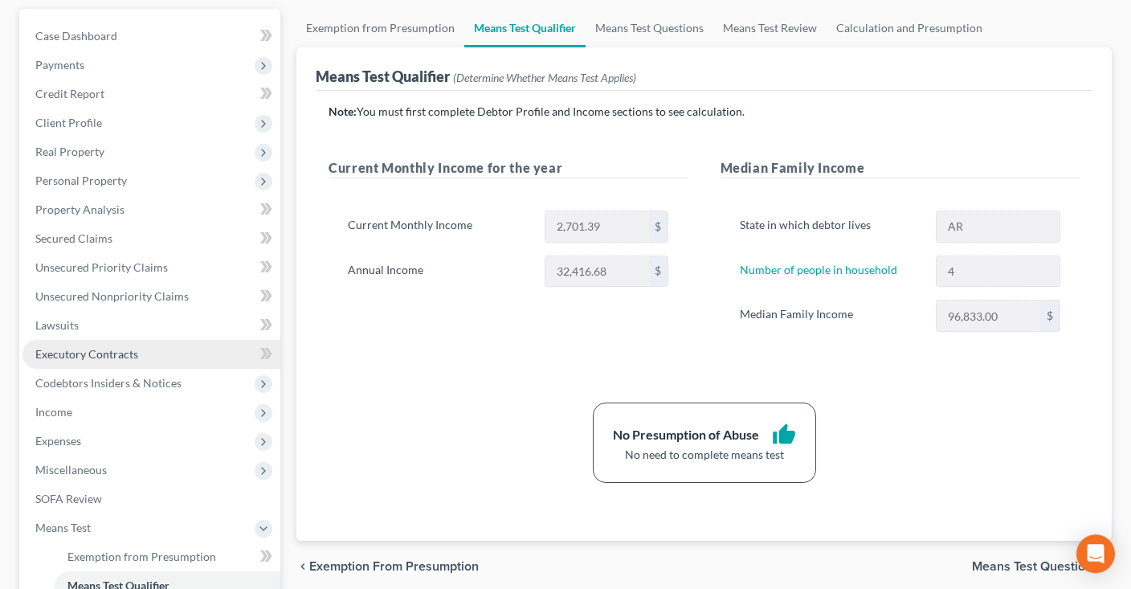
scroll to position [254, 0]
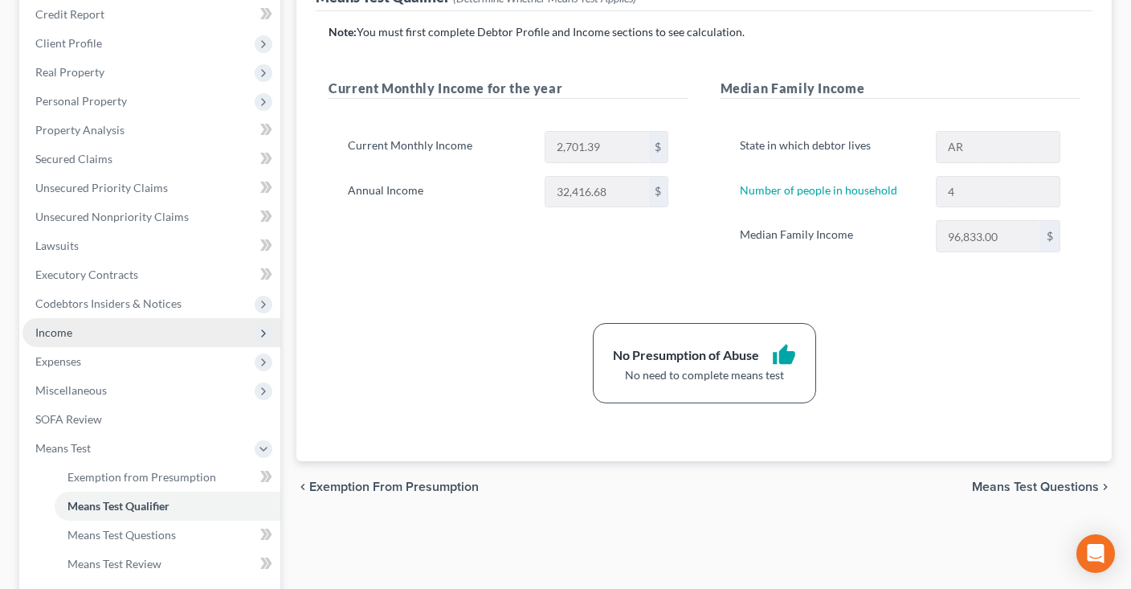
click at [140, 326] on span "Income" at bounding box center [151, 332] width 258 height 29
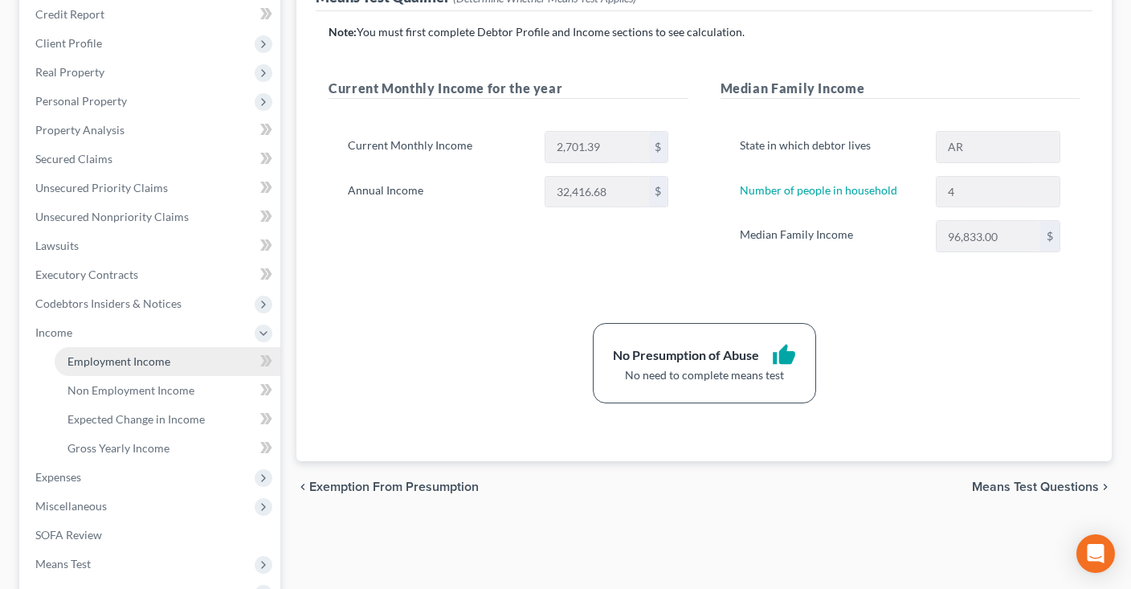
click at [144, 352] on link "Employment Income" at bounding box center [168, 361] width 226 height 29
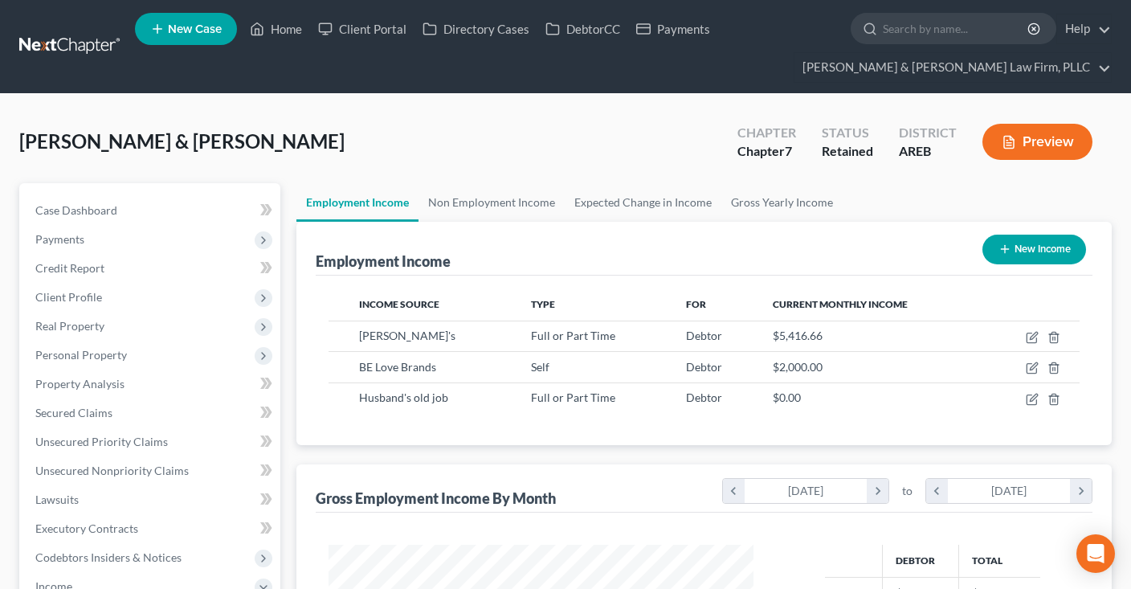
scroll to position [286, 457]
click at [1034, 336] on icon "button" at bounding box center [1031, 337] width 13 height 13
select select "0"
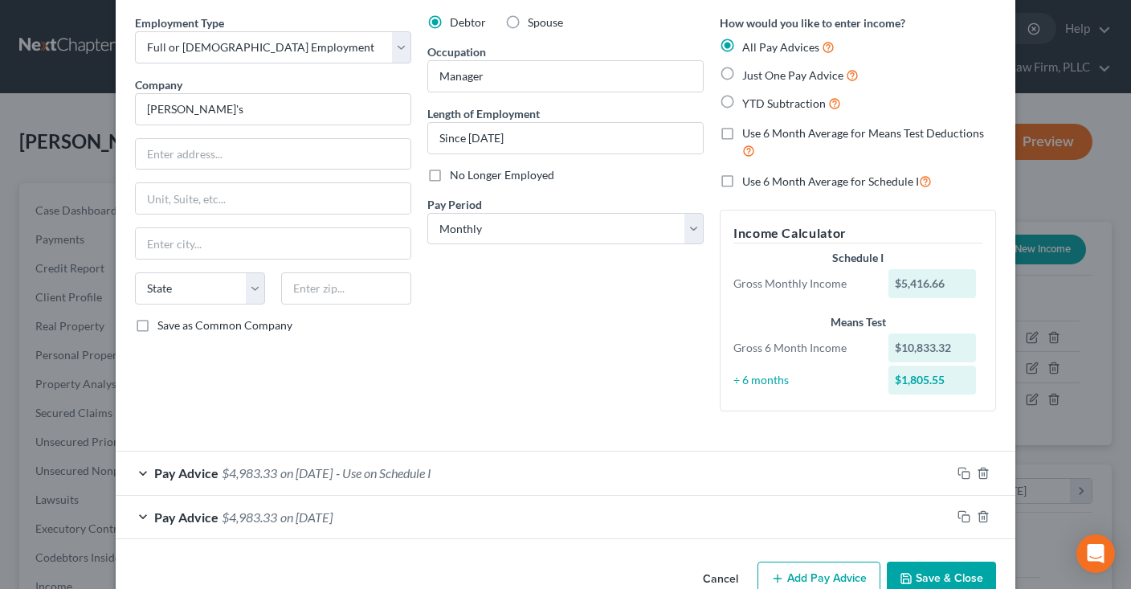
scroll to position [96, 0]
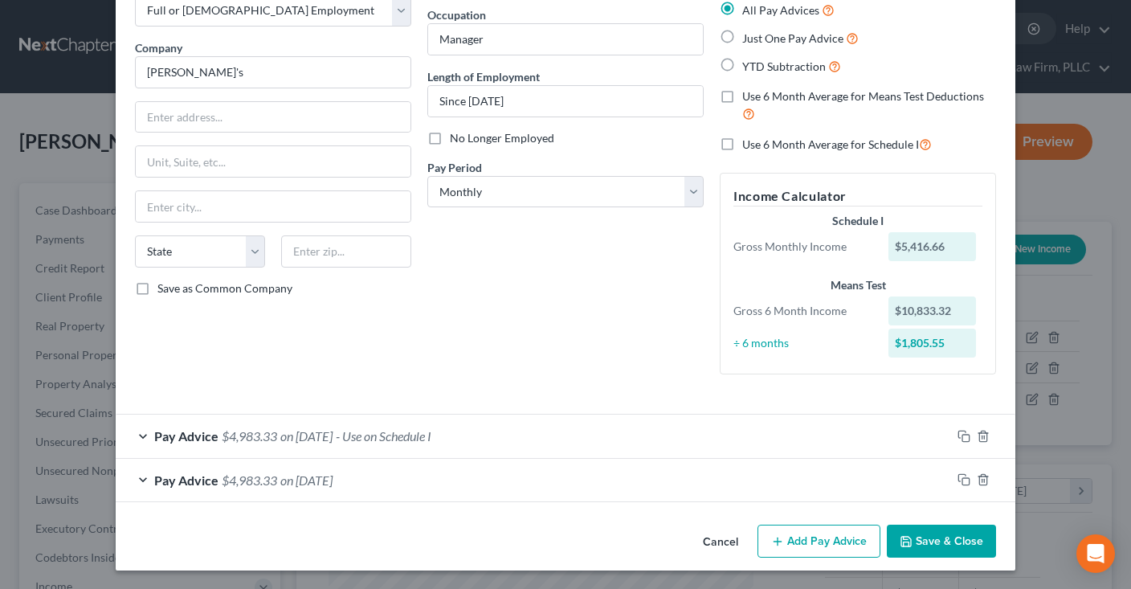
click at [717, 536] on button "Cancel" at bounding box center [720, 542] width 61 height 32
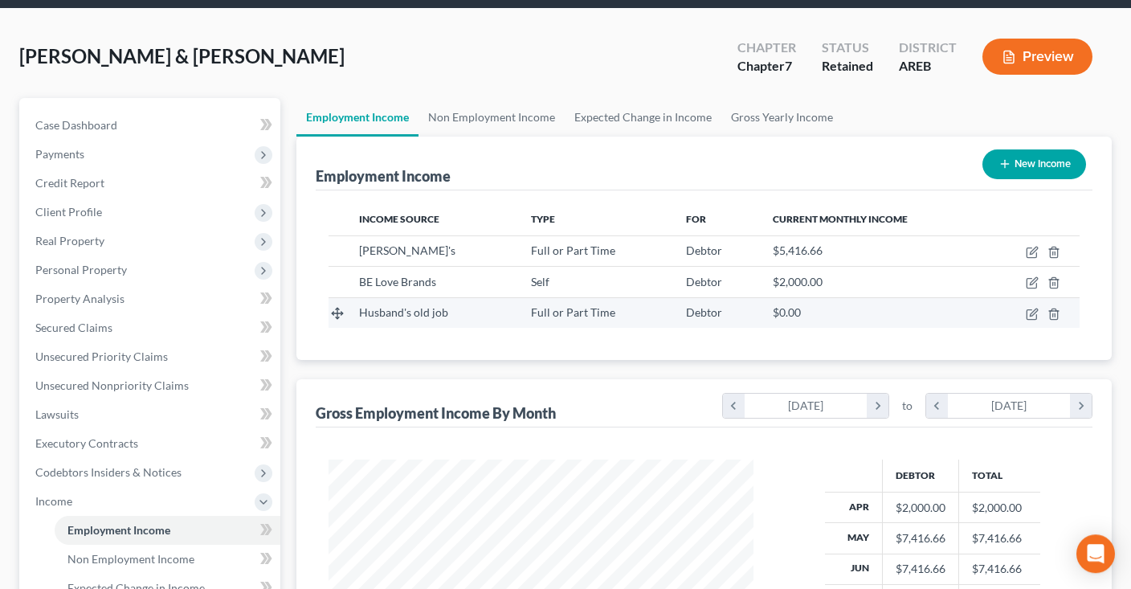
scroll to position [84, 0]
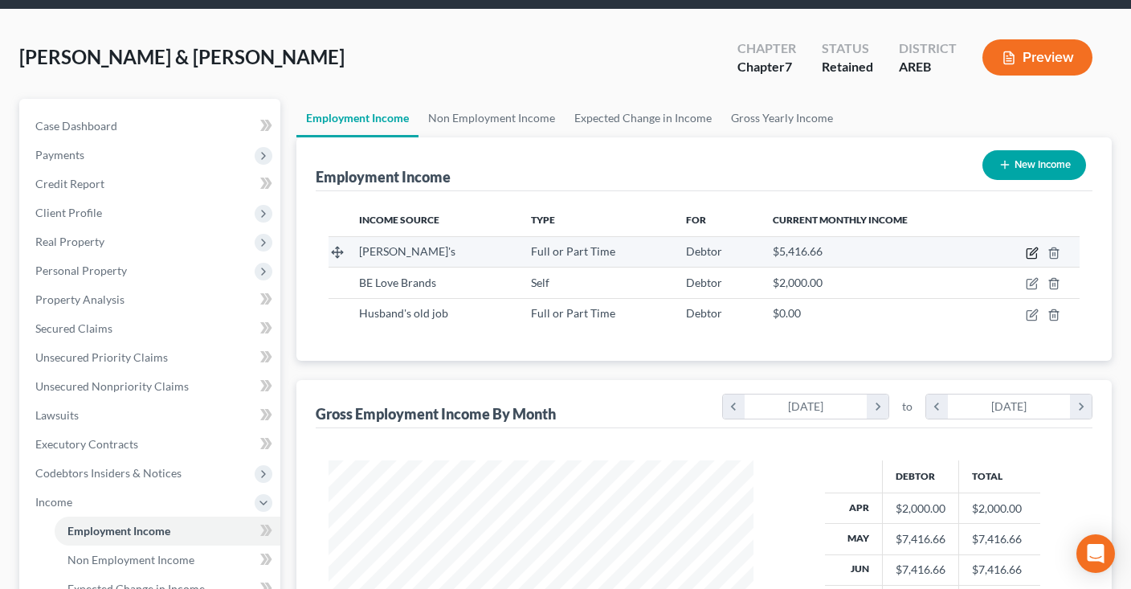
click at [1036, 249] on icon "button" at bounding box center [1032, 250] width 7 height 7
select select "0"
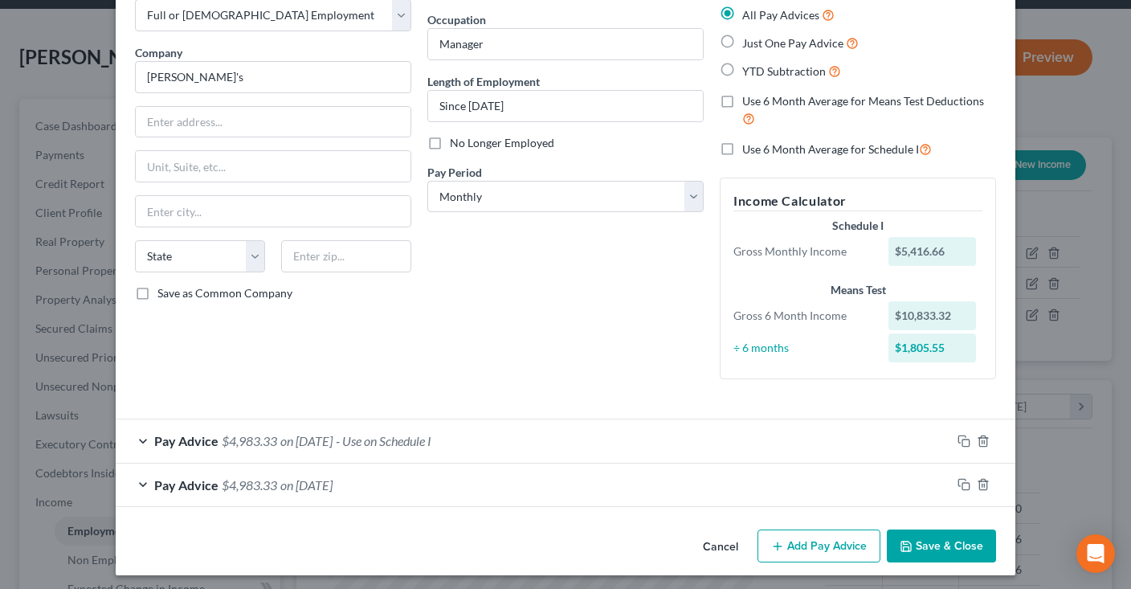
scroll to position [96, 0]
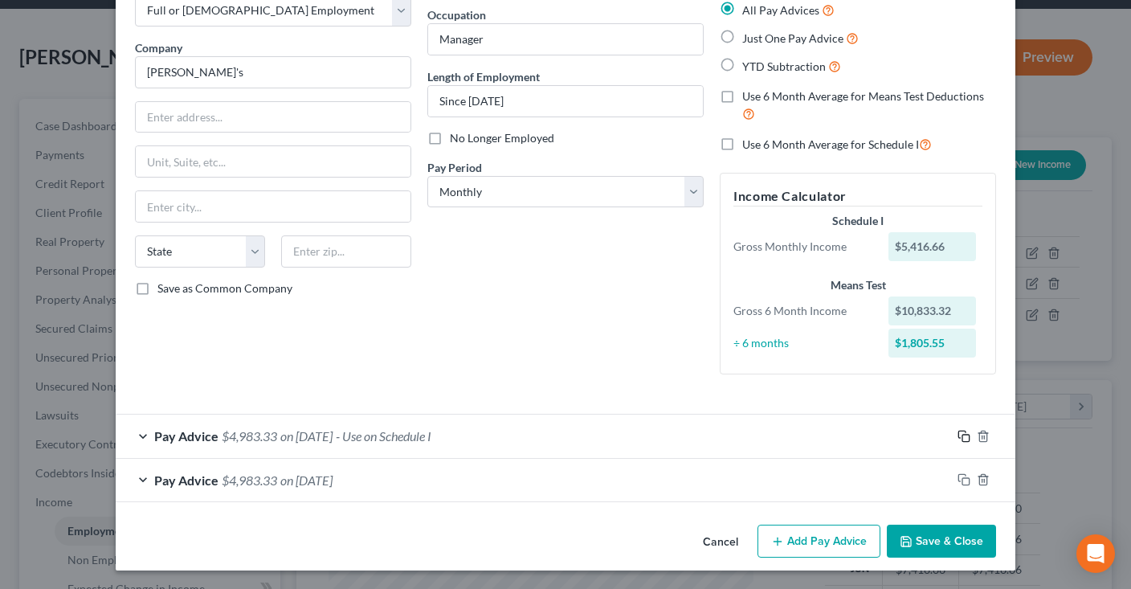
click at [963, 436] on icon "button" at bounding box center [963, 436] width 13 height 13
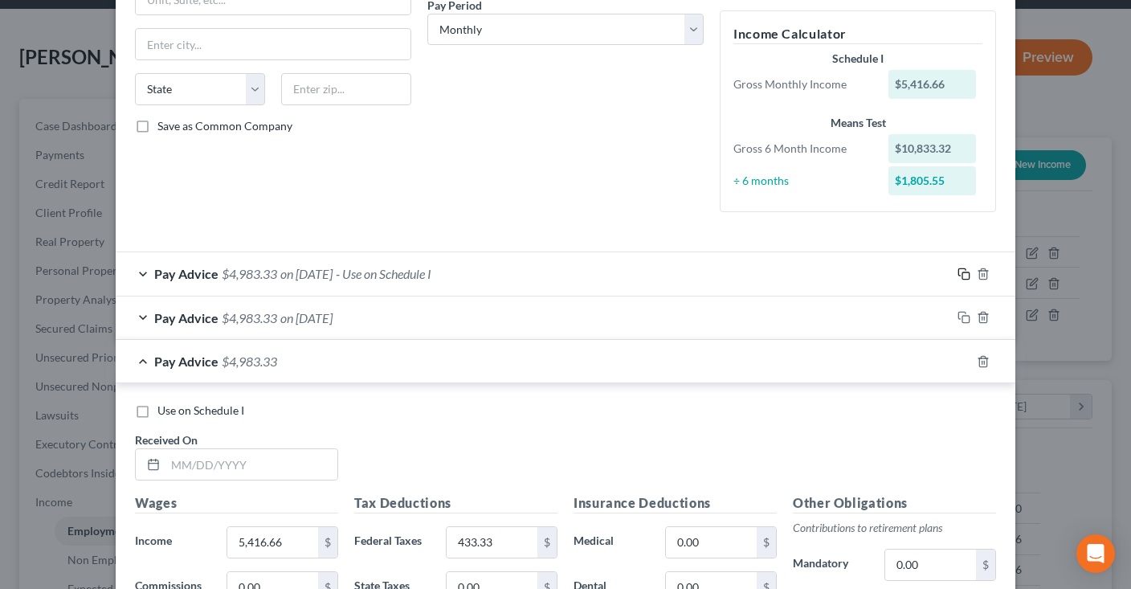
scroll to position [340, 0]
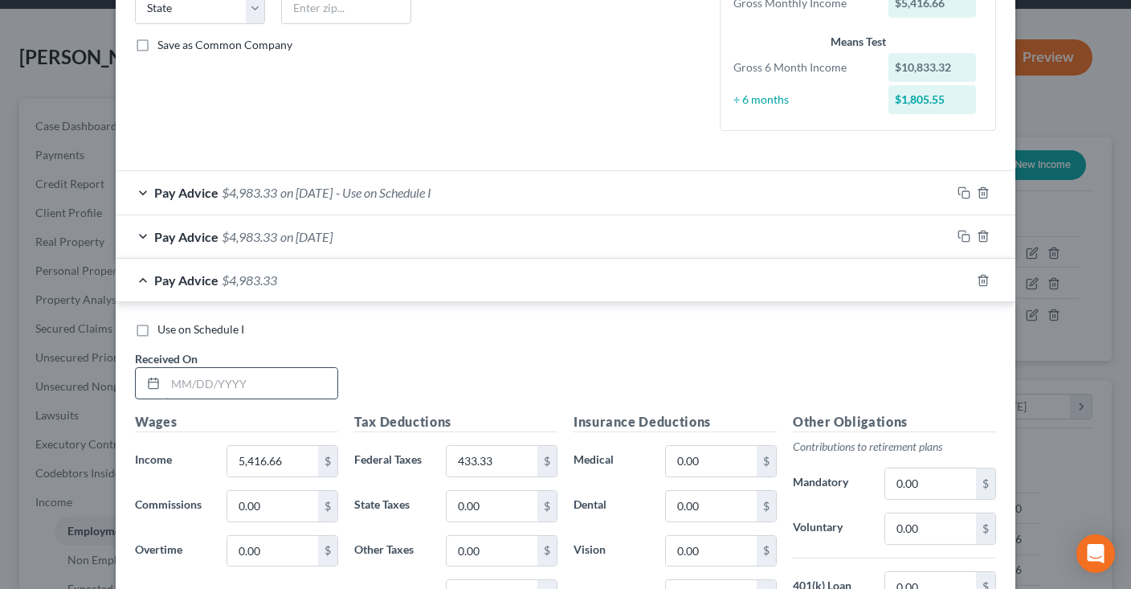
click at [316, 381] on input "text" at bounding box center [251, 383] width 172 height 31
type input "07/01/2025"
click at [961, 277] on icon "button" at bounding box center [963, 280] width 13 height 13
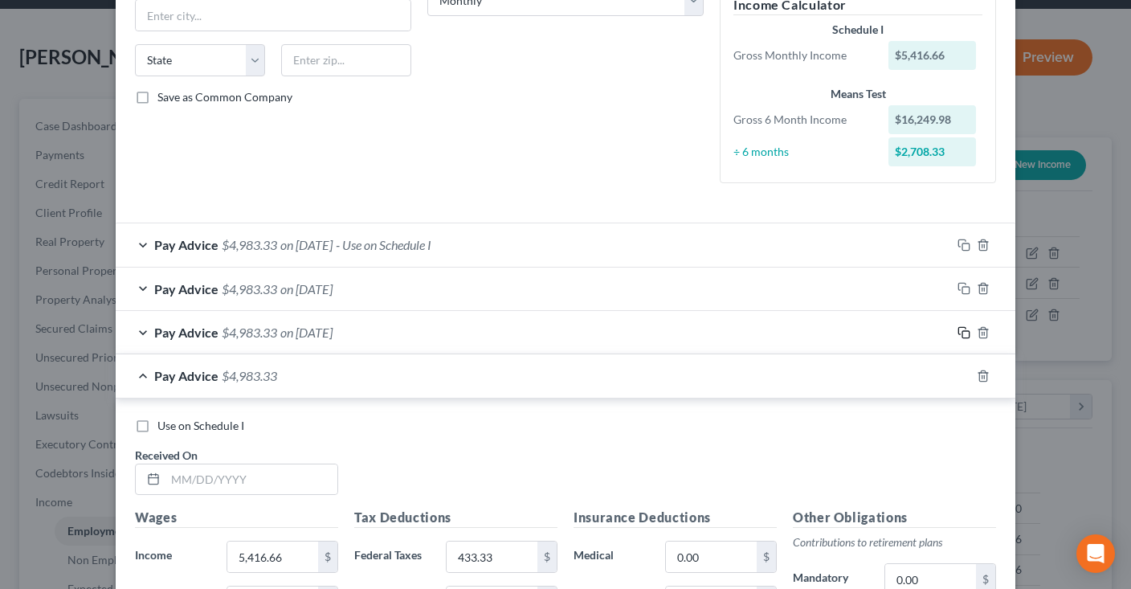
scroll to position [348, 0]
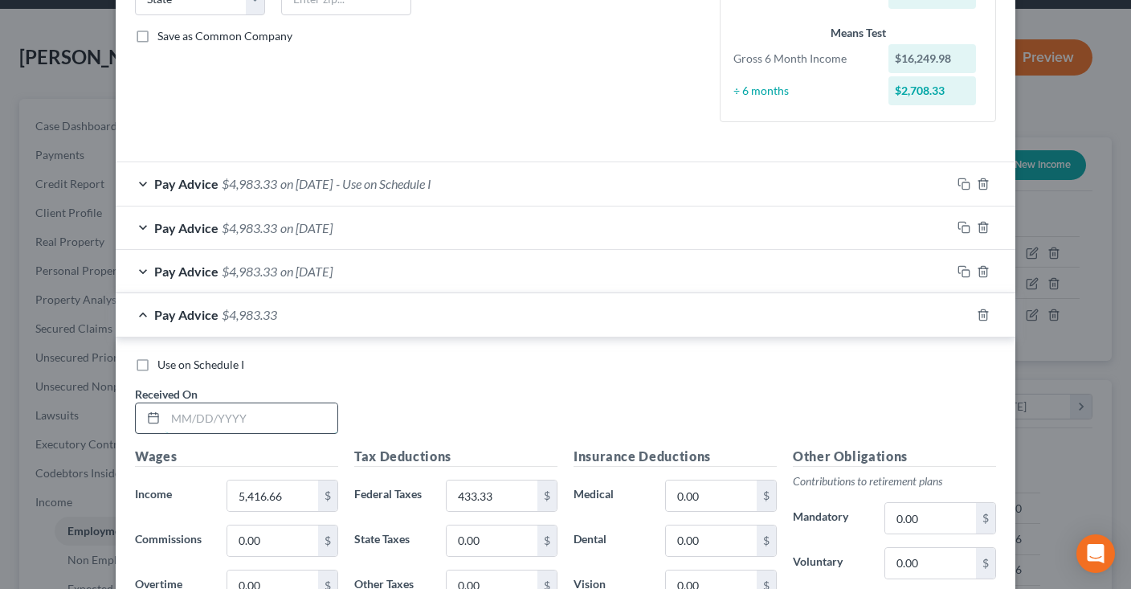
click at [222, 417] on input "text" at bounding box center [251, 418] width 172 height 31
type input "08/01/2025"
click at [960, 318] on icon "button" at bounding box center [963, 314] width 13 height 13
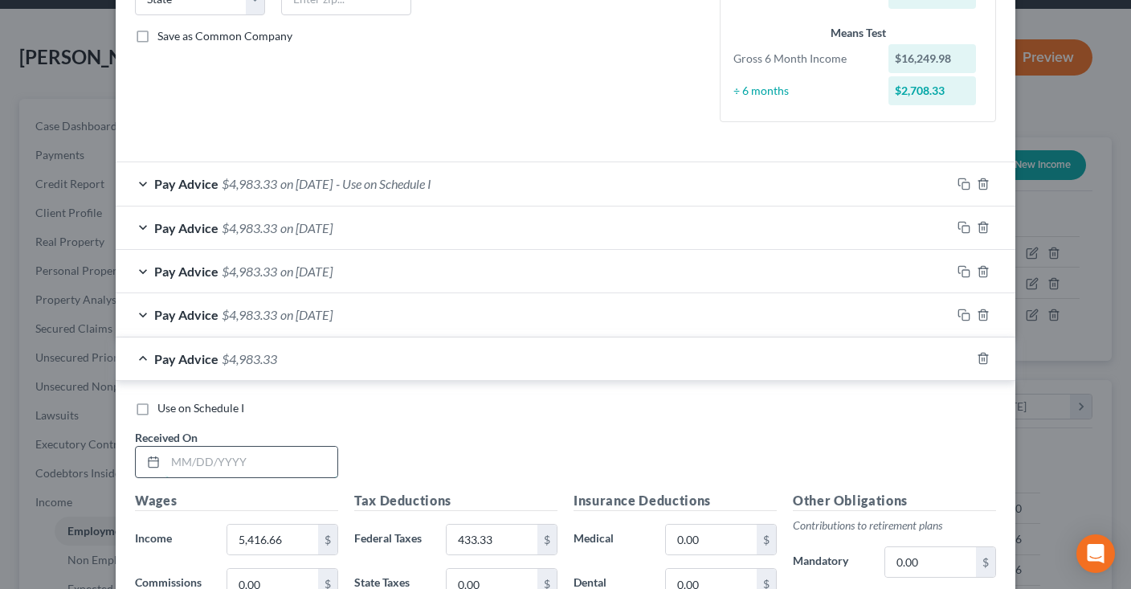
click at [304, 473] on input "text" at bounding box center [251, 461] width 172 height 31
type input "09/01/2025"
click at [957, 361] on icon "button" at bounding box center [963, 358] width 13 height 13
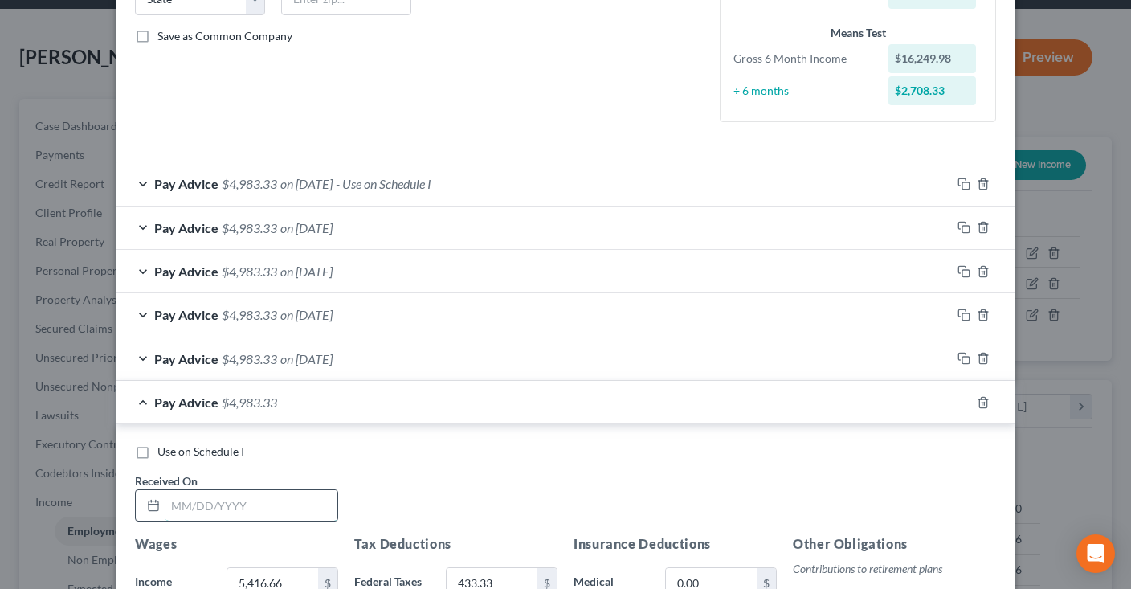
drag, startPoint x: 285, startPoint y: 500, endPoint x: 282, endPoint y: 511, distance: 11.7
click at [283, 503] on input "text" at bounding box center [251, 505] width 172 height 31
type input "0"
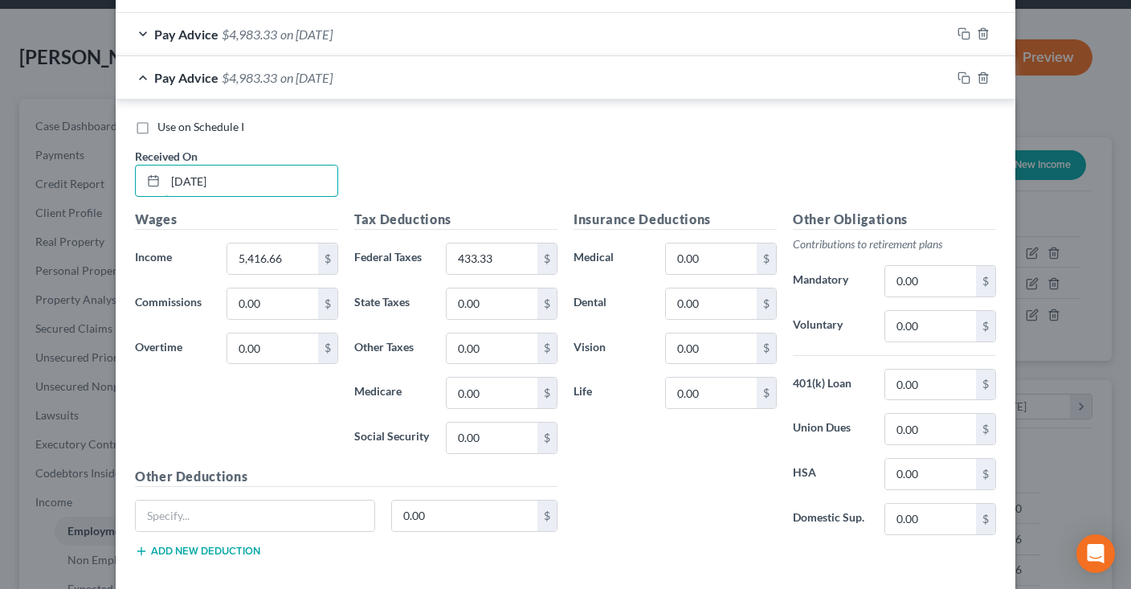
scroll to position [750, 0]
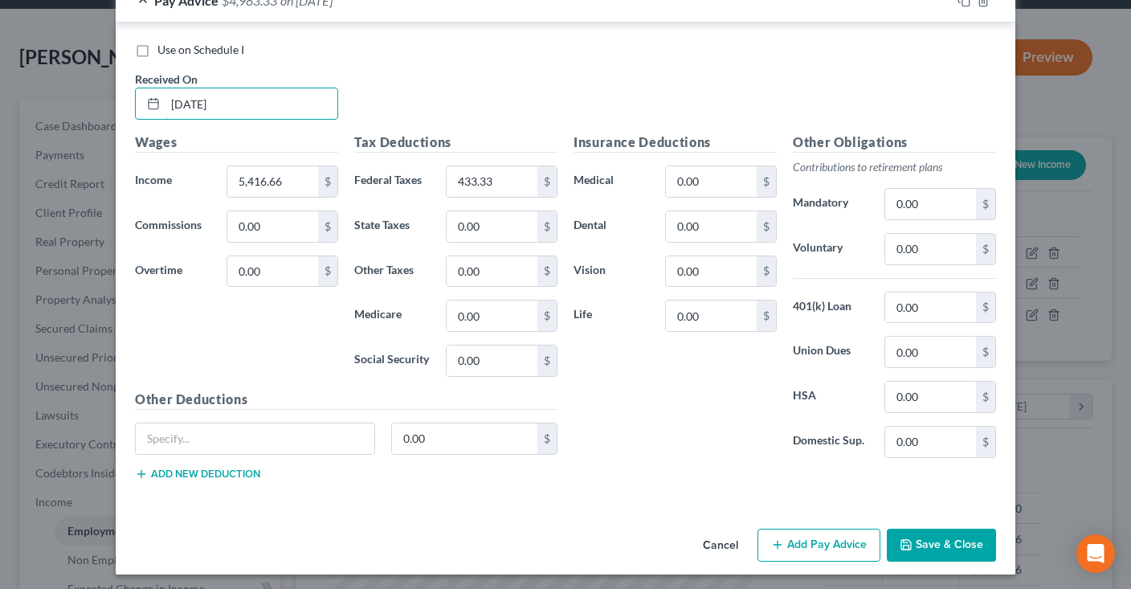
type input "10/01/2025"
click at [935, 548] on button "Save & Close" at bounding box center [940, 545] width 109 height 34
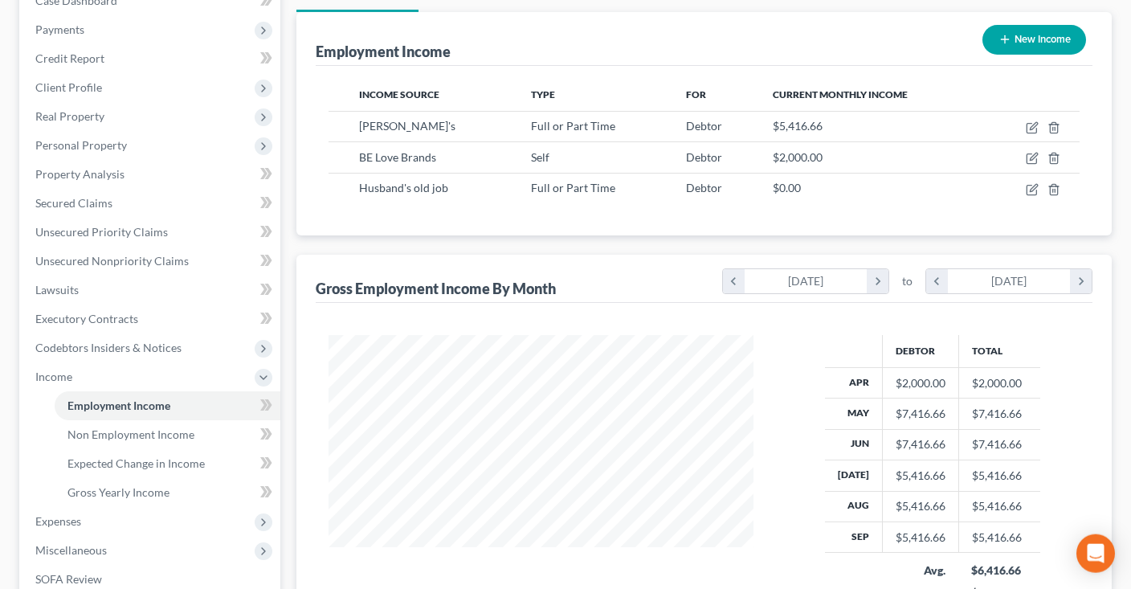
scroll to position [169, 0]
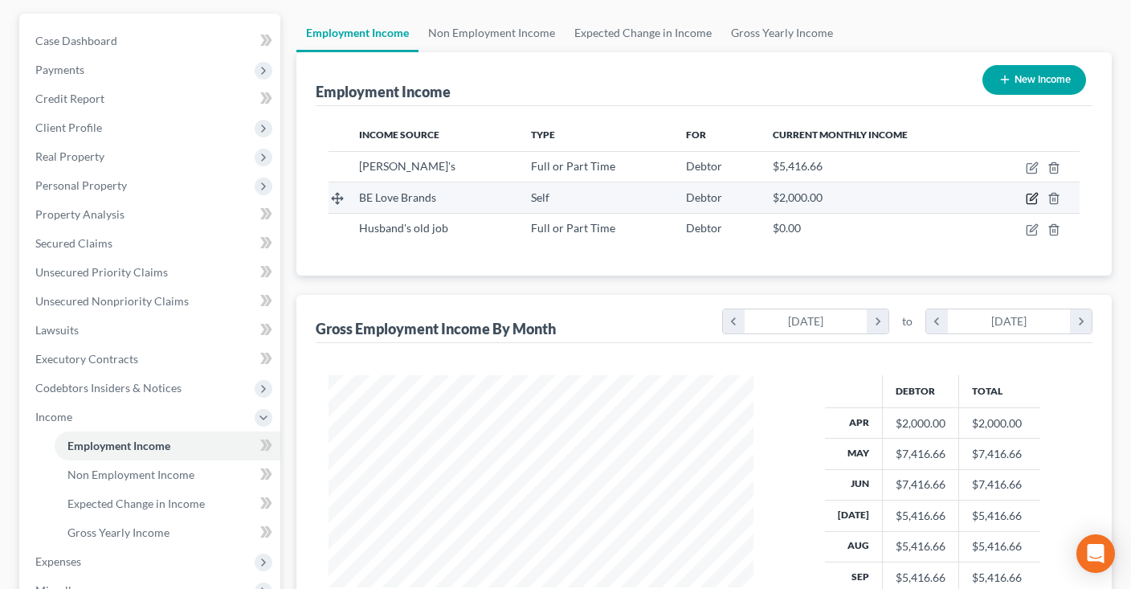
click at [1034, 197] on icon "button" at bounding box center [1032, 197] width 7 height 7
select select "1"
select select "0"
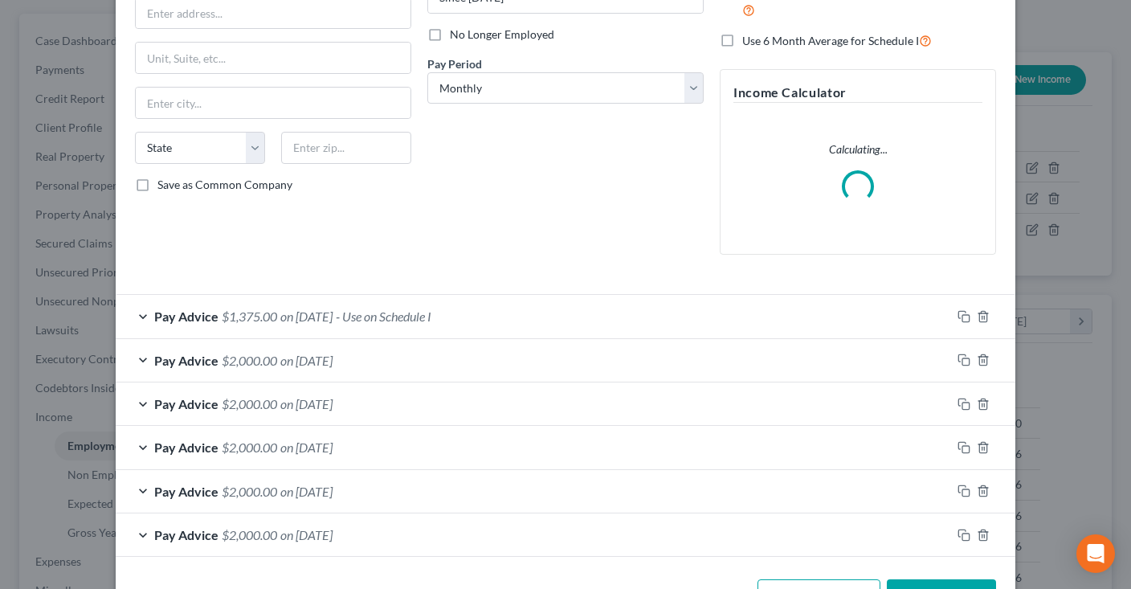
scroll to position [254, 0]
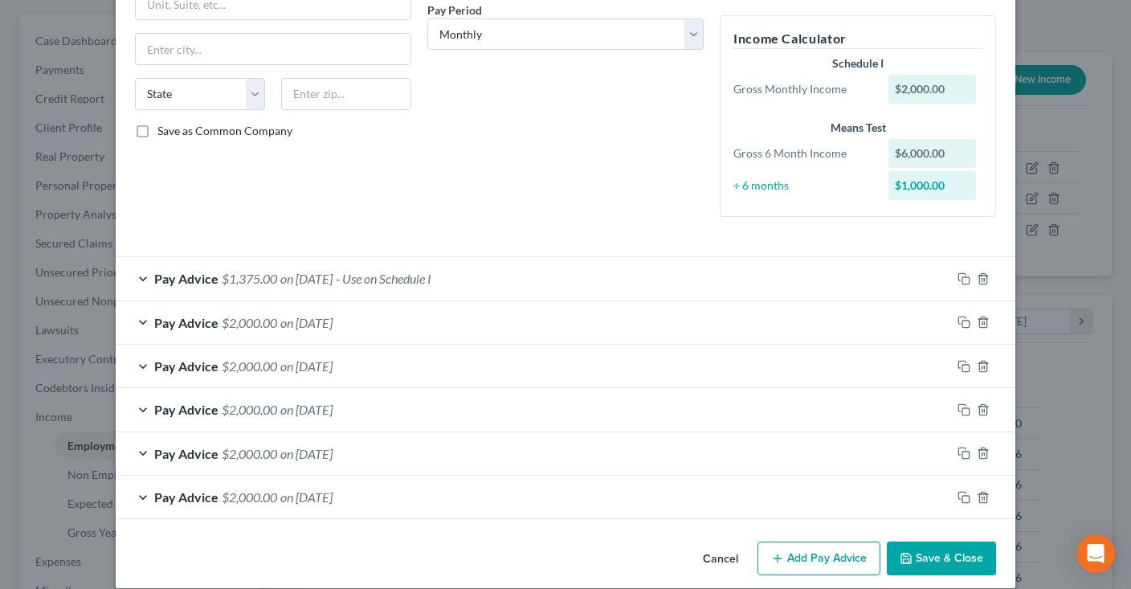
click at [332, 491] on span "on 01/01/2025" at bounding box center [306, 496] width 52 height 15
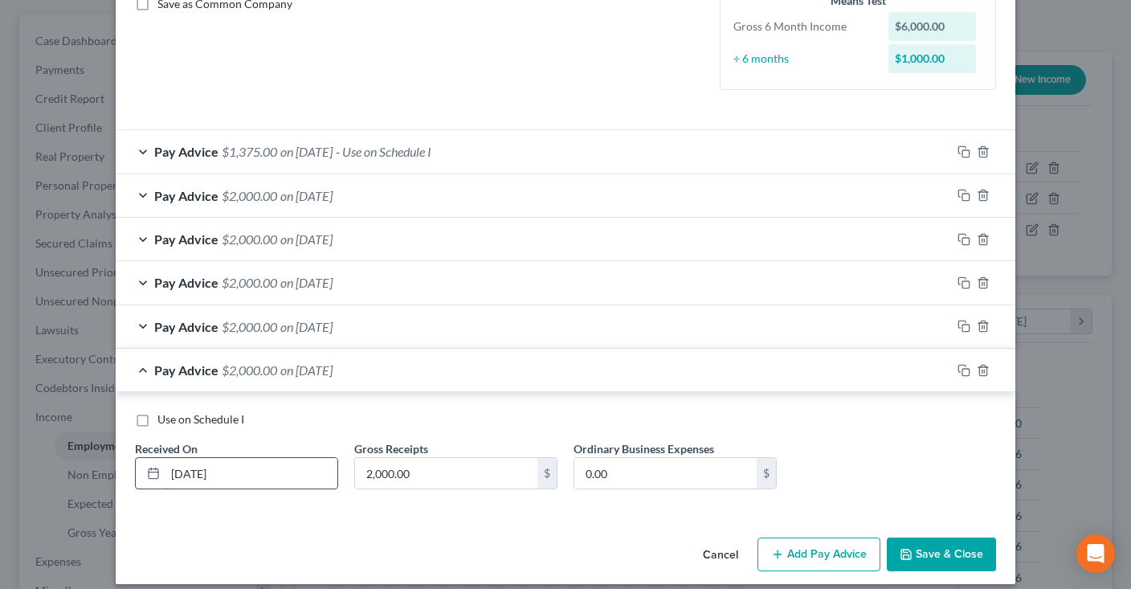
scroll to position [393, 0]
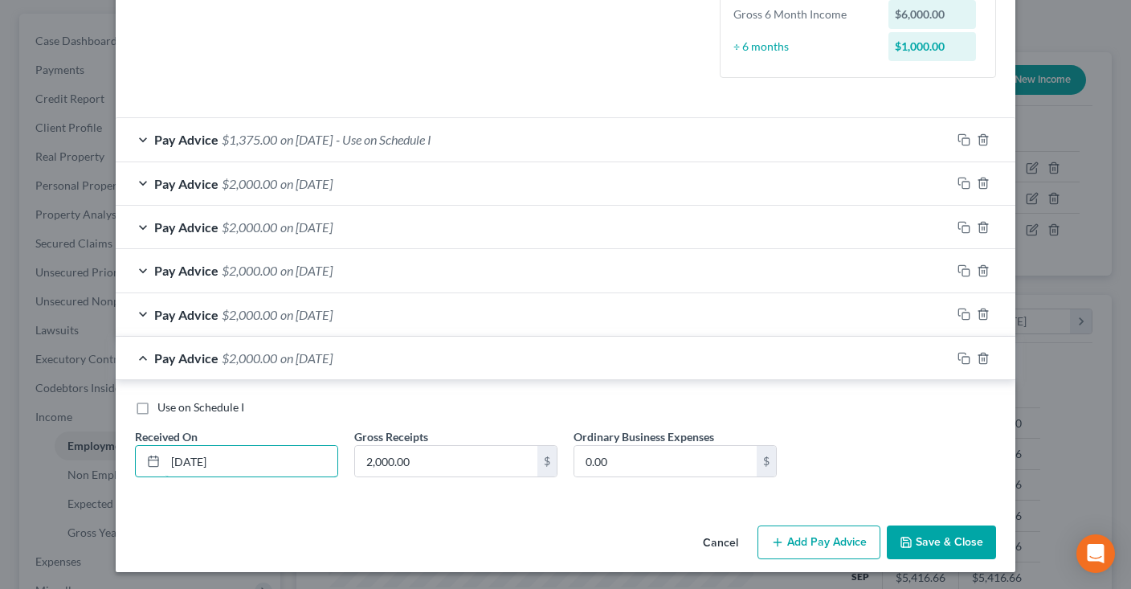
drag, startPoint x: 259, startPoint y: 460, endPoint x: 124, endPoint y: 456, distance: 135.8
click at [165, 460] on input "01/01/2025" at bounding box center [251, 461] width 172 height 31
type input "04/01/2025"
click at [271, 309] on span "$2,000.00" at bounding box center [249, 314] width 55 height 15
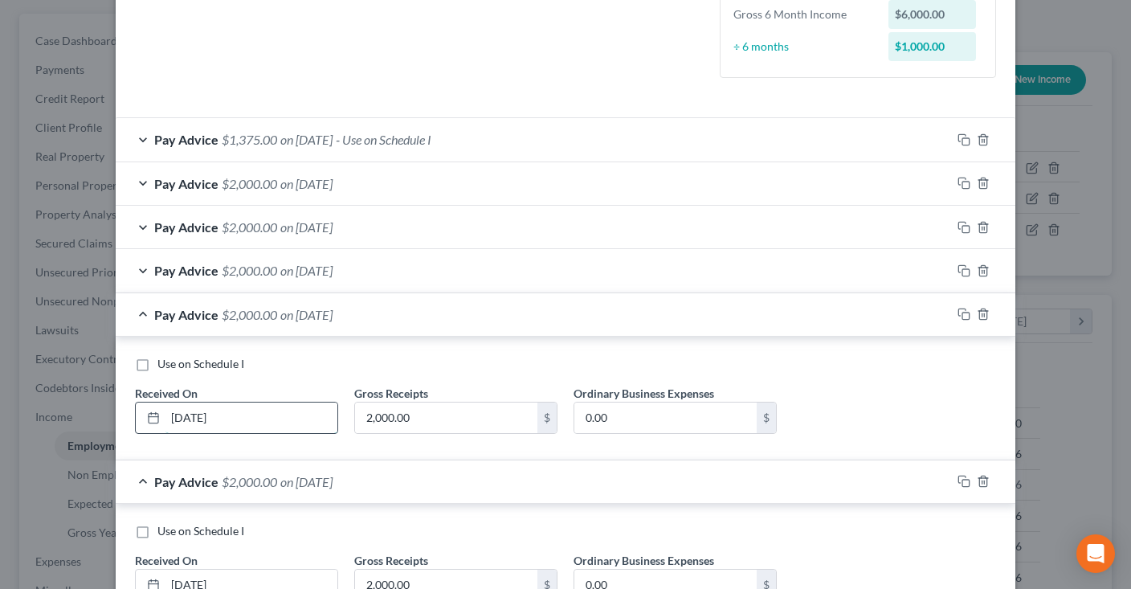
click at [260, 408] on input "02/01/2025" at bounding box center [251, 417] width 172 height 31
drag, startPoint x: 256, startPoint y: 416, endPoint x: 51, endPoint y: 372, distance: 210.2
click at [165, 402] on input "02/01/2025" at bounding box center [251, 417] width 172 height 31
type input "0"
type input "05/01/2025"
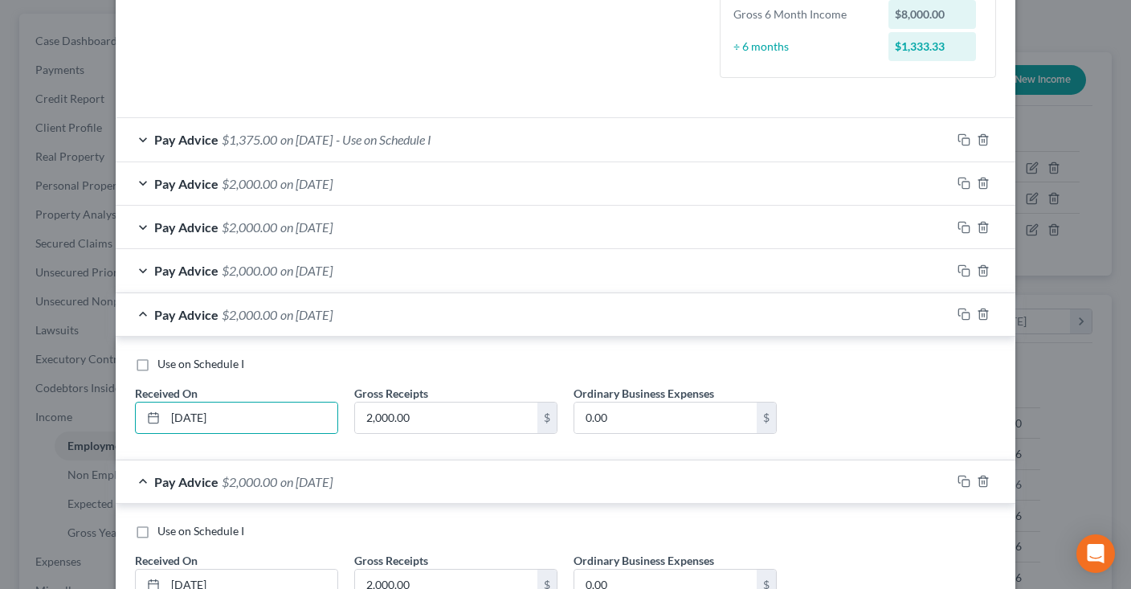
click at [269, 266] on span "$2,000.00" at bounding box center [249, 270] width 55 height 15
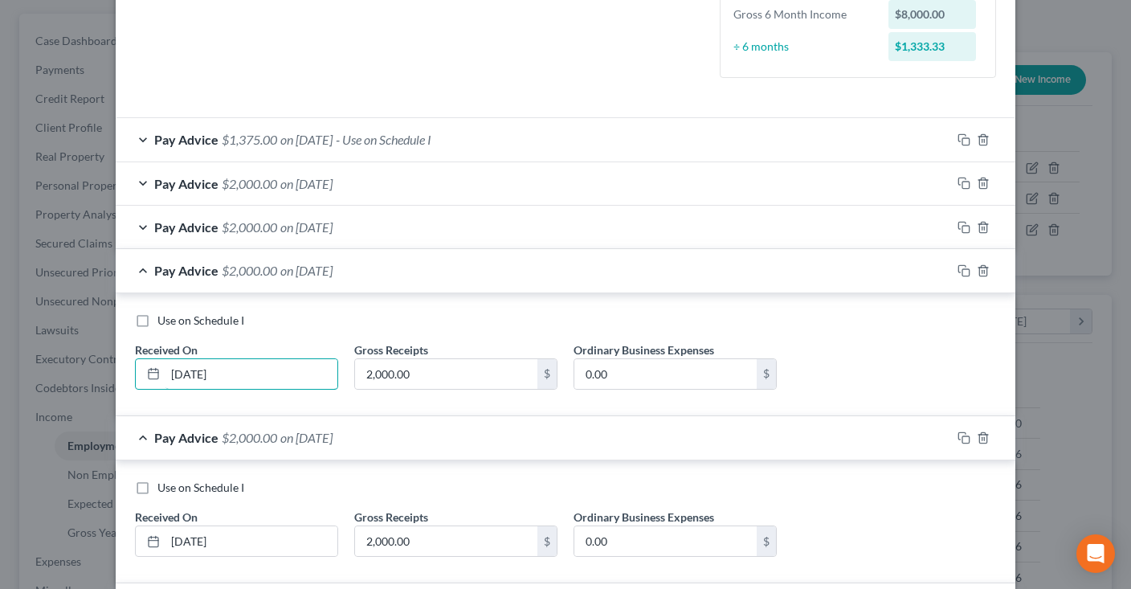
drag, startPoint x: 237, startPoint y: 369, endPoint x: 92, endPoint y: 365, distance: 144.6
click at [165, 369] on input "03/01/2025" at bounding box center [251, 374] width 172 height 31
type input "06/01/2025"
click at [282, 233] on span "on 04/01/2025" at bounding box center [306, 226] width 52 height 15
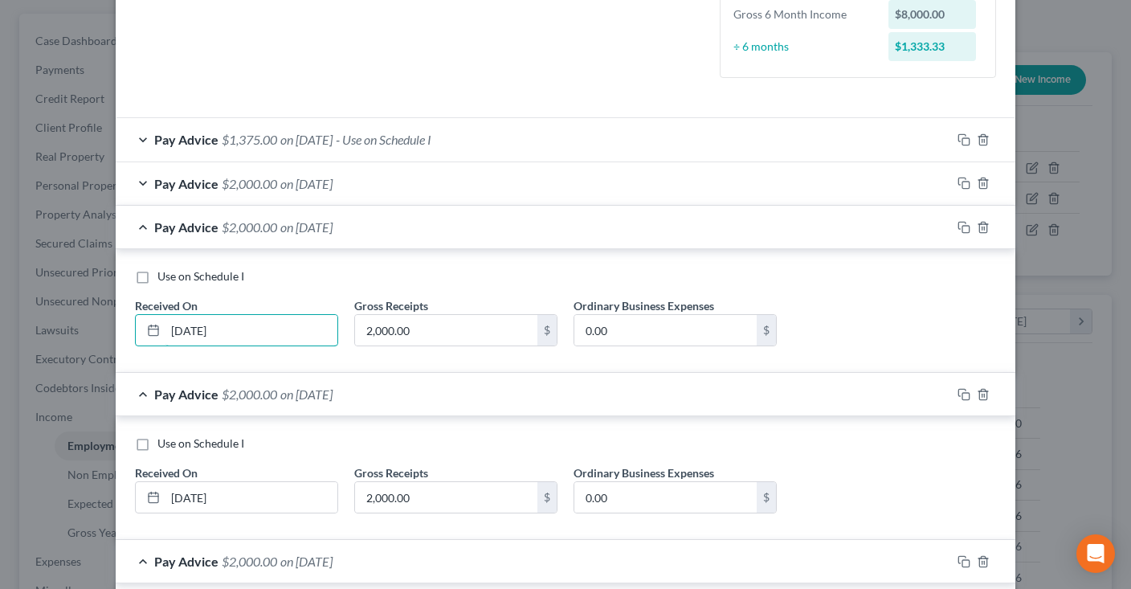
drag, startPoint x: 235, startPoint y: 324, endPoint x: 74, endPoint y: 312, distance: 161.9
click at [165, 321] on input "04/01/2025" at bounding box center [251, 330] width 172 height 31
type input "07/01/2025"
click at [271, 186] on span "$2,000.00" at bounding box center [249, 183] width 55 height 15
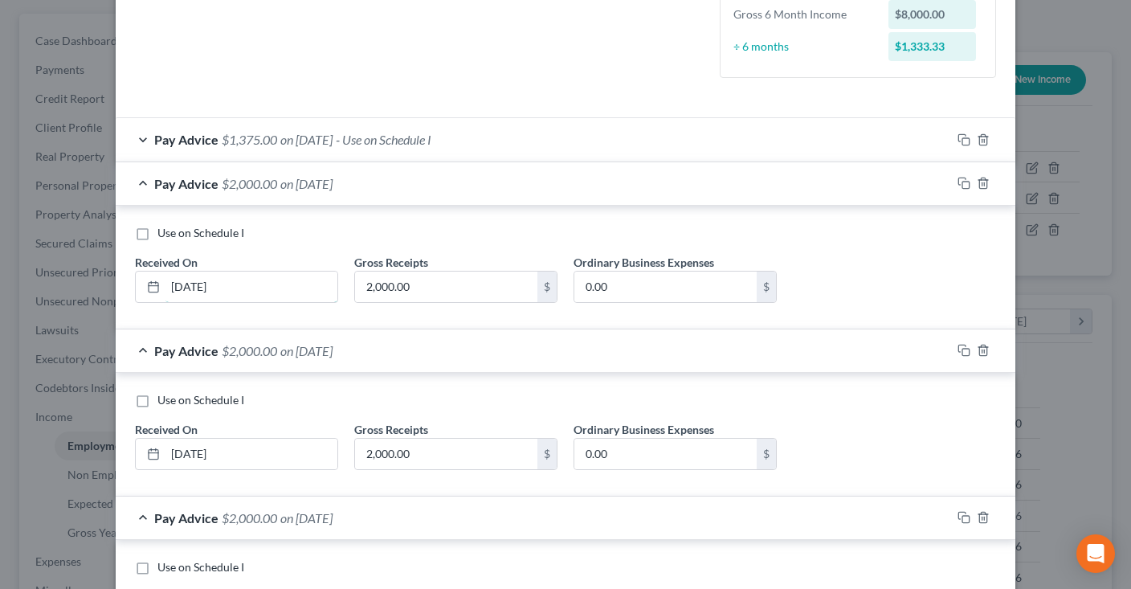
drag, startPoint x: 76, startPoint y: 291, endPoint x: 40, endPoint y: 292, distance: 36.2
click at [165, 292] on input "05/01/2025" at bounding box center [251, 286] width 172 height 31
type input "08/01/2025"
click at [263, 137] on span "$1,375.00" at bounding box center [249, 139] width 55 height 15
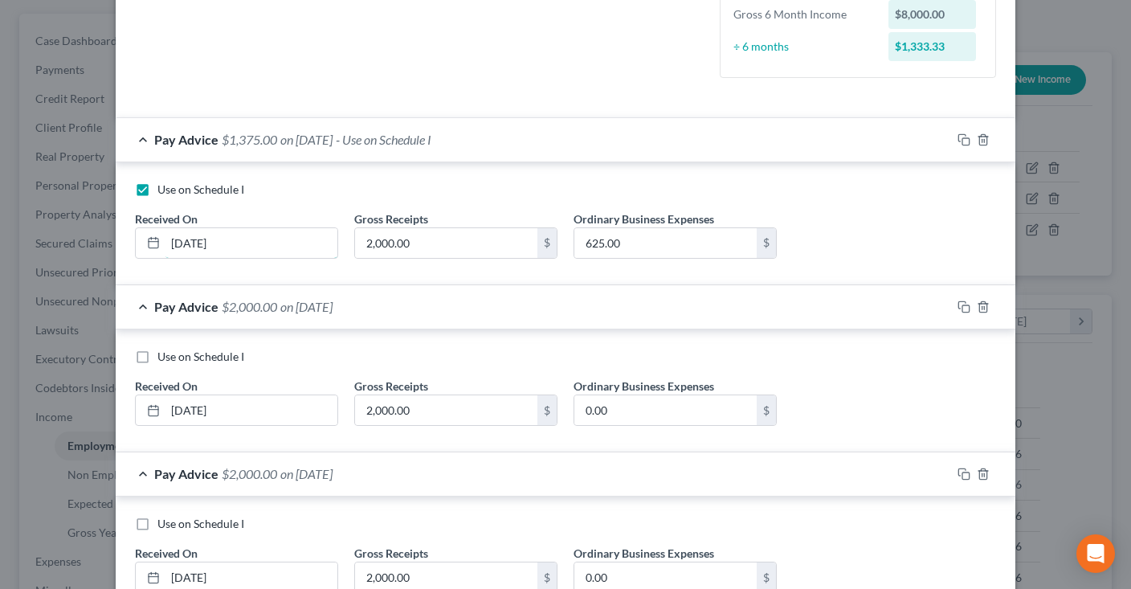
drag, startPoint x: 262, startPoint y: 242, endPoint x: 3, endPoint y: 230, distance: 258.8
click at [165, 233] on input "06/01/2025" at bounding box center [251, 243] width 172 height 31
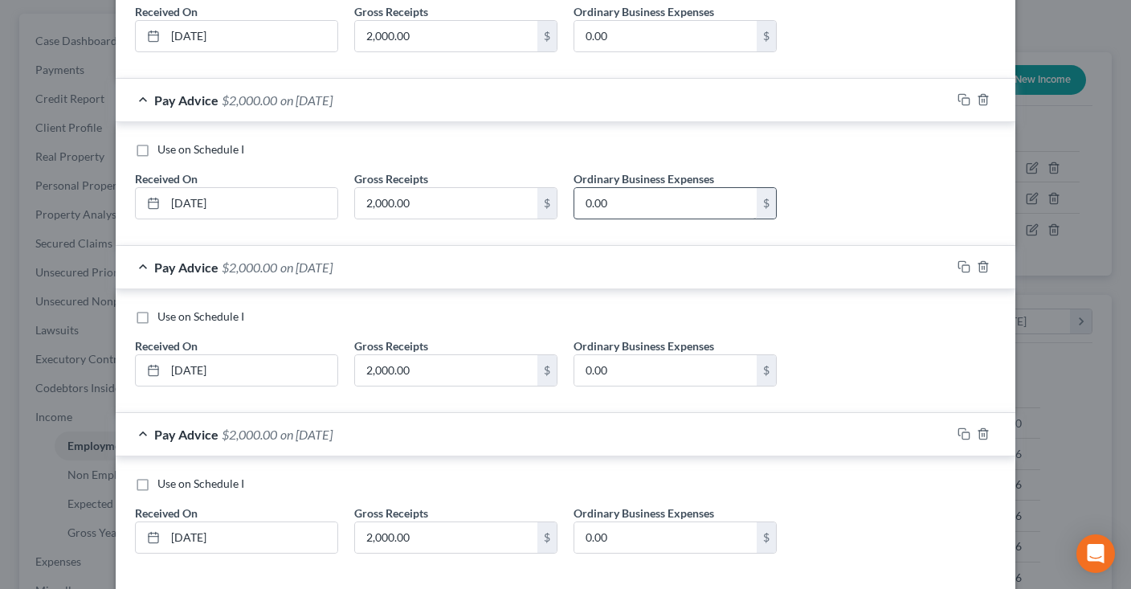
scroll to position [961, 0]
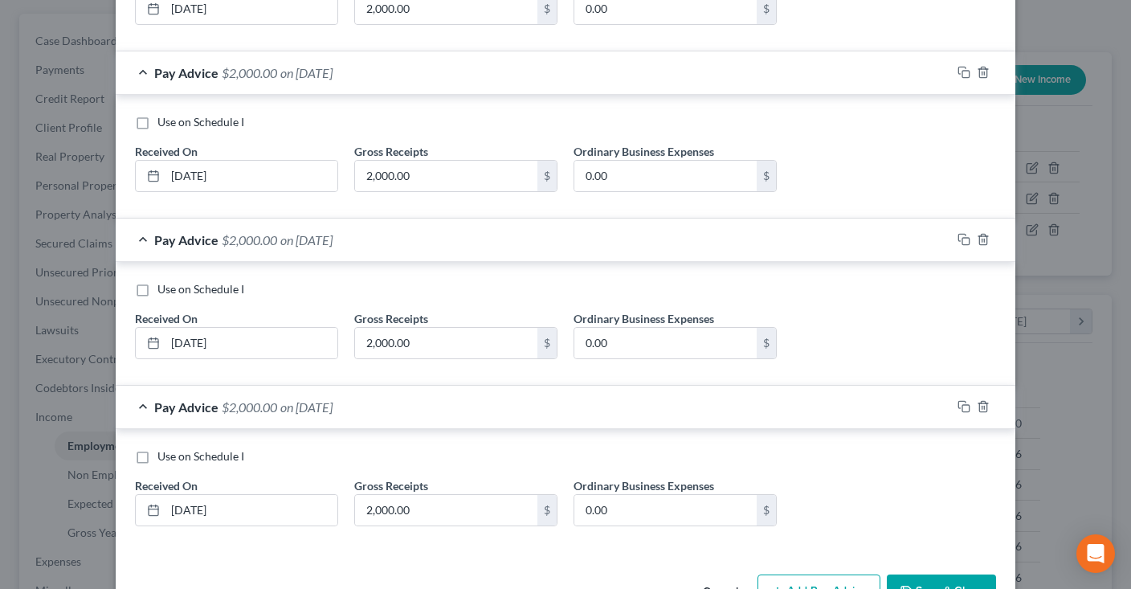
type input "09/01/2025"
click at [922, 574] on button "Save & Close" at bounding box center [940, 591] width 109 height 34
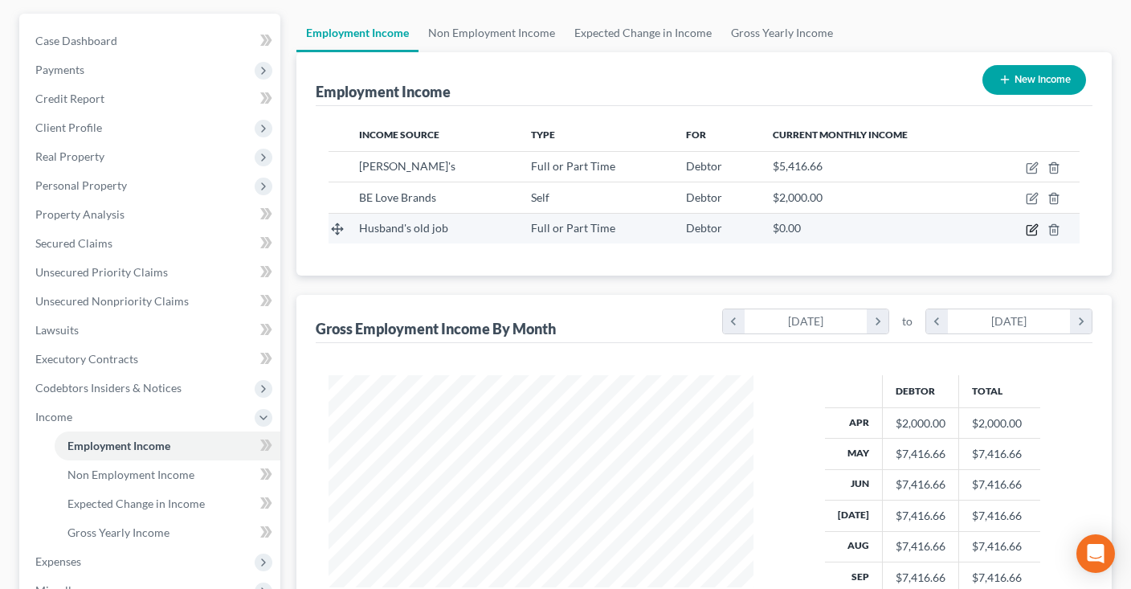
click at [1032, 226] on icon "button" at bounding box center [1031, 229] width 13 height 13
select select "0"
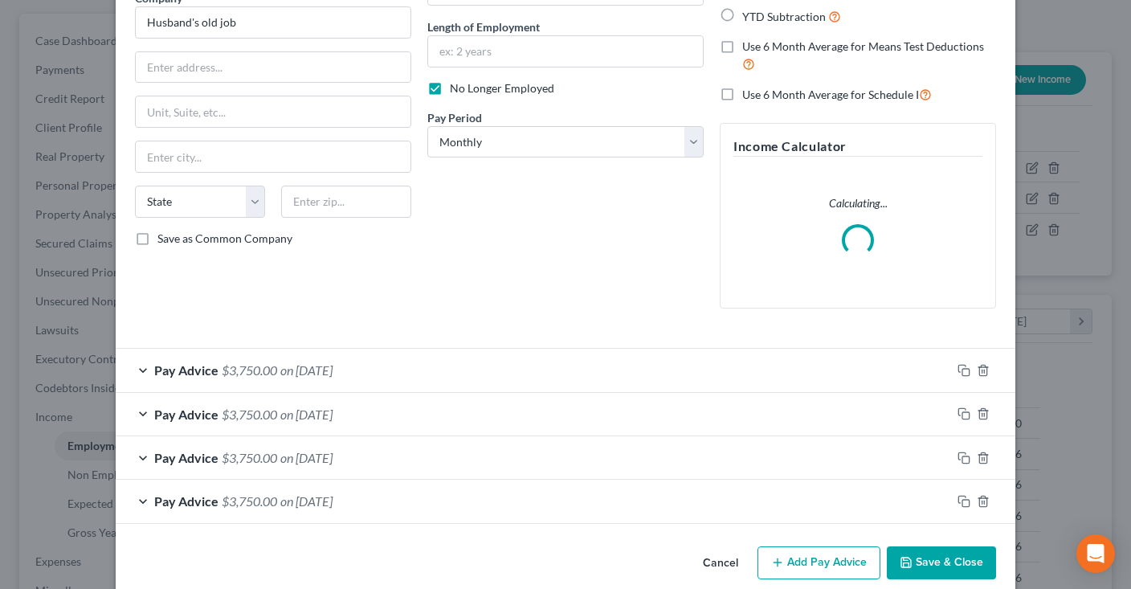
scroll to position [167, 0]
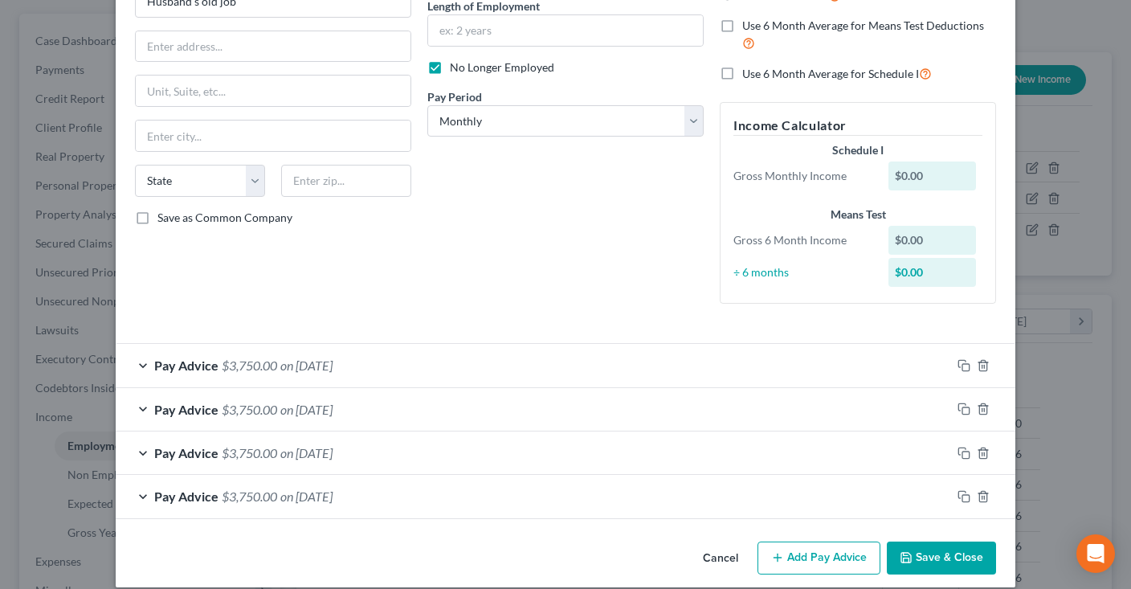
click at [716, 551] on button "Cancel" at bounding box center [720, 559] width 61 height 32
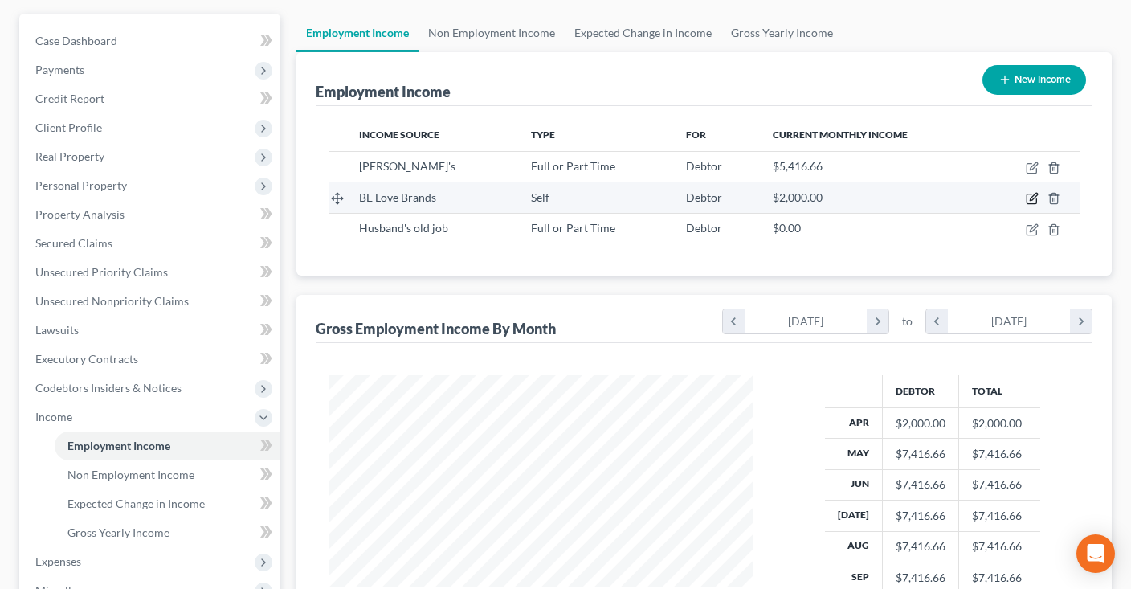
click at [1030, 195] on icon "button" at bounding box center [1031, 198] width 13 height 13
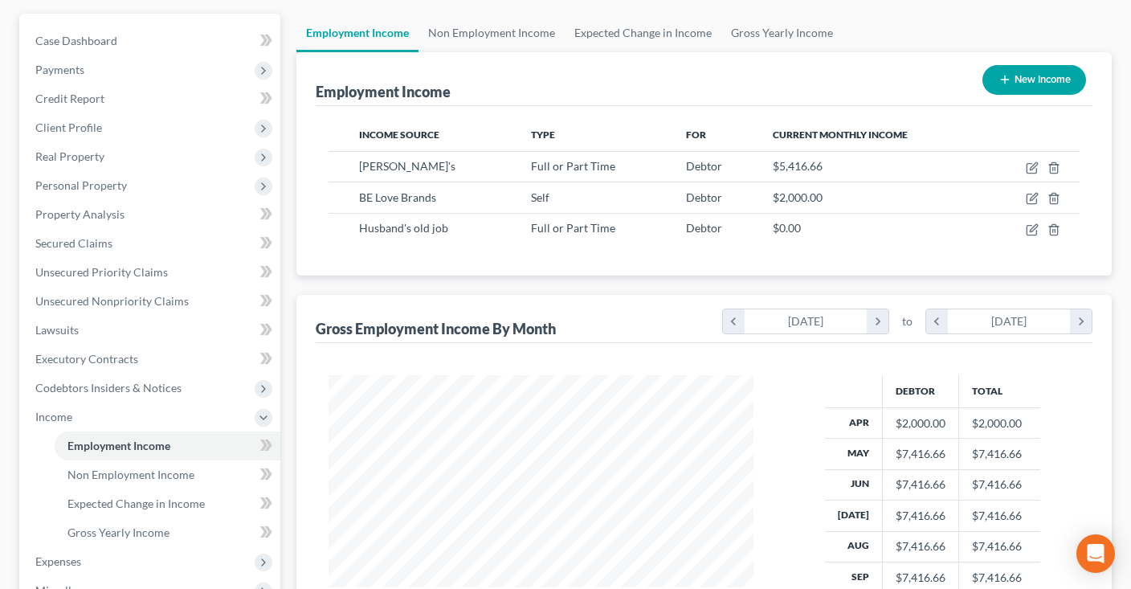
select select "1"
select select "0"
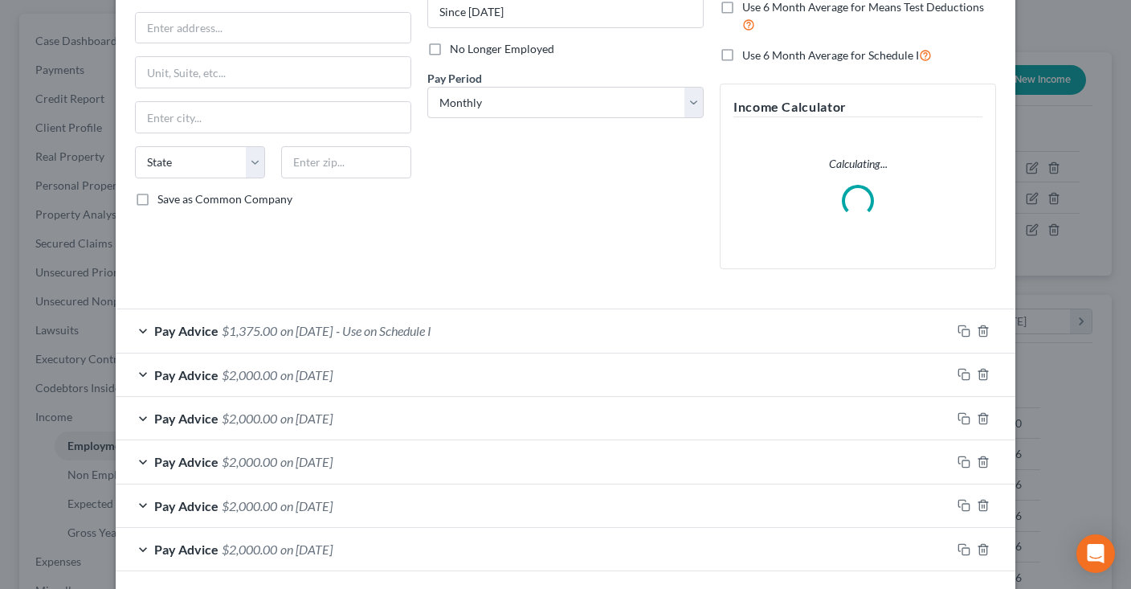
scroll to position [254, 0]
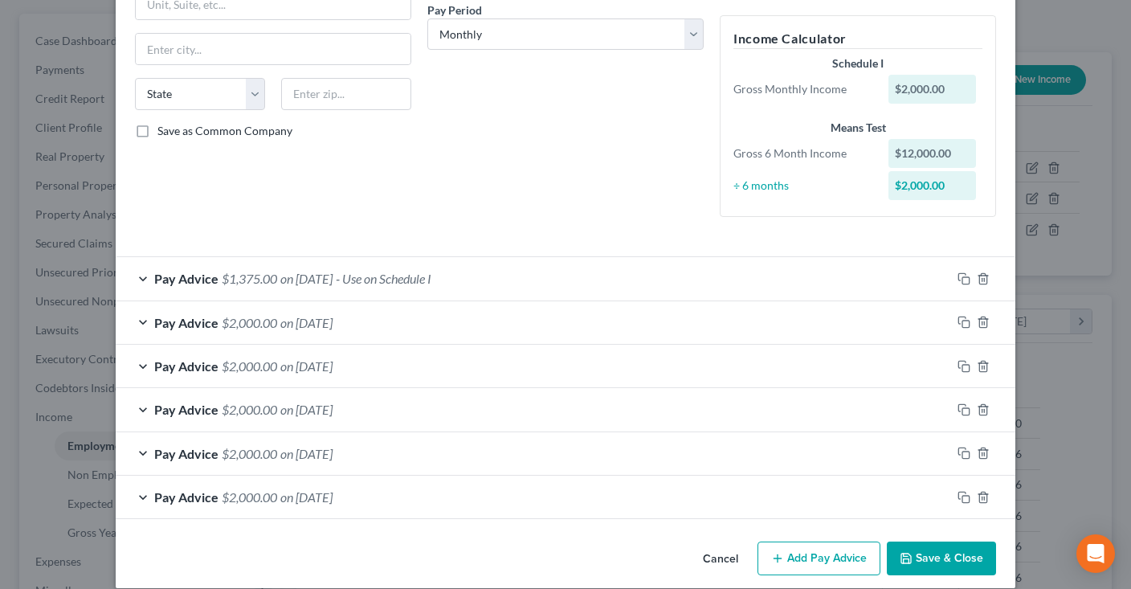
click at [714, 562] on button "Cancel" at bounding box center [720, 559] width 61 height 32
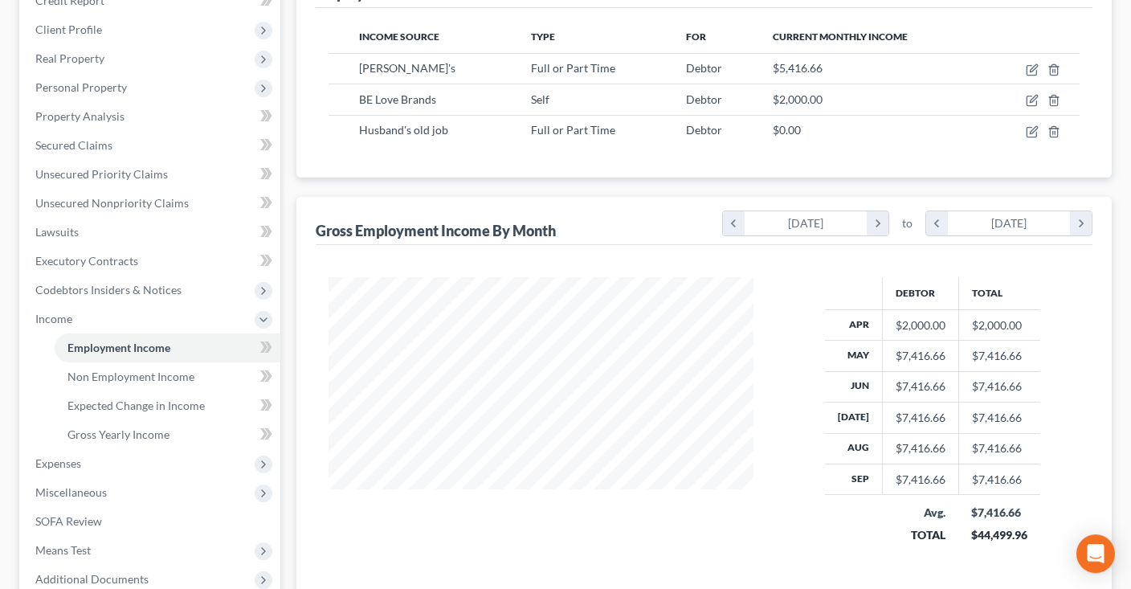
scroll to position [465, 0]
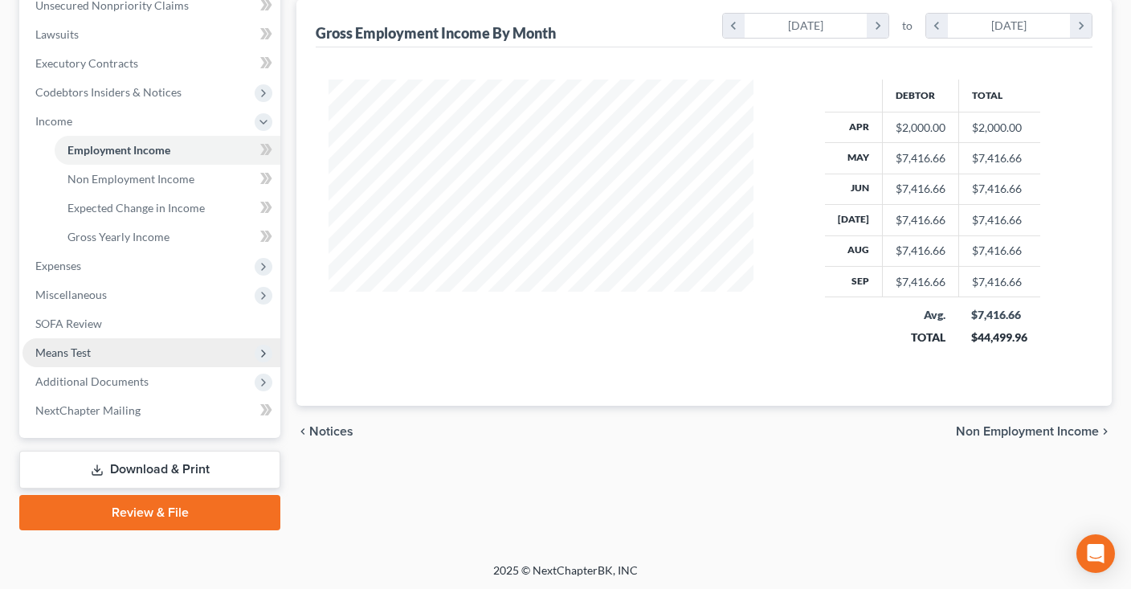
click at [149, 350] on span "Means Test" at bounding box center [151, 352] width 258 height 29
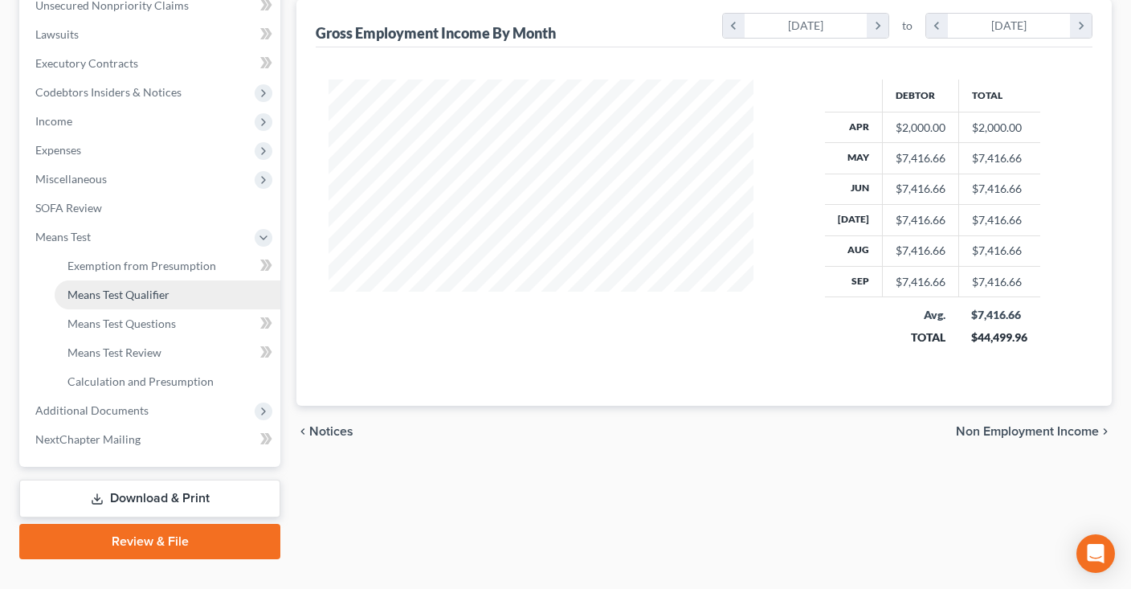
click at [173, 296] on link "Means Test Qualifier" at bounding box center [168, 294] width 226 height 29
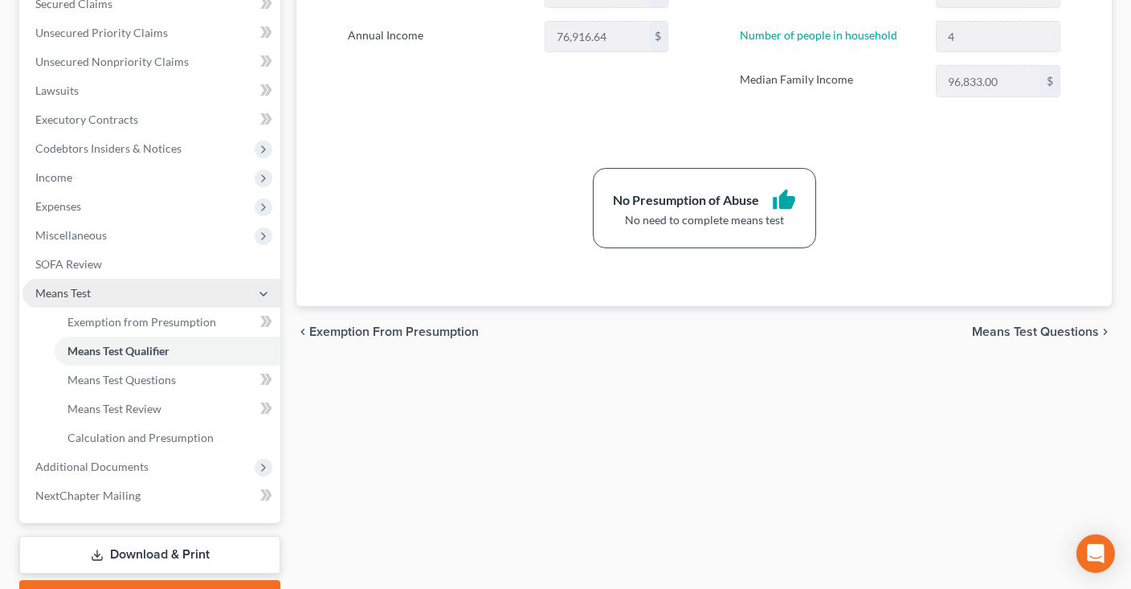
scroll to position [424, 0]
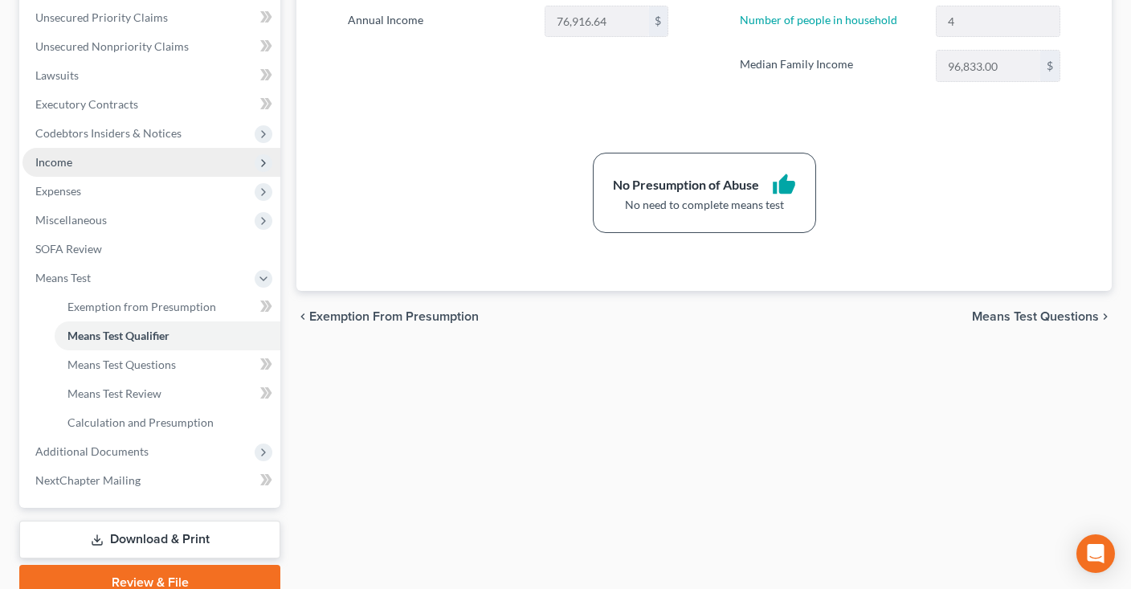
click at [153, 164] on span "Income" at bounding box center [151, 162] width 258 height 29
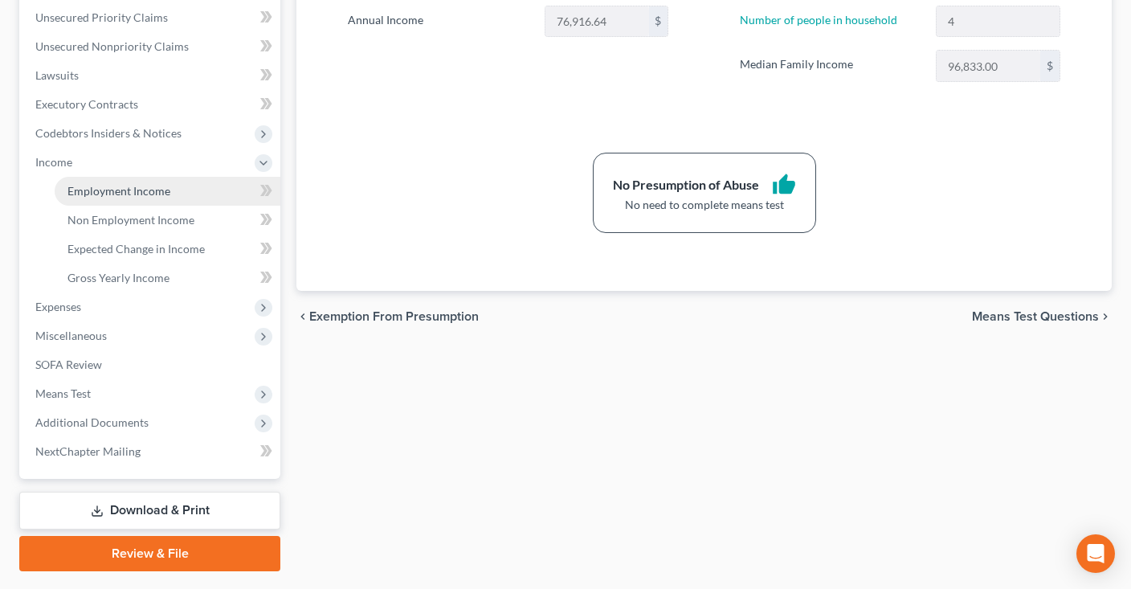
click at [161, 197] on link "Employment Income" at bounding box center [168, 191] width 226 height 29
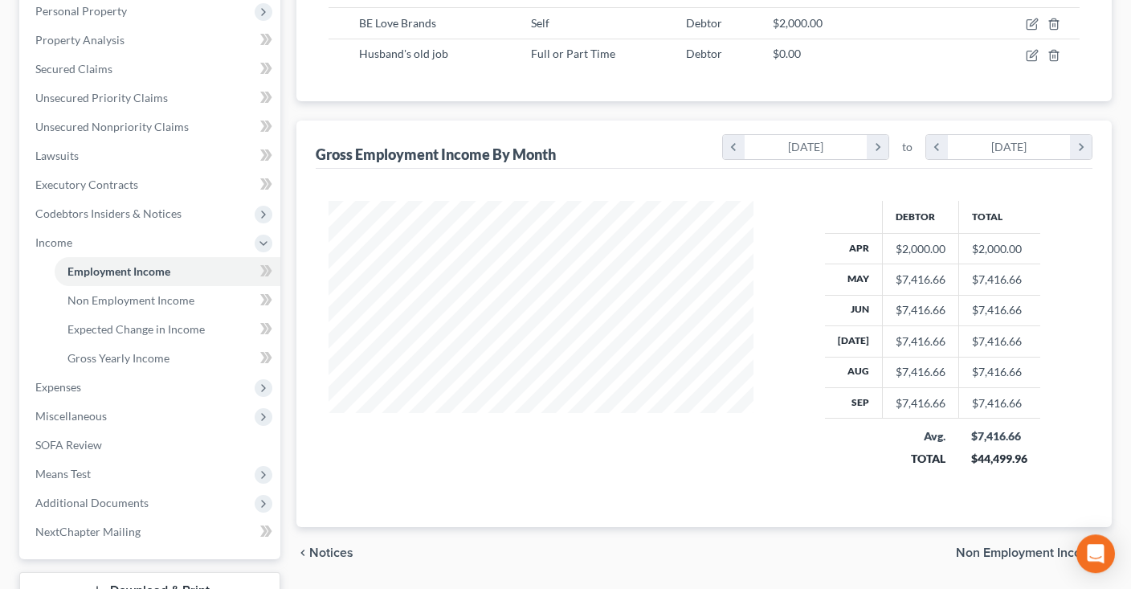
scroll to position [424, 0]
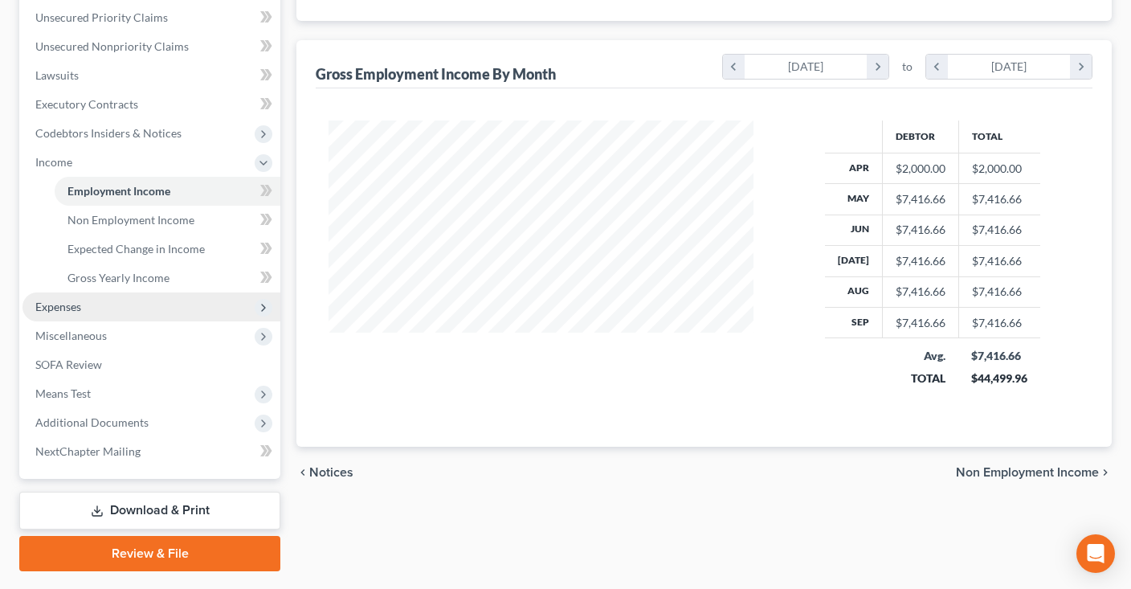
click at [157, 299] on span "Expenses" at bounding box center [151, 306] width 258 height 29
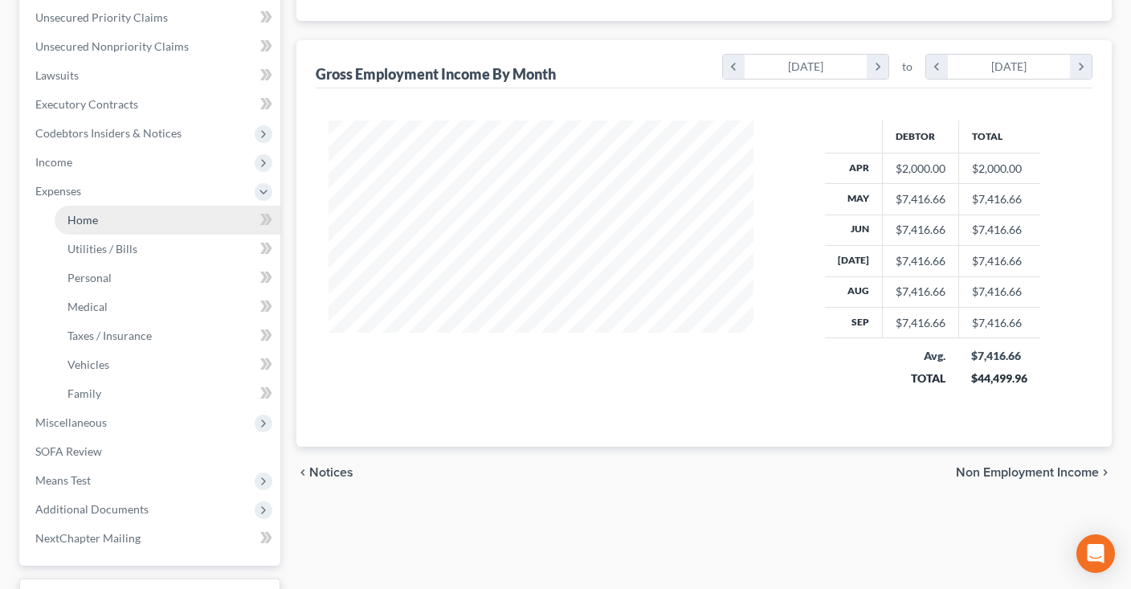
click at [169, 229] on link "Home" at bounding box center [168, 220] width 226 height 29
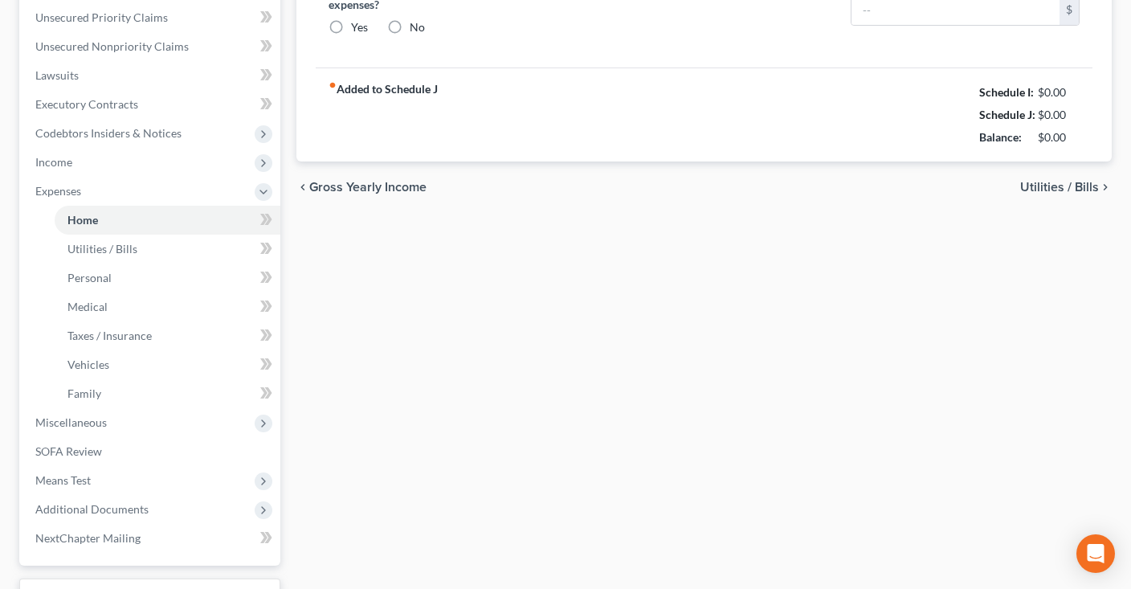
type input "1,850.00"
type input "0.00"
radio input "true"
type input "0.00"
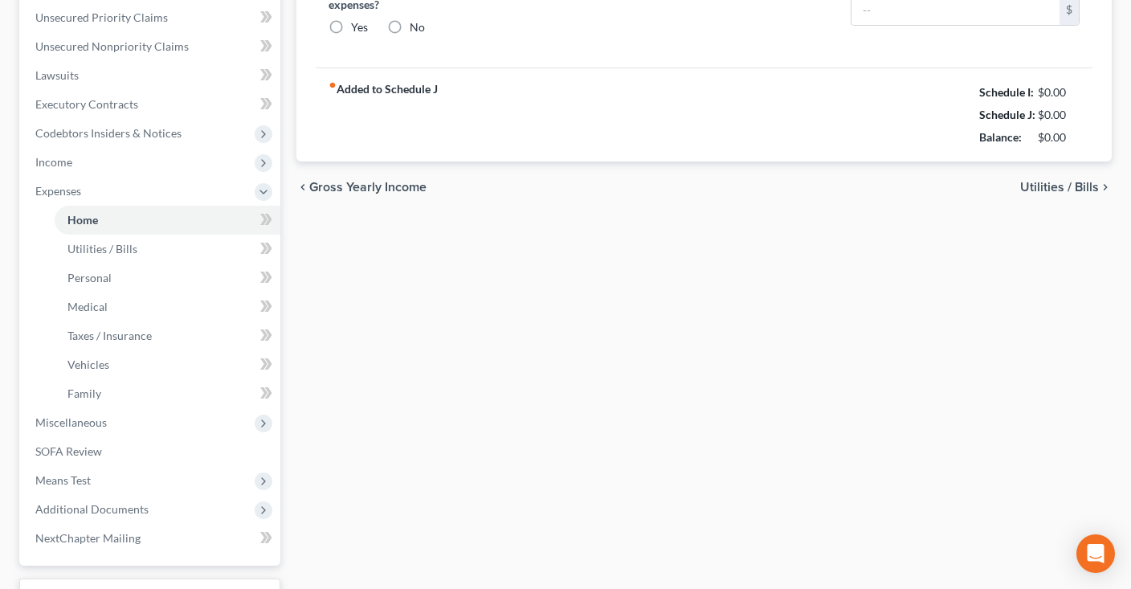
type input "0.00"
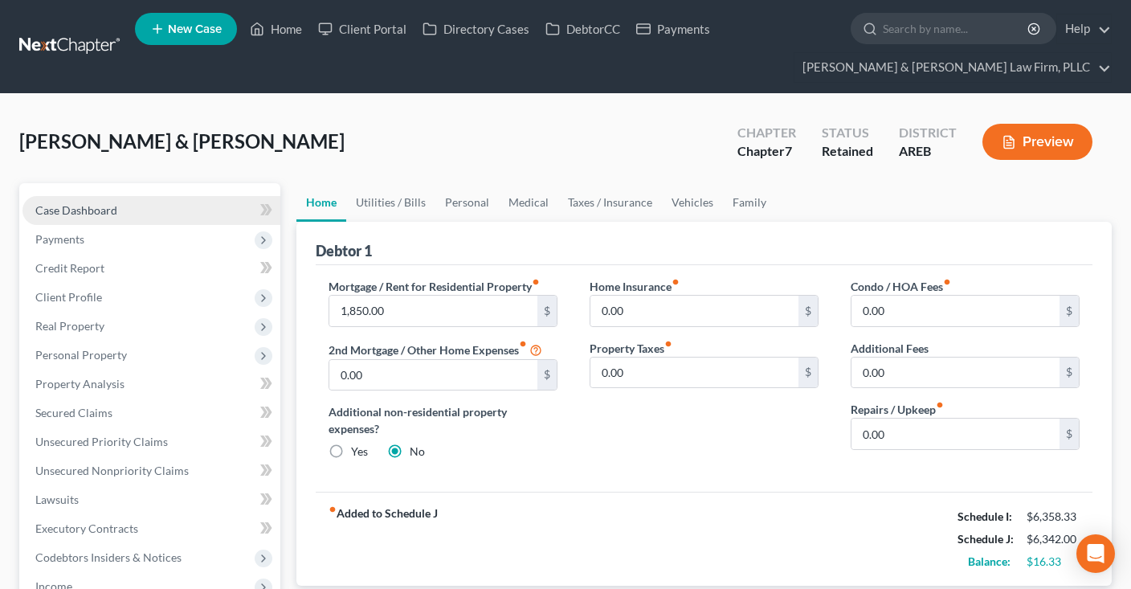
click at [189, 202] on link "Case Dashboard" at bounding box center [151, 210] width 258 height 29
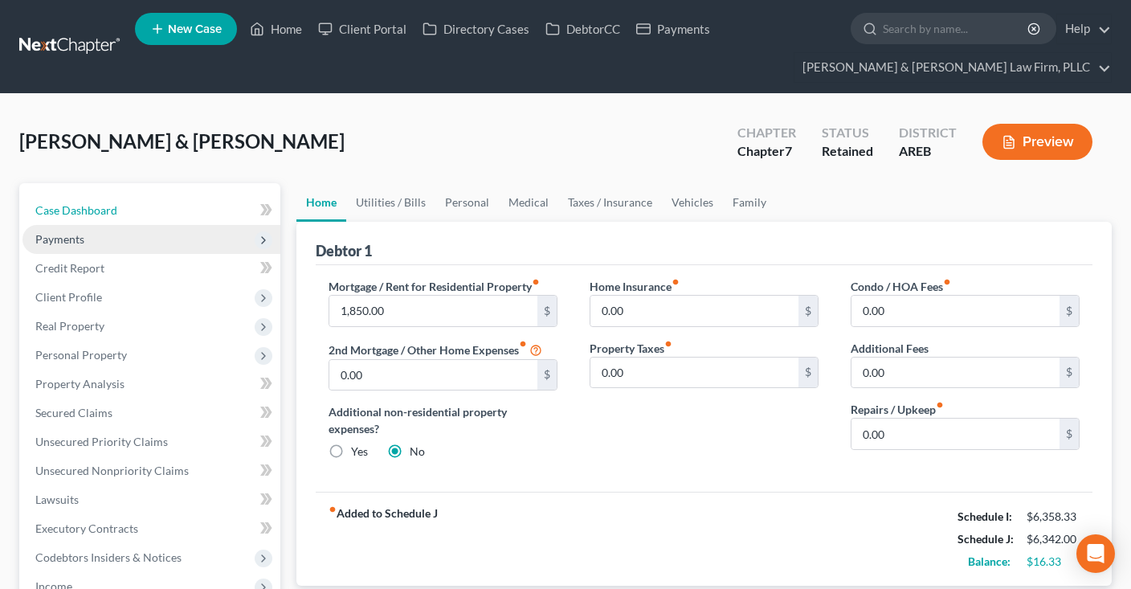
select select "4"
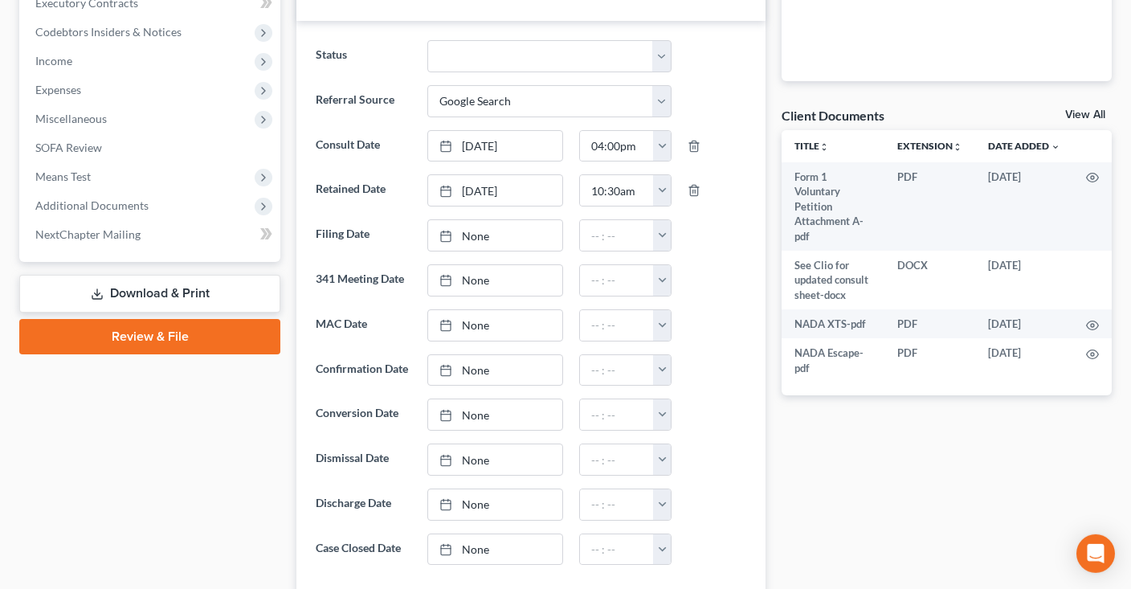
scroll to position [593, 0]
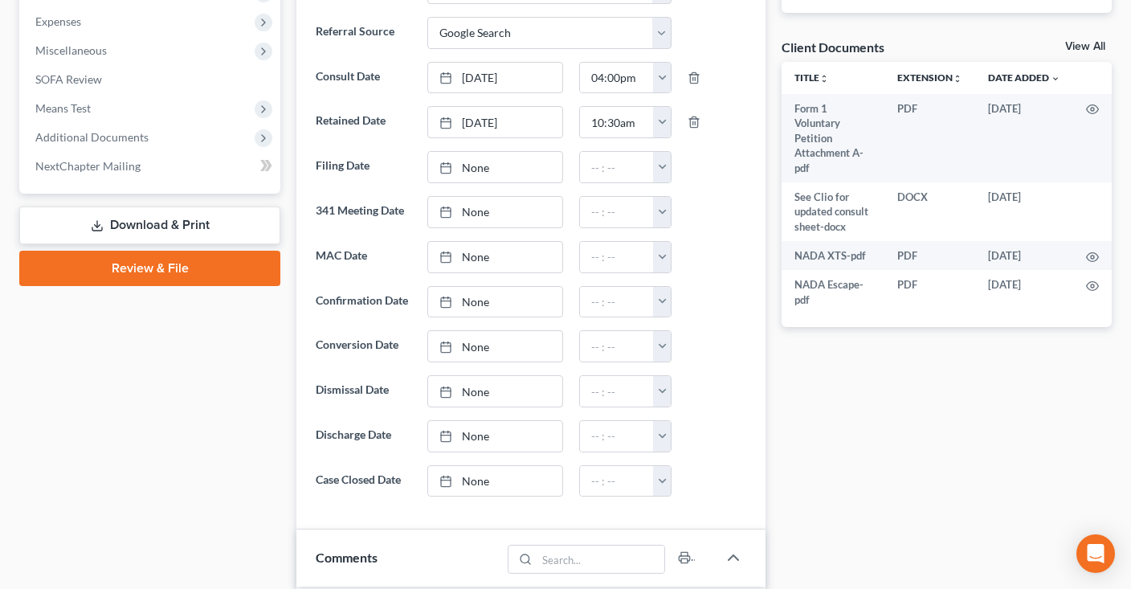
click at [120, 409] on div "Case Dashboard Payments Invoices Payments Payments Credit Report Client Profile" at bounding box center [149, 405] width 277 height 1631
click at [185, 381] on div "Case Dashboard Payments Invoices Payments Payments Credit Report Client Profile" at bounding box center [149, 405] width 277 height 1631
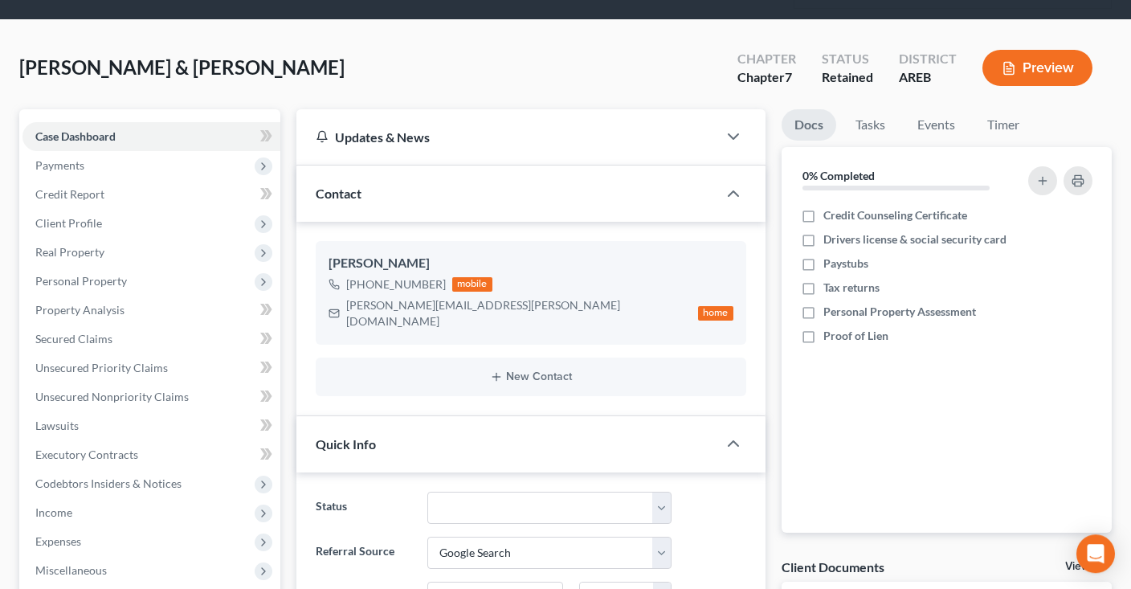
scroll to position [0, 0]
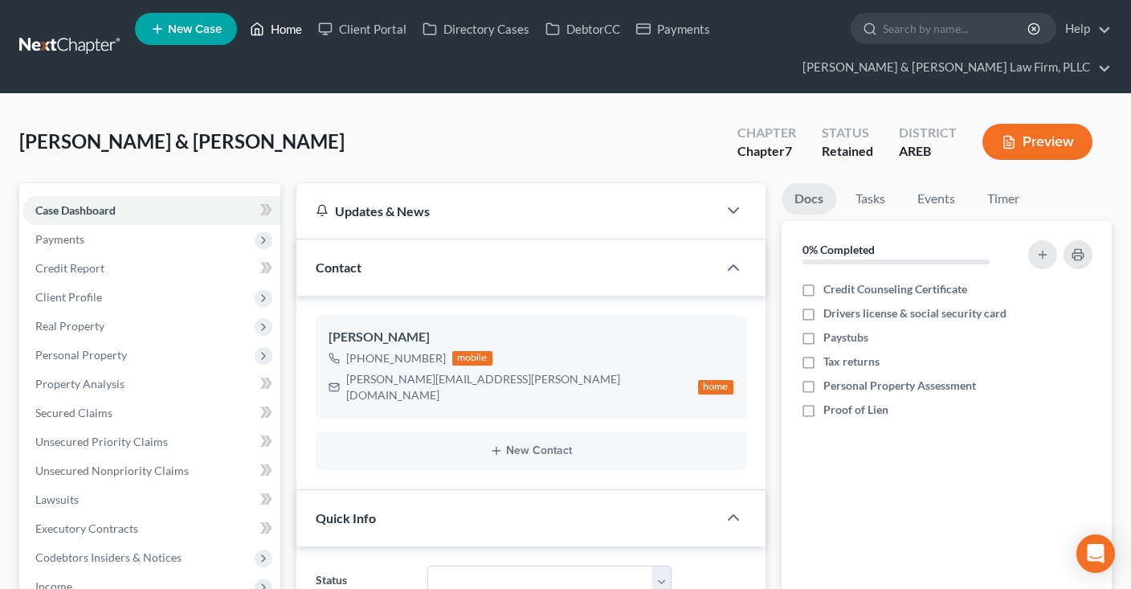
click at [255, 27] on icon at bounding box center [257, 28] width 14 height 19
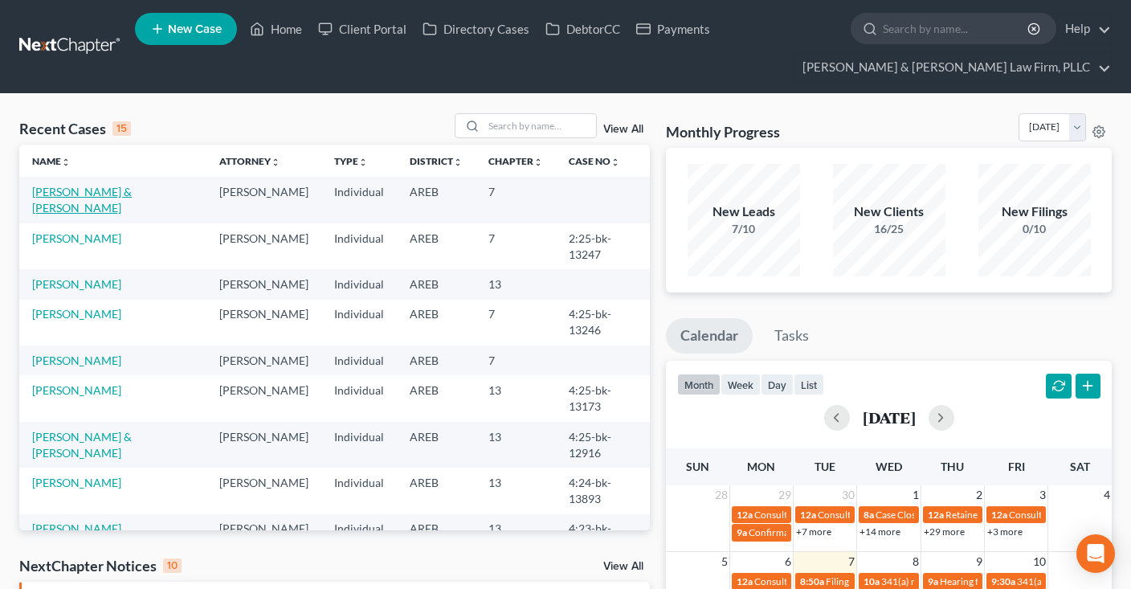
click at [119, 194] on link "Evans, Brandon & Julie" at bounding box center [82, 200] width 100 height 30
select select "4"
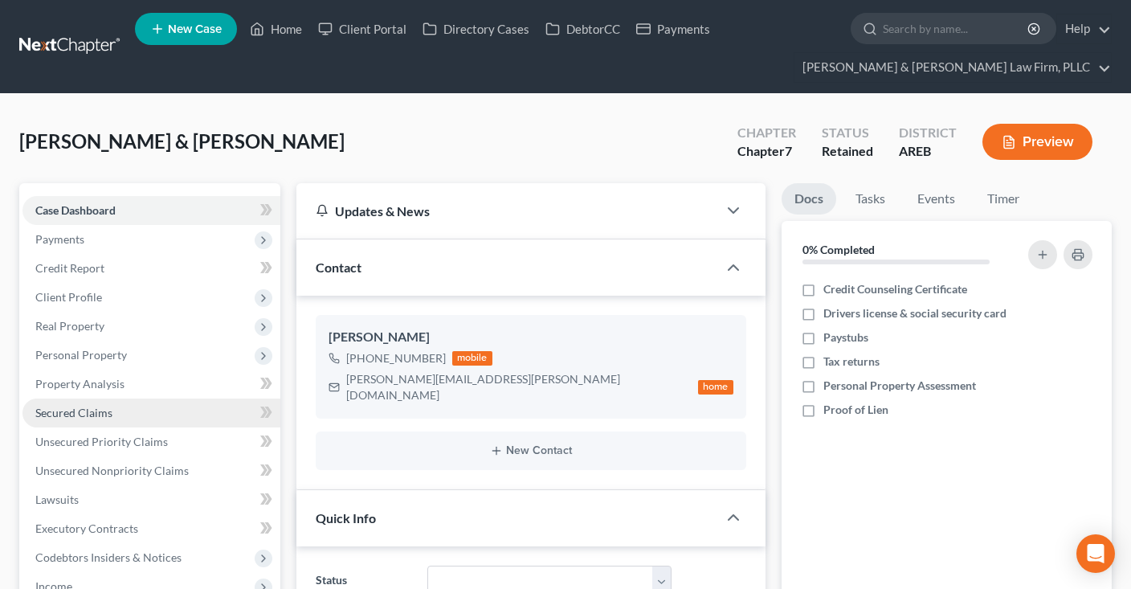
click at [96, 414] on span "Secured Claims" at bounding box center [73, 412] width 77 height 14
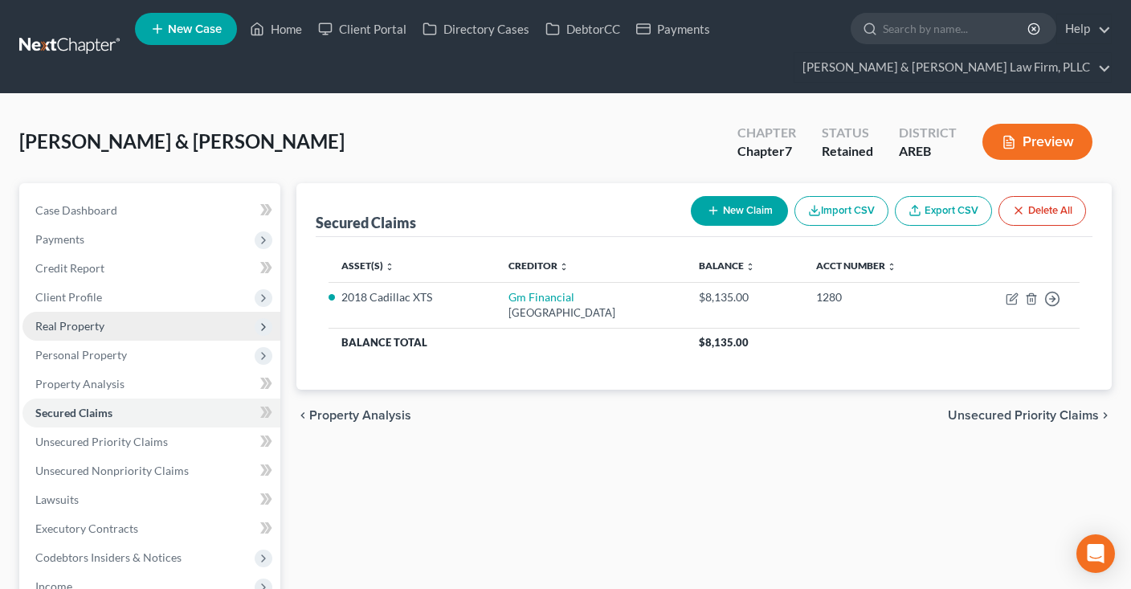
click at [144, 330] on span "Real Property" at bounding box center [151, 326] width 258 height 29
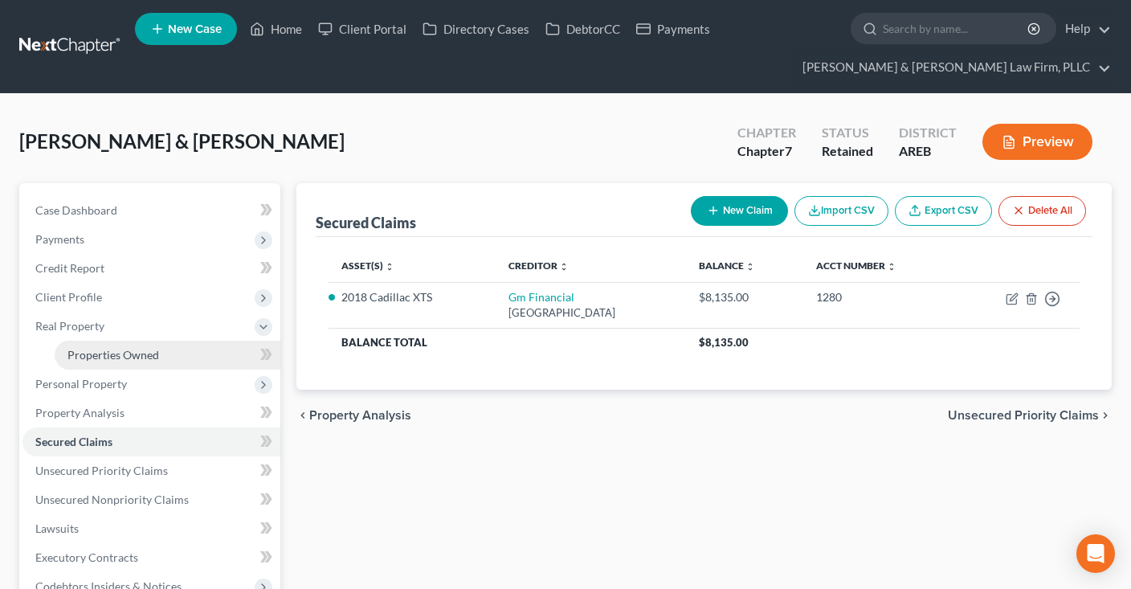
click at [173, 357] on link "Properties Owned" at bounding box center [168, 354] width 226 height 29
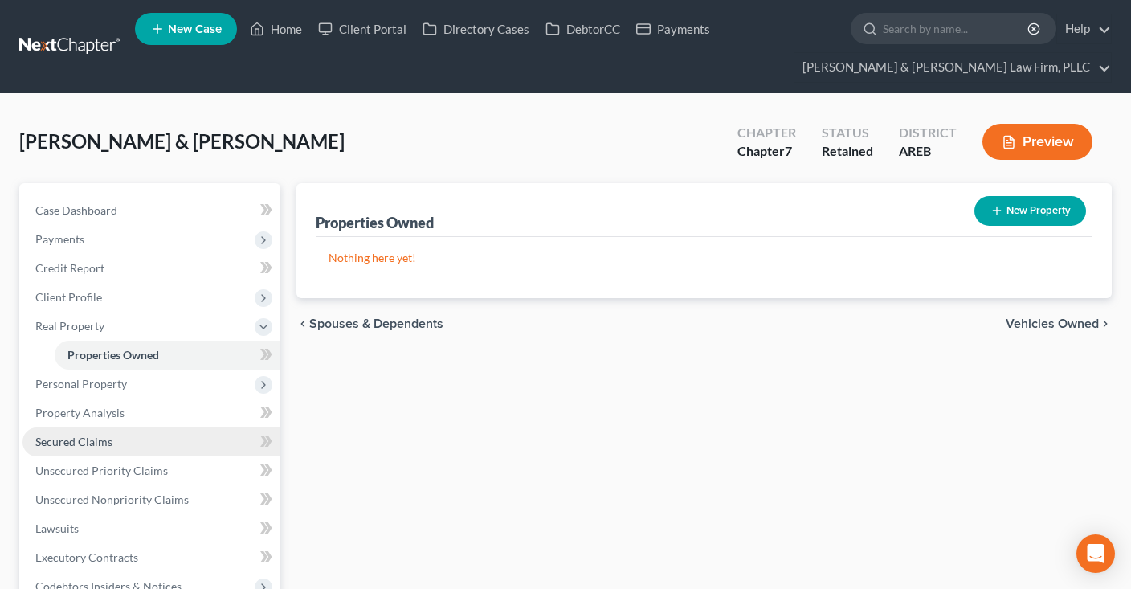
click at [144, 434] on link "Secured Claims" at bounding box center [151, 441] width 258 height 29
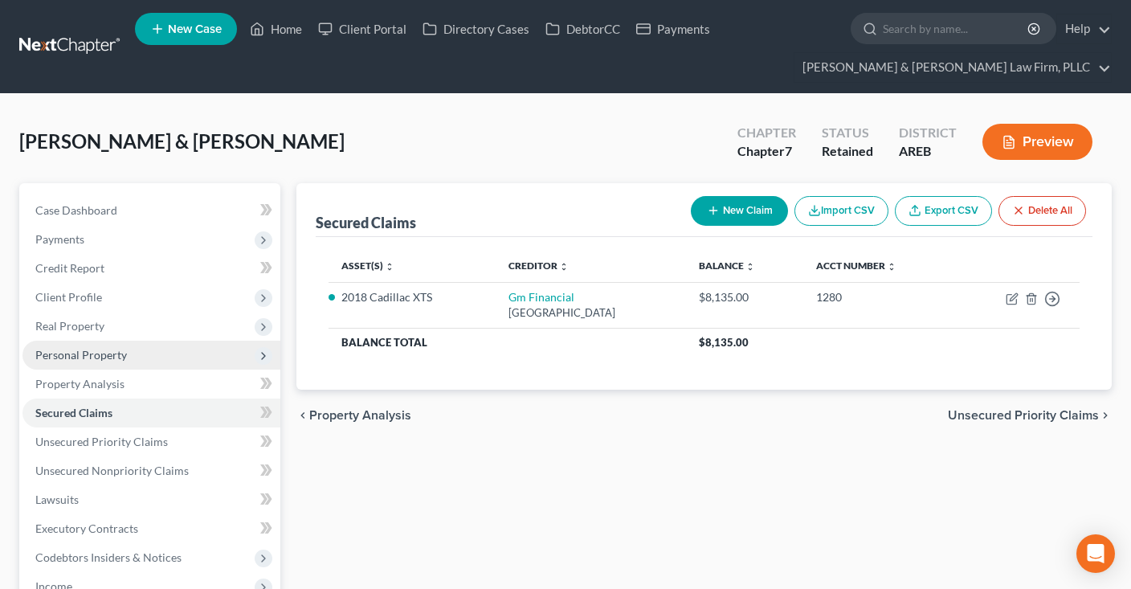
click at [151, 354] on span "Personal Property" at bounding box center [151, 354] width 258 height 29
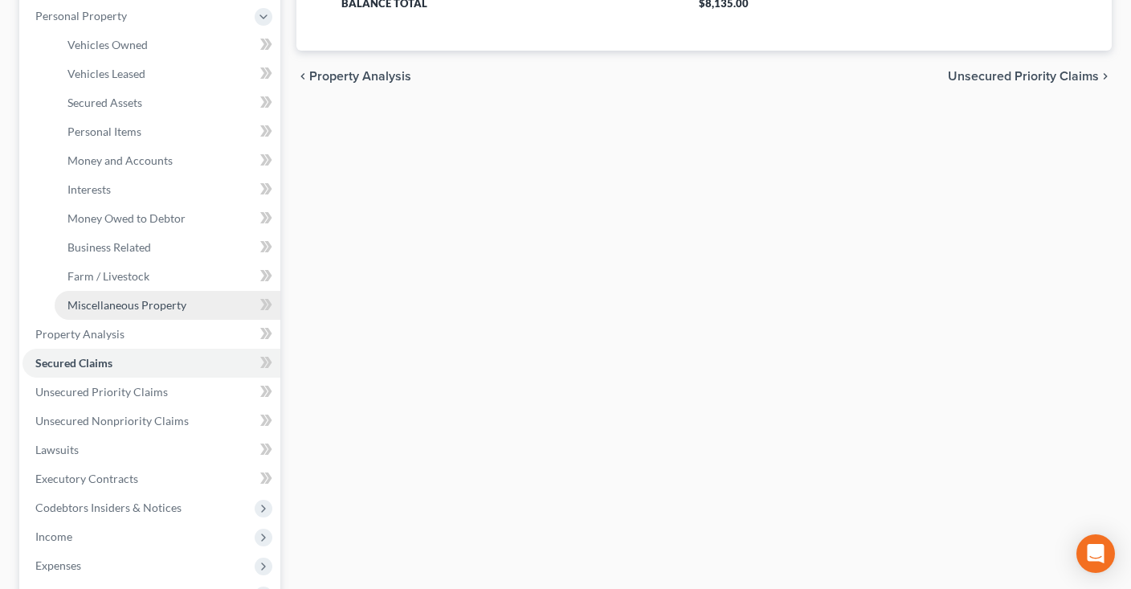
click at [175, 299] on span "Miscellaneous Property" at bounding box center [126, 305] width 119 height 14
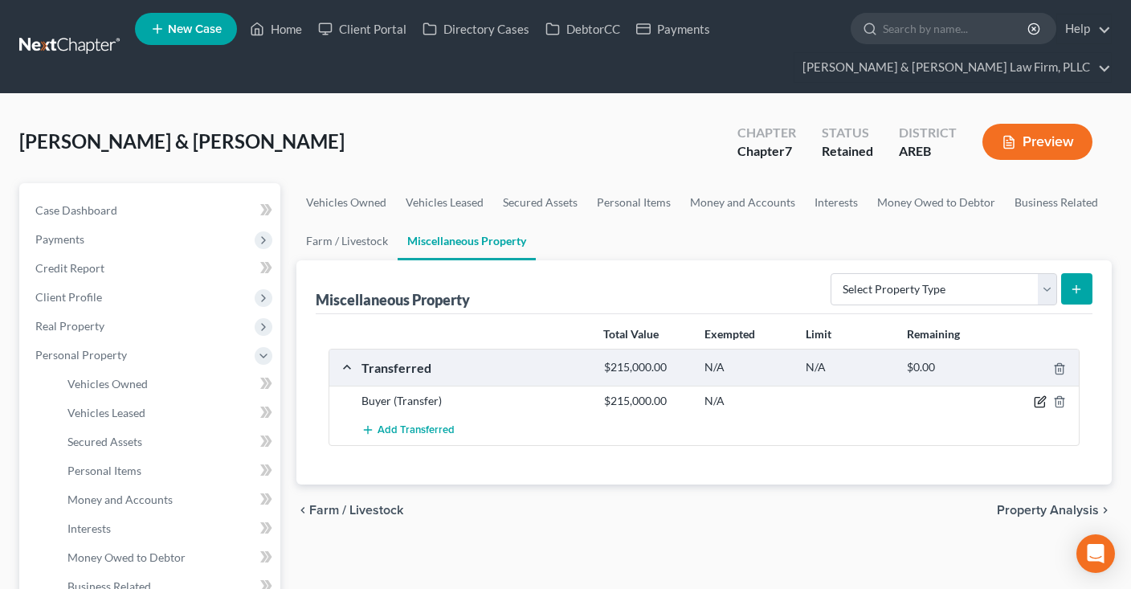
click at [1041, 401] on icon "button" at bounding box center [1039, 401] width 13 height 13
select select "Ordinary (within 2 years)"
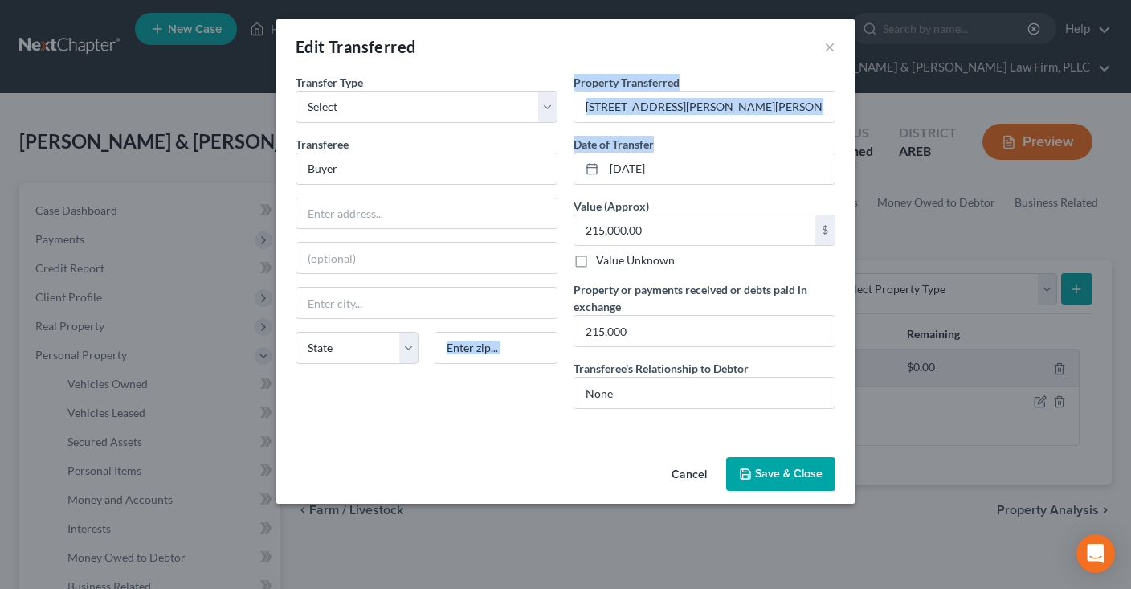
click at [515, 447] on div "Edit Transferred × An exemption set must first be selected from the Filing Info…" at bounding box center [565, 261] width 578 height 484
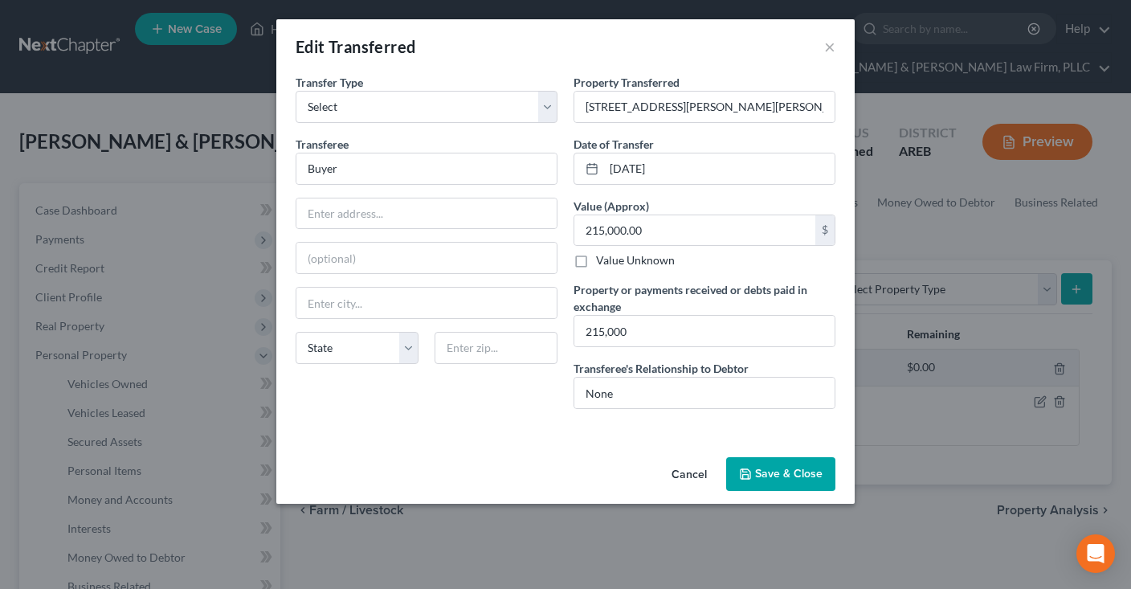
click at [507, 434] on div "An exemption set must first be selected from the Filing Information section. Tr…" at bounding box center [565, 262] width 578 height 377
click at [695, 470] on button "Cancel" at bounding box center [688, 474] width 61 height 32
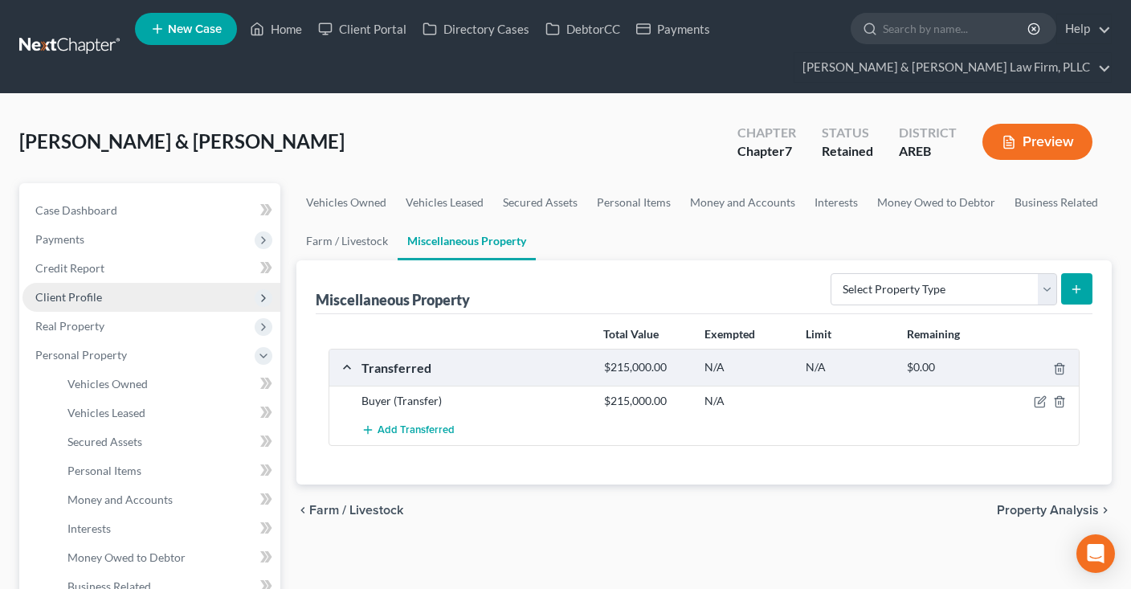
click at [110, 295] on span "Client Profile" at bounding box center [151, 297] width 258 height 29
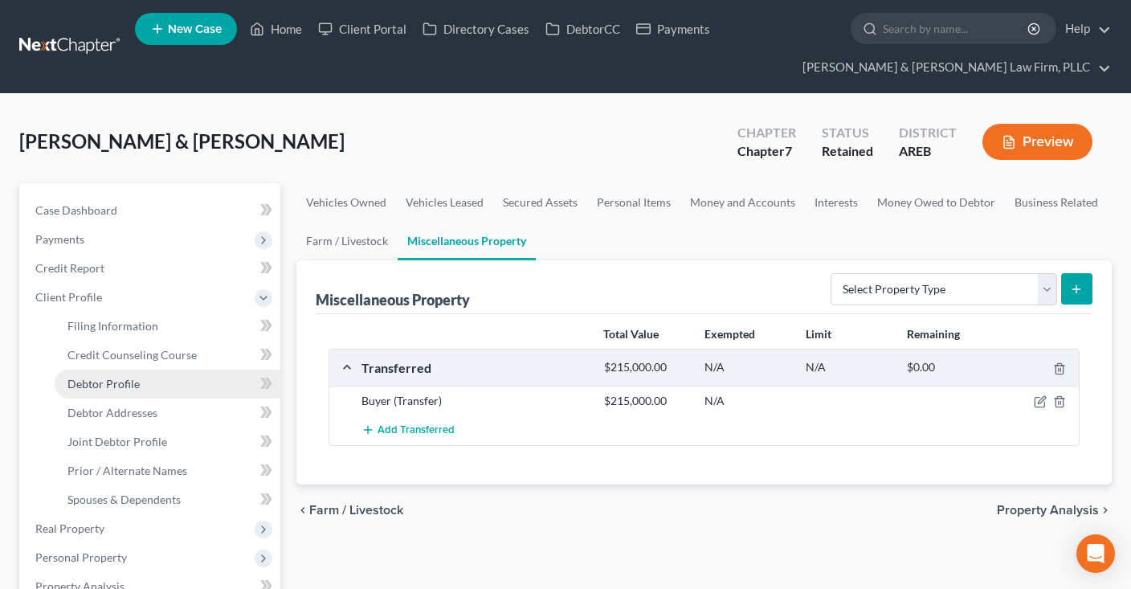
click at [145, 377] on link "Debtor Profile" at bounding box center [168, 383] width 226 height 29
select select "1"
select select "3"
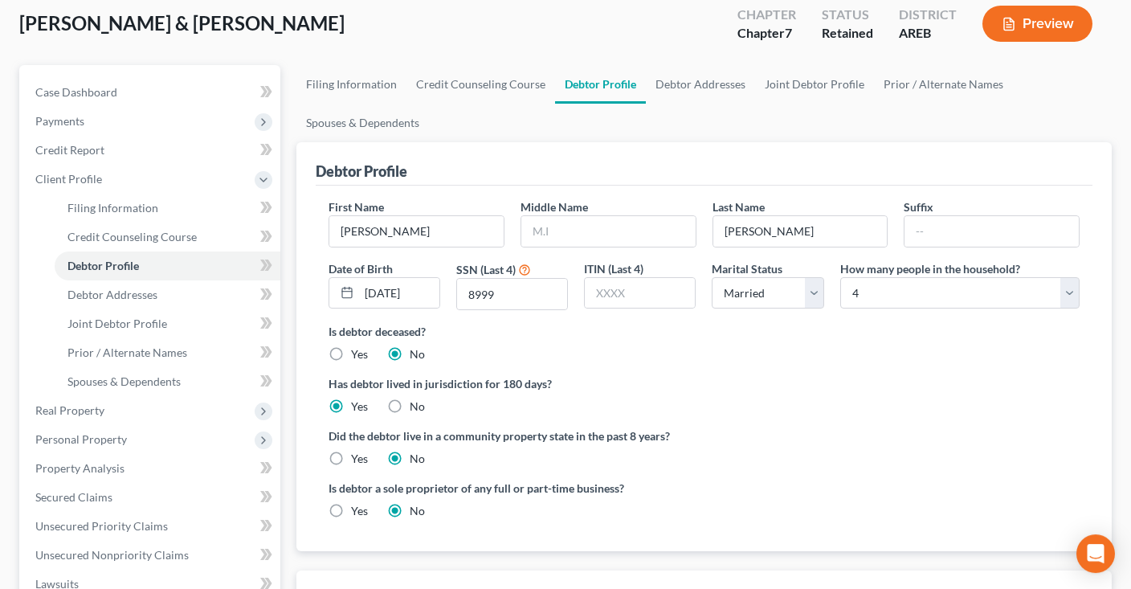
scroll to position [84, 0]
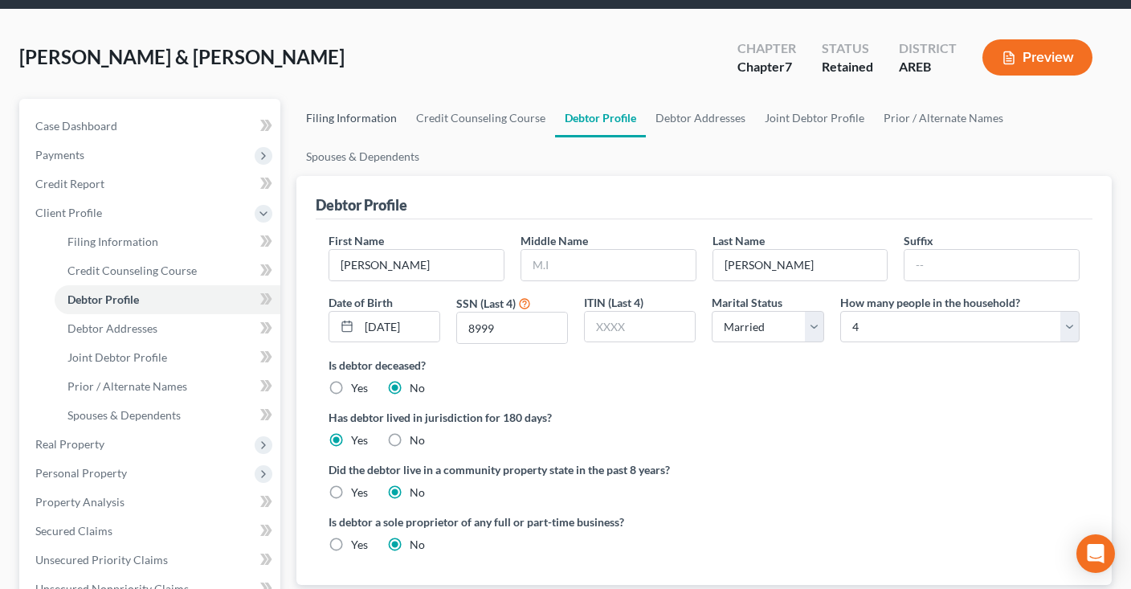
drag, startPoint x: 363, startPoint y: 122, endPoint x: 360, endPoint y: 133, distance: 11.7
click at [363, 121] on link "Filing Information" at bounding box center [351, 118] width 110 height 39
select select "1"
select select "0"
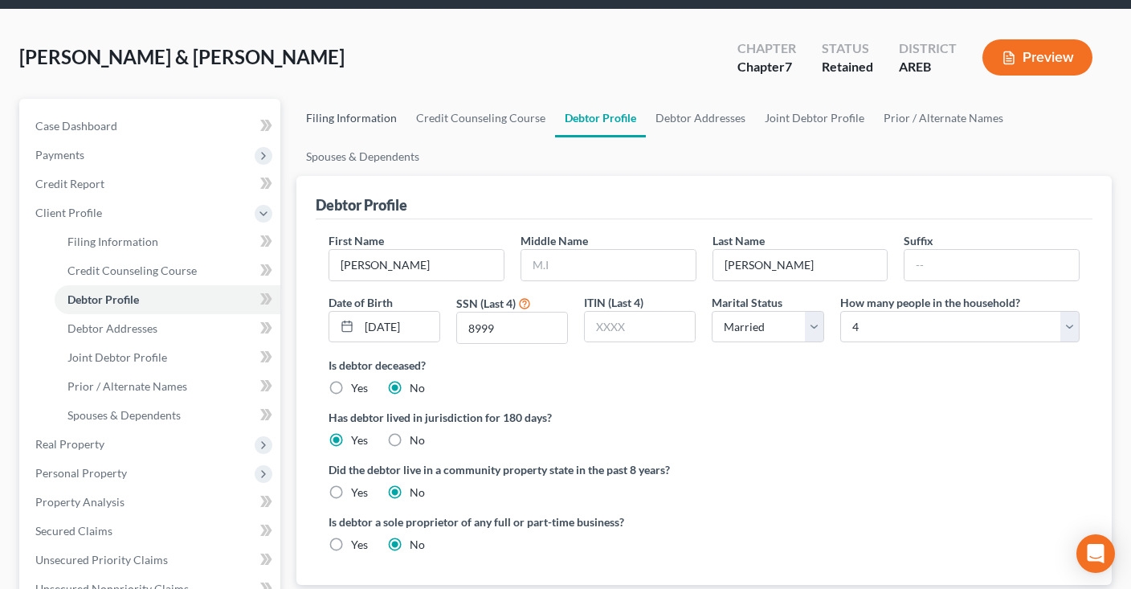
select select "5"
select select "2"
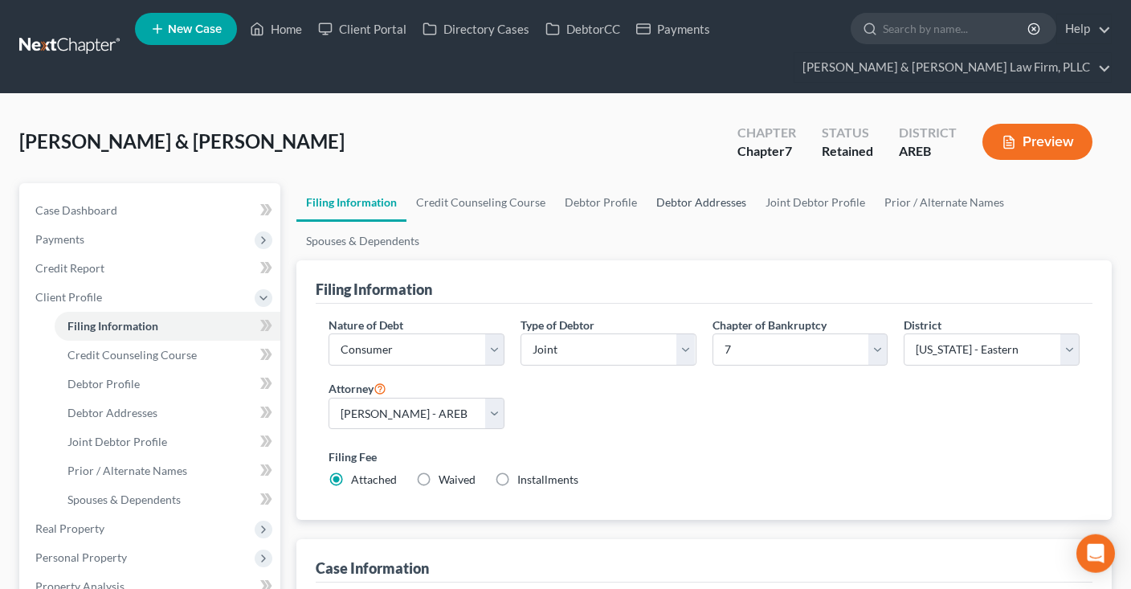
click at [686, 194] on link "Debtor Addresses" at bounding box center [700, 202] width 109 height 39
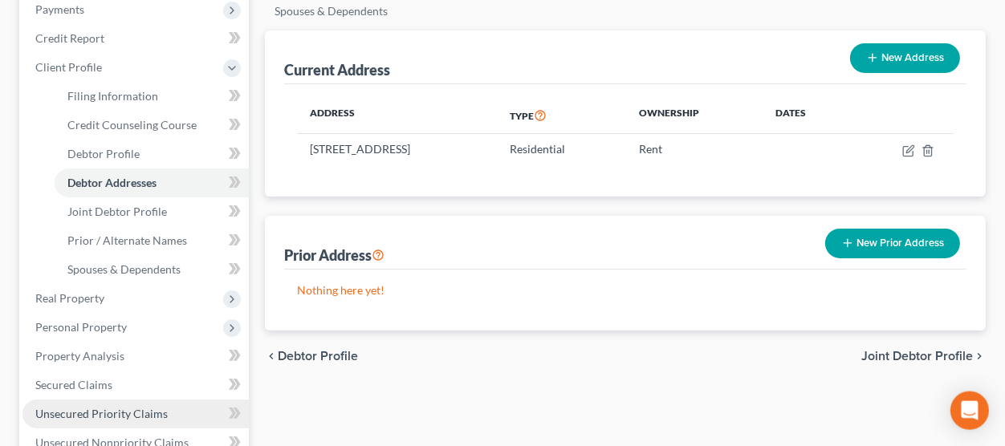
scroll to position [353, 0]
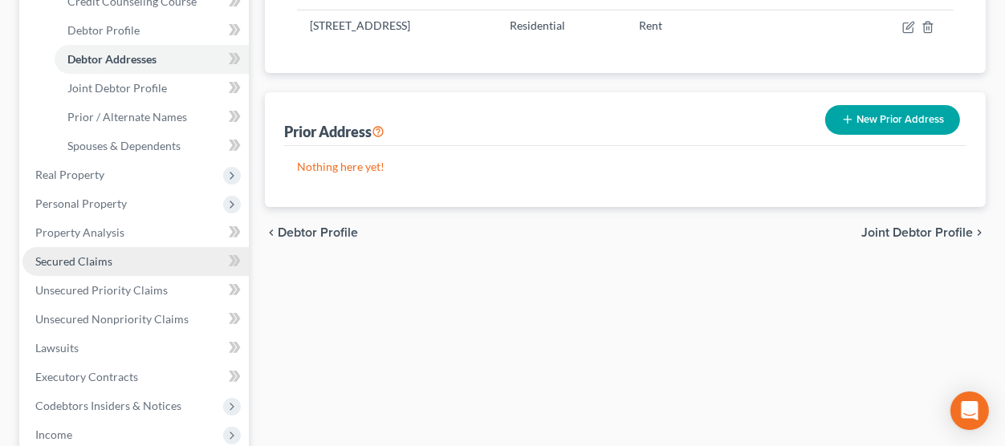
click at [145, 258] on link "Secured Claims" at bounding box center [135, 261] width 226 height 29
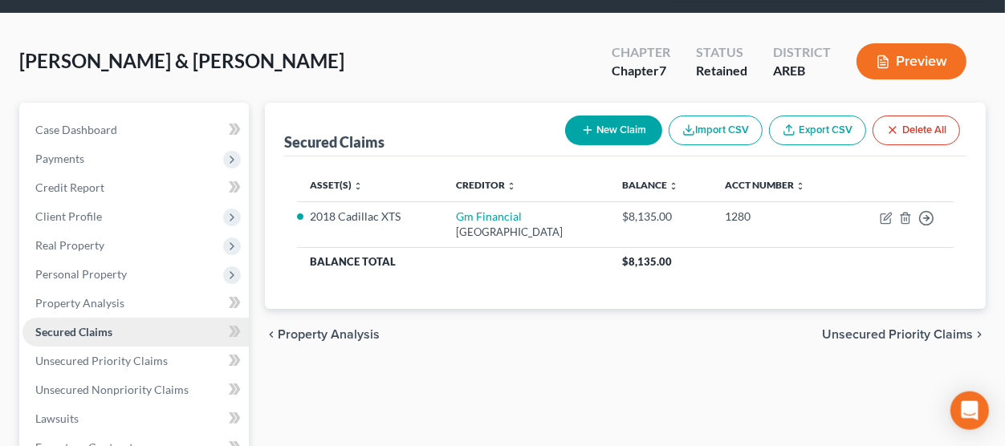
scroll to position [88, 0]
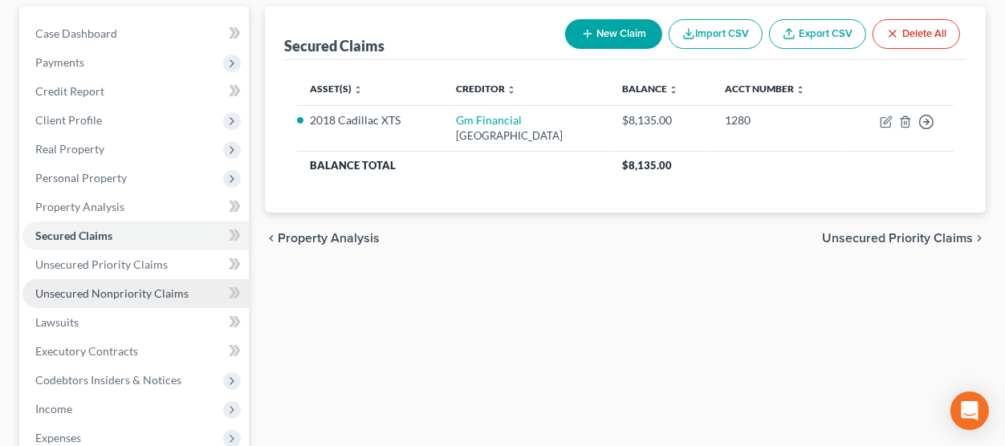
click at [130, 293] on span "Unsecured Nonpriority Claims" at bounding box center [111, 294] width 153 height 14
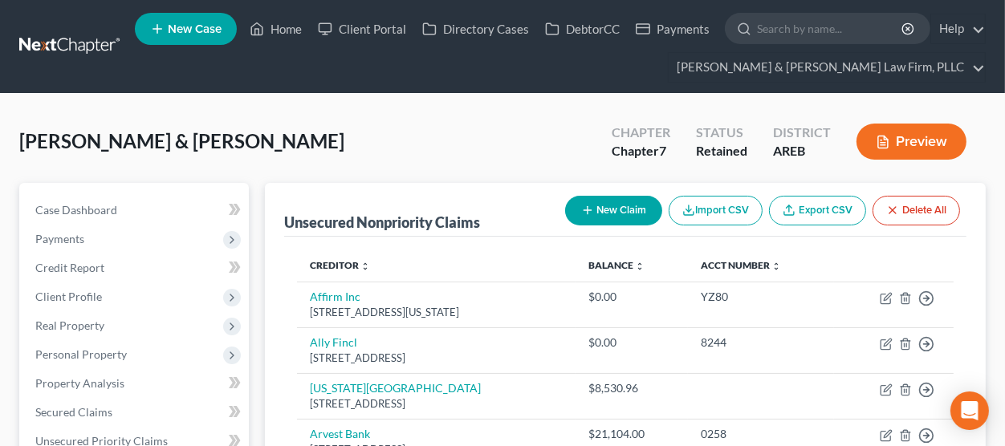
click at [589, 214] on icon "button" at bounding box center [587, 210] width 13 height 13
select select "2"
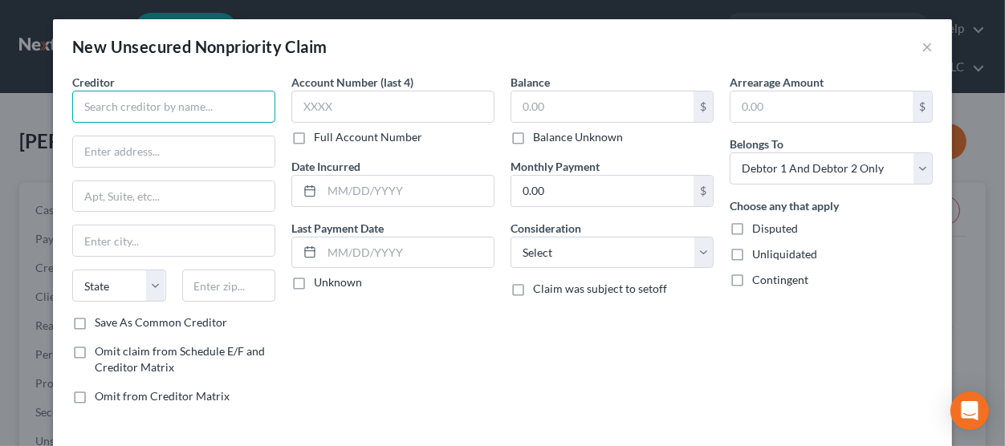
click at [243, 111] on input "text" at bounding box center [173, 107] width 203 height 32
click at [181, 111] on input "text" at bounding box center [173, 107] width 203 height 32
click at [210, 95] on input "text" at bounding box center [173, 107] width 203 height 32
click at [207, 102] on input "text" at bounding box center [173, 107] width 203 height 32
type input "US Department of HUD"
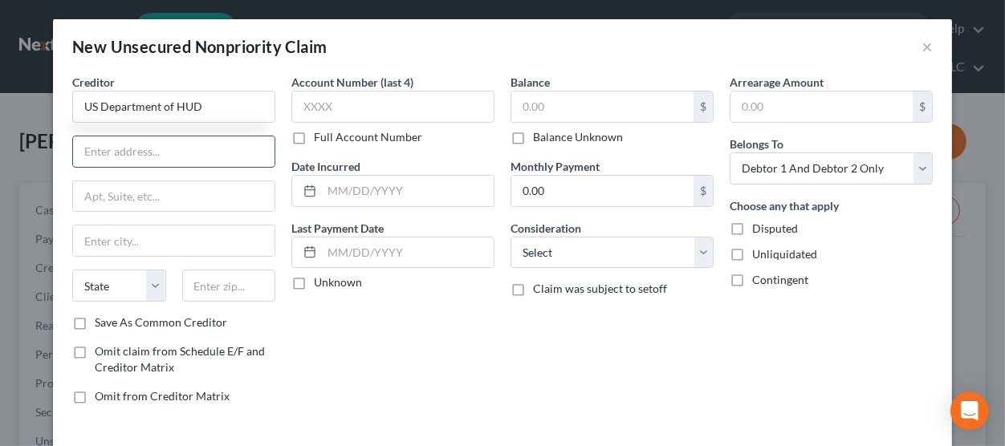
type input "2000 N Classen Blvd"
type input "Ste 3200"
type input "Oklahoma City"
select select "37"
type input "73106"
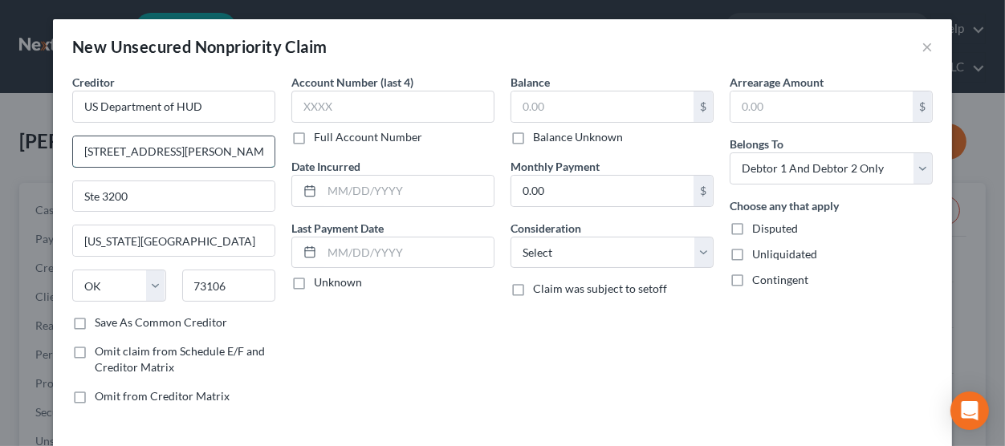
drag, startPoint x: 143, startPoint y: 146, endPoint x: -66, endPoint y: 157, distance: 209.1
click at [73, 157] on input "2000 N Classen Blvd" at bounding box center [174, 151] width 202 height 31
type input "Office of Housing FHA-Comptroller"
click at [172, 196] on input "Ste 3200" at bounding box center [174, 196] width 202 height 31
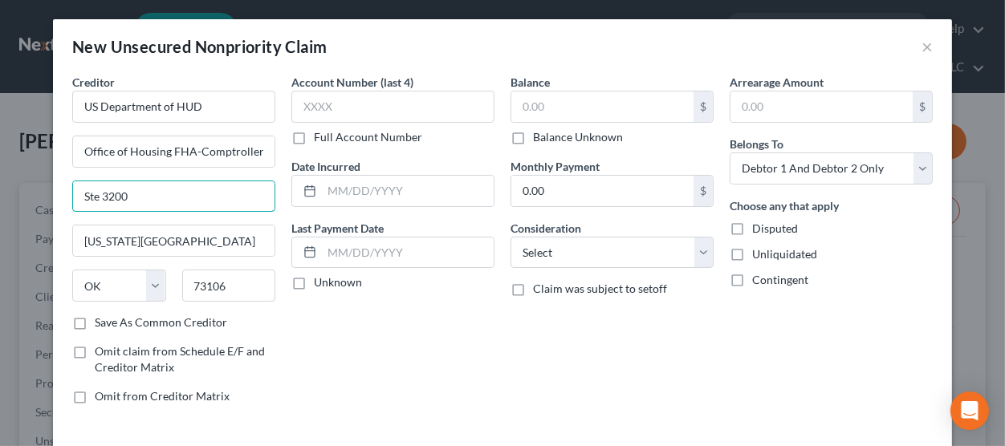
drag, startPoint x: 166, startPoint y: 196, endPoint x: 7, endPoint y: 194, distance: 159.0
click at [73, 194] on input "Ste 3200" at bounding box center [174, 196] width 202 height 31
type input "451 Seventh Street SW"
drag, startPoint x: 239, startPoint y: 279, endPoint x: 168, endPoint y: 289, distance: 72.1
click at [182, 276] on input "73106" at bounding box center [229, 286] width 94 height 32
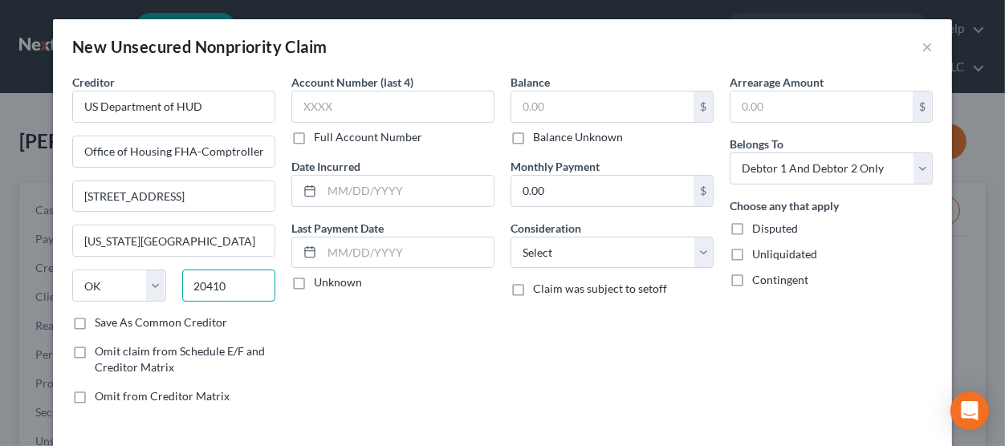
type input "20410"
click at [333, 349] on div "Account Number (last 4) Full Account Number Date Incurred Last Payment Date Unk…" at bounding box center [392, 246] width 219 height 344
type input "Washington"
select select "8"
drag, startPoint x: 347, startPoint y: 369, endPoint x: 355, endPoint y: 365, distance: 9.4
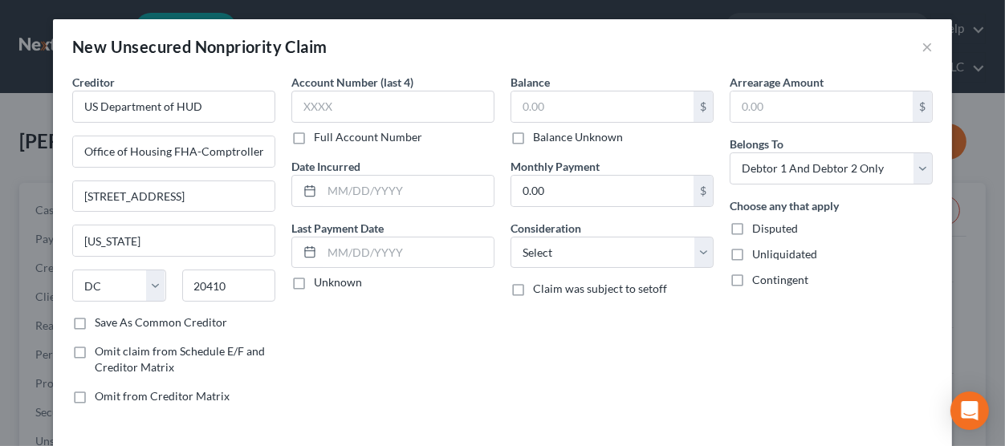
click at [348, 369] on div "Account Number (last 4) Full Account Number Date Incurred Last Payment Date Unk…" at bounding box center [392, 246] width 219 height 344
click at [581, 103] on input "text" at bounding box center [602, 107] width 182 height 31
click at [591, 105] on input "text" at bounding box center [602, 107] width 182 height 31
type input "10,935.64"
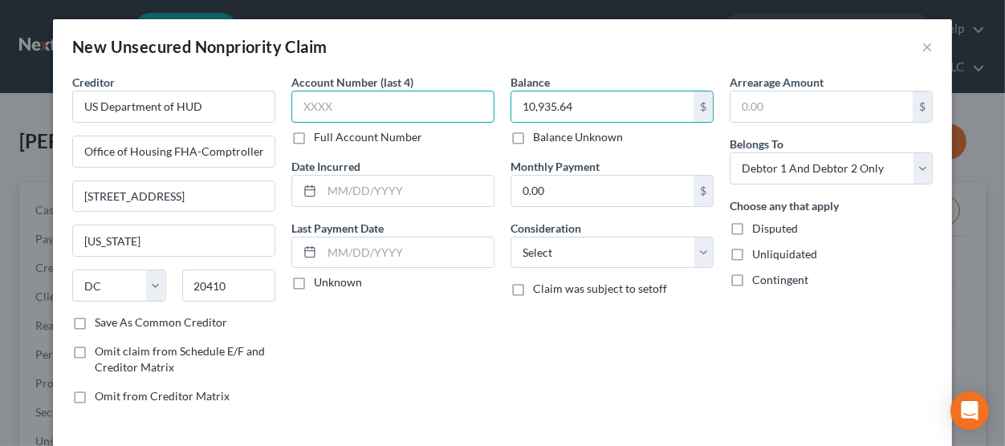
click at [373, 104] on input "text" at bounding box center [392, 107] width 203 height 32
click at [422, 111] on input "text" at bounding box center [392, 107] width 203 height 32
type input "1507"
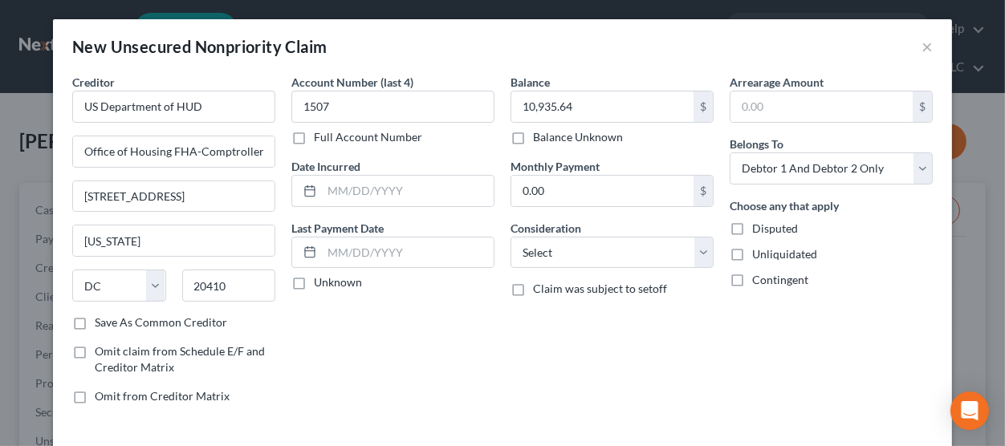
click at [535, 369] on div "Balance 10,935.64 $ Balance Unknown Balance Undetermined 10,935.64 $ Balance Un…" at bounding box center [612, 246] width 219 height 344
select select "14"
click option "Other" at bounding box center [0, 0] width 0 height 0
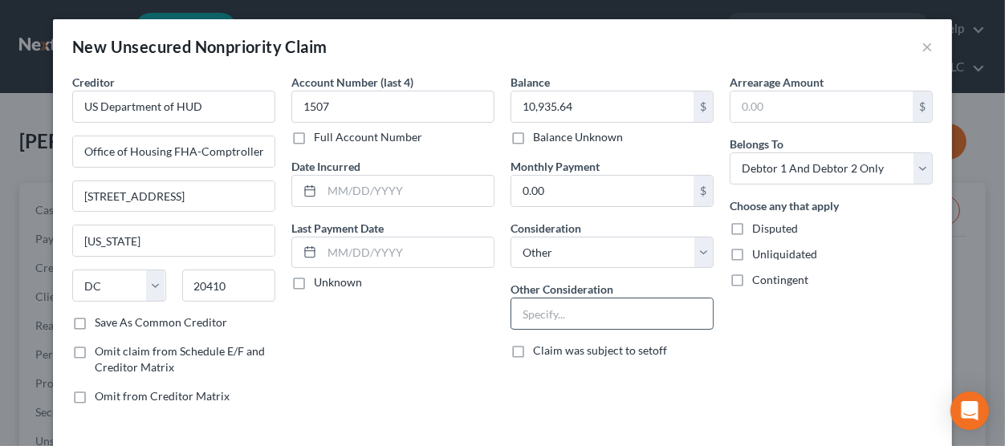
click at [559, 318] on input "text" at bounding box center [612, 314] width 202 height 31
click at [666, 315] on input "Partial claim mortgage deficiency" at bounding box center [612, 314] width 202 height 31
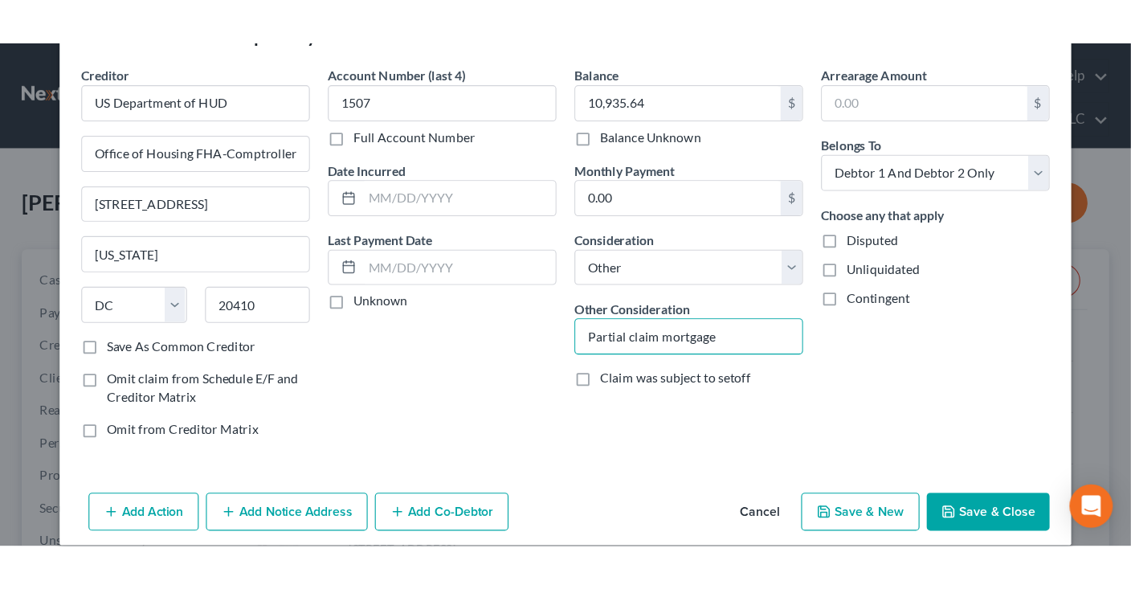
scroll to position [71, 0]
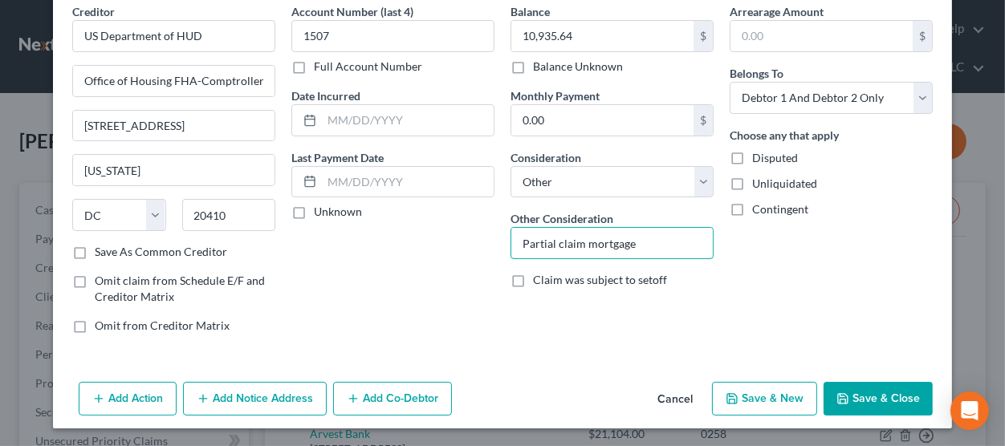
type input "Partial claim mortgage"
click at [854, 402] on button "Save & Close" at bounding box center [878, 399] width 109 height 34
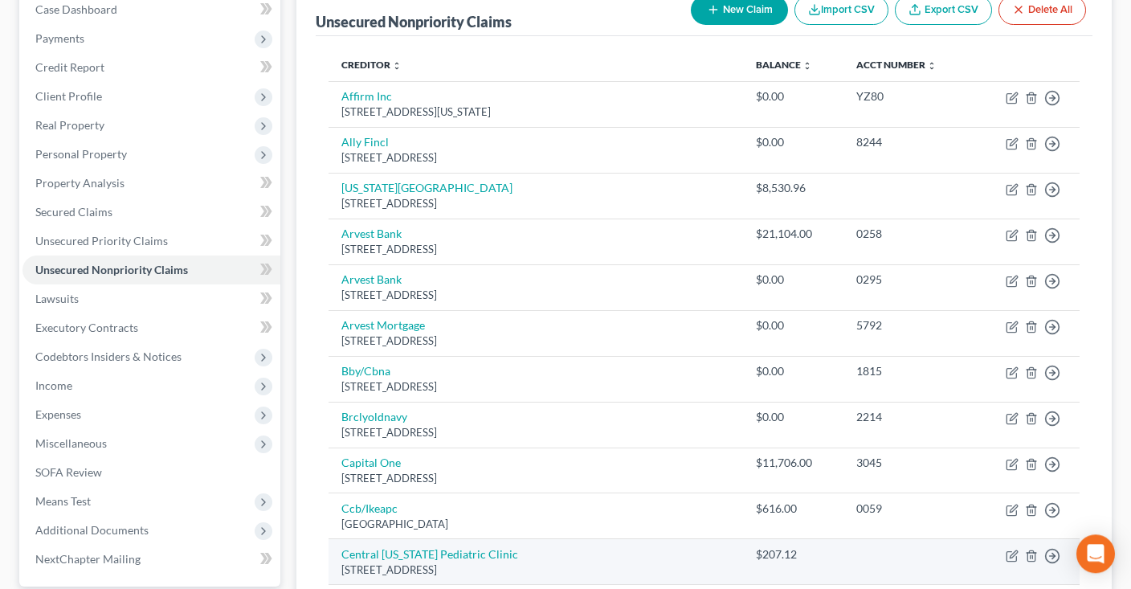
scroll to position [424, 0]
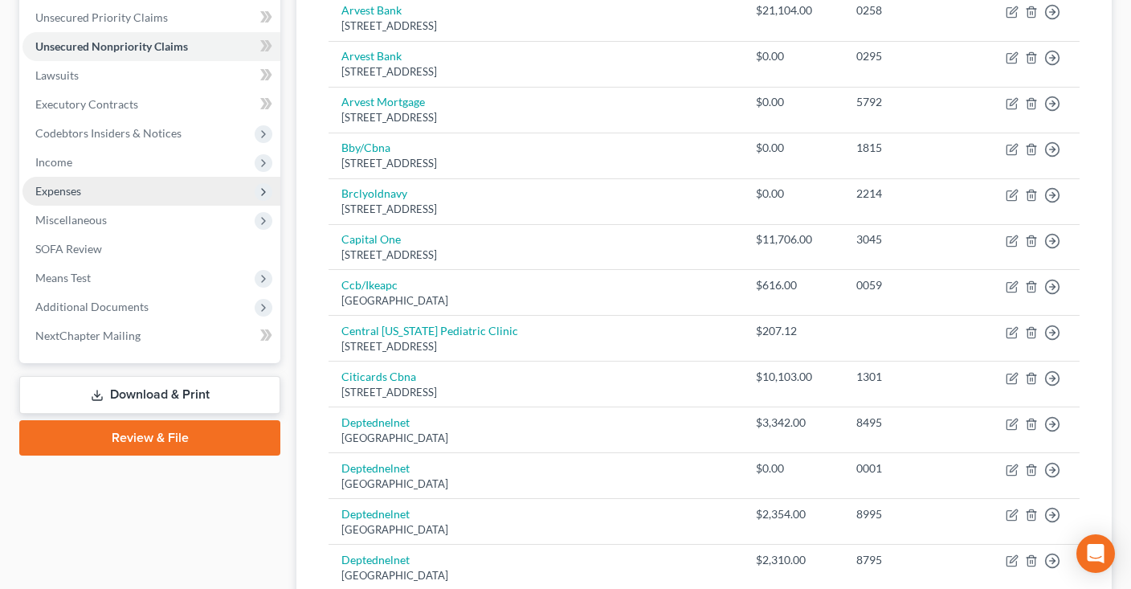
click at [132, 191] on span "Expenses" at bounding box center [151, 191] width 258 height 29
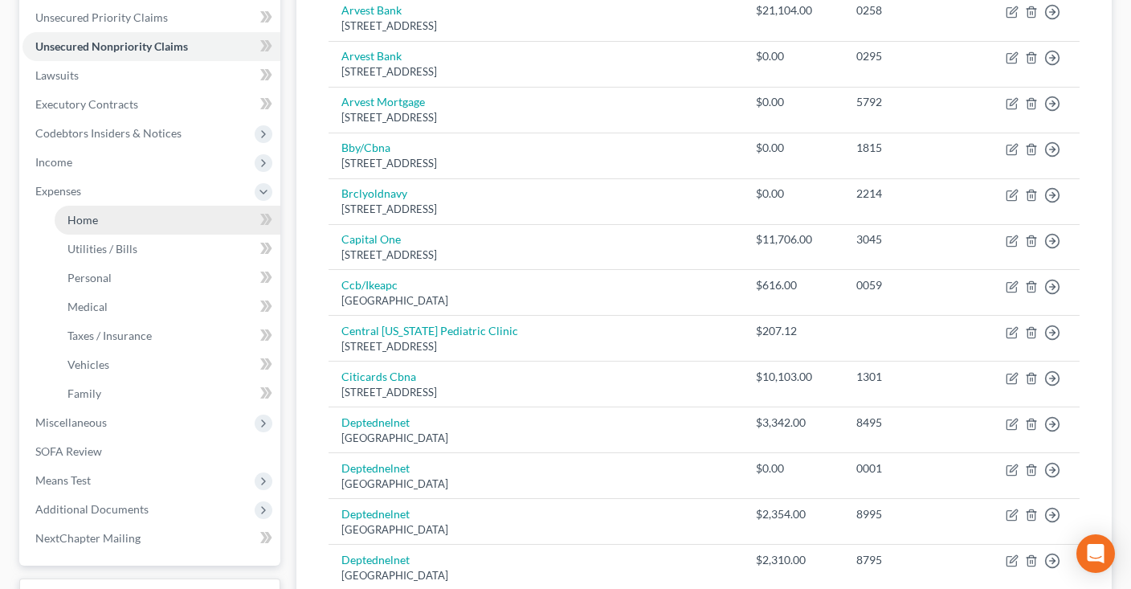
click at [117, 226] on link "Home" at bounding box center [168, 220] width 226 height 29
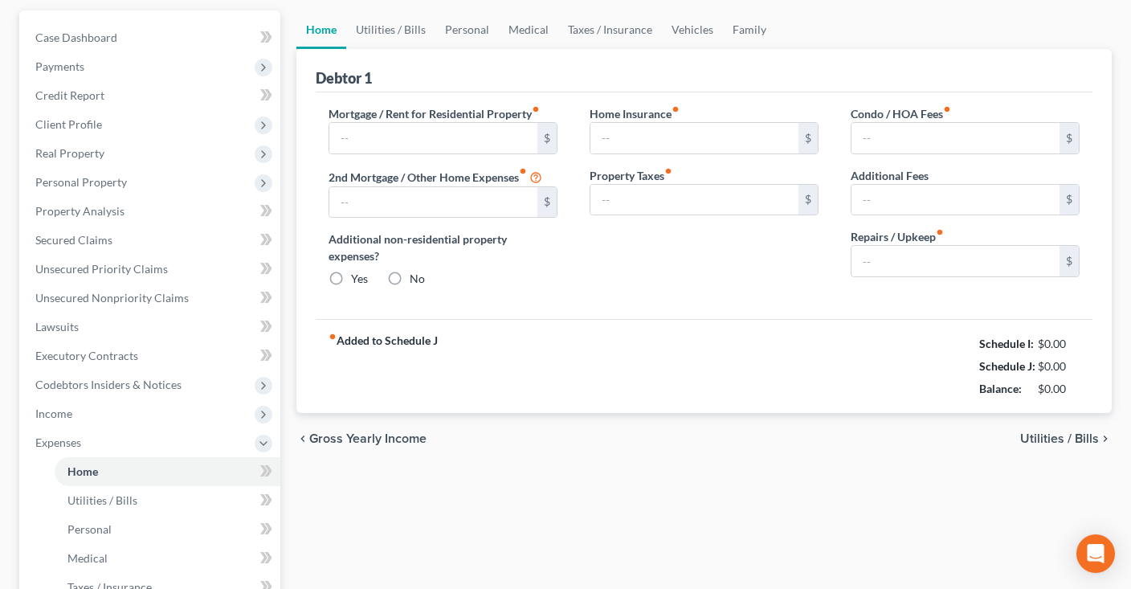
scroll to position [35, 0]
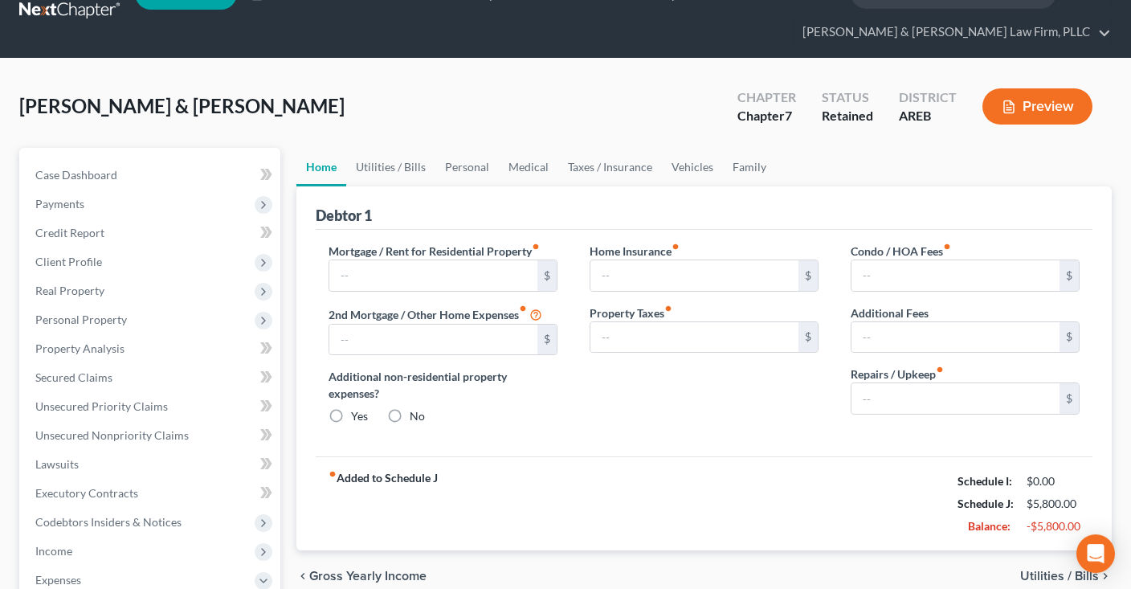
type input "1,850.00"
type input "0.00"
radio input "true"
type input "0.00"
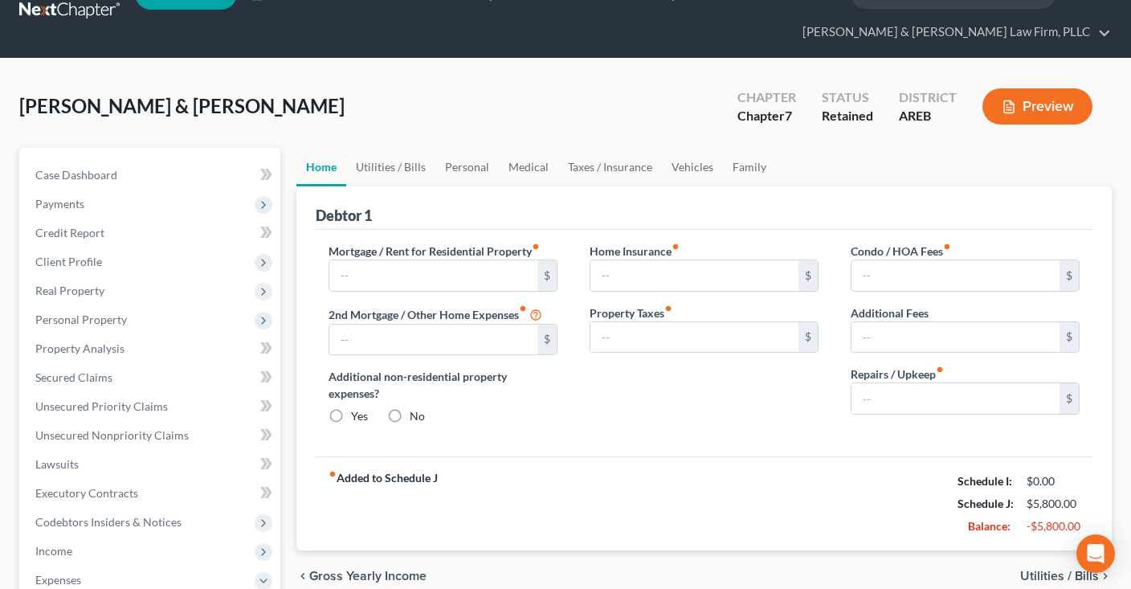
type input "0.00"
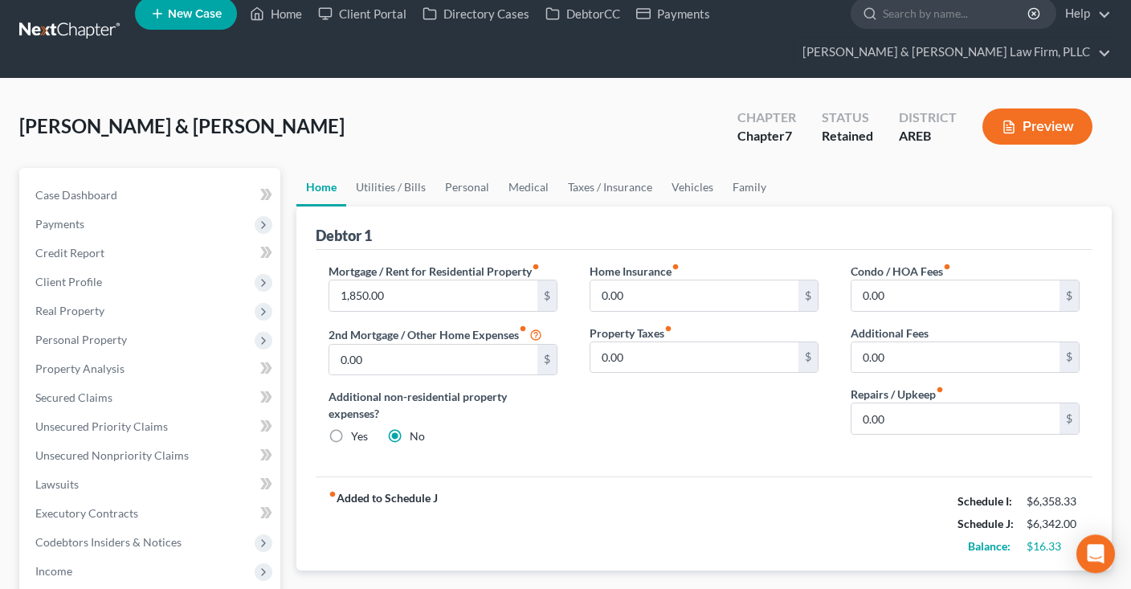
scroll to position [0, 0]
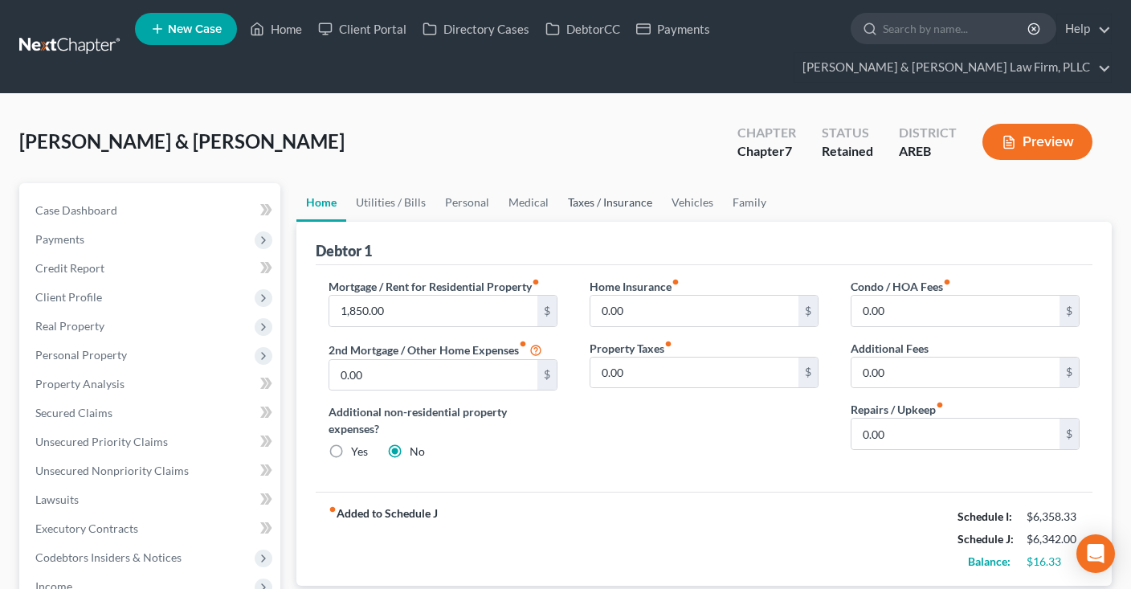
click at [597, 206] on link "Taxes / Insurance" at bounding box center [610, 202] width 104 height 39
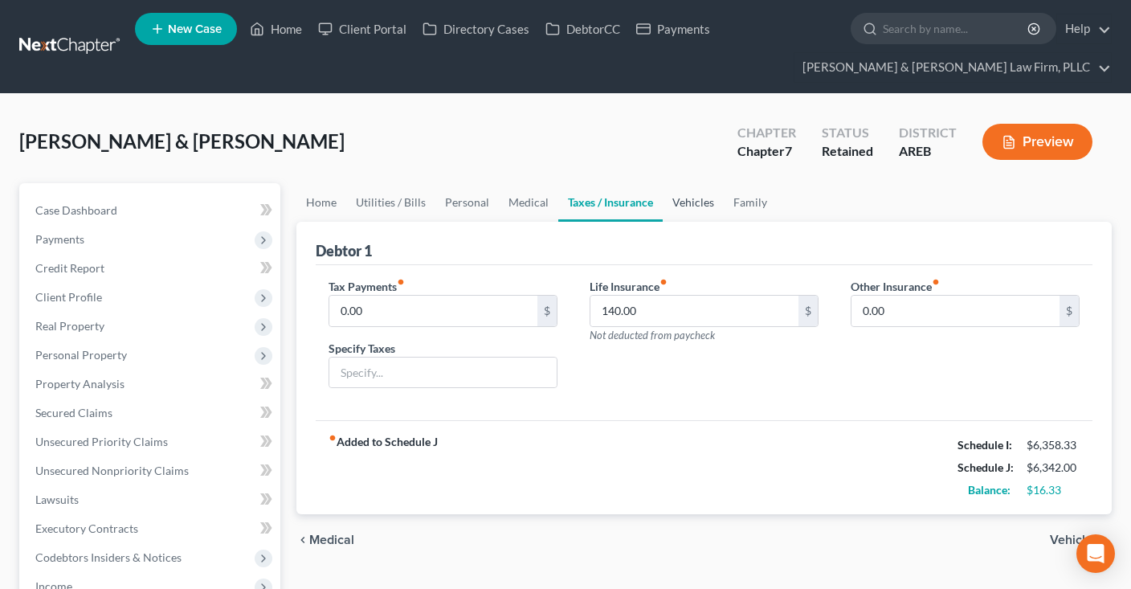
click at [671, 204] on link "Vehicles" at bounding box center [692, 202] width 61 height 39
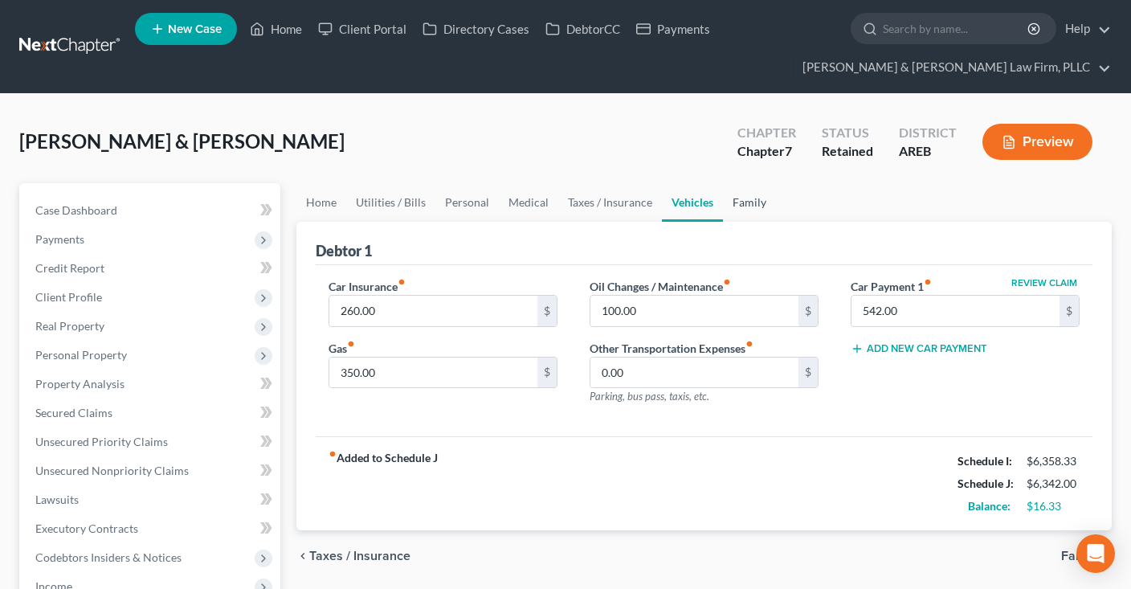
click at [741, 210] on link "Family" at bounding box center [749, 202] width 53 height 39
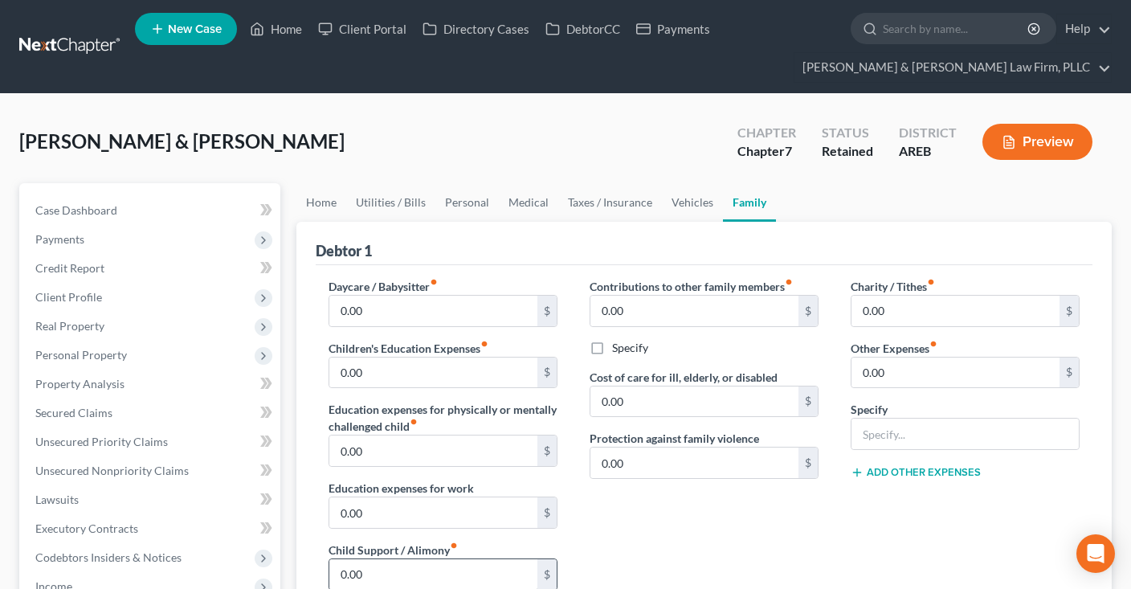
scroll to position [254, 0]
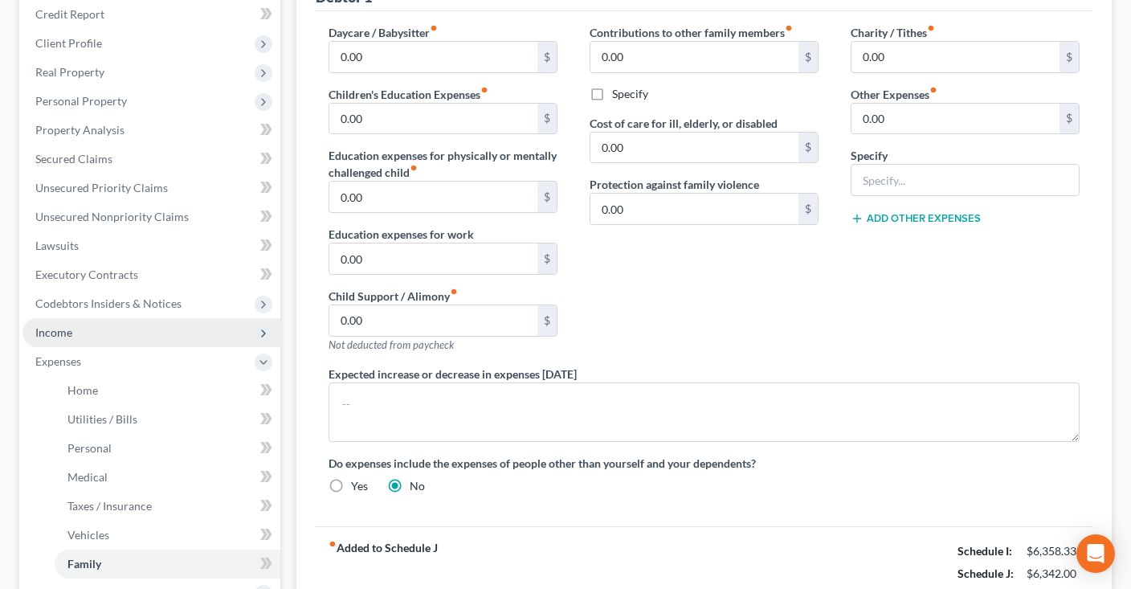
click at [186, 323] on span "Income" at bounding box center [151, 332] width 258 height 29
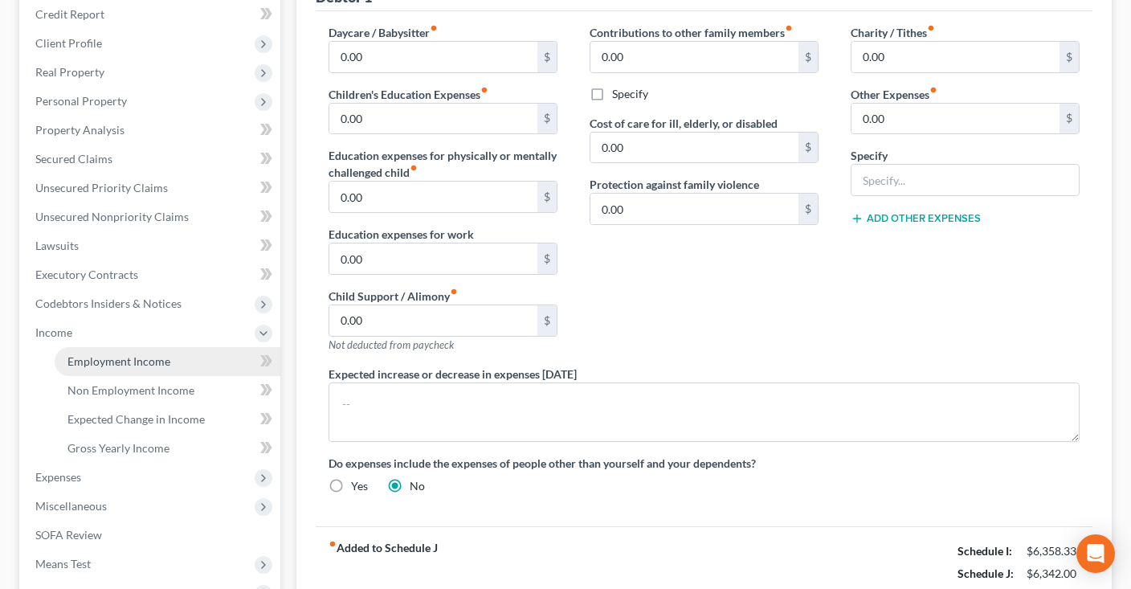
click at [162, 358] on span "Employment Income" at bounding box center [118, 361] width 103 height 14
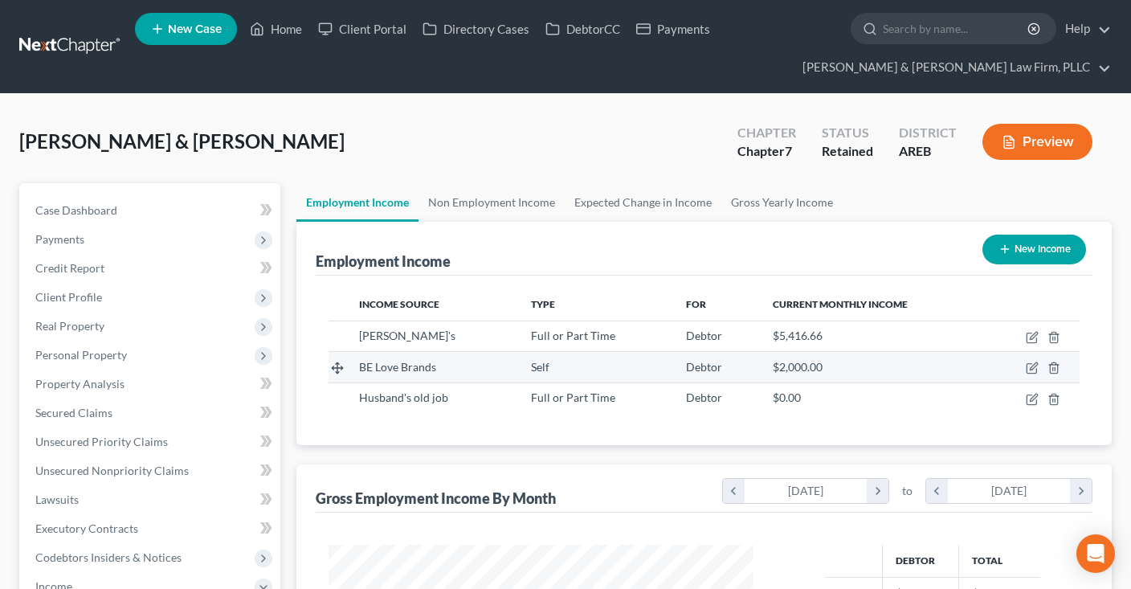
scroll to position [286, 457]
click at [1031, 368] on icon "button" at bounding box center [1031, 367] width 13 height 13
select select "1"
select select "0"
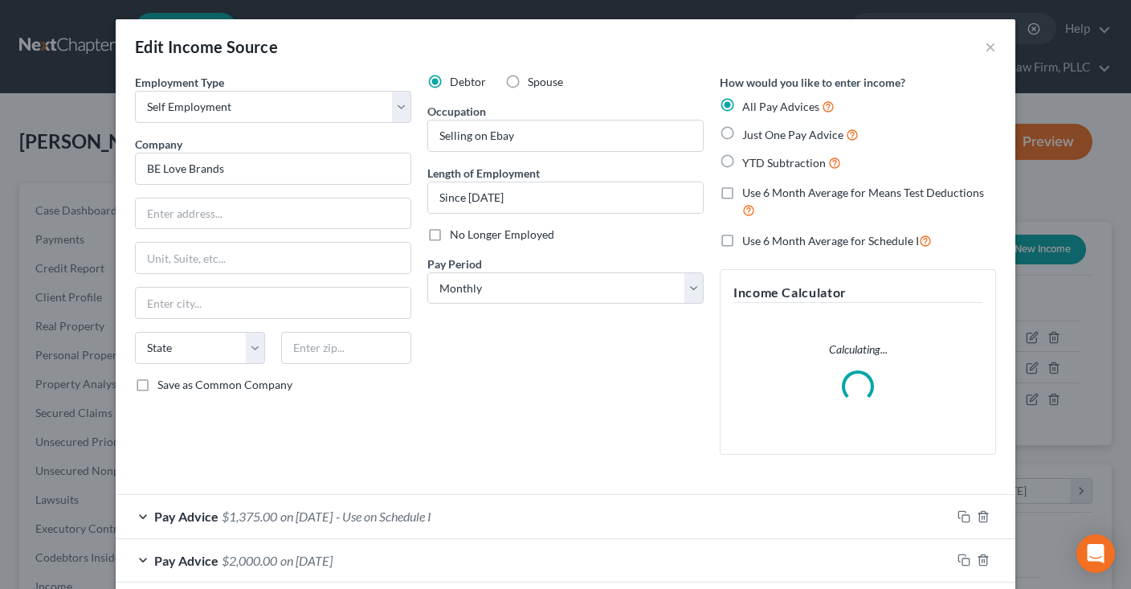
click at [580, 416] on div "Debtor Spouse Occupation Selling on Ebay Length of Employment Since January 202…" at bounding box center [565, 270] width 292 height 393
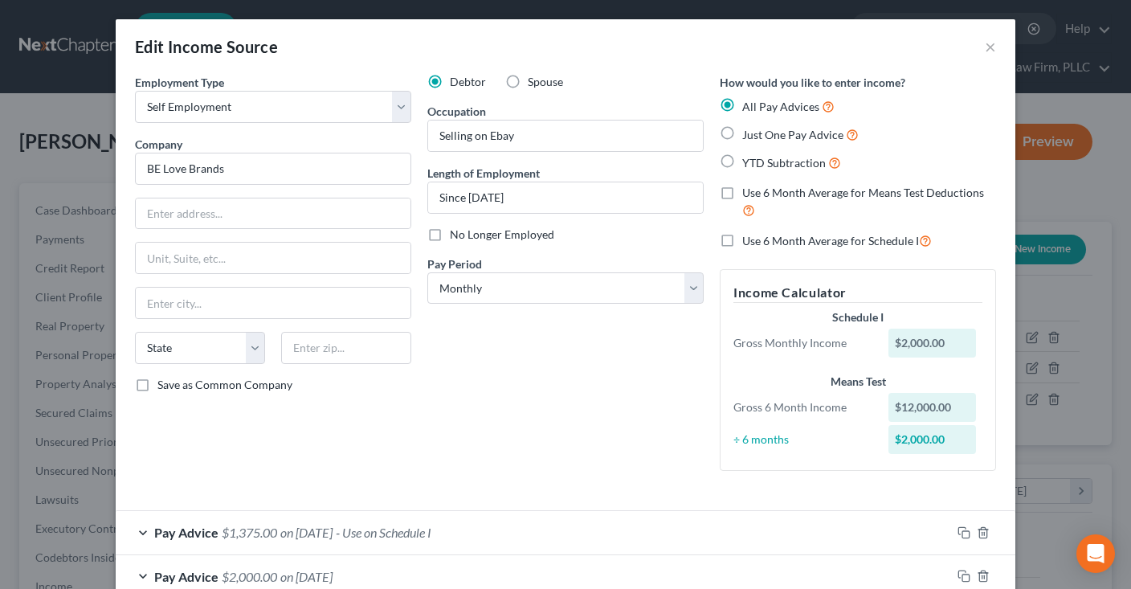
click at [528, 83] on label "Spouse" at bounding box center [545, 82] width 35 height 16
click at [534, 83] on input "Spouse" at bounding box center [539, 79] width 10 height 10
radio input "true"
click at [607, 75] on div "Debtor Spouse" at bounding box center [565, 82] width 276 height 16
click at [585, 428] on div "Debtor Spouse Occupation Selling on Ebay Length of Employment Since January 202…" at bounding box center [565, 278] width 292 height 409
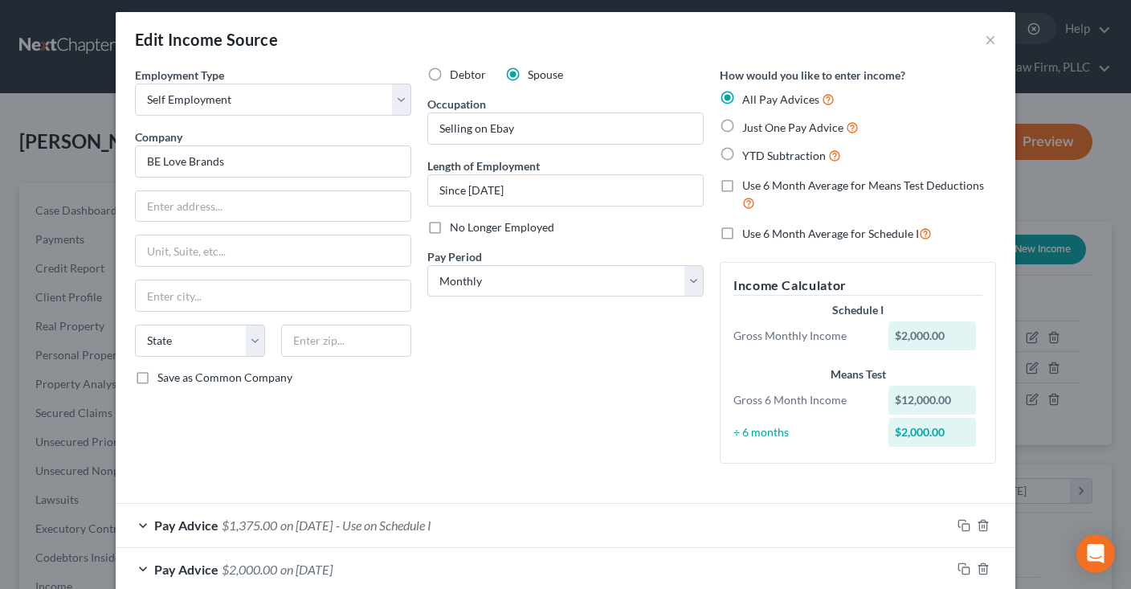
scroll to position [0, 0]
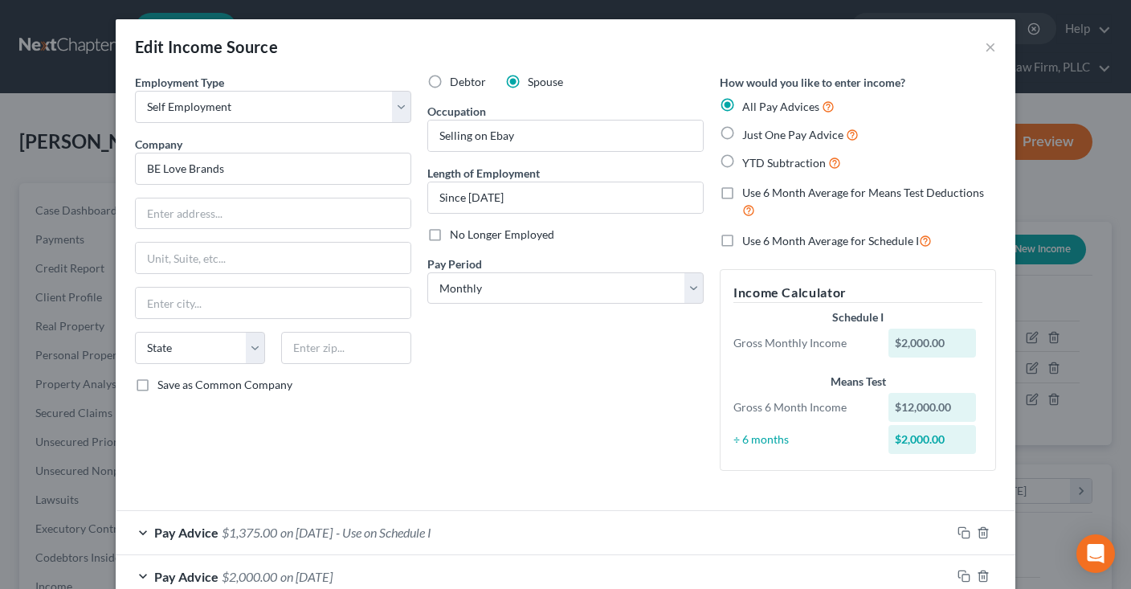
click at [527, 374] on div "Debtor Spouse Occupation Selling on Ebay Length of Employment Since January 202…" at bounding box center [565, 278] width 292 height 409
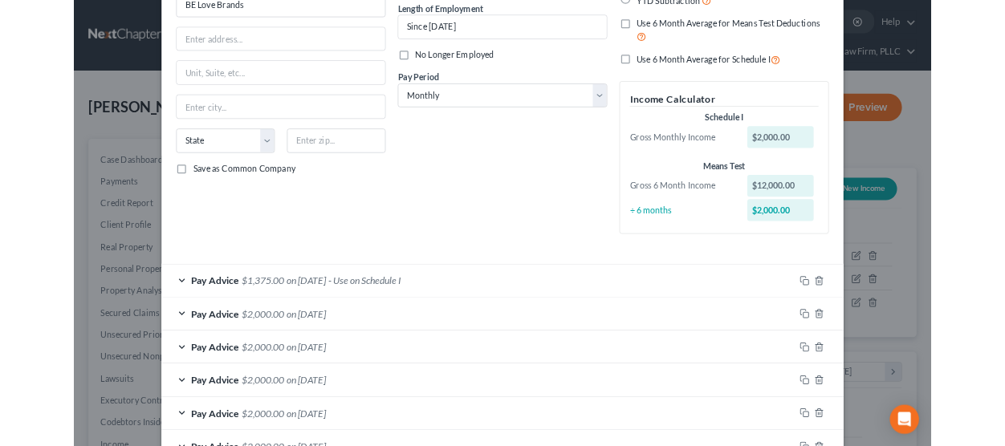
scroll to position [270, 0]
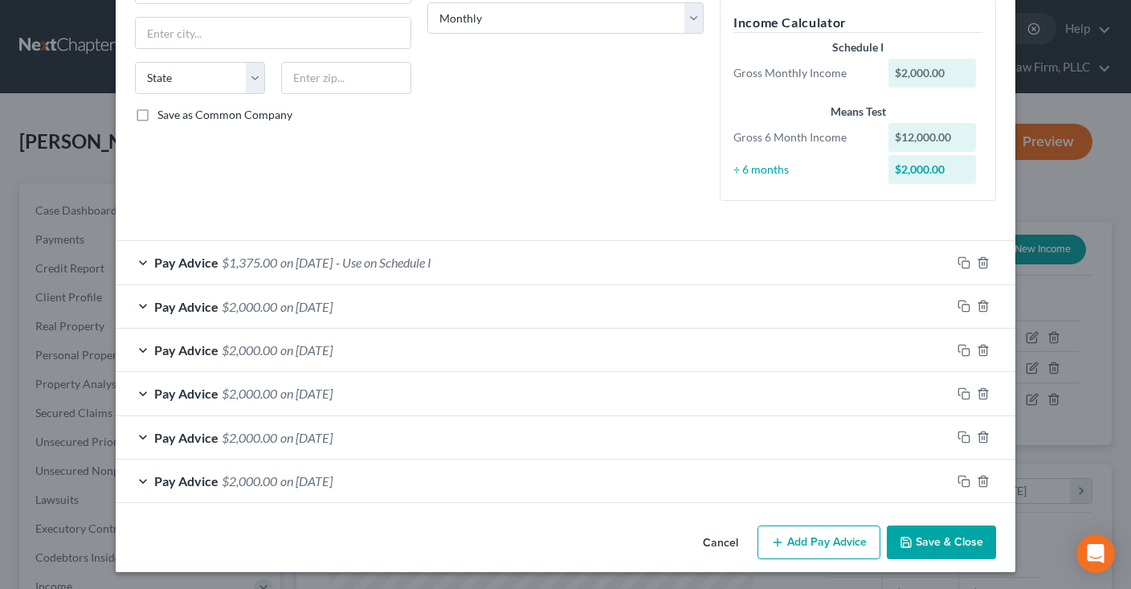
click at [922, 536] on button "Save & Close" at bounding box center [940, 542] width 109 height 34
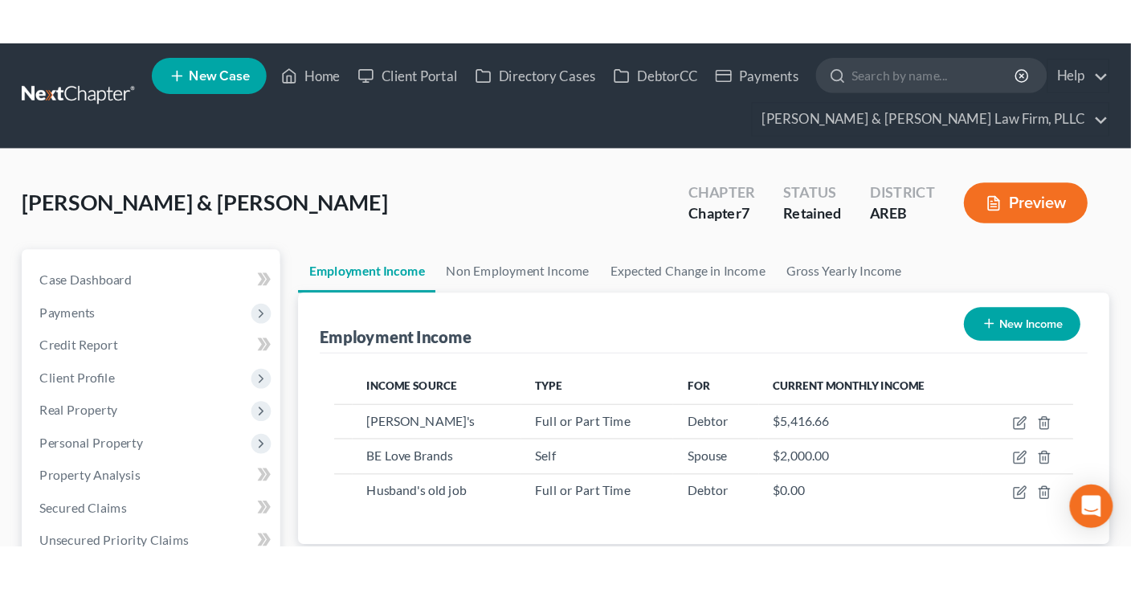
scroll to position [802640, 802470]
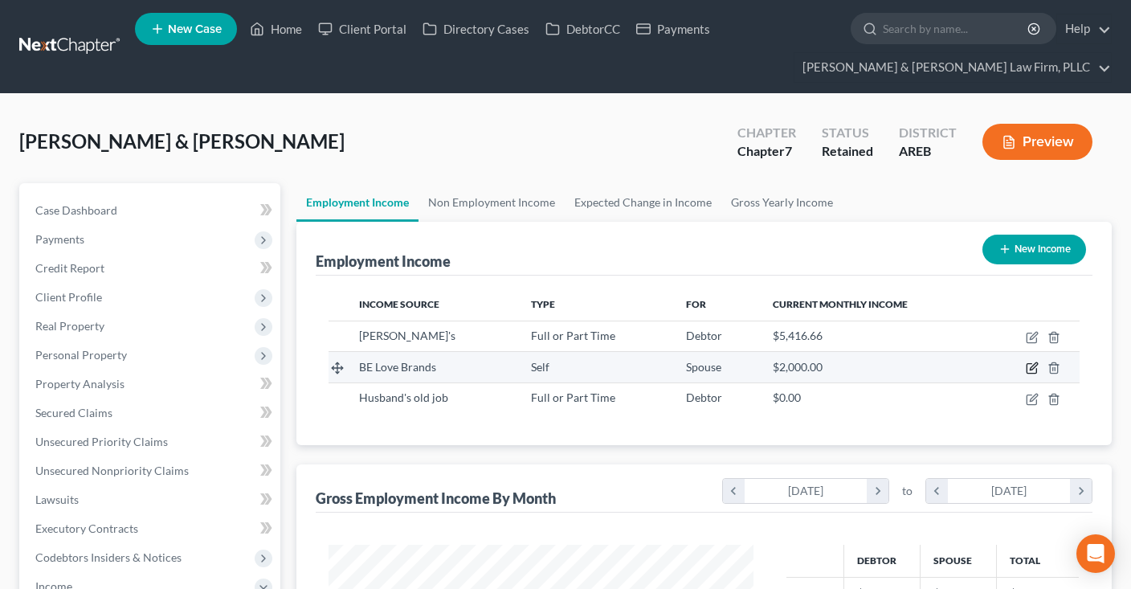
click at [1036, 370] on icon "button" at bounding box center [1031, 367] width 13 height 13
select select "1"
select select "0"
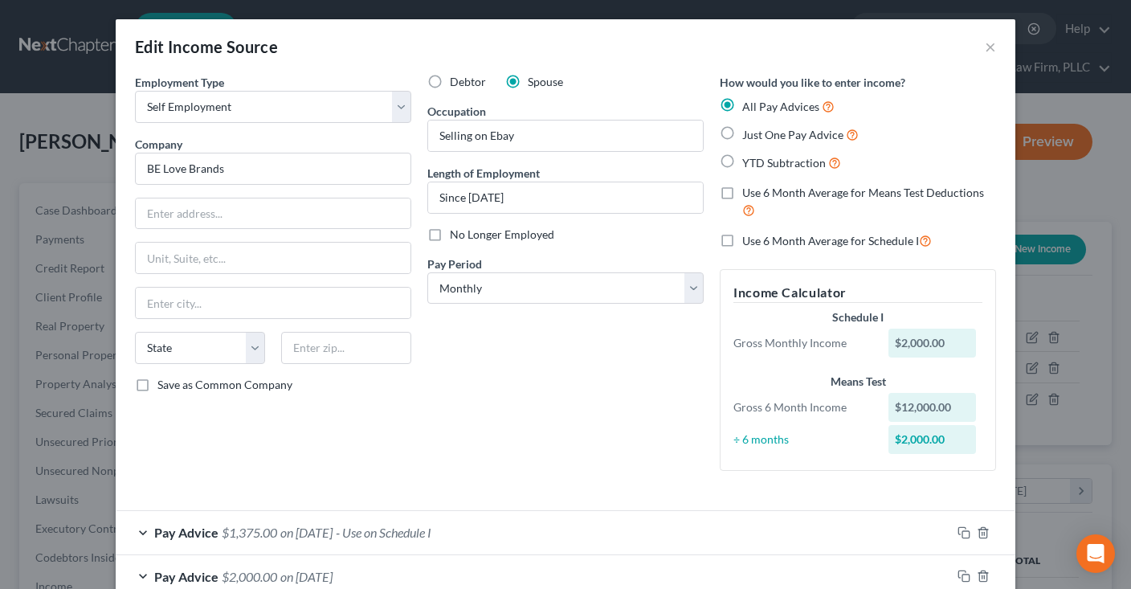
scroll to position [243, 0]
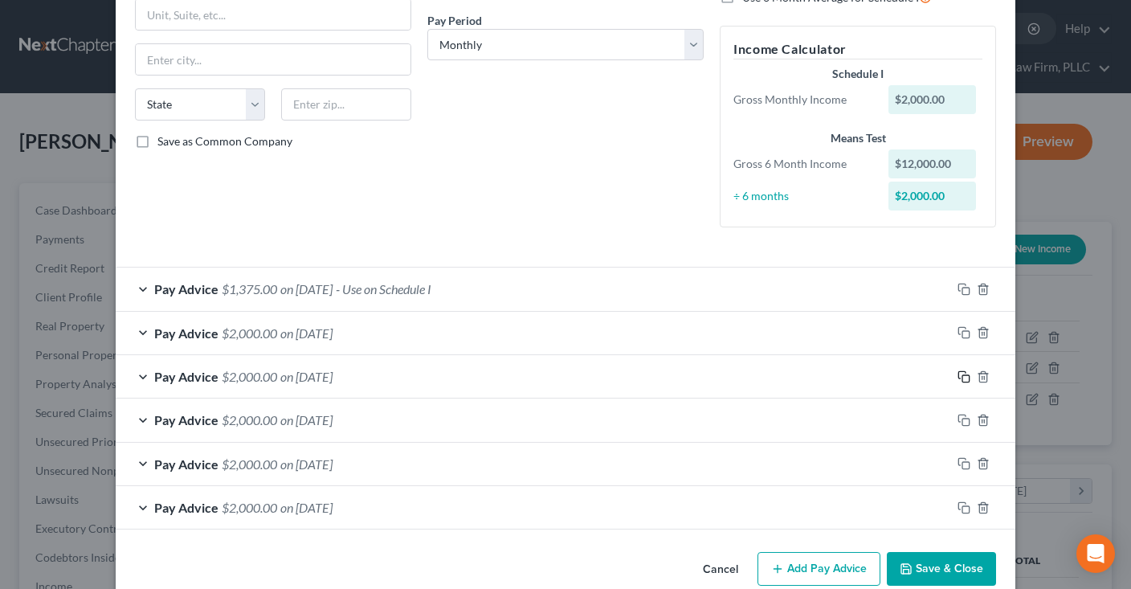
click at [960, 372] on icon "button" at bounding box center [963, 376] width 13 height 13
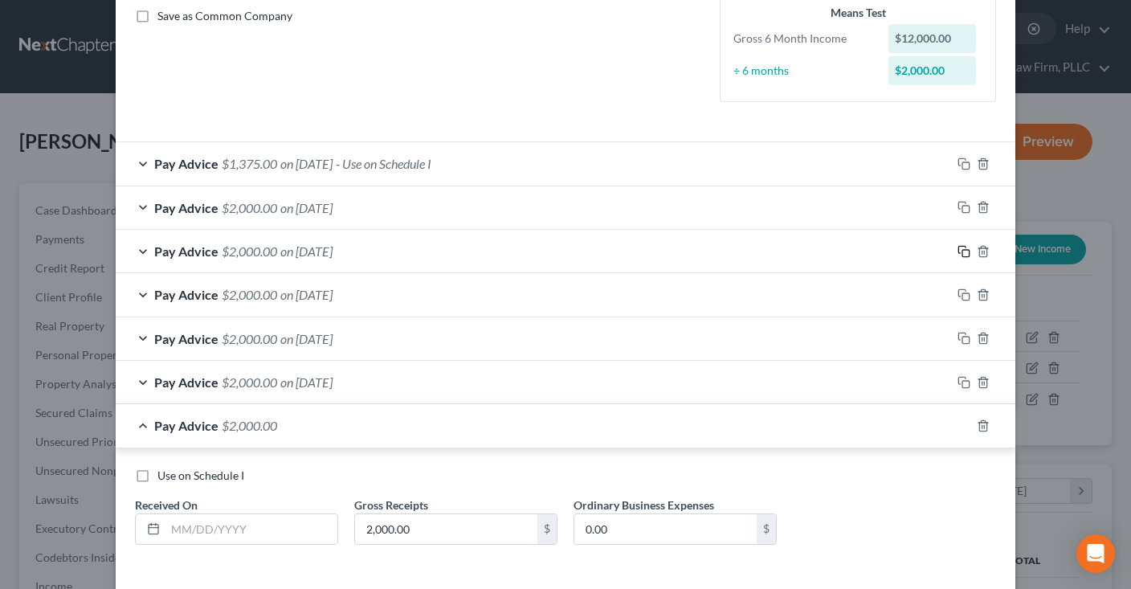
scroll to position [435, 0]
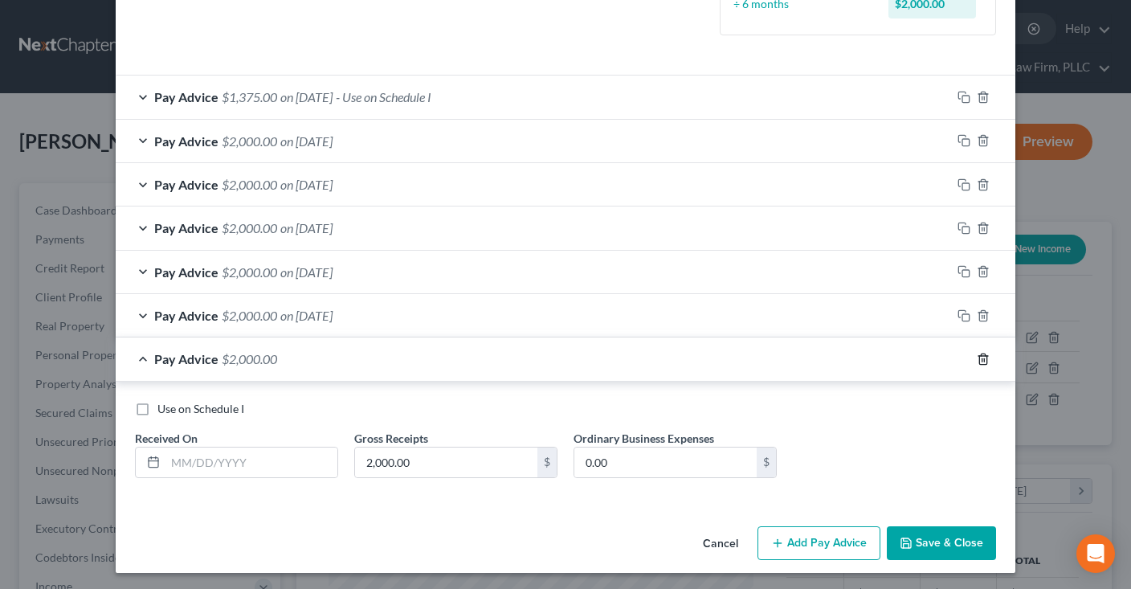
click at [982, 360] on icon "button" at bounding box center [982, 358] width 13 height 13
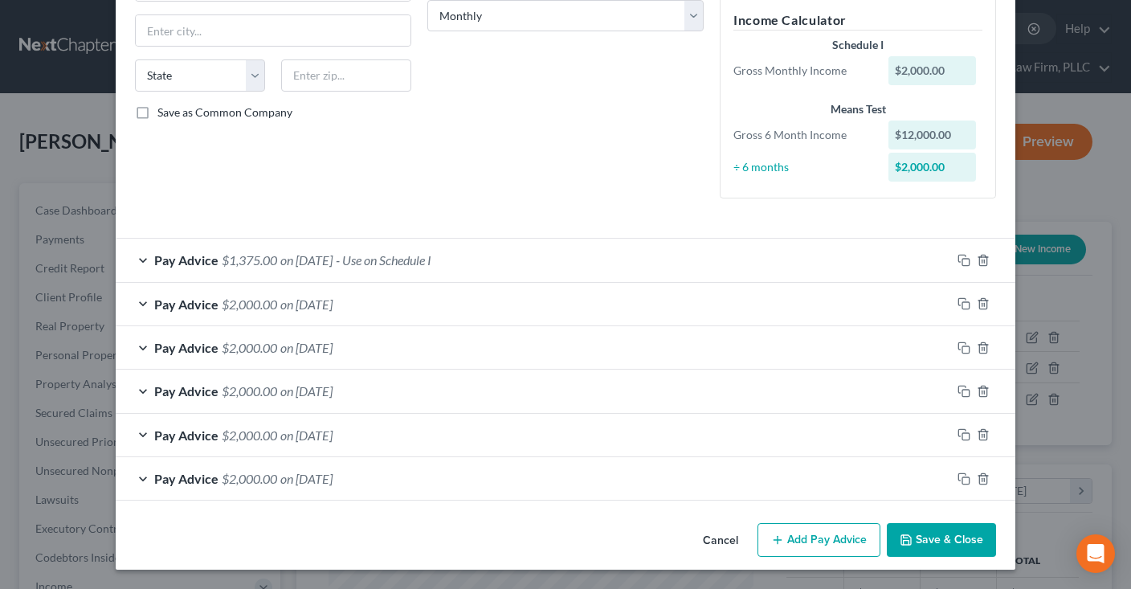
scroll to position [270, 0]
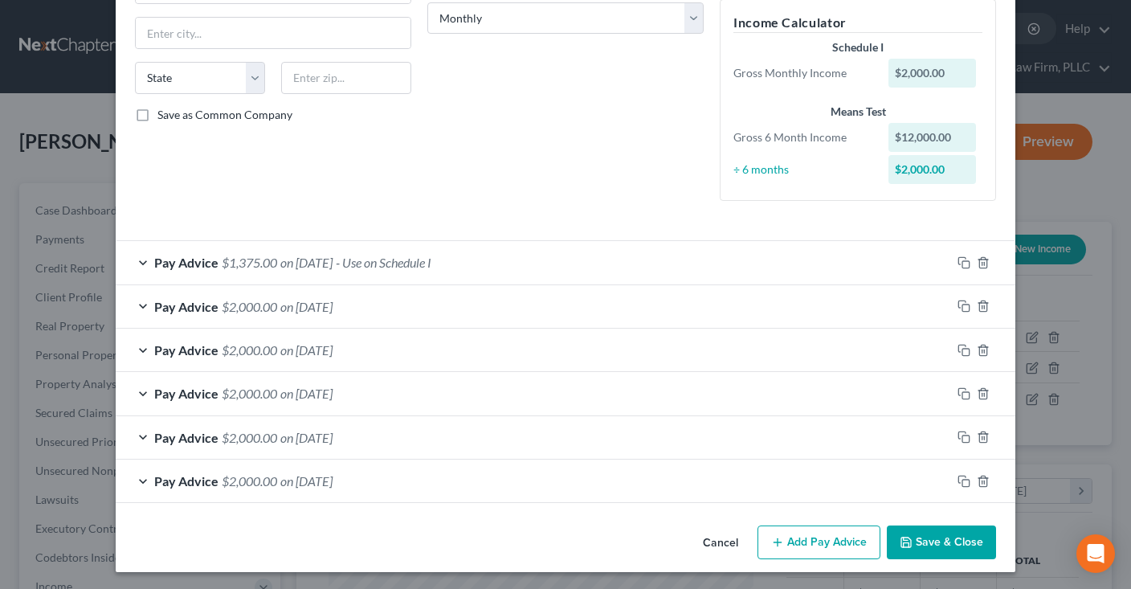
click at [332, 348] on span "on 07/01/2025" at bounding box center [306, 349] width 52 height 15
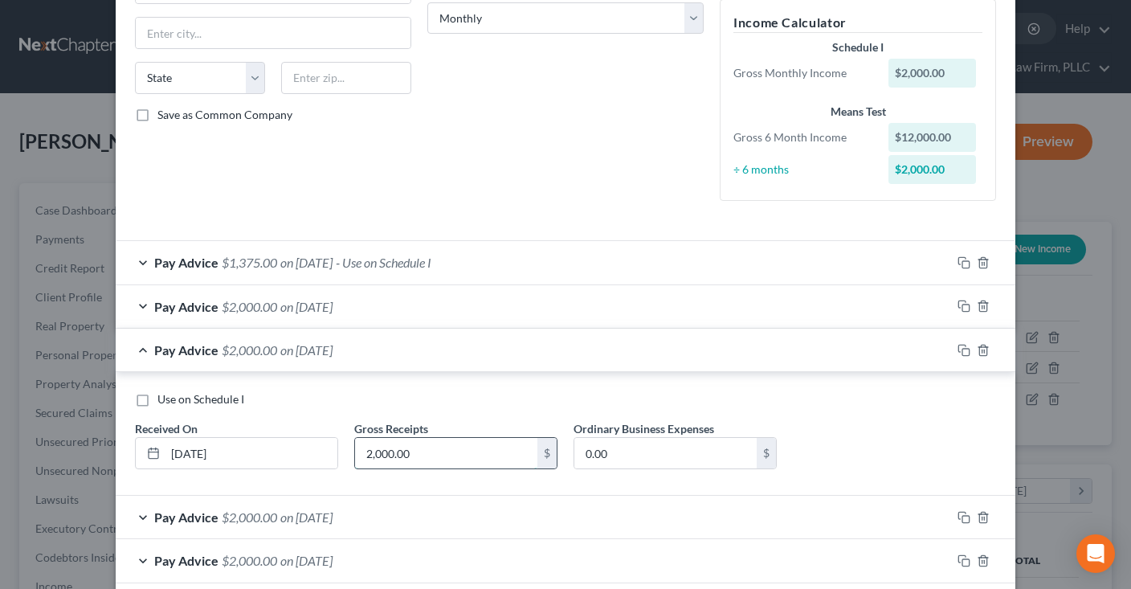
drag, startPoint x: 470, startPoint y: 447, endPoint x: 365, endPoint y: 438, distance: 104.8
click at [355, 438] on input "2,000.00" at bounding box center [446, 453] width 182 height 31
drag, startPoint x: 434, startPoint y: 456, endPoint x: 344, endPoint y: 442, distance: 91.1
click at [355, 438] on input "2,000.00" at bounding box center [446, 453] width 182 height 31
type input "1,500"
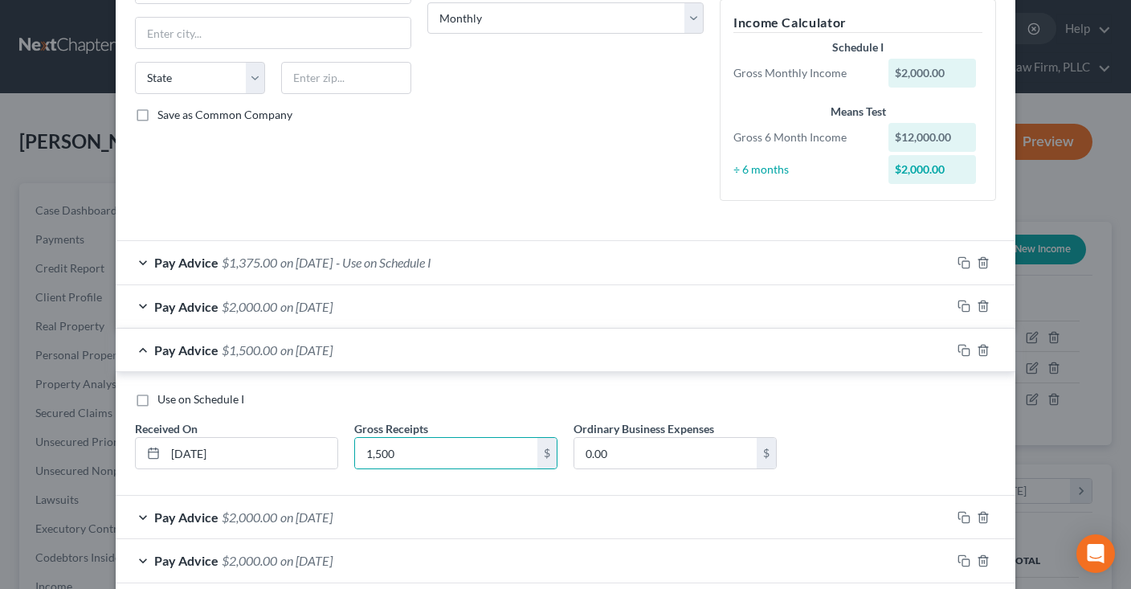
click at [381, 311] on div "Pay Advice $2,000.00 on 08/01/2025" at bounding box center [533, 306] width 835 height 43
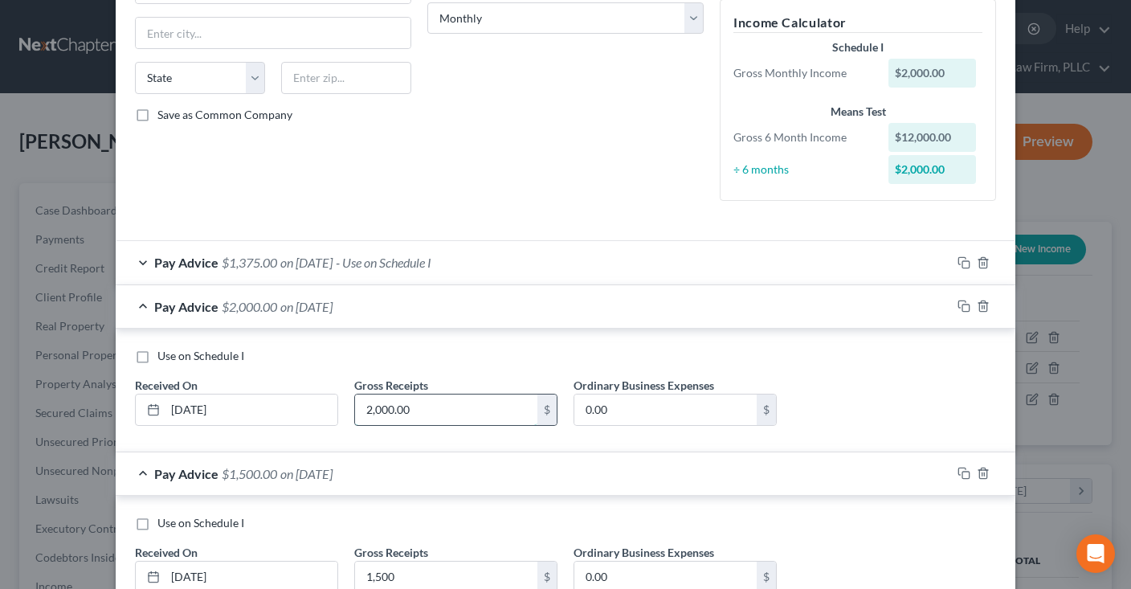
click at [446, 414] on input "2,000.00" at bounding box center [446, 409] width 182 height 31
type input "1,500"
click at [366, 262] on div "Pay Advice $1,375.00 on 09/01/2025 - Use on Schedule I" at bounding box center [533, 262] width 835 height 43
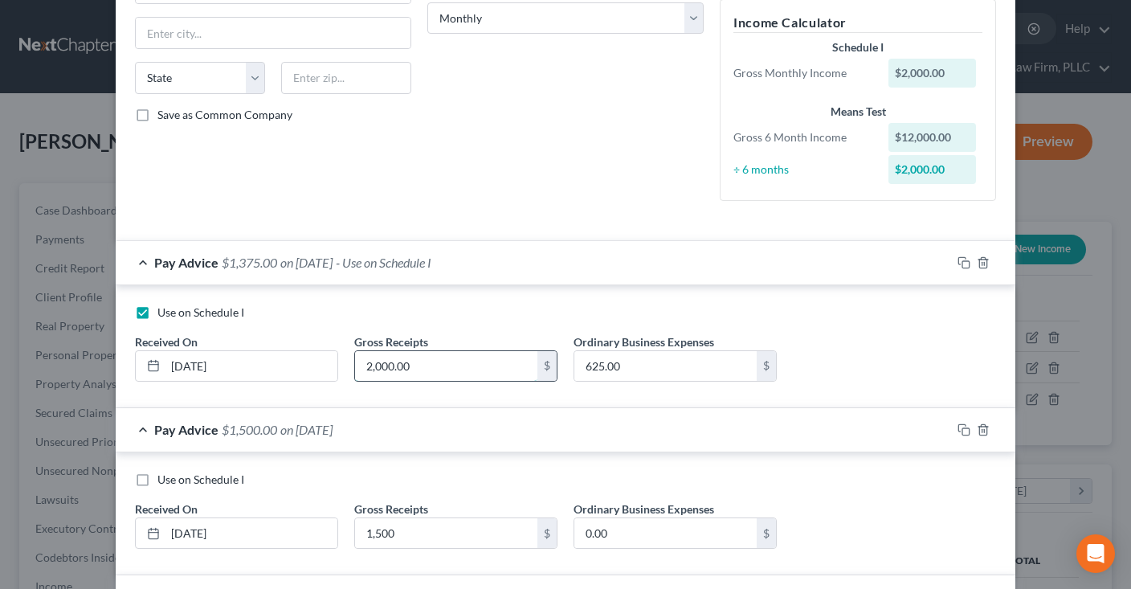
click at [441, 363] on input "2,000.00" at bounding box center [446, 366] width 182 height 31
type input "1,500"
drag, startPoint x: 488, startPoint y: 114, endPoint x: 519, endPoint y: 191, distance: 83.2
click at [488, 119] on div "Debtor Spouse Occupation Selling on Ebay Length of Employment Since January 202…" at bounding box center [565, 8] width 292 height 409
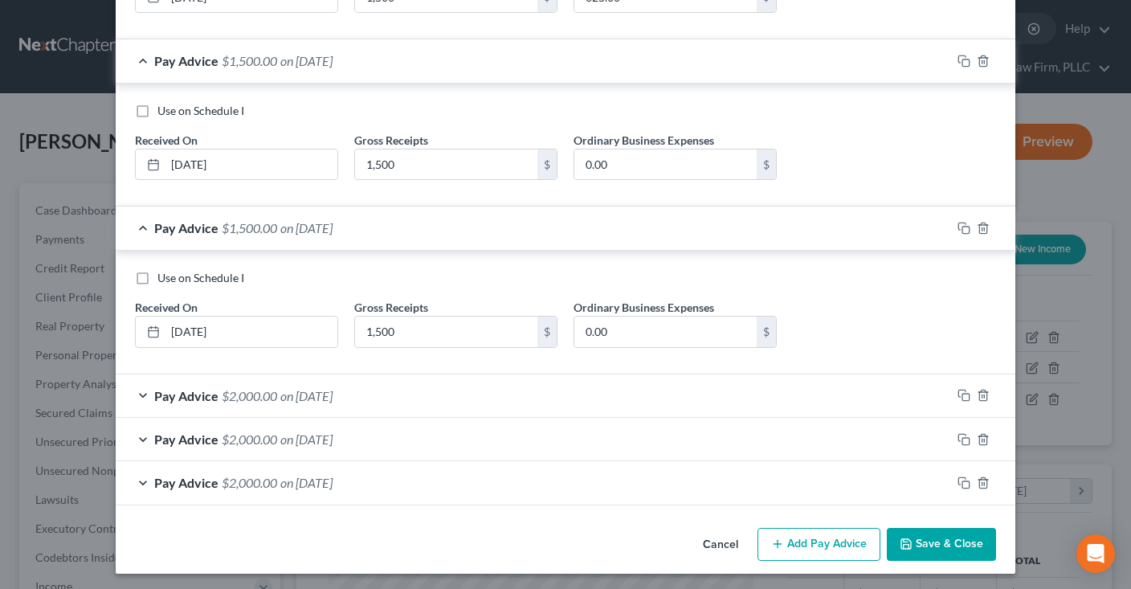
click at [925, 531] on button "Save & Close" at bounding box center [940, 545] width 109 height 34
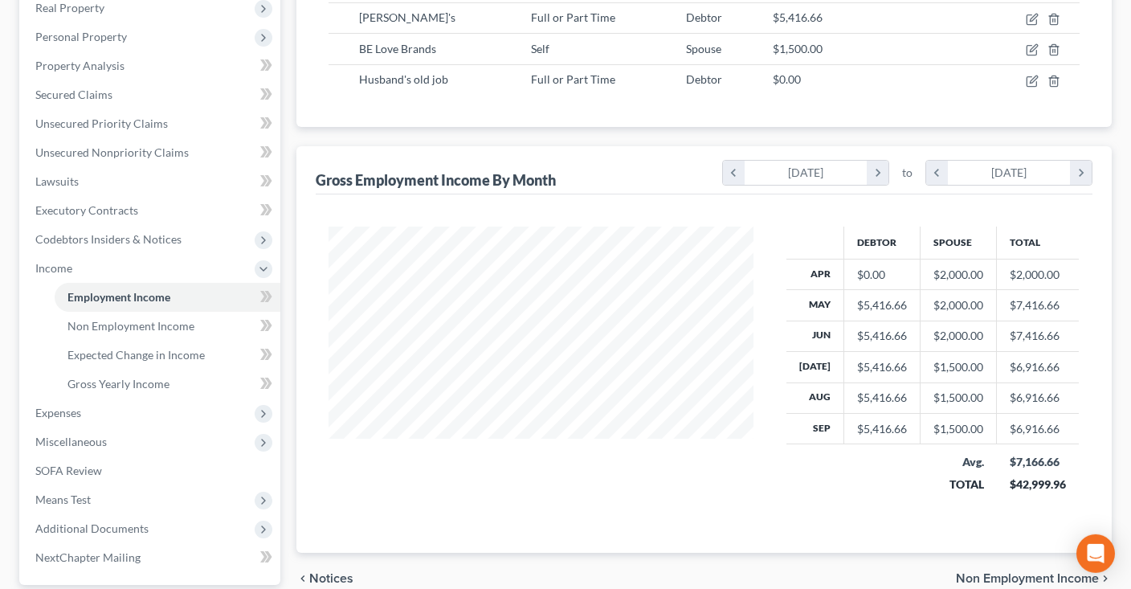
scroll to position [339, 0]
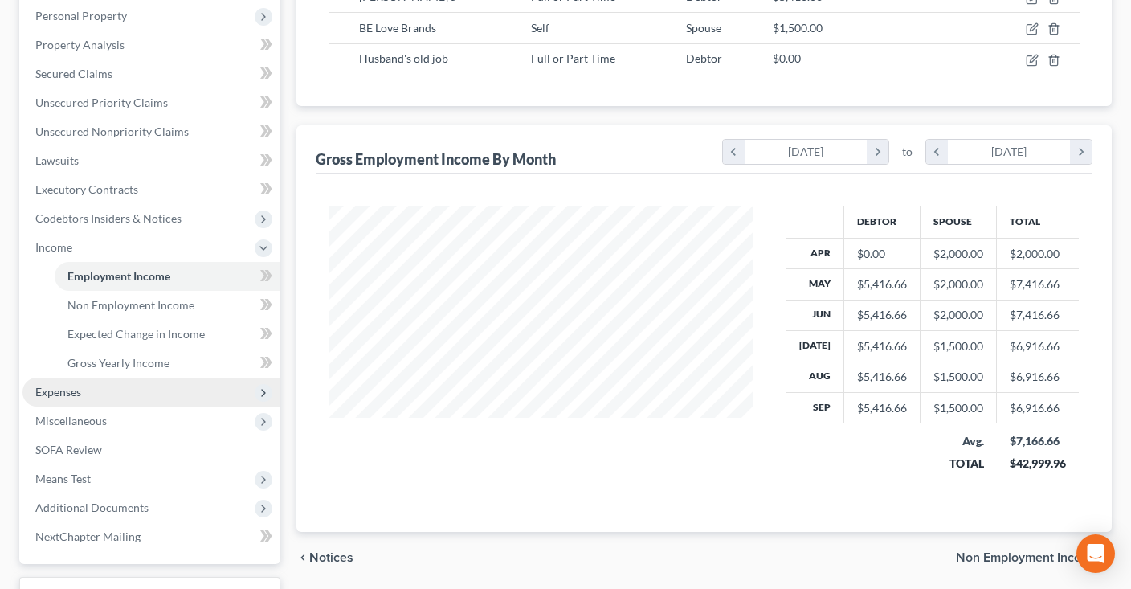
click at [176, 394] on span "Expenses" at bounding box center [151, 391] width 258 height 29
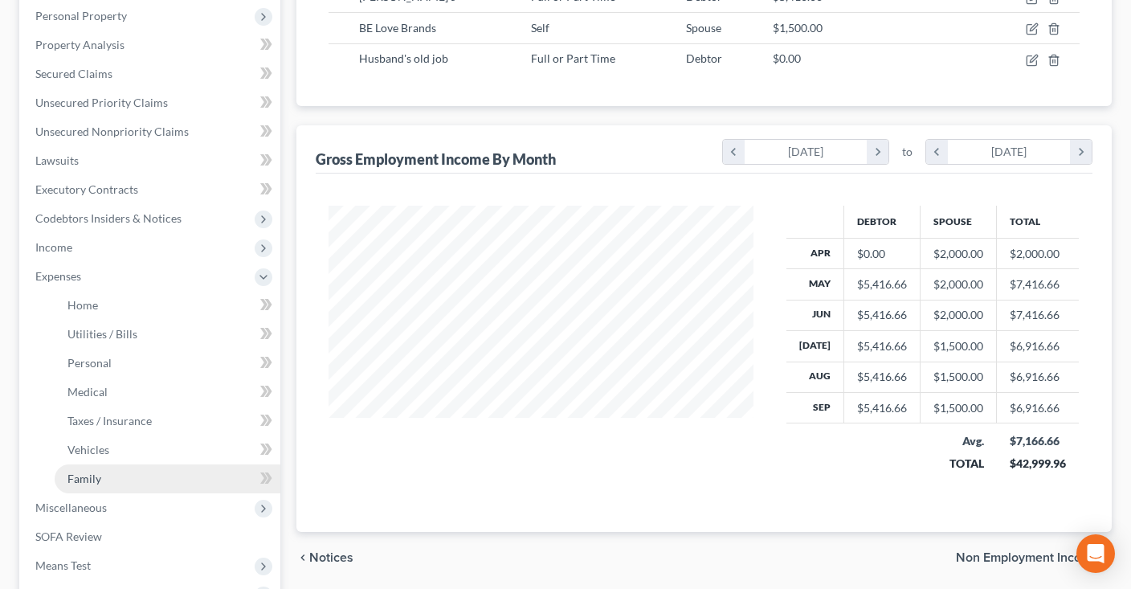
click at [149, 471] on link "Family" at bounding box center [168, 478] width 226 height 29
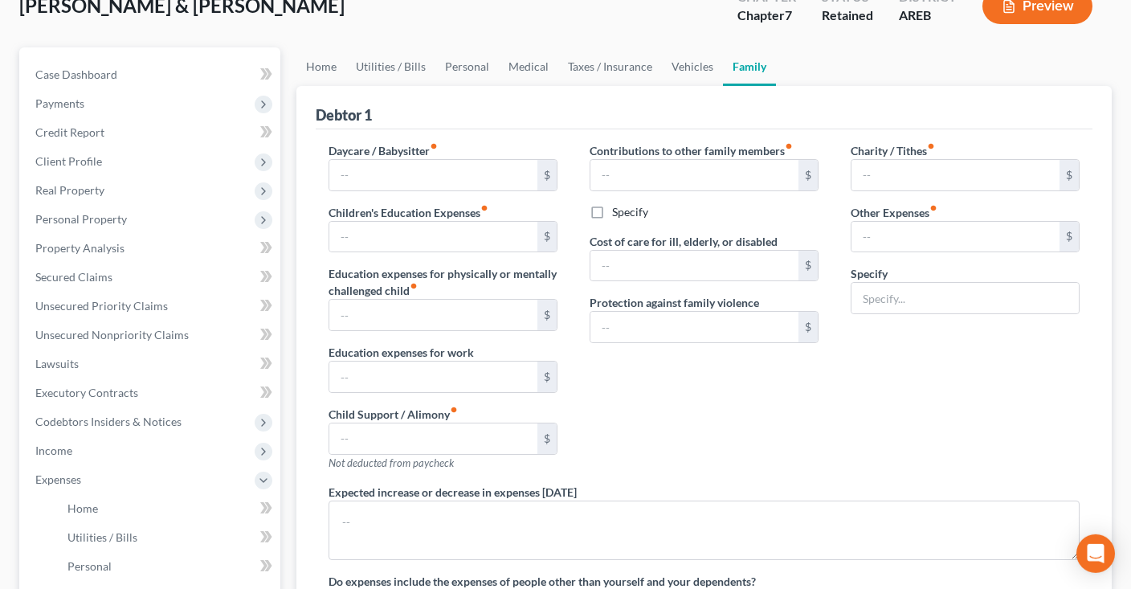
type input "0.00"
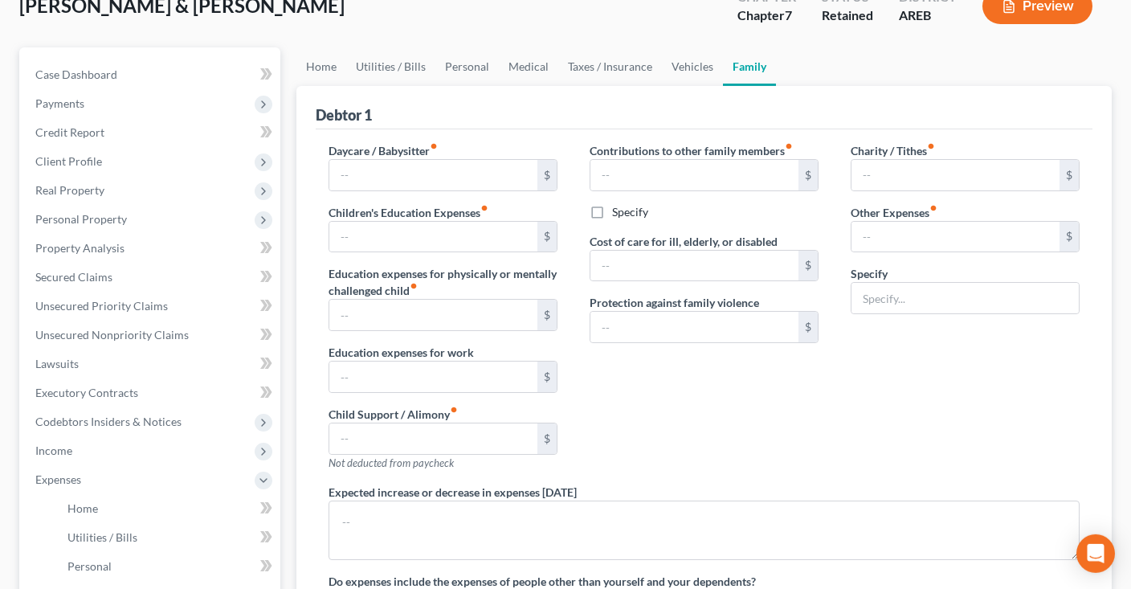
type input "0.00"
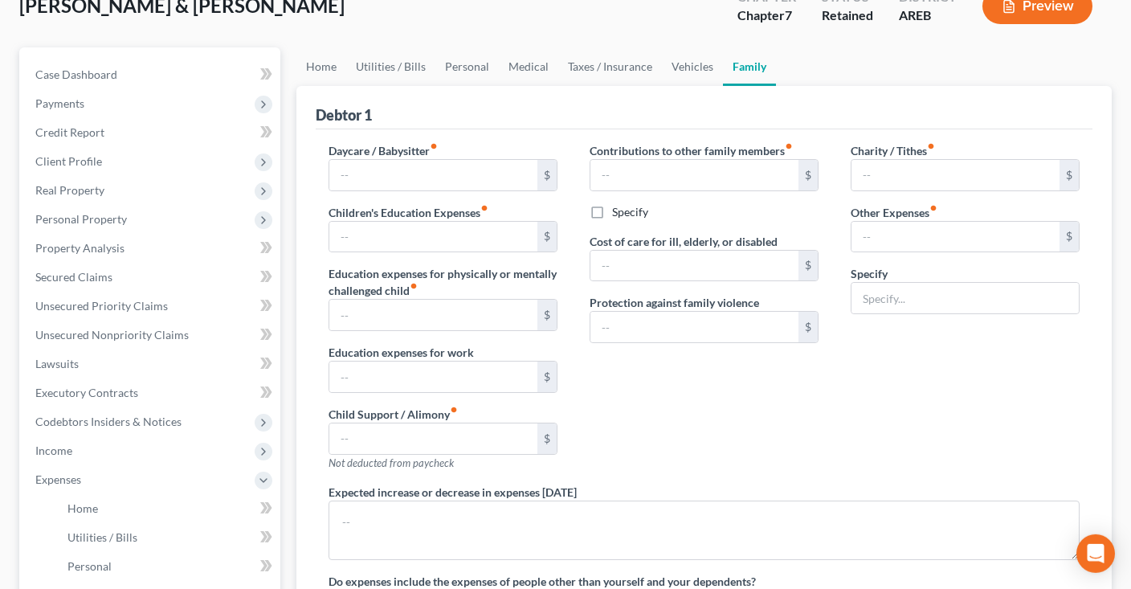
radio input "true"
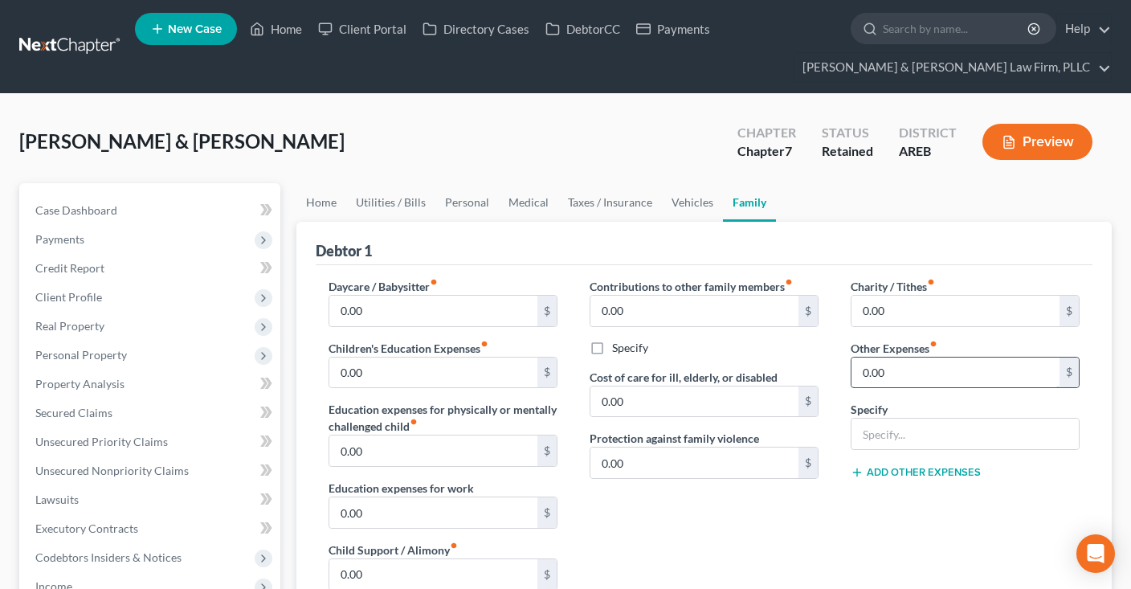
click at [898, 377] on input "0.00" at bounding box center [955, 372] width 208 height 31
click at [894, 427] on input "text" at bounding box center [964, 433] width 227 height 31
type input "BE Love Brands expenses"
drag, startPoint x: 898, startPoint y: 385, endPoint x: 906, endPoint y: 372, distance: 15.8
click at [904, 381] on div "0.00 $" at bounding box center [964, 372] width 229 height 32
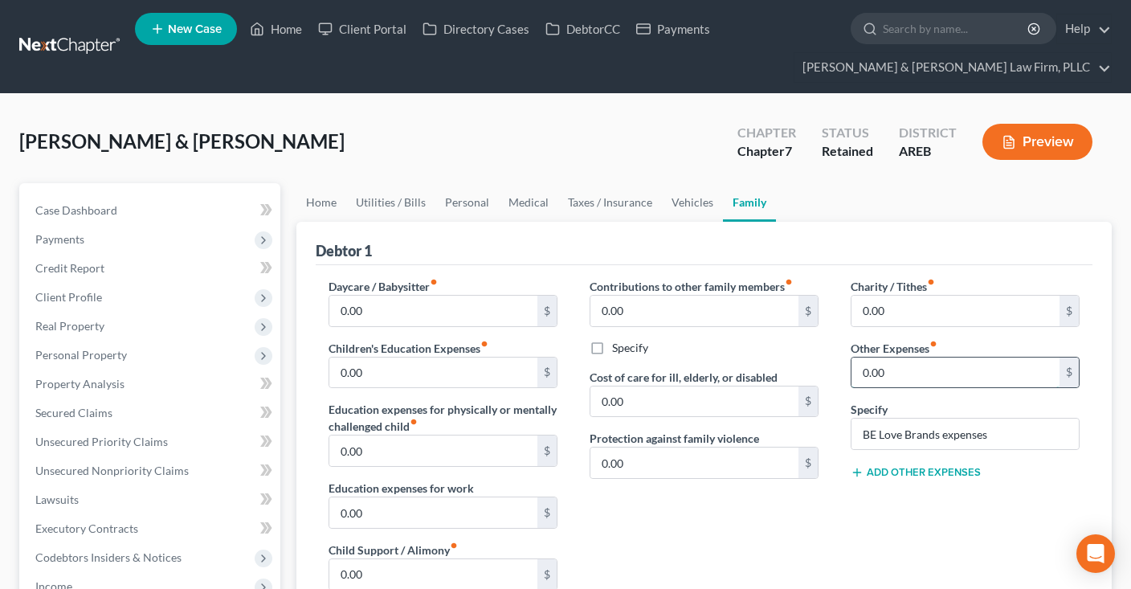
click at [906, 368] on input "0.00" at bounding box center [955, 372] width 208 height 31
type input "500"
drag, startPoint x: 751, startPoint y: 524, endPoint x: 759, endPoint y: 521, distance: 8.4
click at [751, 524] on div "Contributions to other family members fiber_manual_record 0.00 $ Specify Cost o…" at bounding box center [703, 448] width 261 height 341
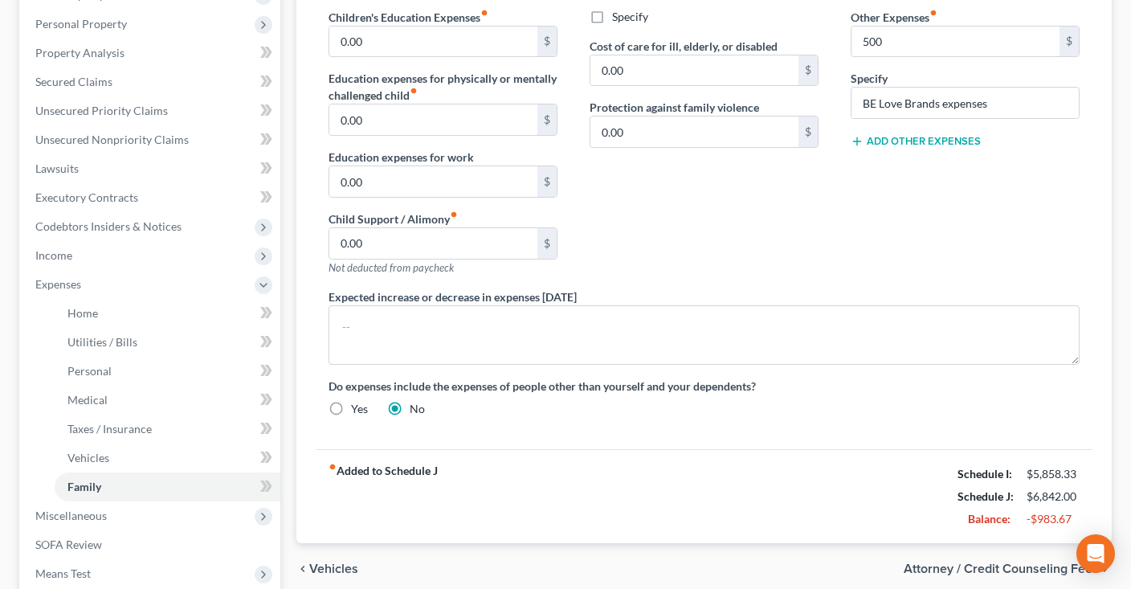
scroll to position [169, 0]
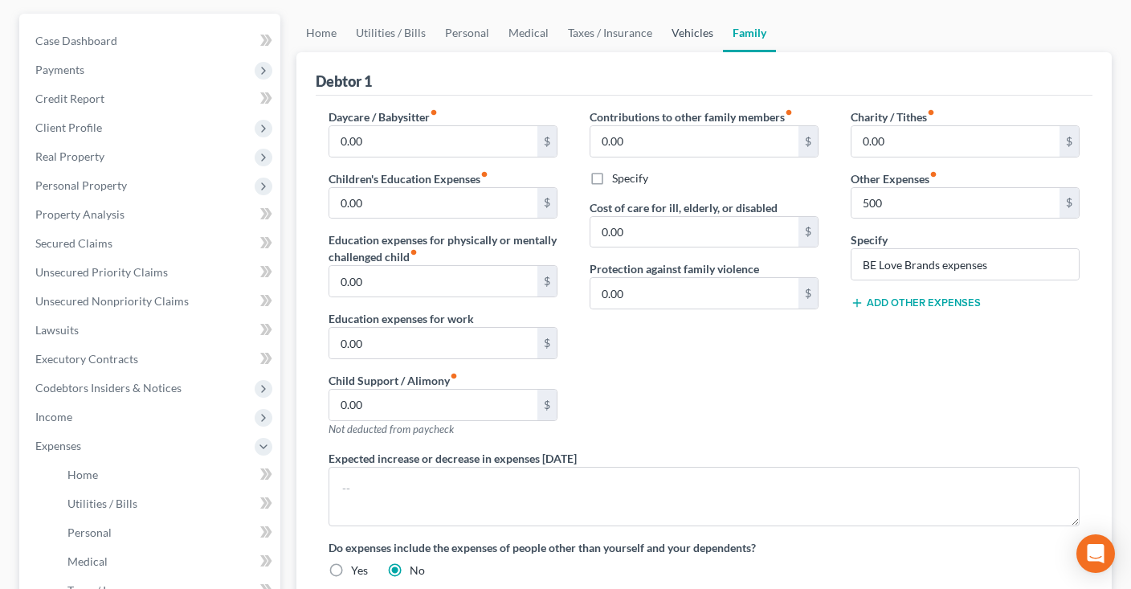
click at [679, 37] on link "Vehicles" at bounding box center [692, 33] width 61 height 39
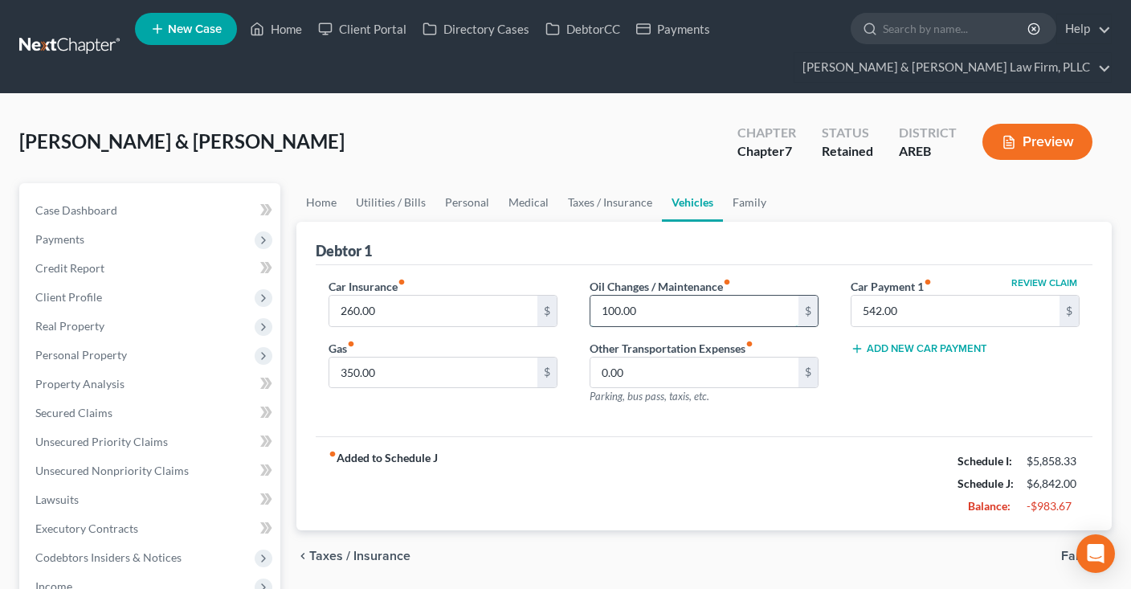
click at [676, 308] on input "100.00" at bounding box center [694, 310] width 208 height 31
type input "50"
click at [434, 370] on input "350.00" at bounding box center [433, 372] width 208 height 31
type input "250"
click at [614, 186] on link "Taxes / Insurance" at bounding box center [610, 202] width 104 height 39
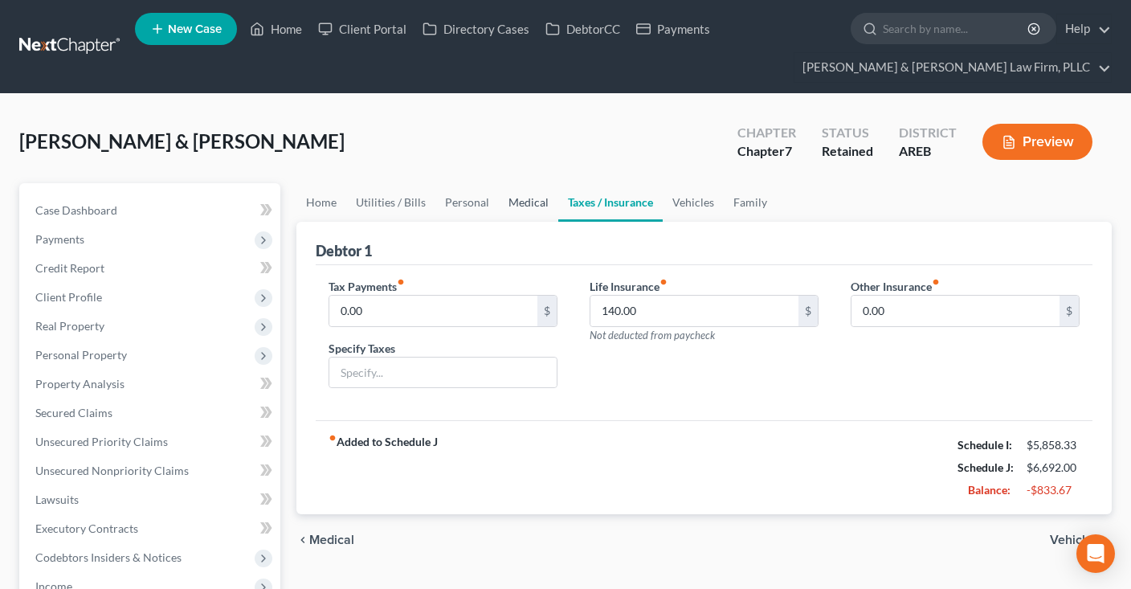
click at [508, 206] on link "Medical" at bounding box center [528, 202] width 59 height 39
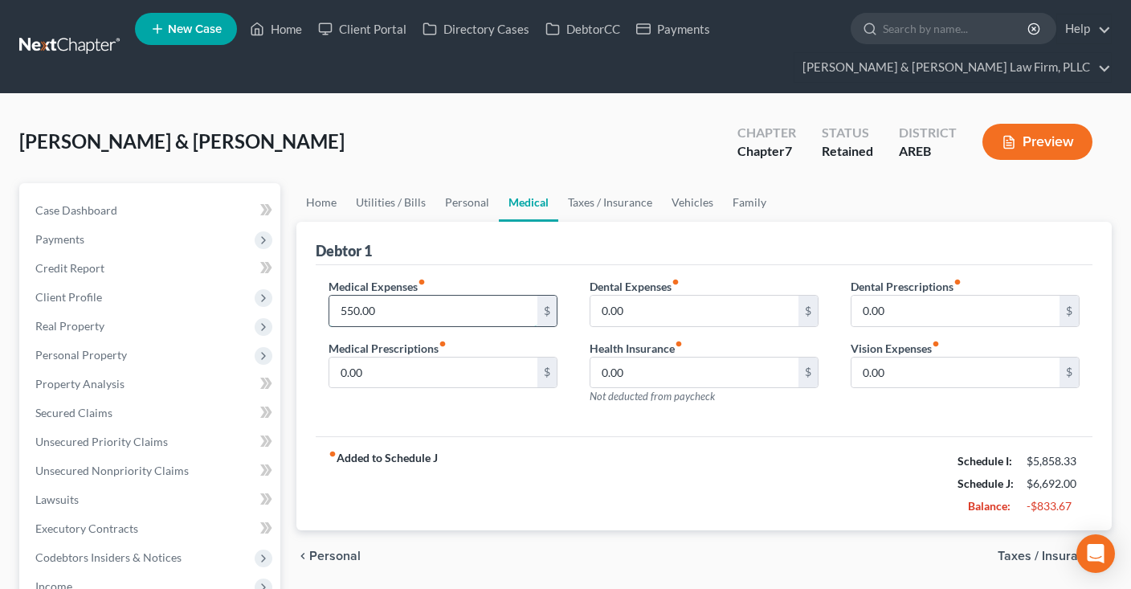
click at [421, 308] on input "550.00" at bounding box center [433, 310] width 208 height 31
click at [474, 200] on link "Personal" at bounding box center [466, 202] width 63 height 39
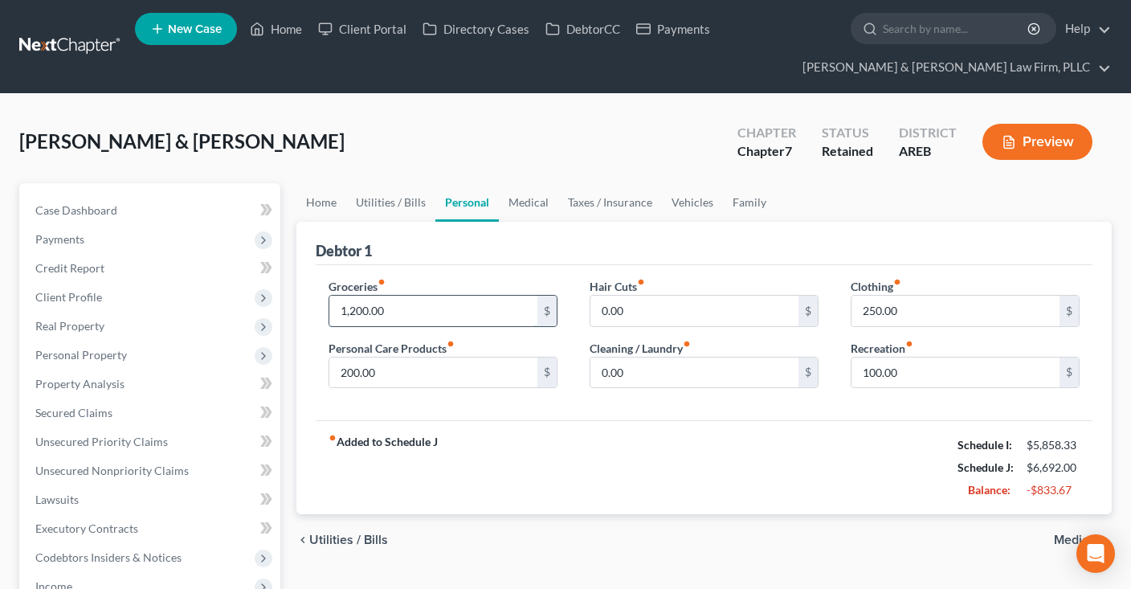
click at [435, 310] on input "1,200.00" at bounding box center [433, 310] width 208 height 31
type input "900"
drag, startPoint x: 886, startPoint y: 321, endPoint x: 913, endPoint y: 318, distance: 27.5
click at [901, 320] on input "250.00" at bounding box center [955, 310] width 208 height 31
type input "150"
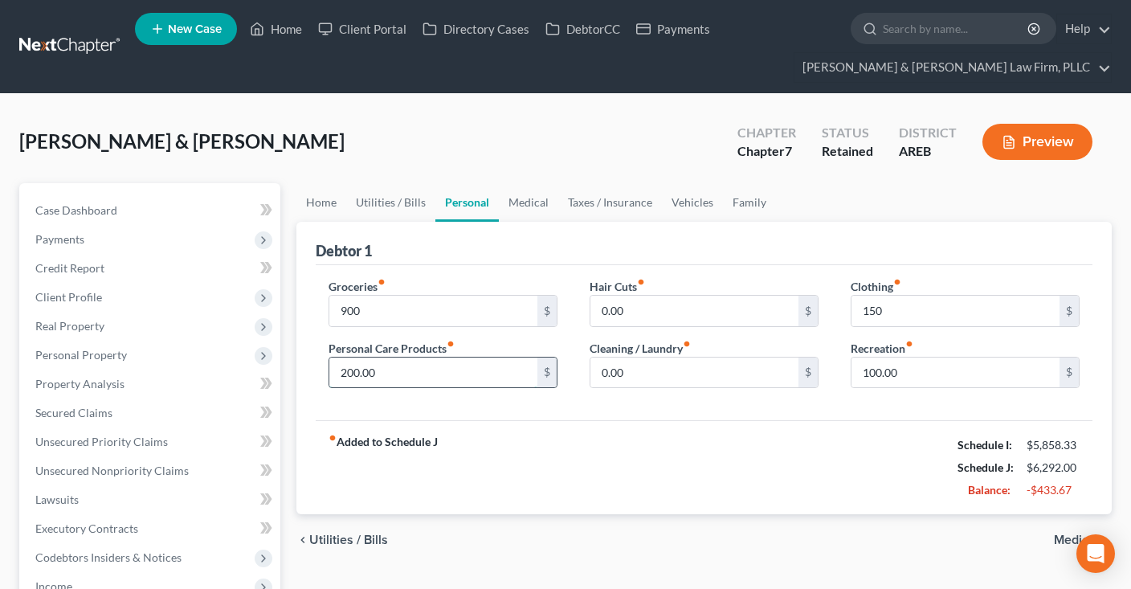
click at [507, 368] on input "200.00" at bounding box center [433, 372] width 208 height 31
type input "100"
click at [934, 370] on input "100.00" at bounding box center [955, 372] width 208 height 31
type input "50"
click at [420, 196] on link "Utilities / Bills" at bounding box center [390, 202] width 89 height 39
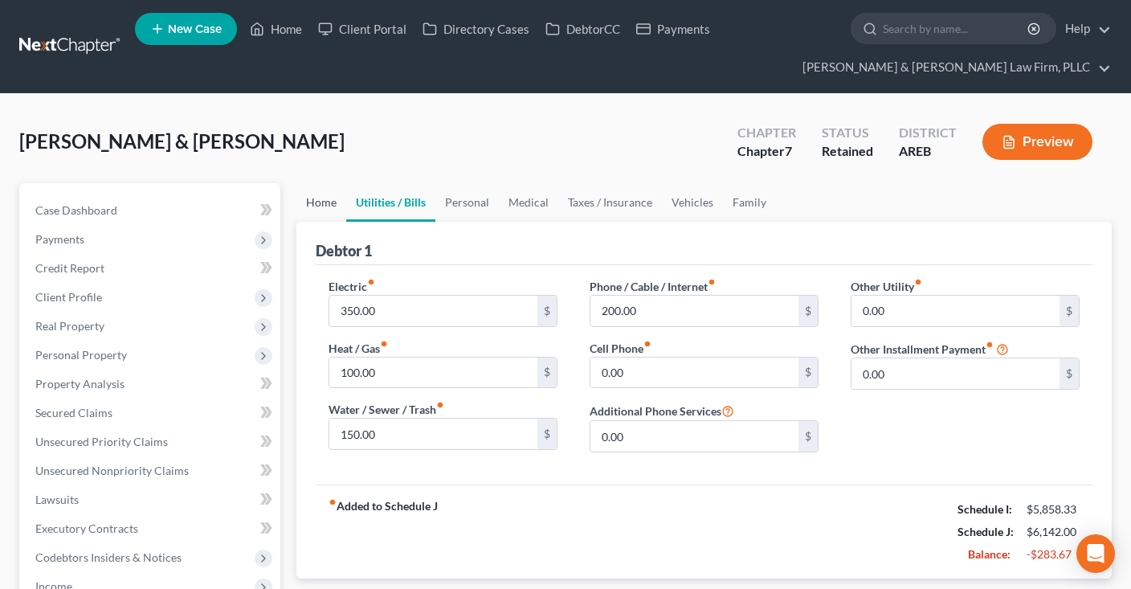
click at [317, 206] on link "Home" at bounding box center [321, 202] width 50 height 39
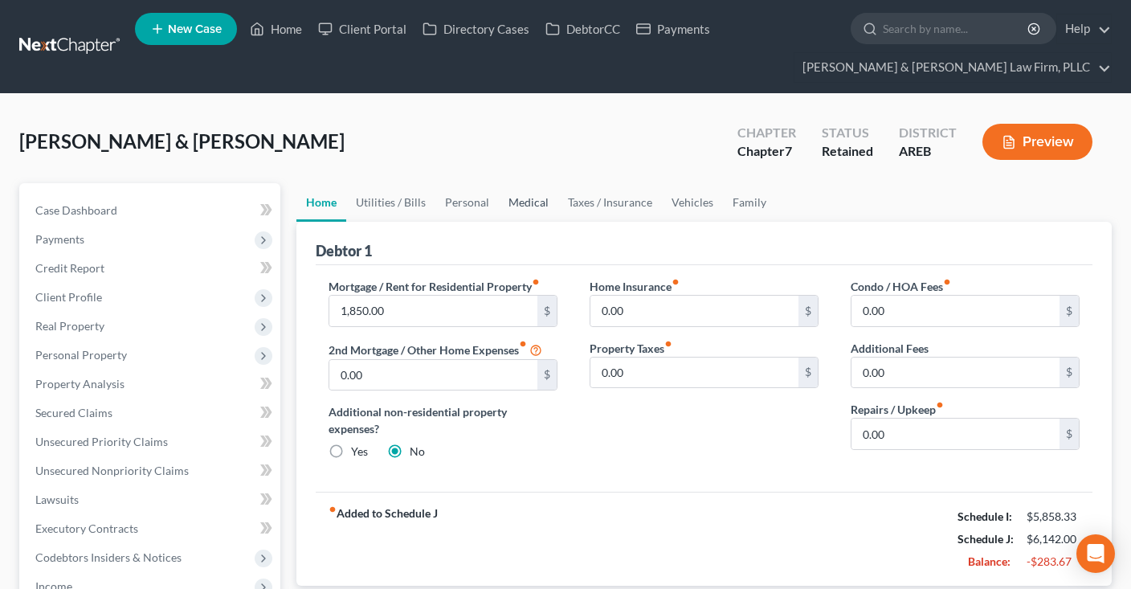
click at [507, 202] on link "Medical" at bounding box center [528, 202] width 59 height 39
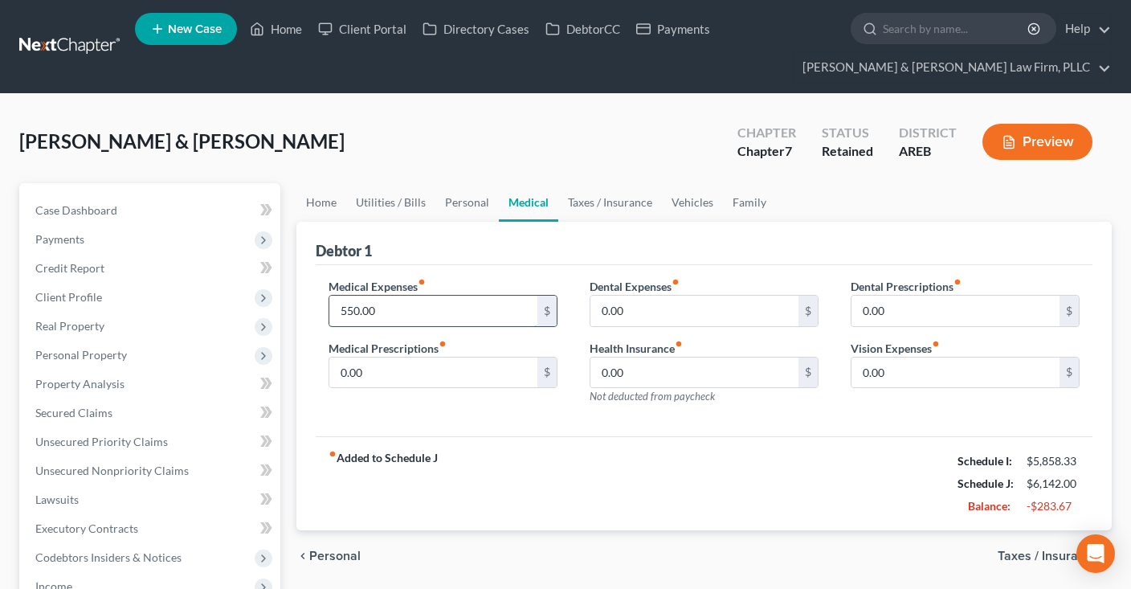
click at [458, 316] on input "550.00" at bounding box center [433, 310] width 208 height 31
click at [653, 367] on input "0.00" at bounding box center [694, 372] width 208 height 31
type input "200"
click at [468, 317] on input "text" at bounding box center [433, 310] width 208 height 31
type input "50"
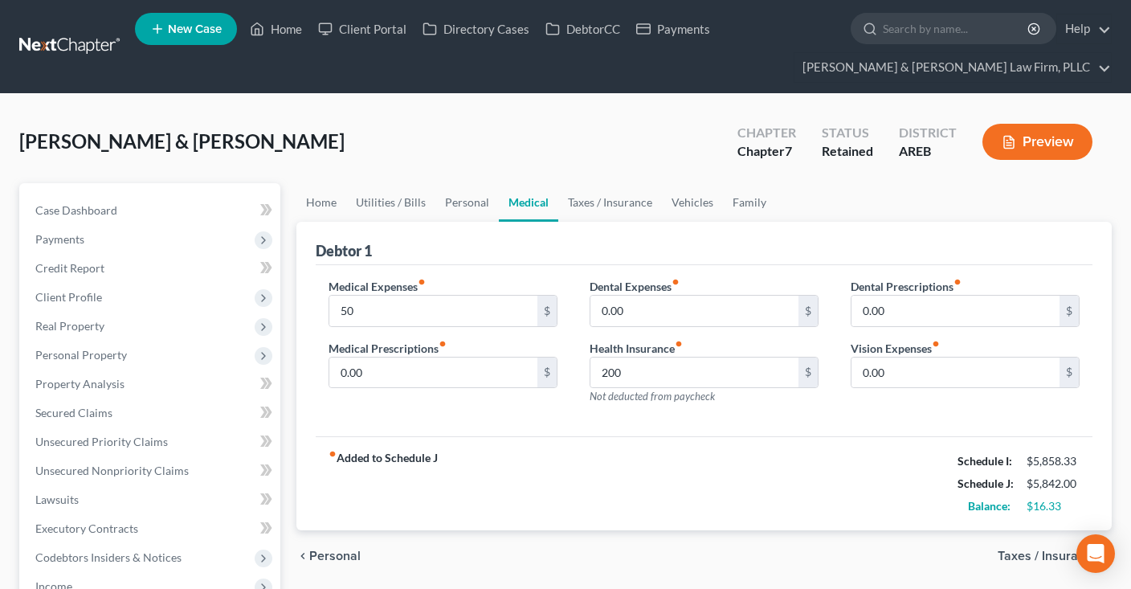
drag, startPoint x: 582, startPoint y: 136, endPoint x: 577, endPoint y: 128, distance: 9.8
click at [584, 134] on div "Evans, Brandon & Julie Upgraded Chapter Chapter 7 Status Retained District AREB…" at bounding box center [565, 148] width 1092 height 70
click at [581, 196] on link "Taxes / Insurance" at bounding box center [610, 202] width 104 height 39
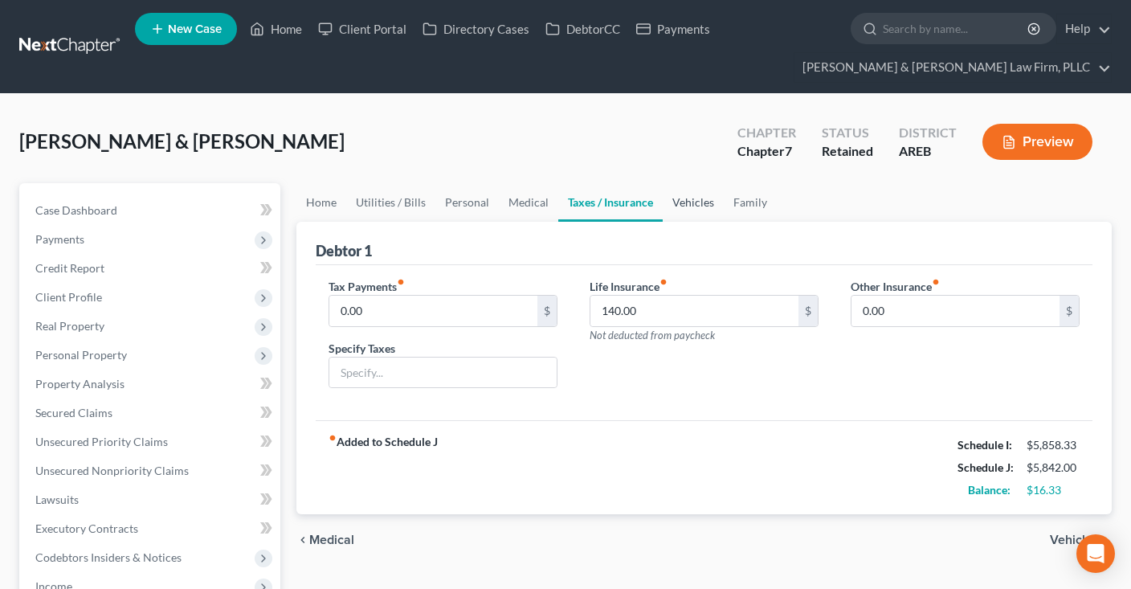
click at [684, 207] on link "Vehicles" at bounding box center [692, 202] width 61 height 39
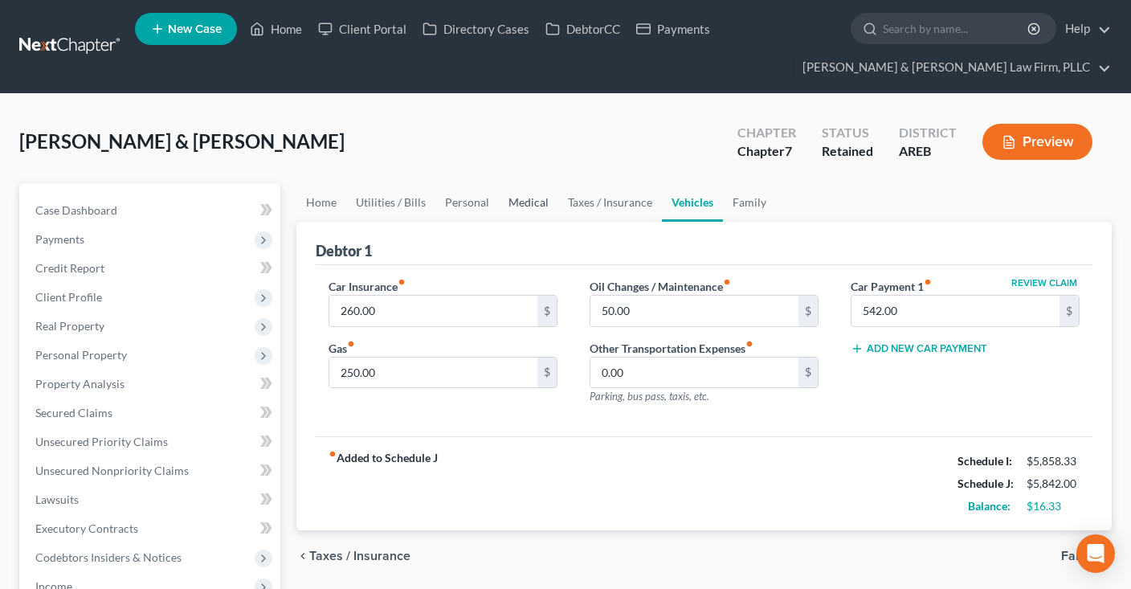
click at [524, 202] on link "Medical" at bounding box center [528, 202] width 59 height 39
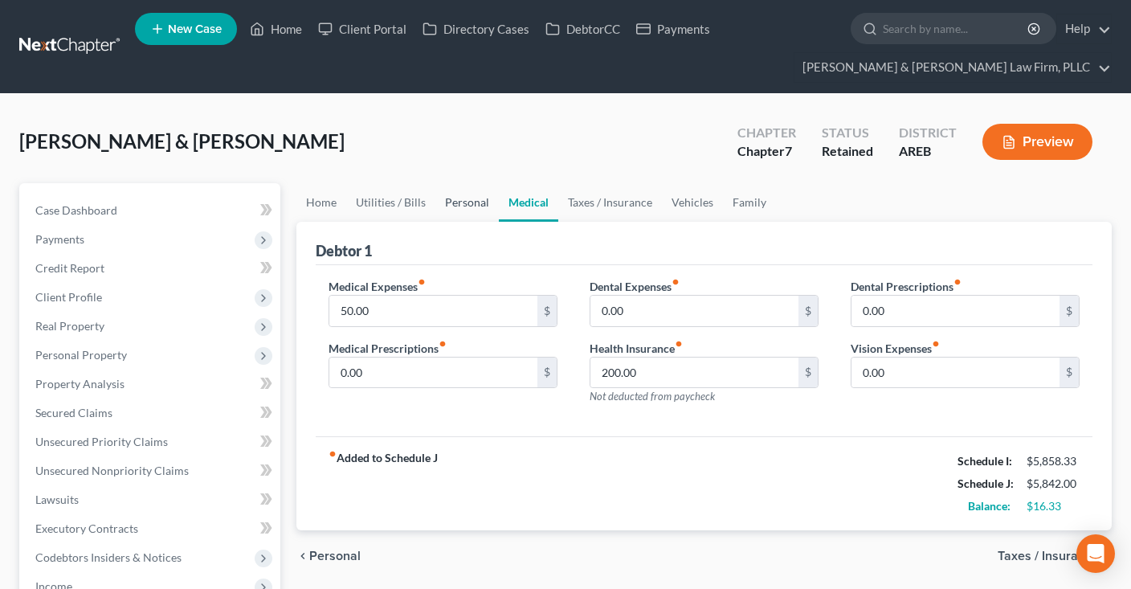
click at [446, 212] on link "Personal" at bounding box center [466, 202] width 63 height 39
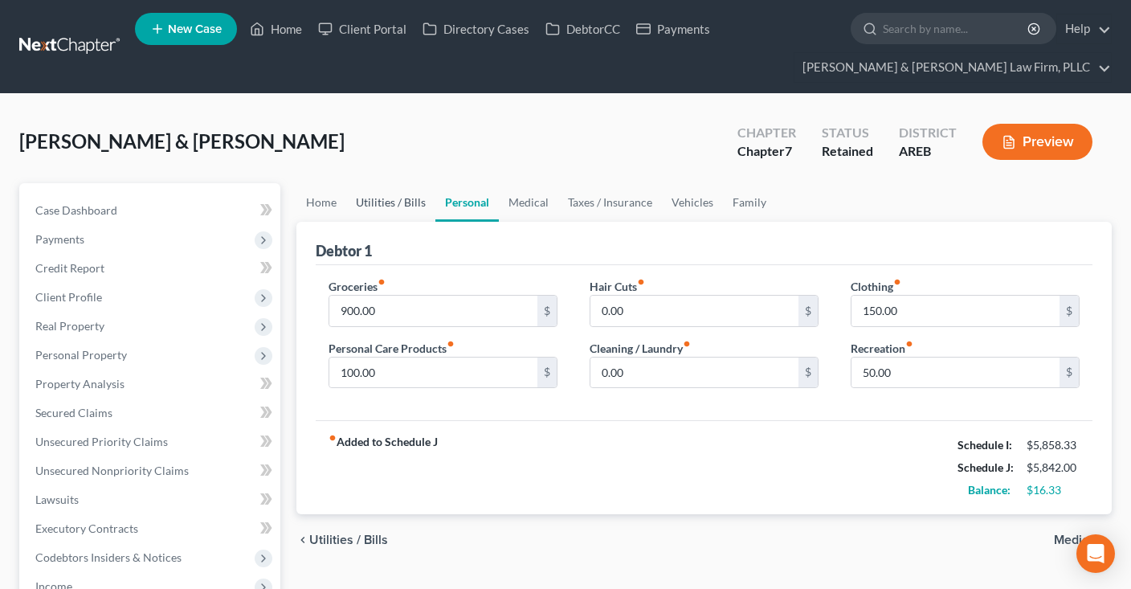
click at [369, 217] on link "Utilities / Bills" at bounding box center [390, 202] width 89 height 39
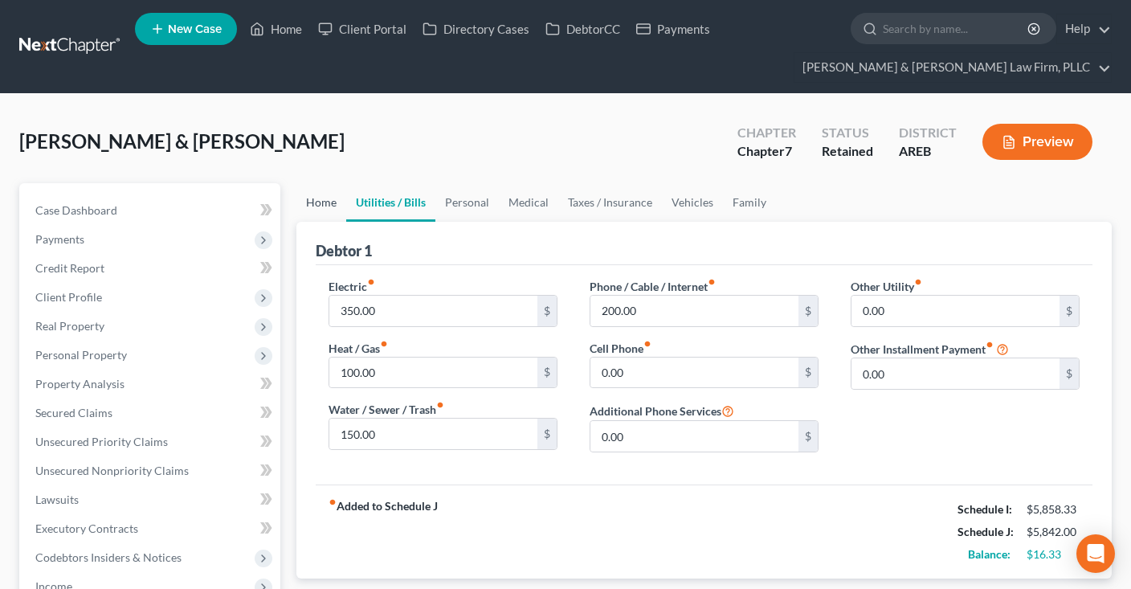
click at [323, 216] on link "Home" at bounding box center [321, 202] width 50 height 39
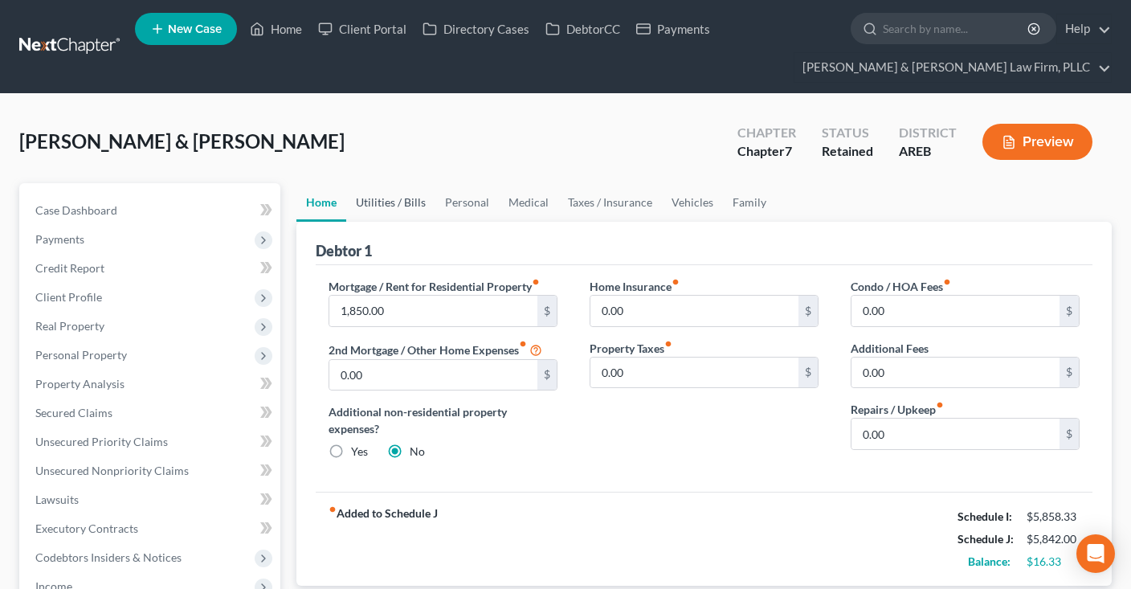
click at [407, 206] on link "Utilities / Bills" at bounding box center [390, 202] width 89 height 39
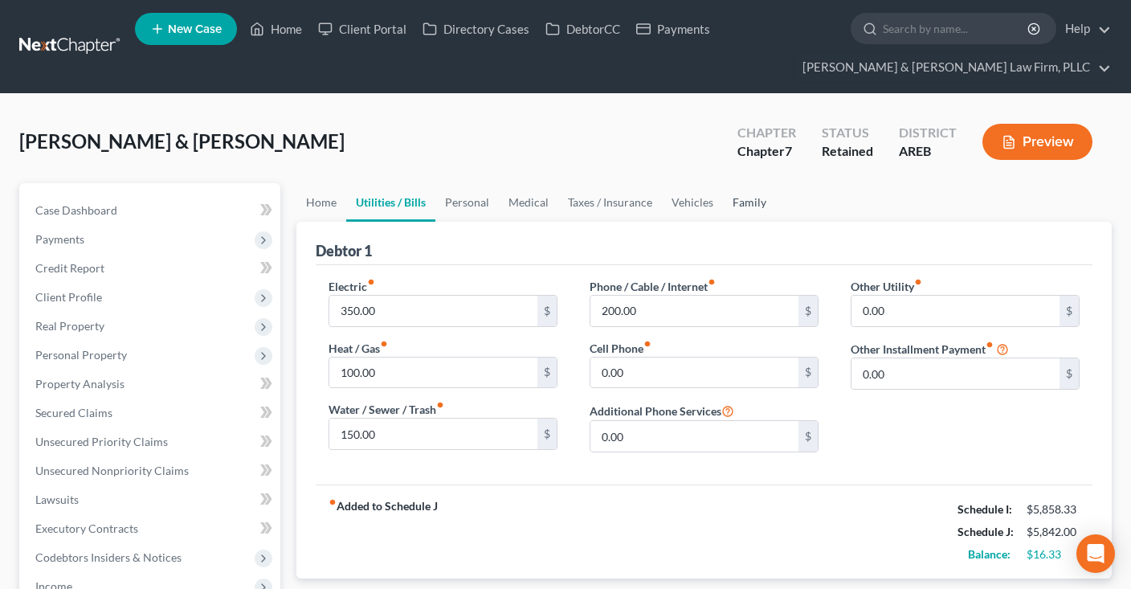
click at [755, 202] on link "Family" at bounding box center [749, 202] width 53 height 39
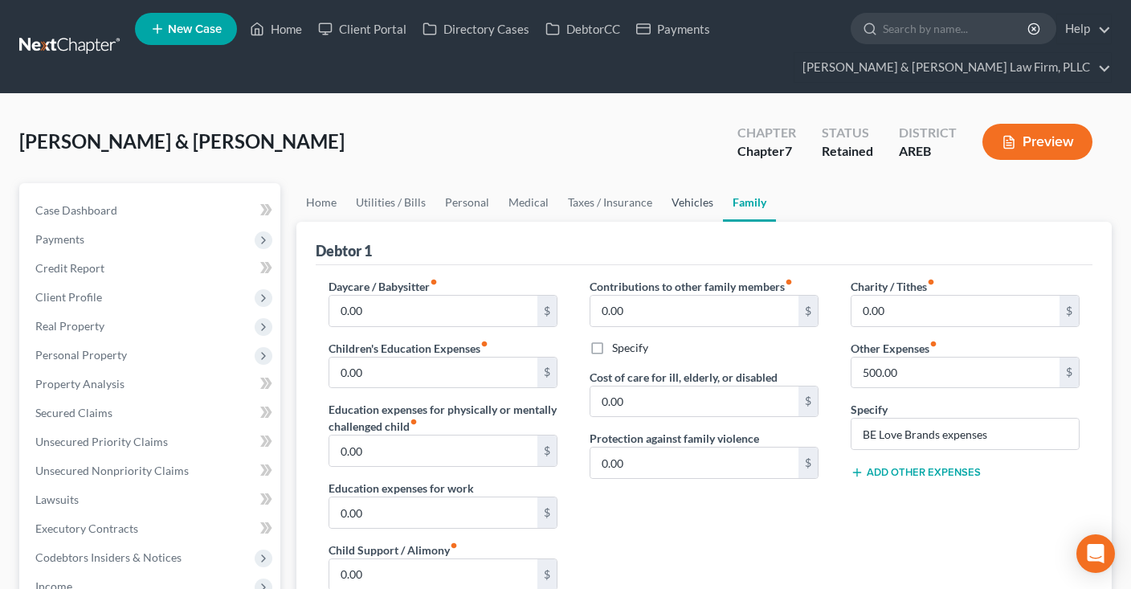
click at [687, 197] on link "Vehicles" at bounding box center [692, 202] width 61 height 39
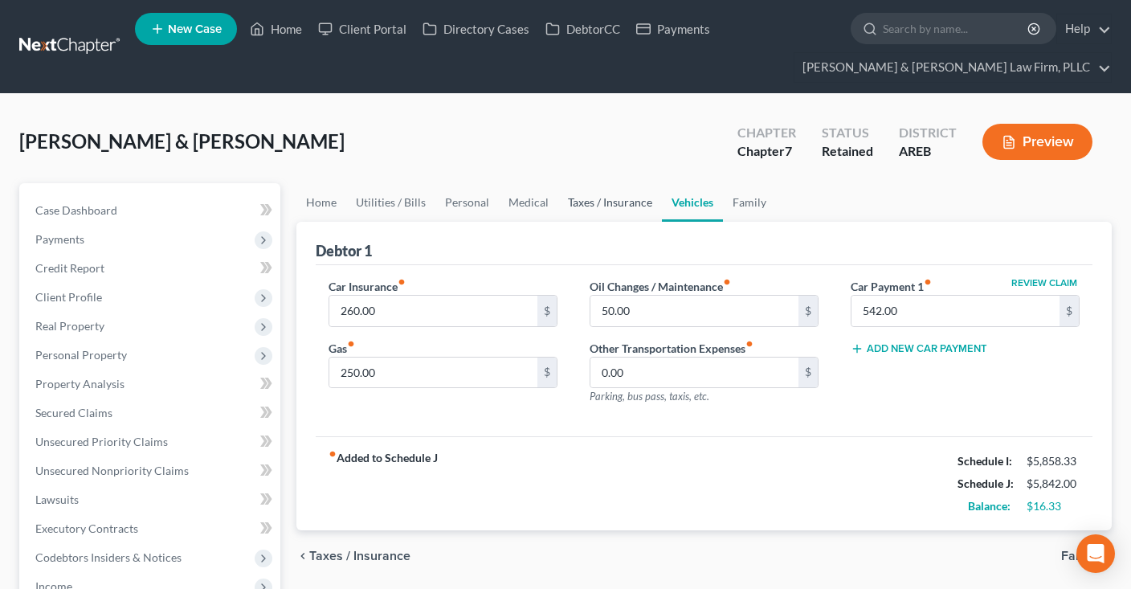
click at [608, 202] on link "Taxes / Insurance" at bounding box center [610, 202] width 104 height 39
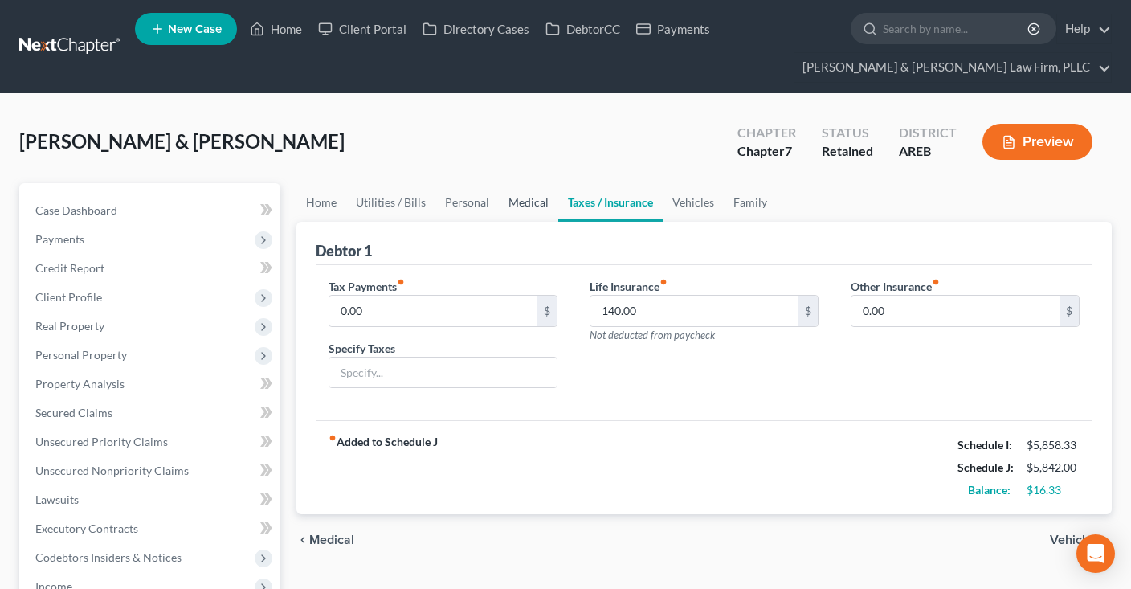
click at [518, 210] on link "Medical" at bounding box center [528, 202] width 59 height 39
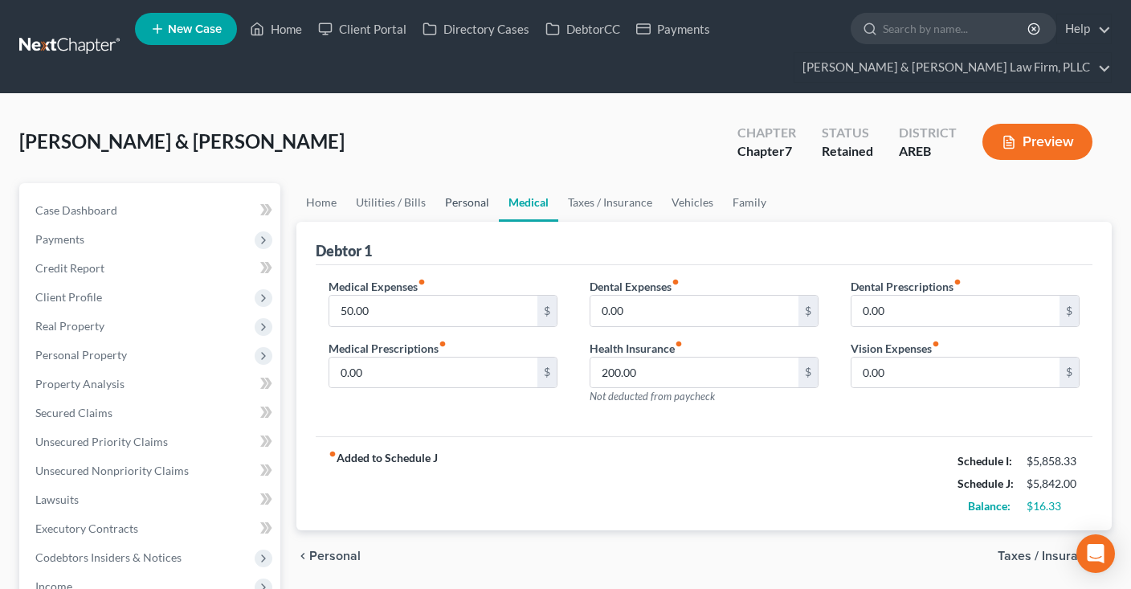
click at [447, 210] on link "Personal" at bounding box center [466, 202] width 63 height 39
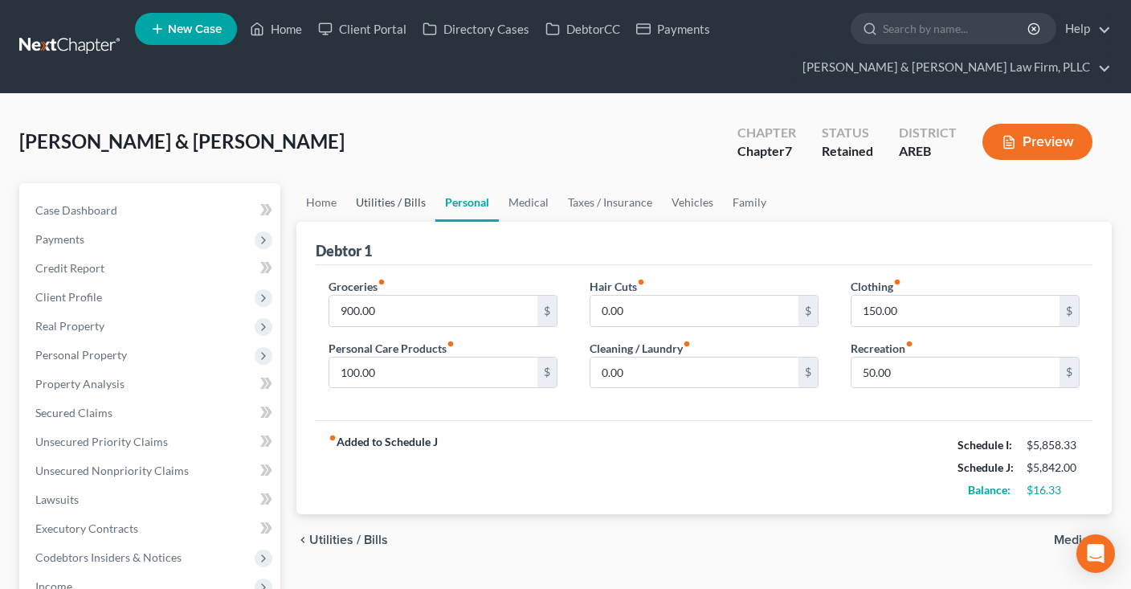
click at [401, 212] on link "Utilities / Bills" at bounding box center [390, 202] width 89 height 39
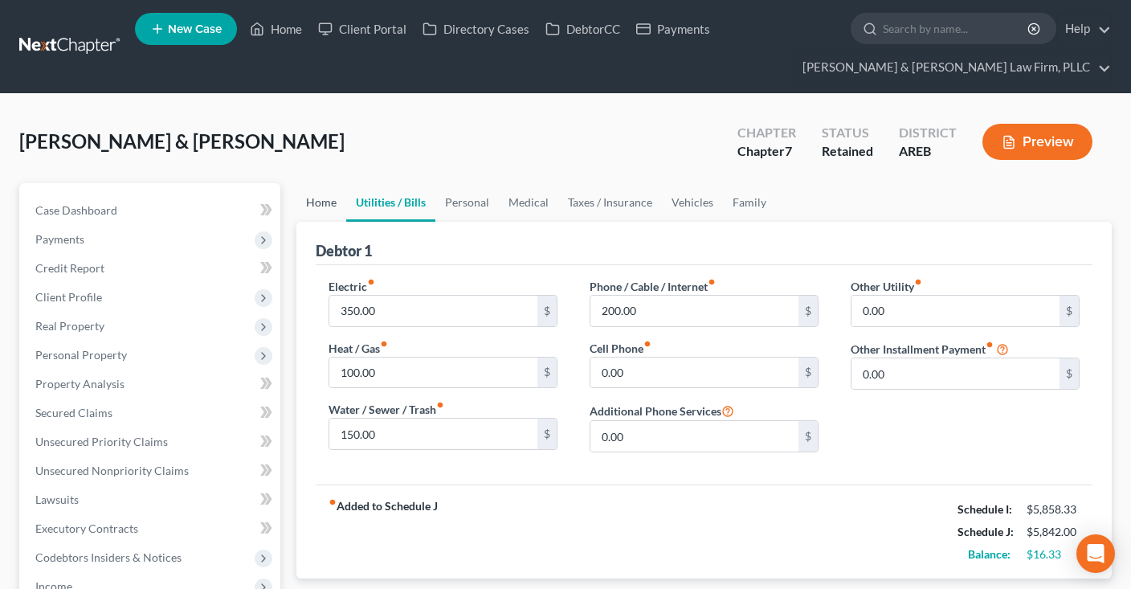
click at [330, 202] on link "Home" at bounding box center [321, 202] width 50 height 39
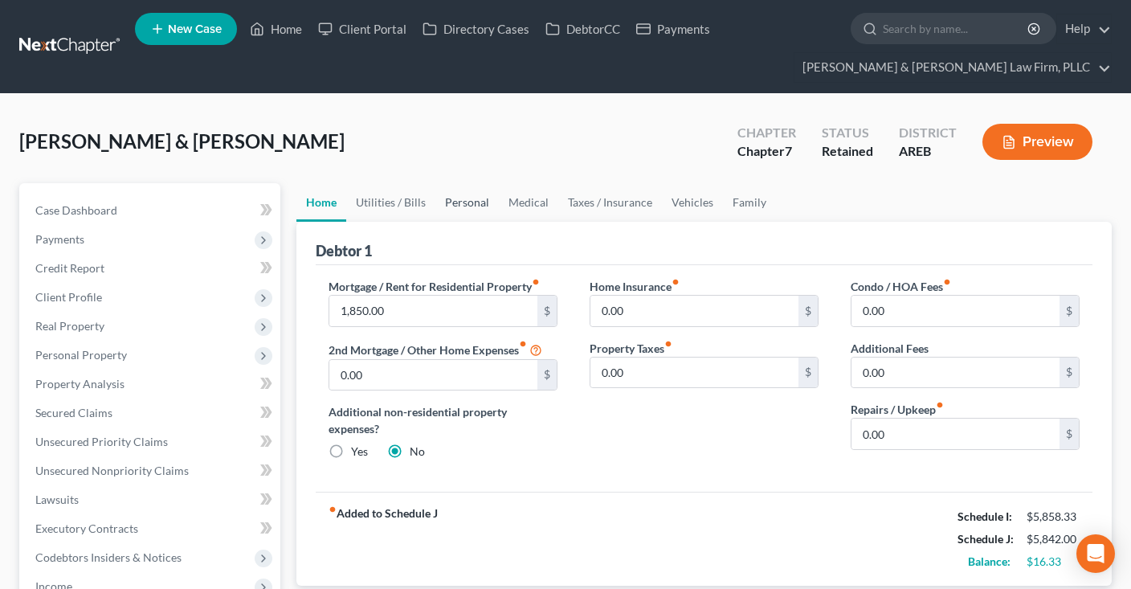
click at [458, 196] on link "Personal" at bounding box center [466, 202] width 63 height 39
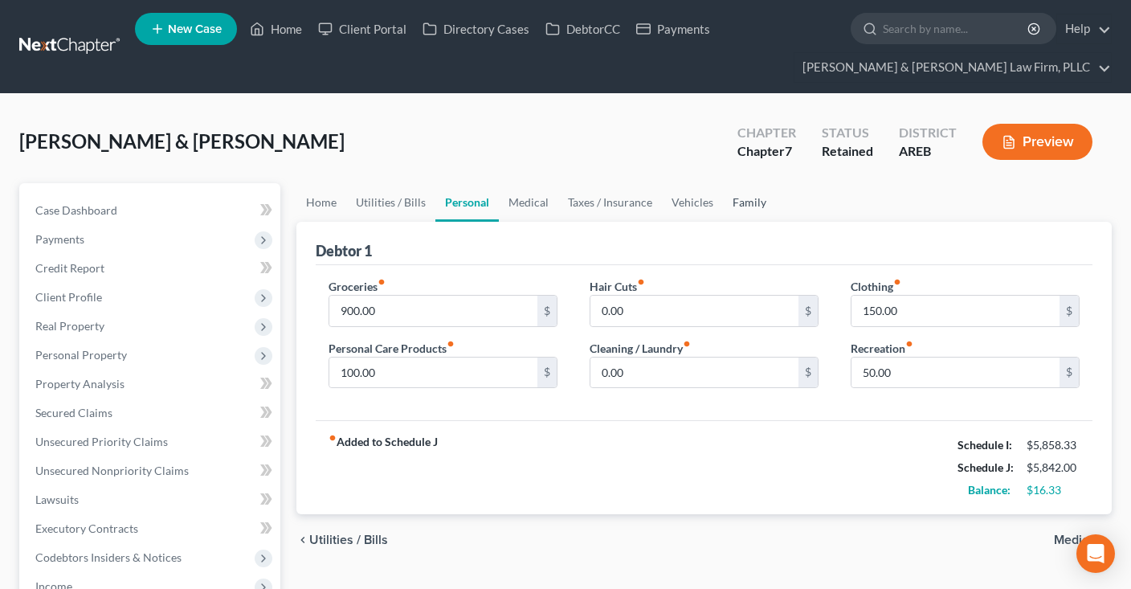
click at [732, 215] on link "Family" at bounding box center [749, 202] width 53 height 39
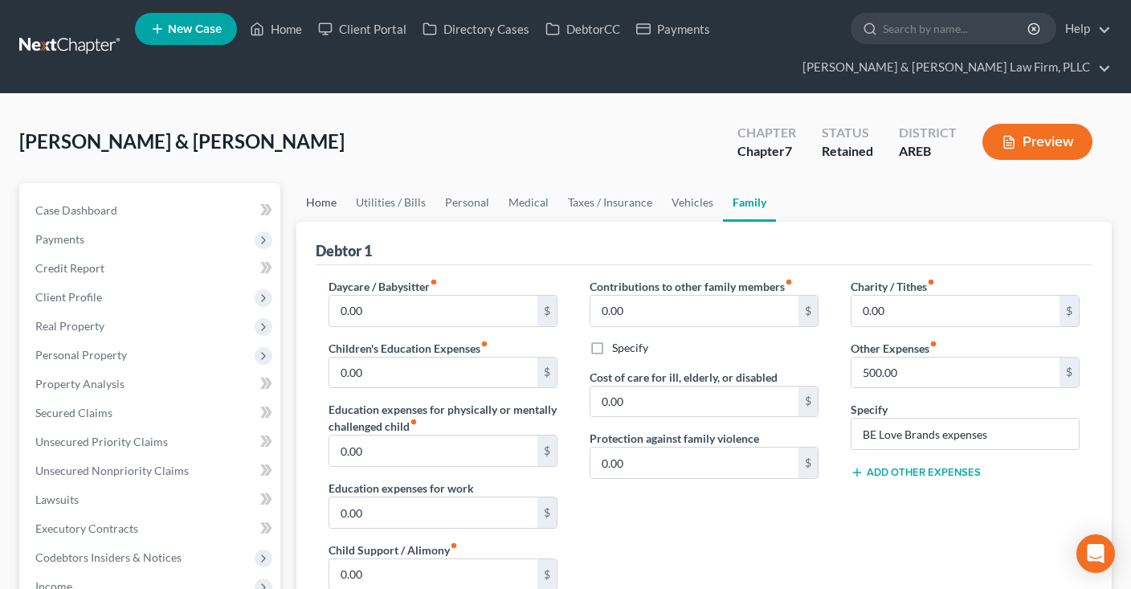
click at [331, 206] on link "Home" at bounding box center [321, 202] width 50 height 39
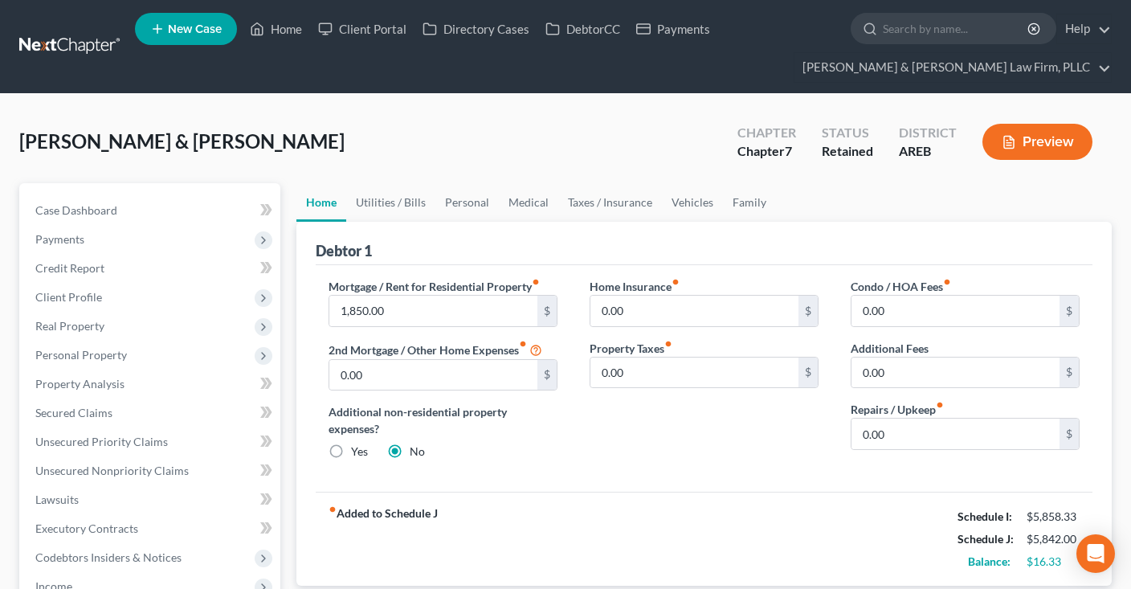
click at [382, 165] on div "Evans, Brandon & Julie Upgraded Chapter Chapter 7 Status Retained District AREB…" at bounding box center [565, 148] width 1092 height 70
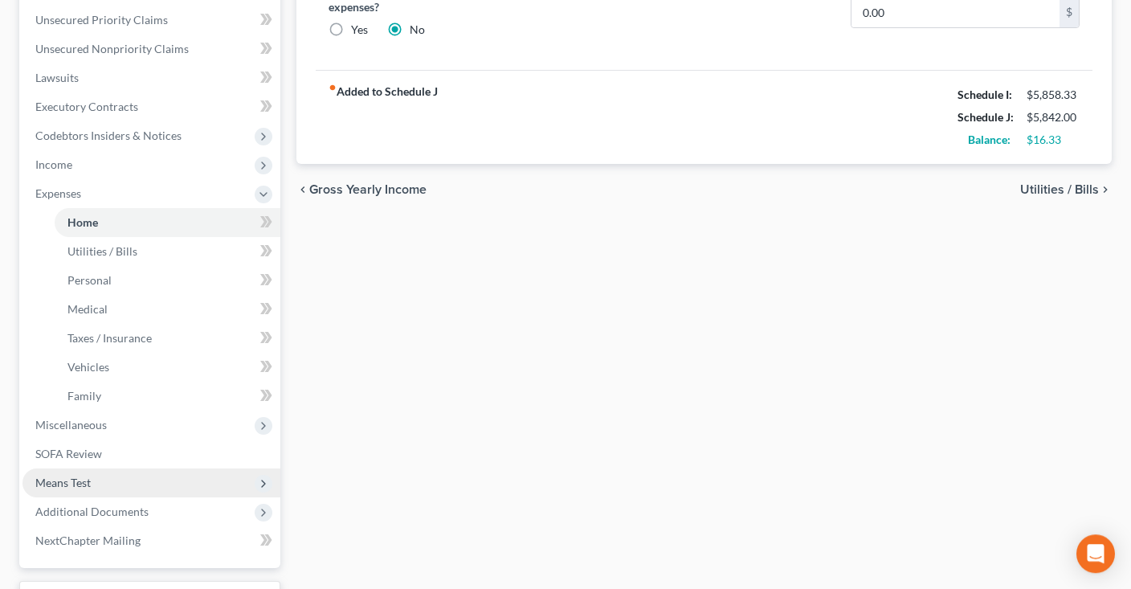
scroll to position [508, 0]
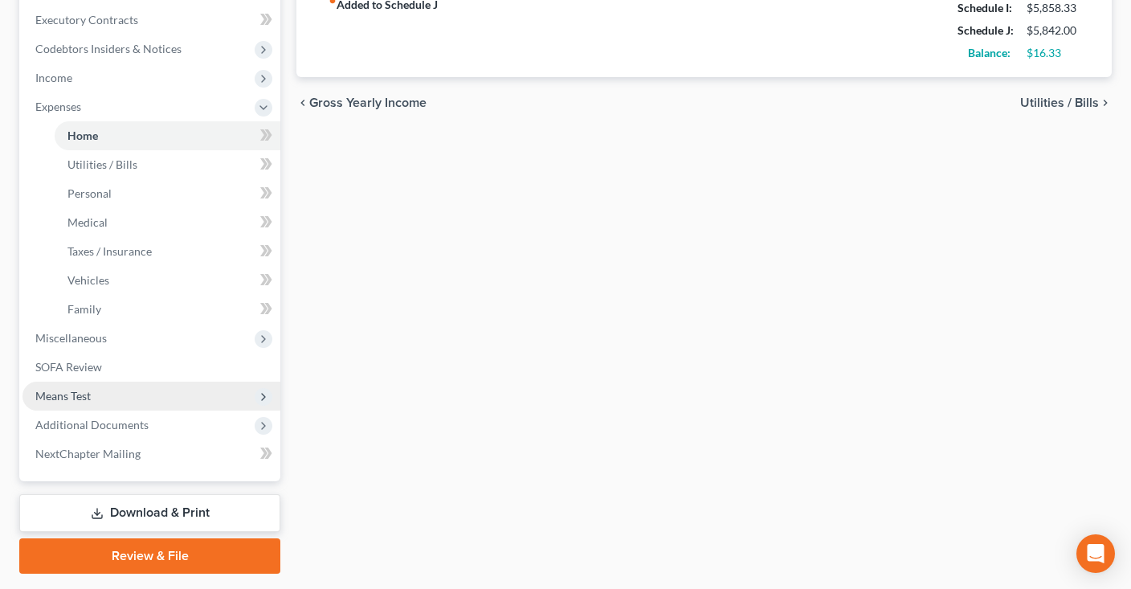
click at [153, 395] on span "Means Test" at bounding box center [151, 395] width 258 height 29
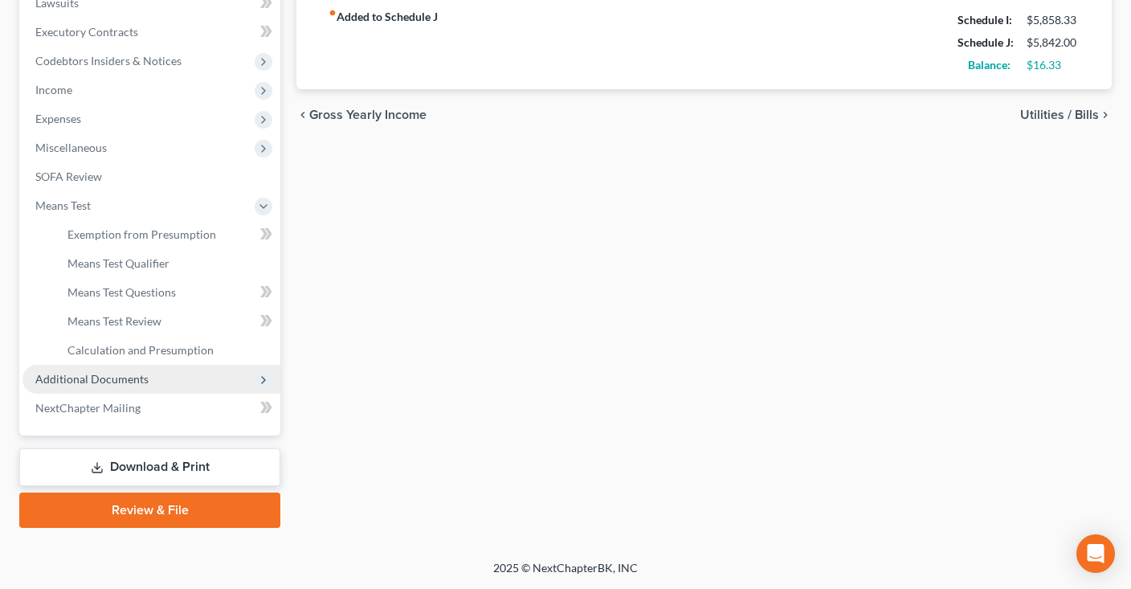
scroll to position [494, 0]
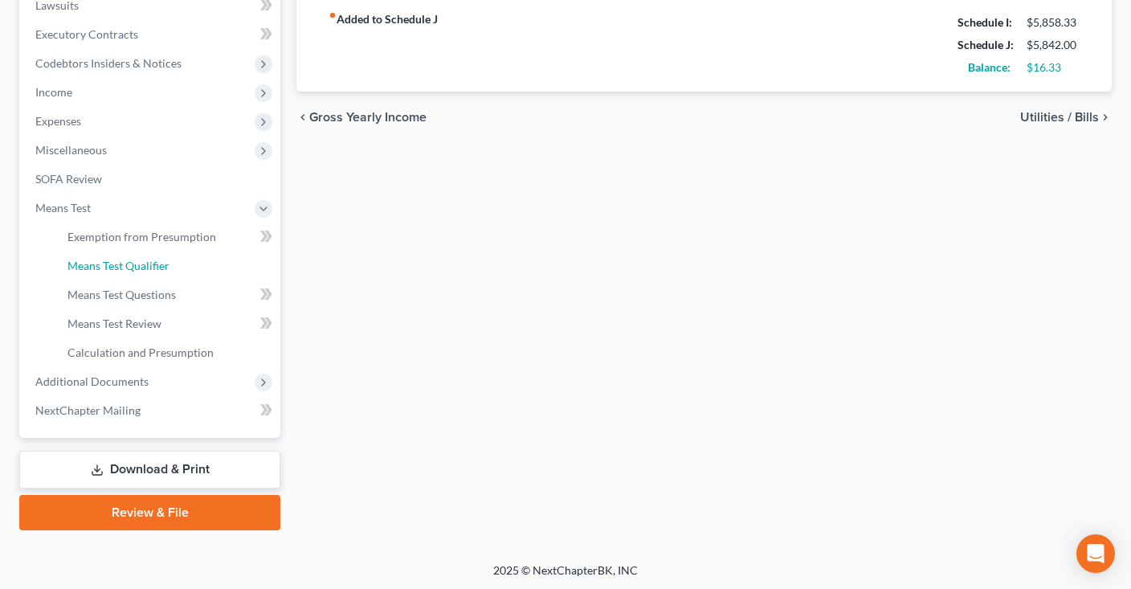
click at [160, 264] on span "Means Test Qualifier" at bounding box center [118, 266] width 102 height 14
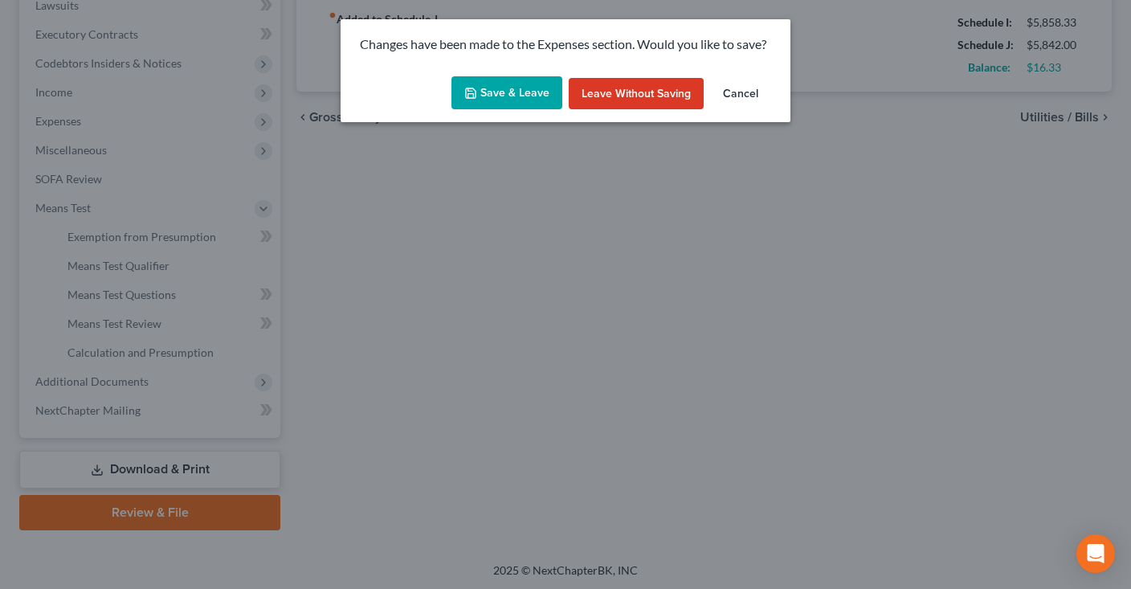
drag, startPoint x: 515, startPoint y: 101, endPoint x: 533, endPoint y: 113, distance: 22.0
click at [515, 98] on button "Save & Leave" at bounding box center [506, 93] width 111 height 34
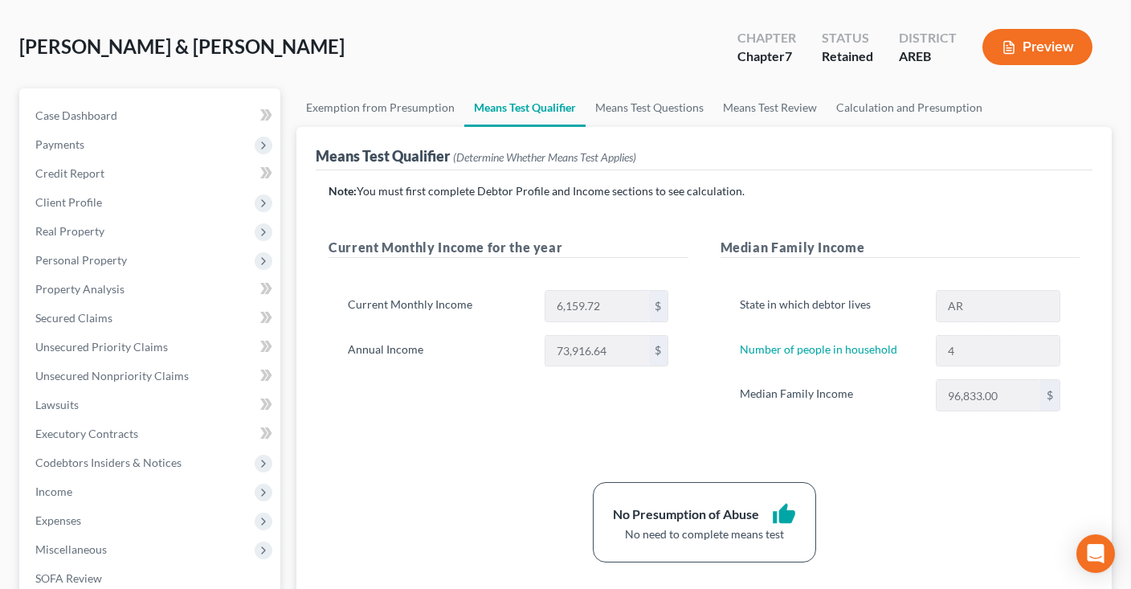
scroll to position [84, 0]
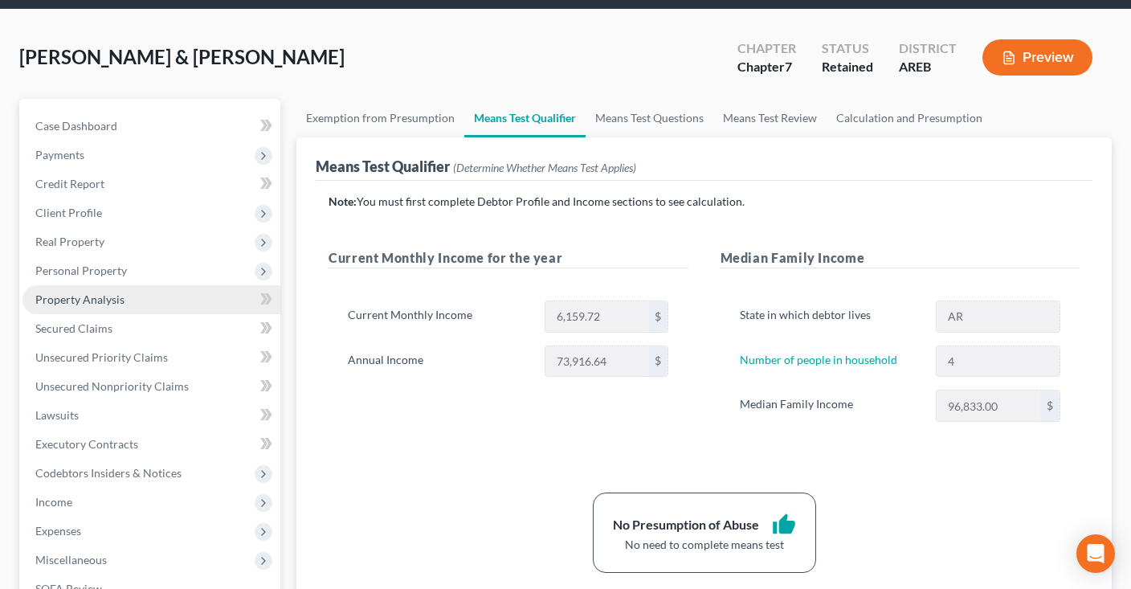
drag, startPoint x: 138, startPoint y: 292, endPoint x: 151, endPoint y: 298, distance: 14.0
click at [138, 294] on link "Property Analysis" at bounding box center [151, 299] width 258 height 29
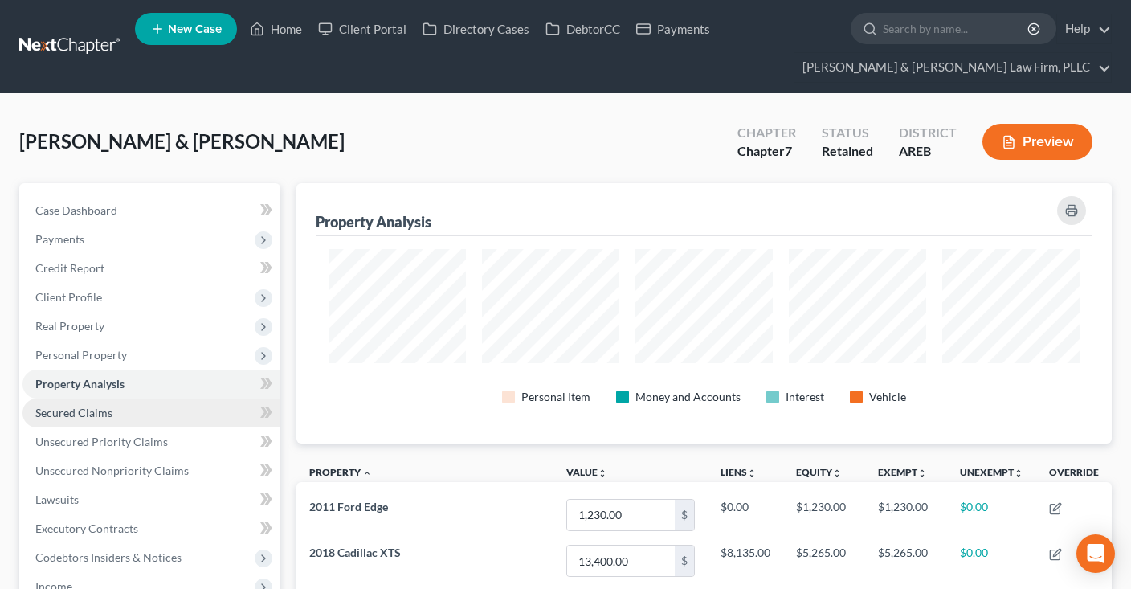
click at [222, 417] on link "Secured Claims" at bounding box center [151, 412] width 258 height 29
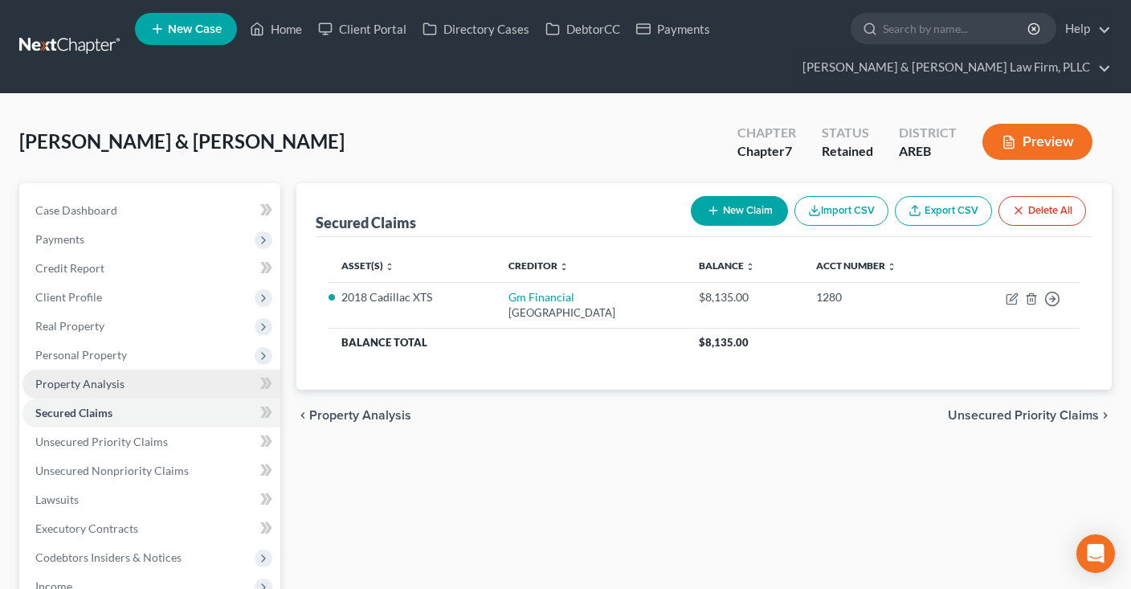
click at [161, 377] on link "Property Analysis" at bounding box center [151, 383] width 258 height 29
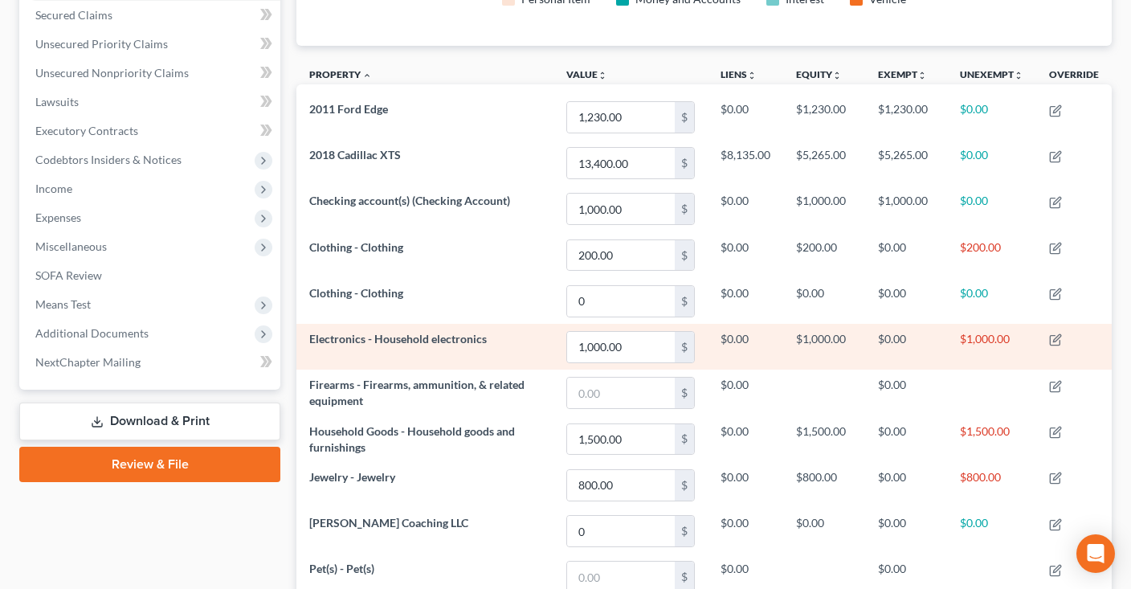
scroll to position [143, 0]
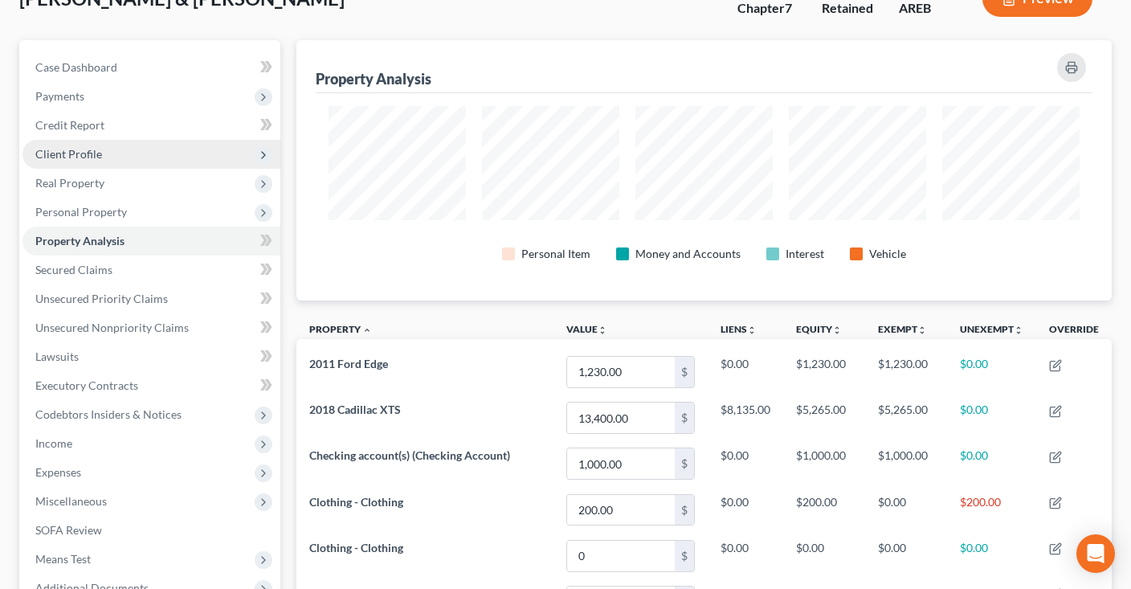
click at [126, 155] on span "Client Profile" at bounding box center [151, 154] width 258 height 29
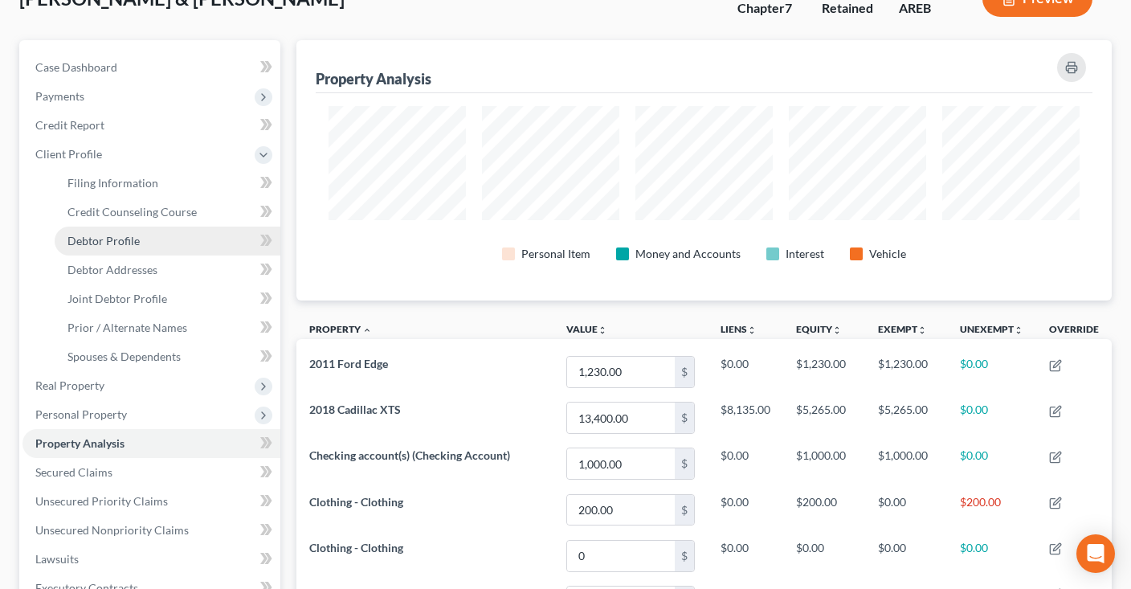
click at [127, 239] on span "Debtor Profile" at bounding box center [103, 241] width 72 height 14
select select "1"
select select "3"
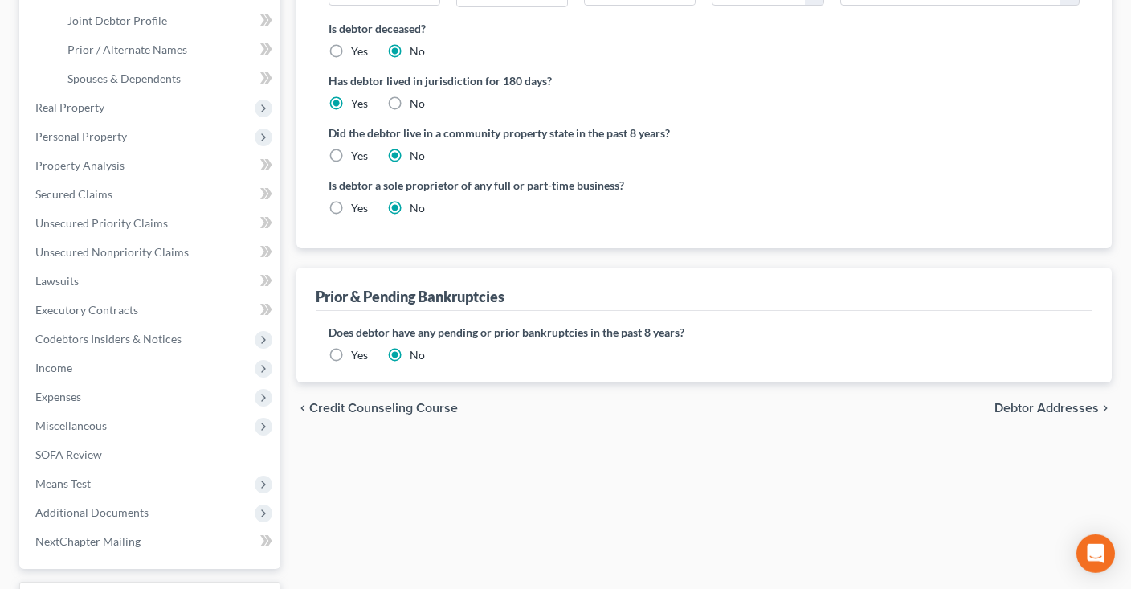
scroll to position [84, 0]
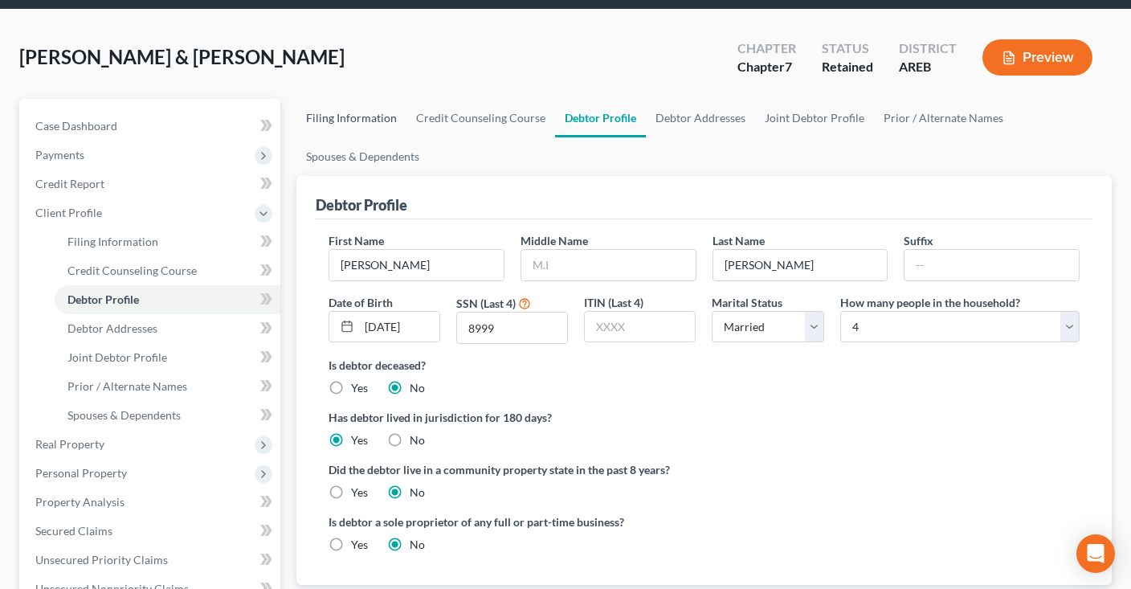
click at [357, 116] on link "Filing Information" at bounding box center [351, 118] width 110 height 39
select select "1"
select select "0"
select select "5"
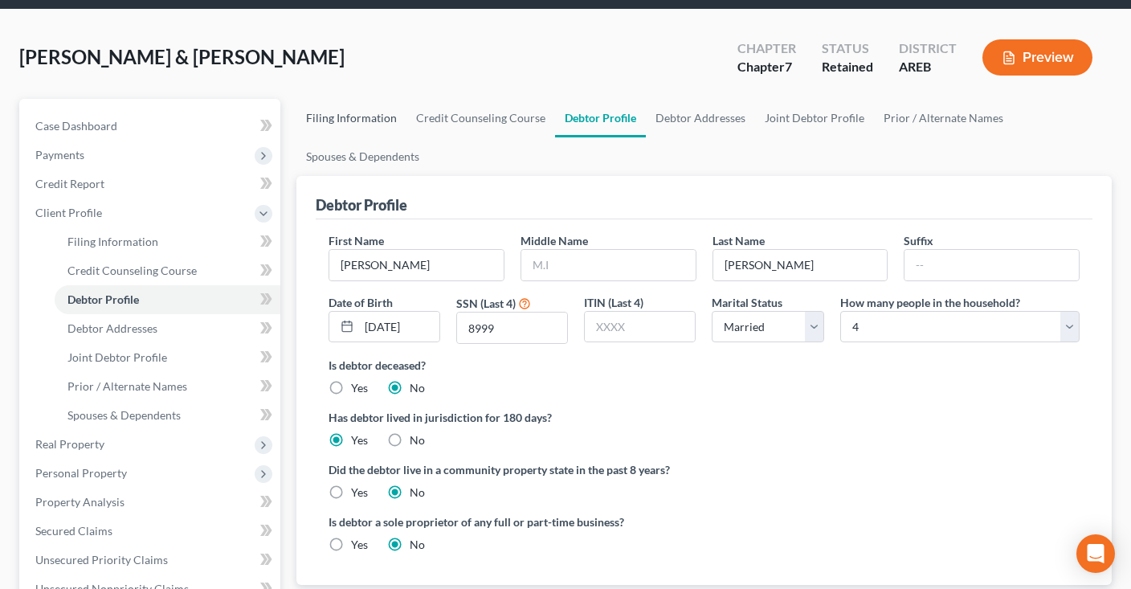
select select "2"
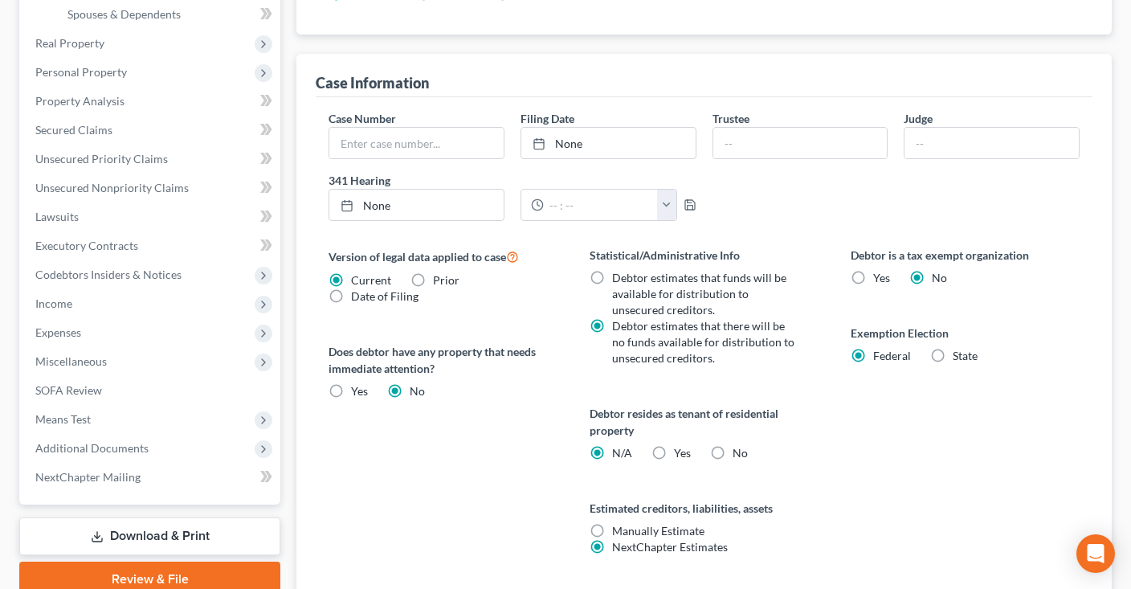
scroll to position [593, 0]
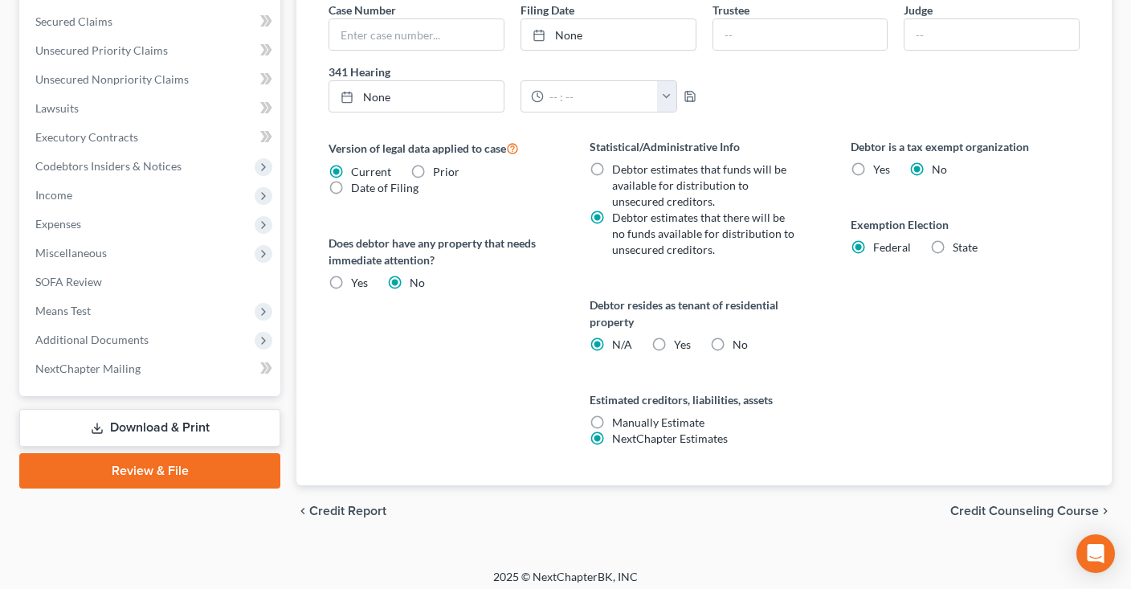
click at [674, 344] on label "Yes Yes" at bounding box center [682, 344] width 17 height 16
click at [680, 344] on input "Yes Yes" at bounding box center [685, 341] width 10 height 10
radio input "true"
radio input "false"
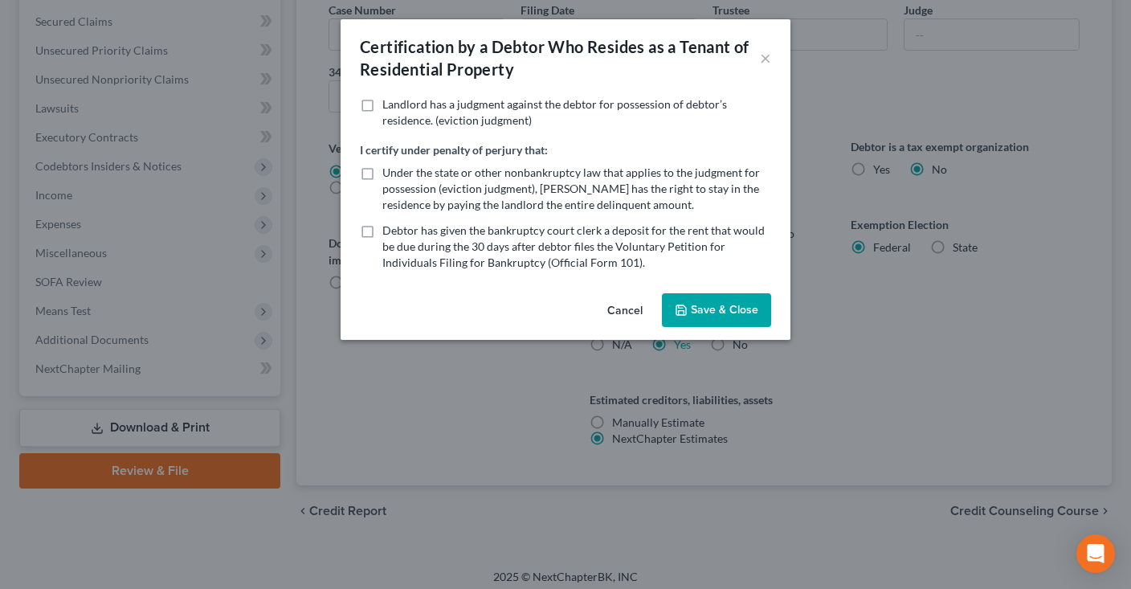
click at [710, 306] on button "Save & Close" at bounding box center [716, 310] width 109 height 34
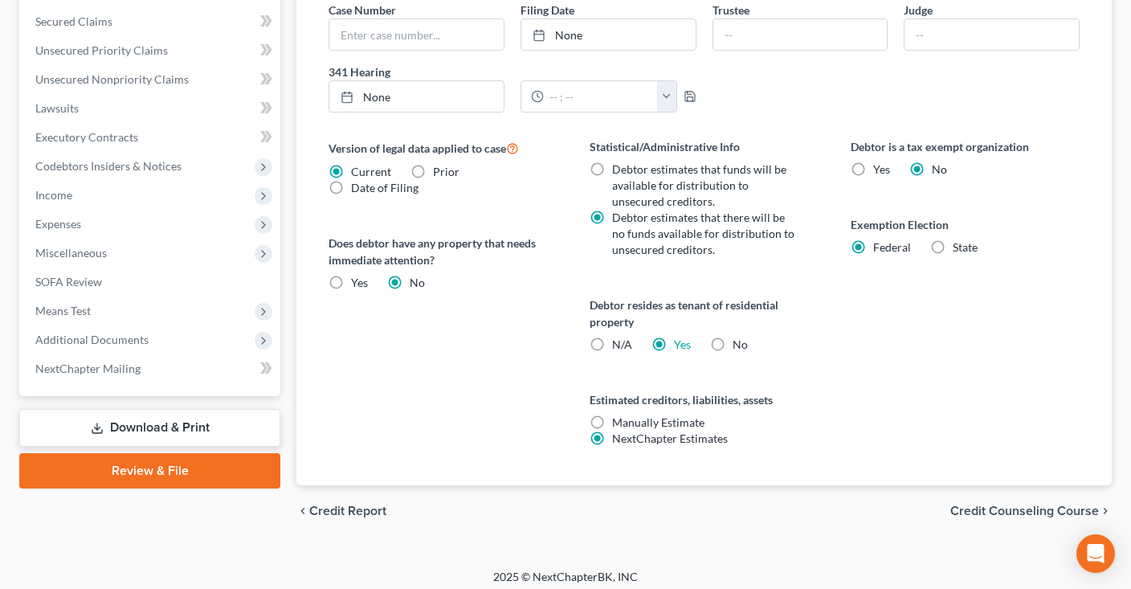
click at [858, 374] on div "Debtor is a tax exempt organization Yes No Exemption Election Federal State" at bounding box center [964, 311] width 261 height 347
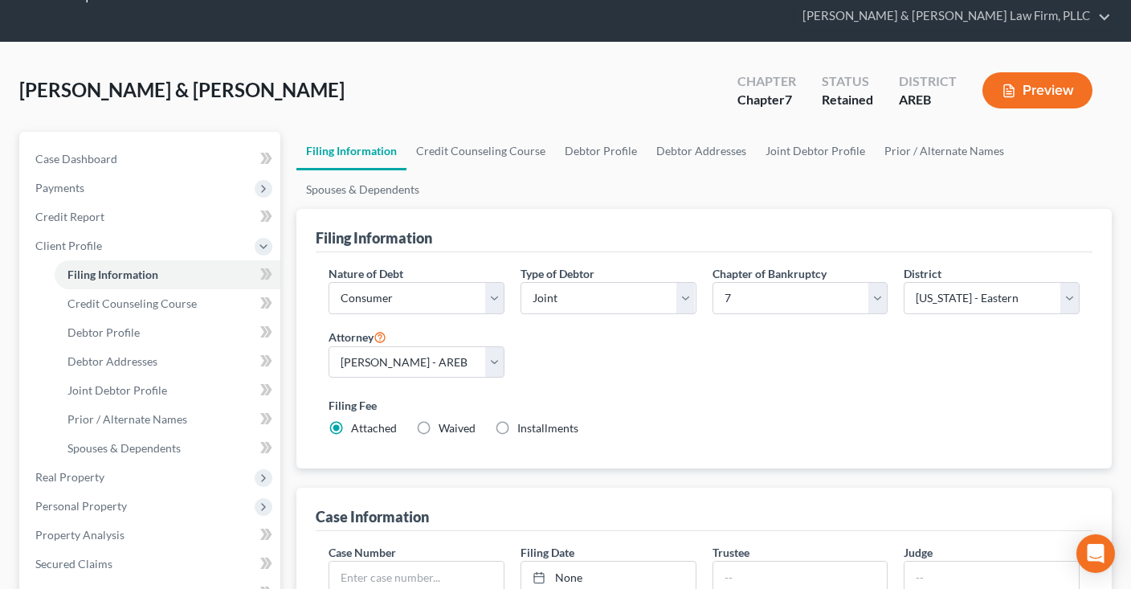
scroll to position [0, 0]
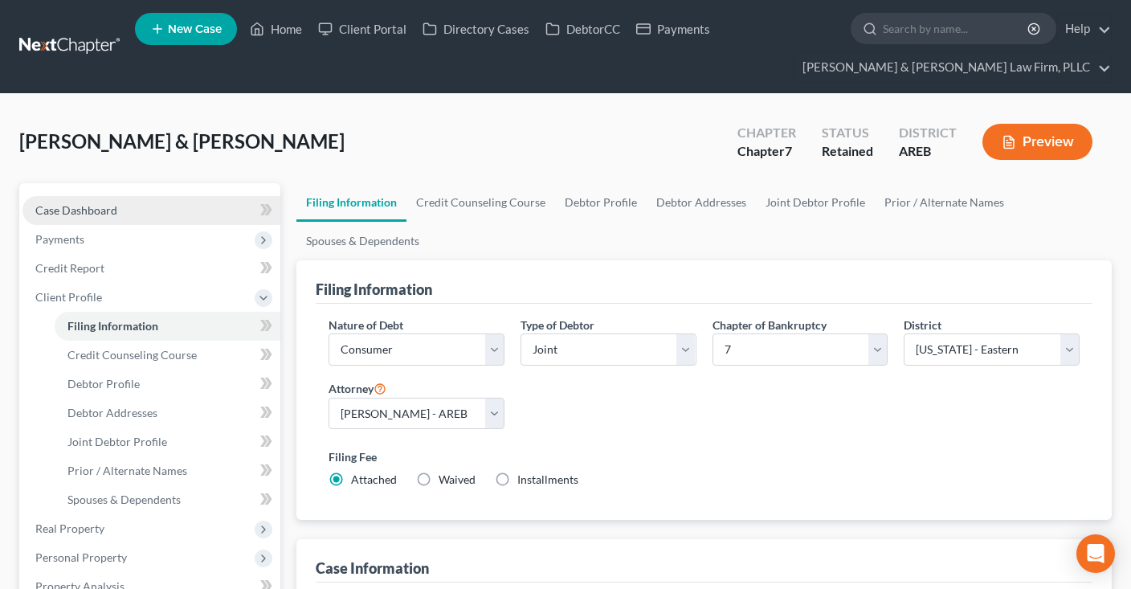
click at [124, 200] on link "Case Dashboard" at bounding box center [151, 210] width 258 height 29
select select "4"
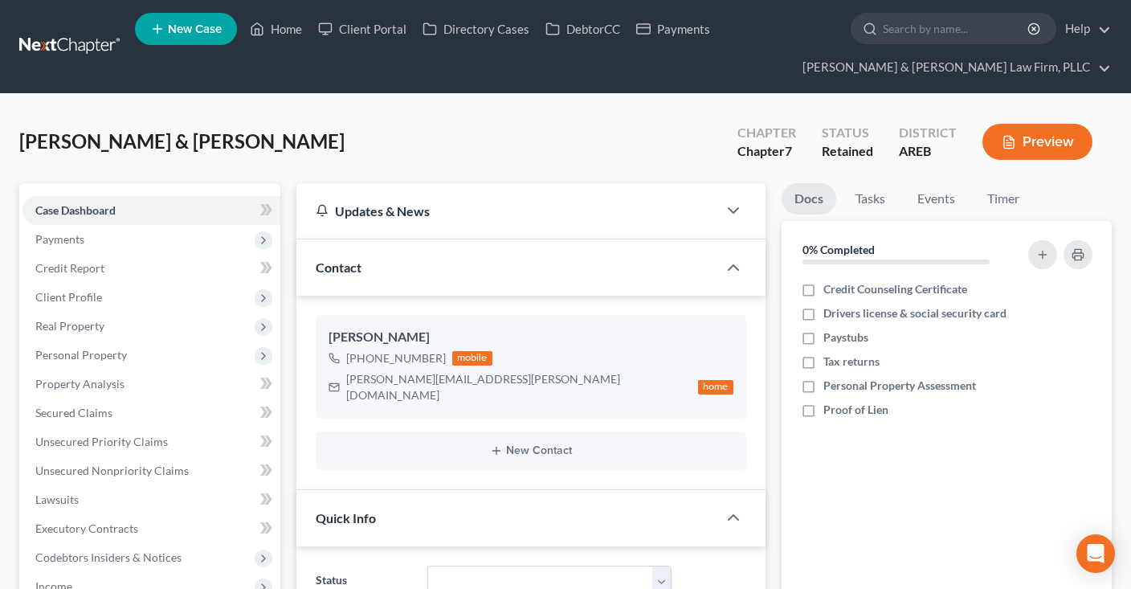
click at [377, 141] on div "Evans, Brandon & Julie Upgraded Chapter Chapter 7 Status Retained District AREB…" at bounding box center [565, 148] width 1092 height 70
click at [279, 27] on link "Home" at bounding box center [276, 28] width 68 height 29
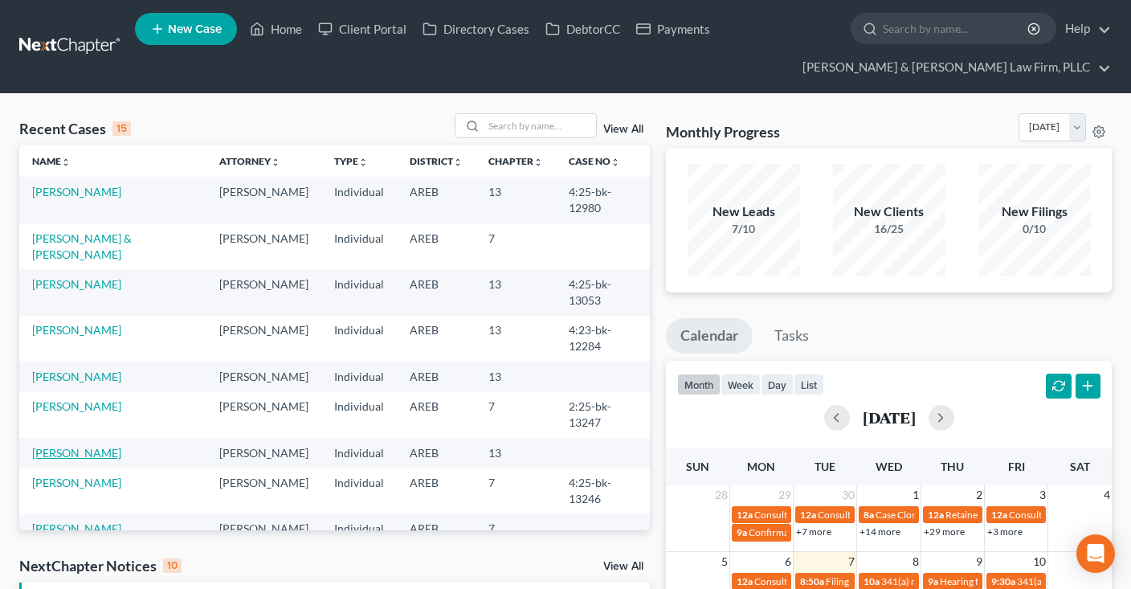
click at [83, 446] on link "Stubbs, Keely" at bounding box center [76, 453] width 89 height 14
